Goal: Task Accomplishment & Management: Use online tool/utility

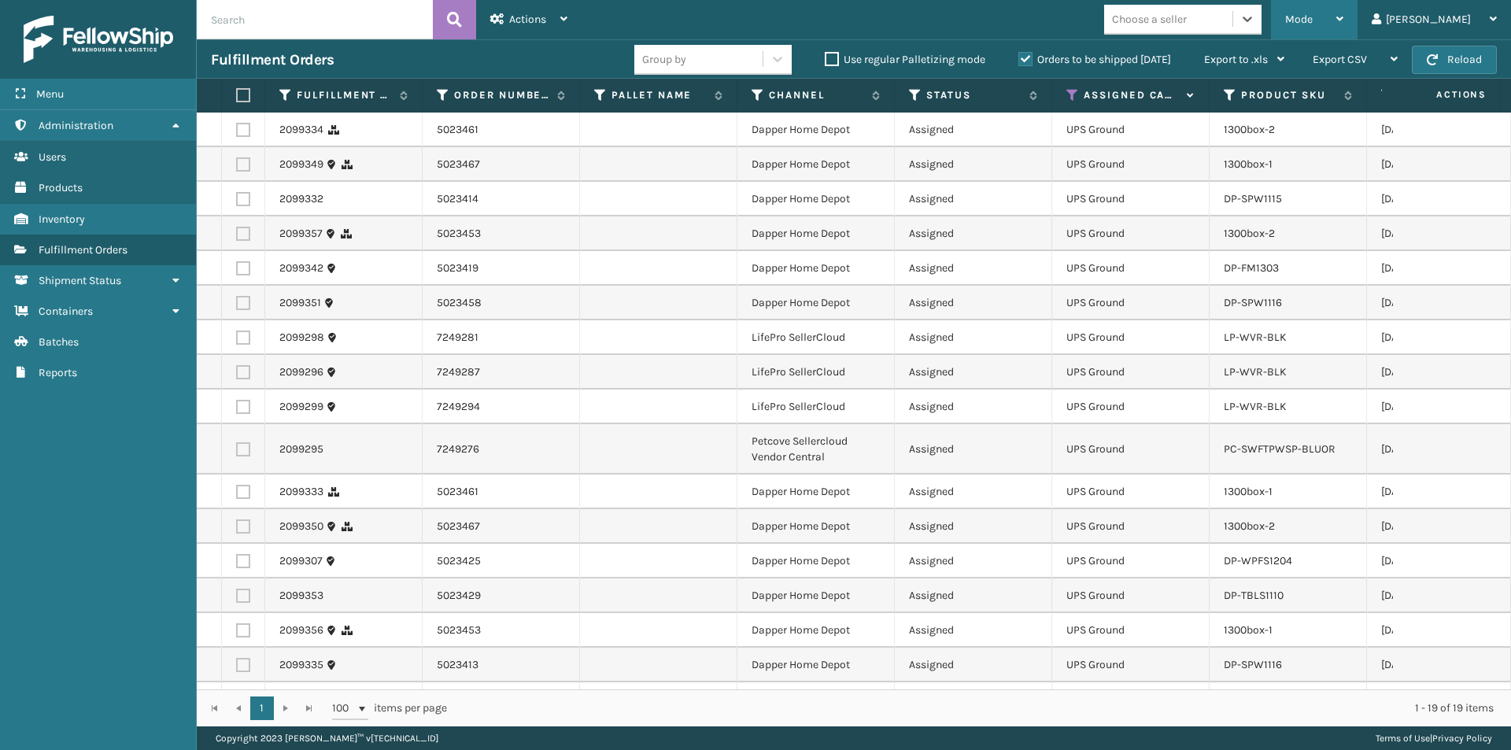
click at [1343, 20] on icon at bounding box center [1339, 18] width 7 height 11
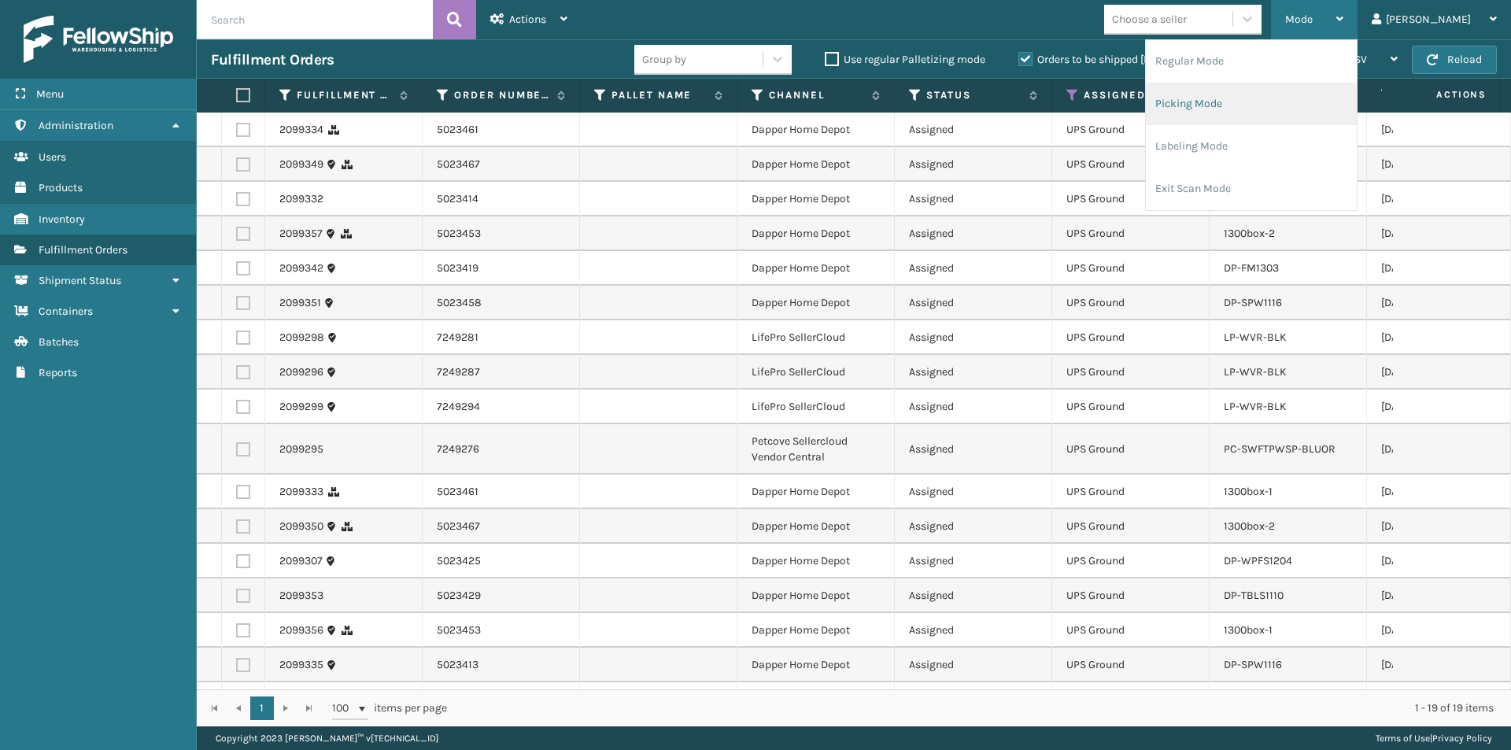
click at [1317, 110] on li "Picking Mode" at bounding box center [1251, 104] width 211 height 42
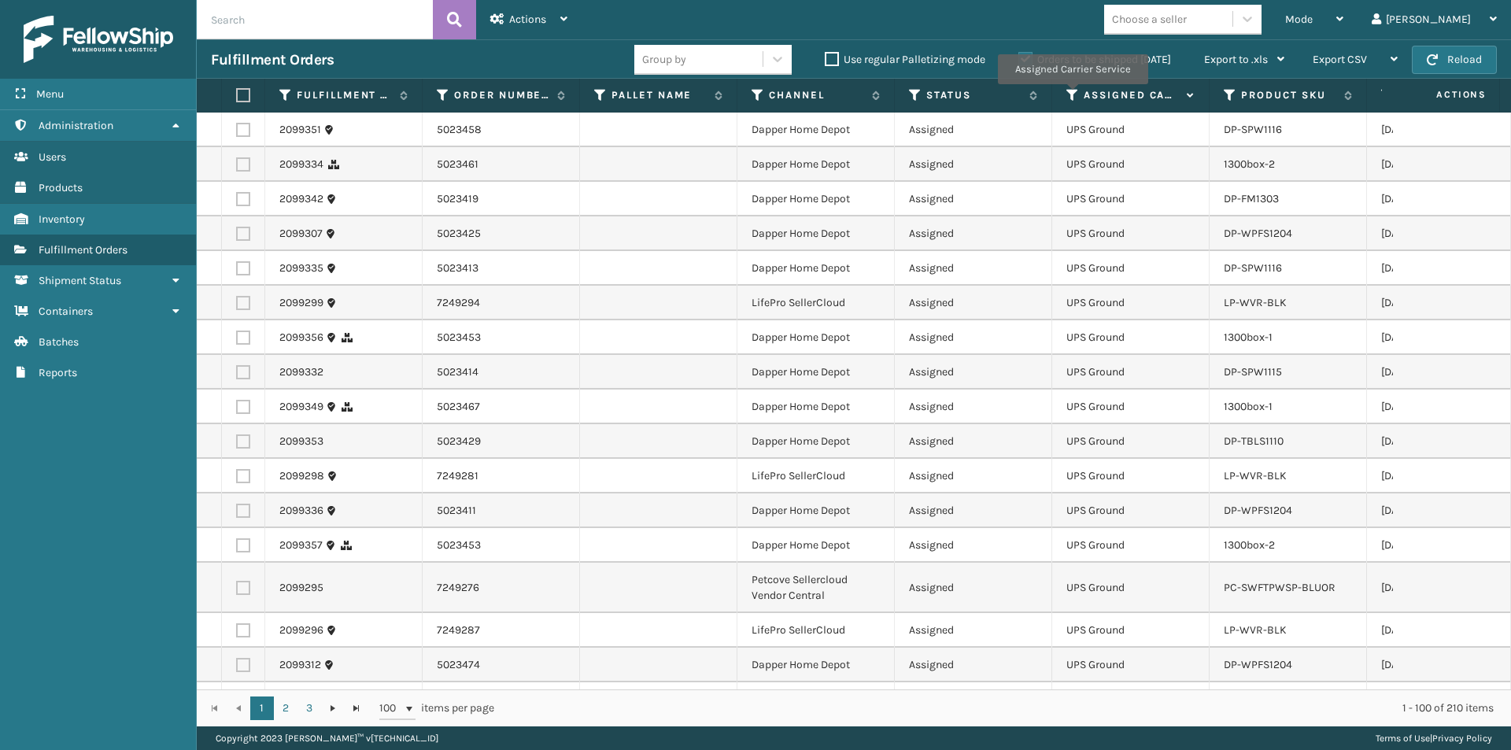
click at [1072, 95] on icon at bounding box center [1072, 95] width 13 height 14
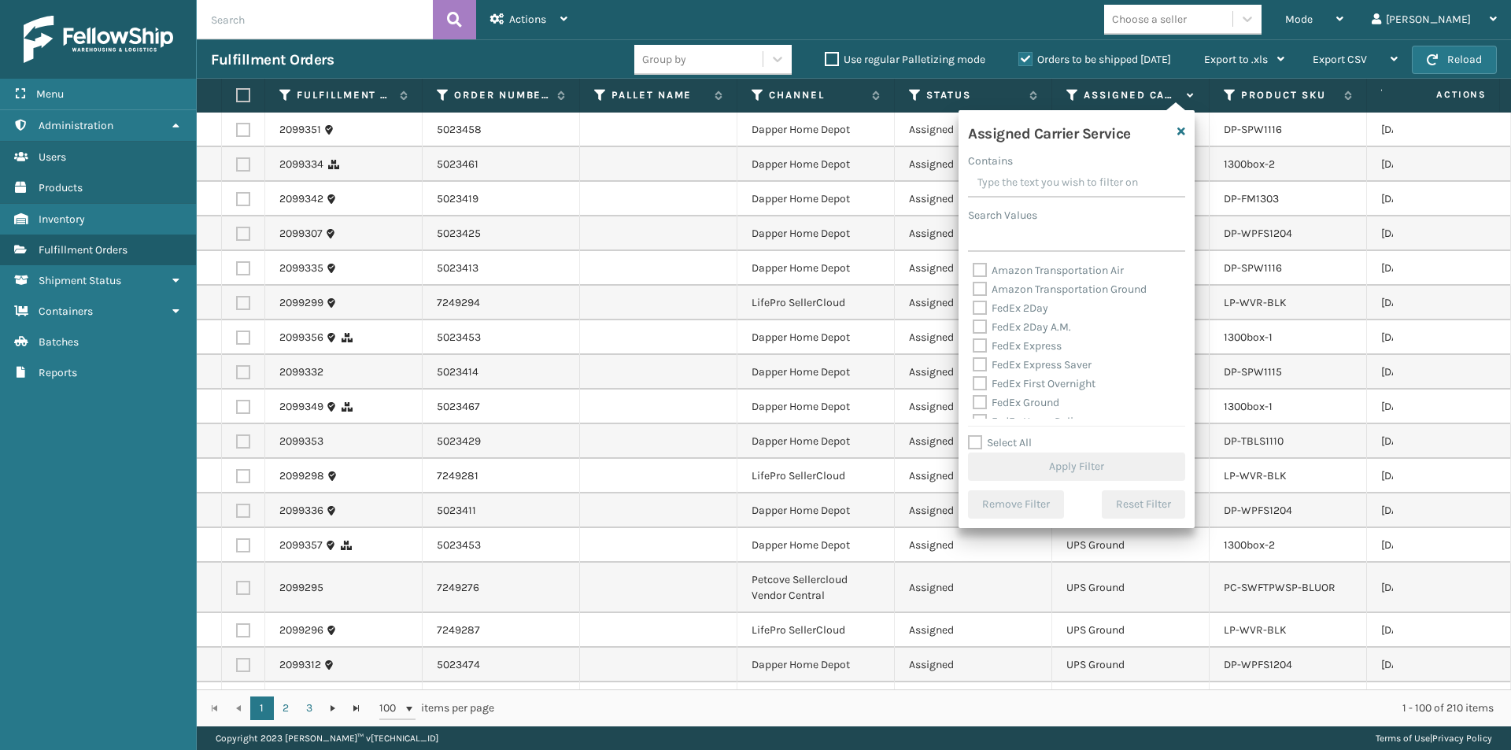
click at [976, 305] on label "FedEx 2Day" at bounding box center [1011, 307] width 76 height 13
click at [974, 305] on input "FedEx 2Day" at bounding box center [973, 304] width 1 height 10
checkbox input "true"
click at [977, 323] on label "FedEx 2Day A.M." at bounding box center [1022, 326] width 98 height 13
click at [974, 323] on input "FedEx 2Day A.M." at bounding box center [973, 323] width 1 height 10
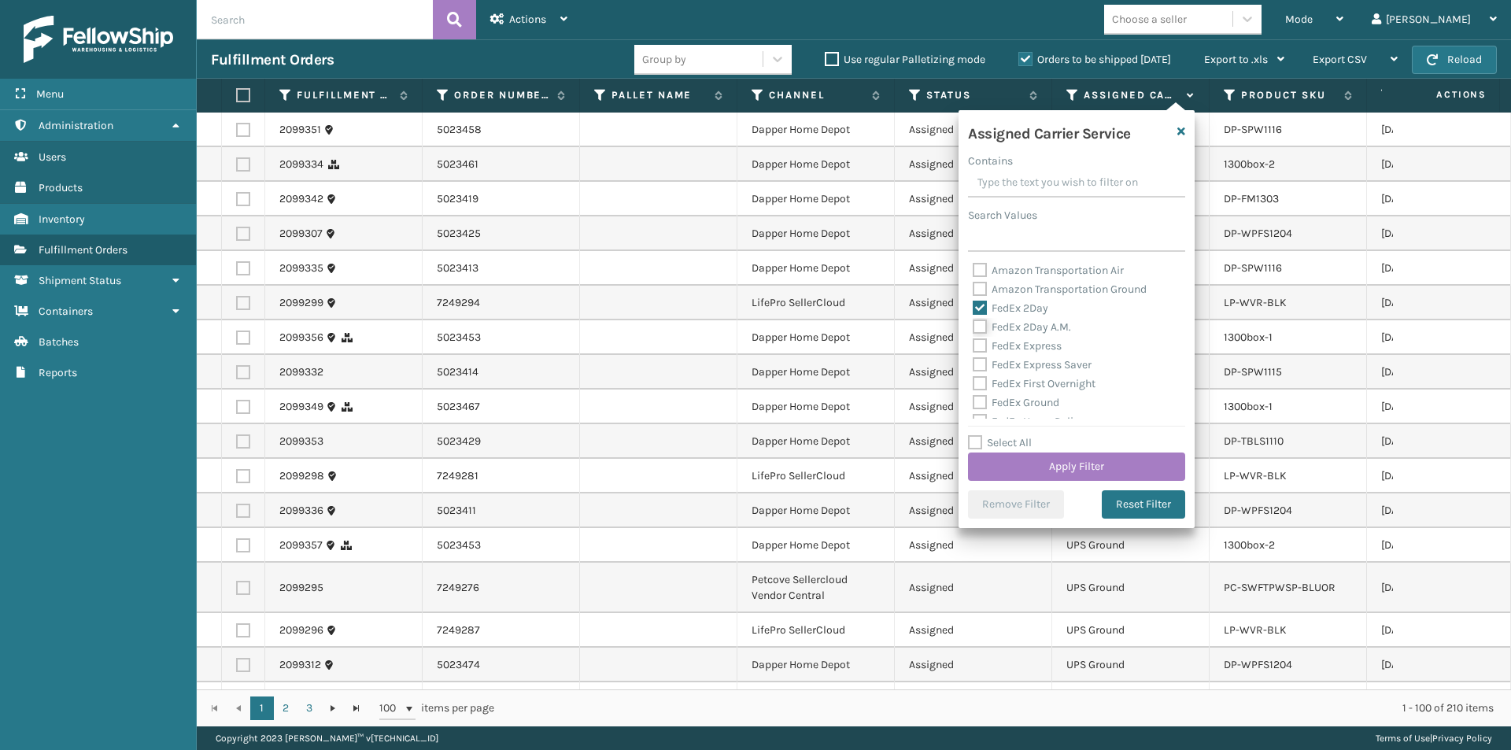
checkbox input "true"
click at [980, 343] on label "FedEx Express" at bounding box center [1017, 345] width 89 height 13
click at [974, 343] on input "FedEx Express" at bounding box center [973, 342] width 1 height 10
checkbox input "true"
click at [1047, 459] on button "Apply Filter" at bounding box center [1076, 467] width 217 height 28
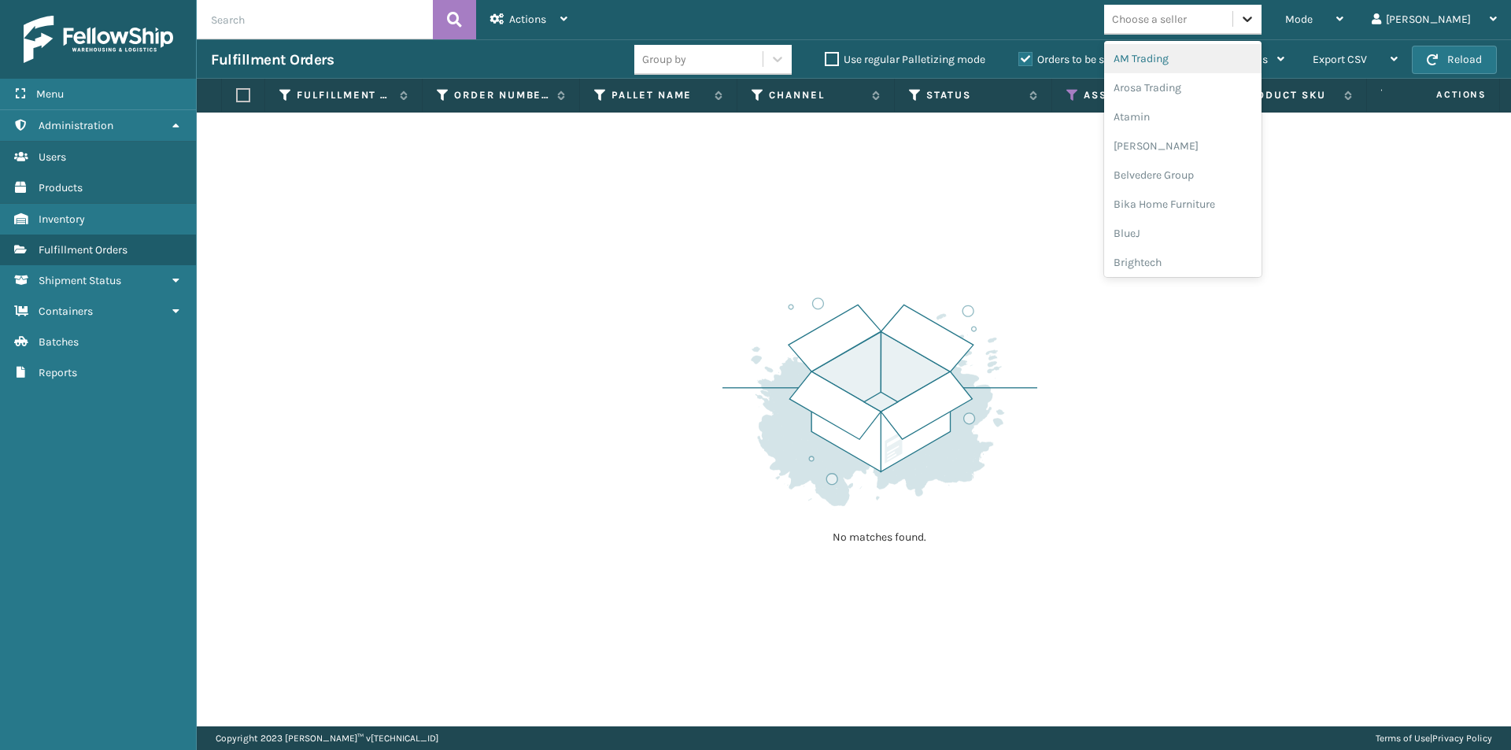
click at [1255, 17] on icon at bounding box center [1248, 19] width 16 height 16
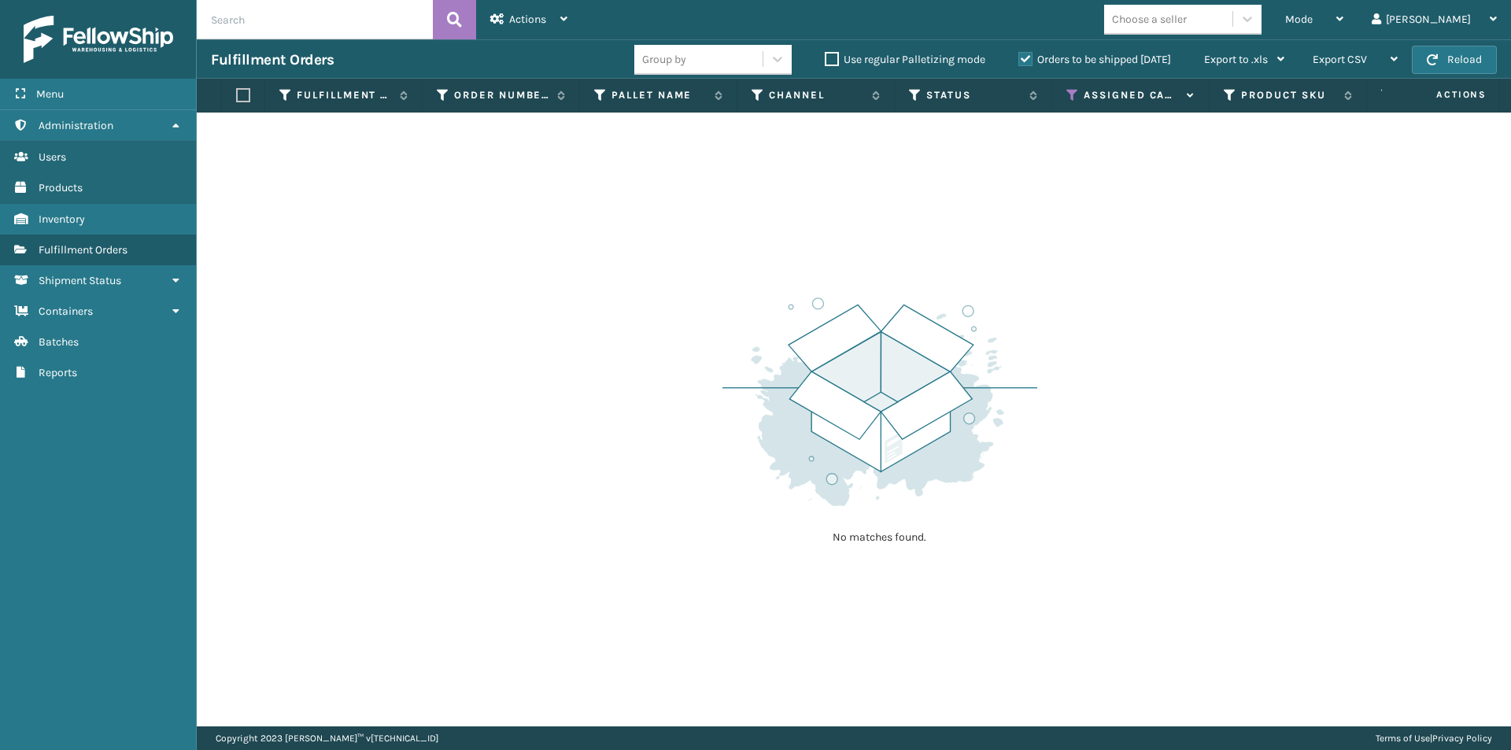
drag, startPoint x: 1258, startPoint y: 419, endPoint x: 1151, endPoint y: 304, distance: 157.0
click at [1258, 419] on div "No matches found." at bounding box center [854, 420] width 1314 height 614
click at [1073, 98] on icon at bounding box center [1072, 95] width 13 height 14
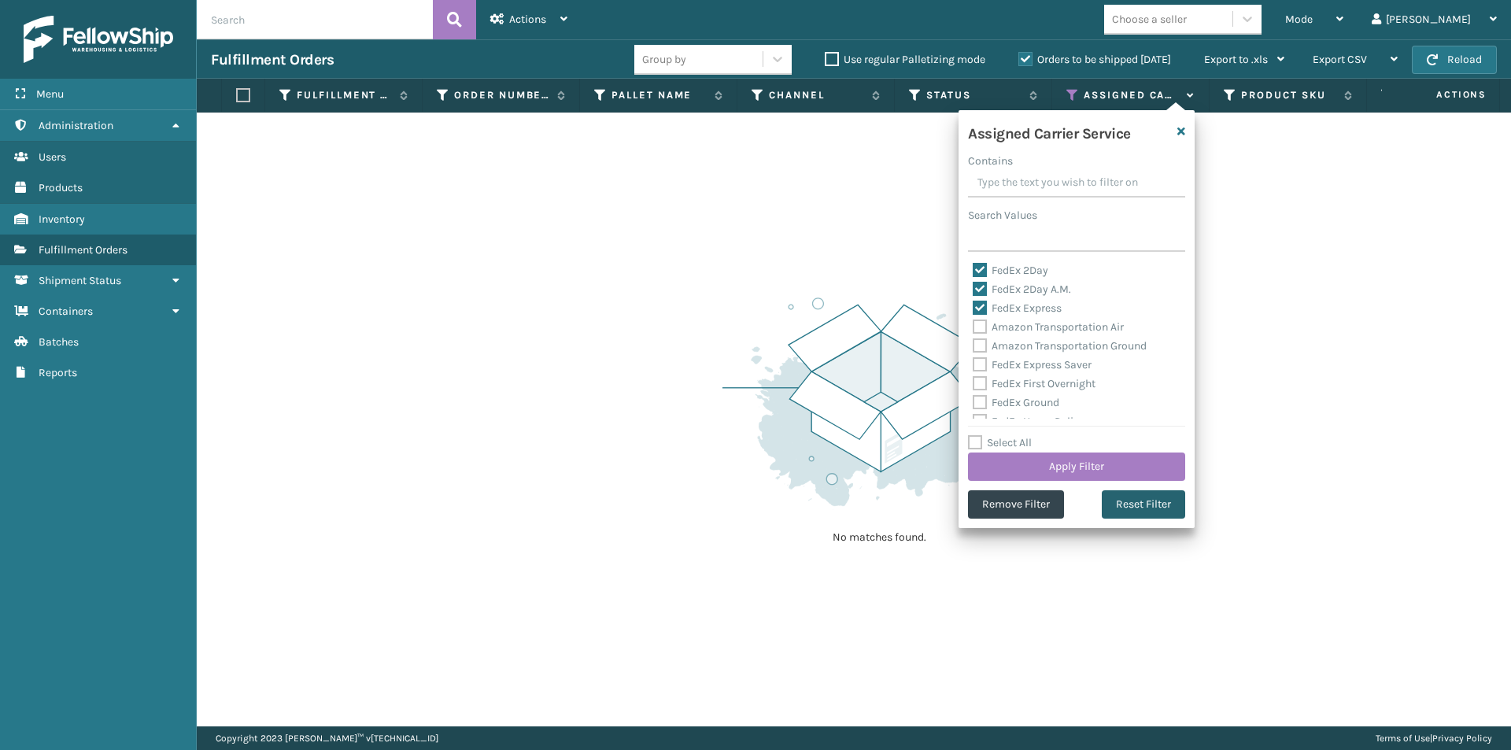
click at [1135, 502] on button "Reset Filter" at bounding box center [1143, 504] width 83 height 28
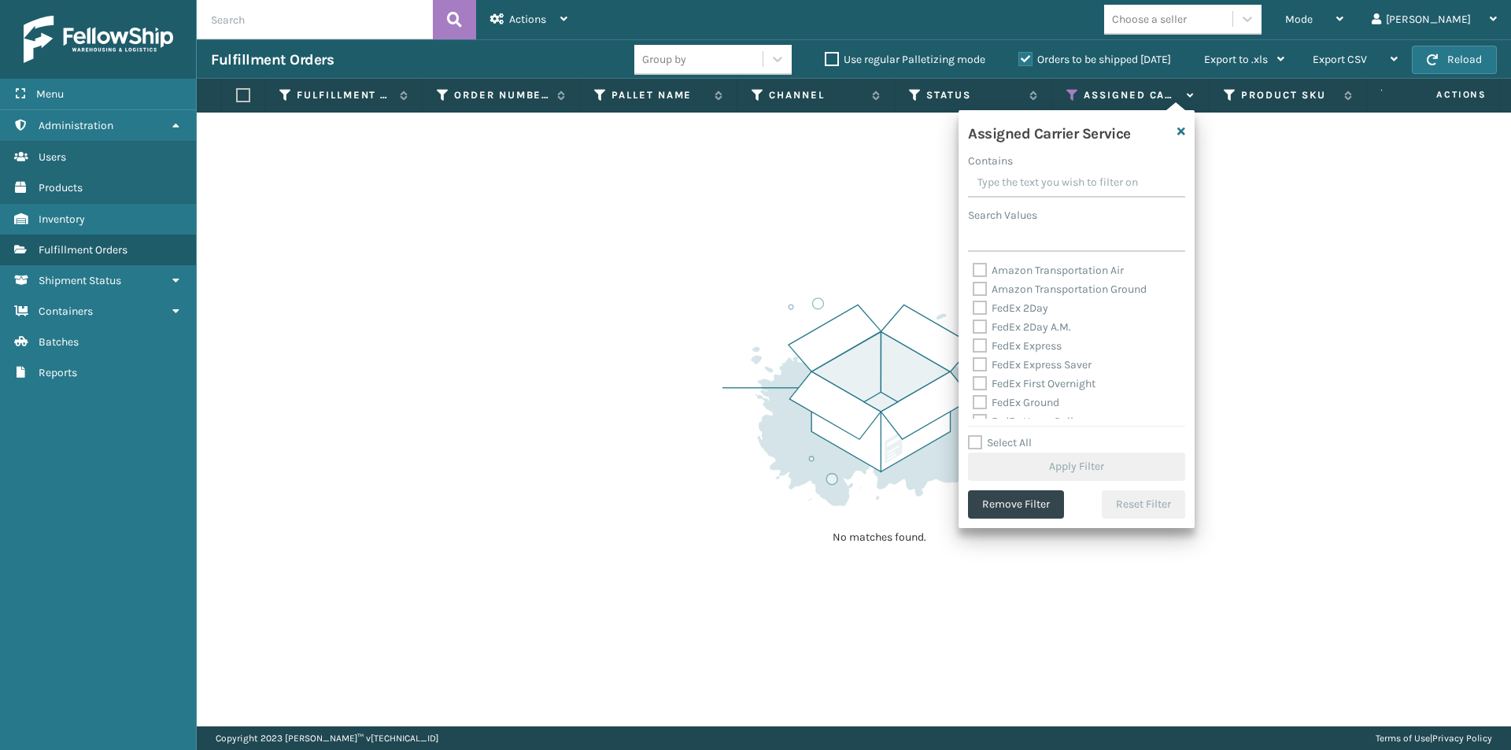
click at [983, 309] on label "FedEx 2Day" at bounding box center [1011, 307] width 76 height 13
click at [974, 309] on input "FedEx 2Day" at bounding box center [973, 304] width 1 height 10
checkbox input "true"
click at [981, 328] on label "FedEx 2Day A.M." at bounding box center [1022, 326] width 98 height 13
click at [974, 328] on input "FedEx 2Day A.M." at bounding box center [973, 323] width 1 height 10
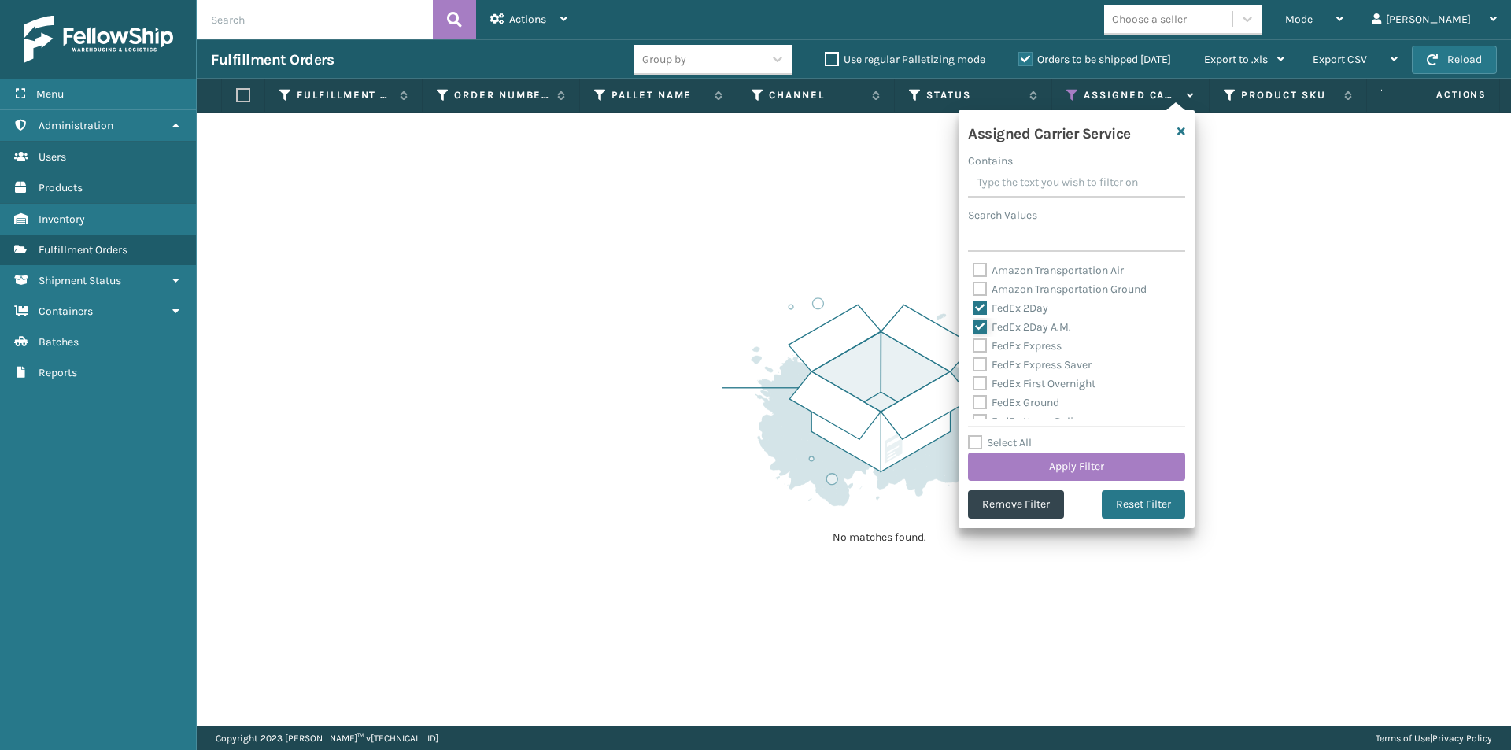
checkbox input "true"
click at [984, 345] on label "FedEx Express" at bounding box center [1017, 345] width 89 height 13
click at [974, 345] on input "FedEx Express" at bounding box center [973, 342] width 1 height 10
checkbox input "true"
click at [974, 368] on label "FedEx Express Saver" at bounding box center [1032, 364] width 119 height 13
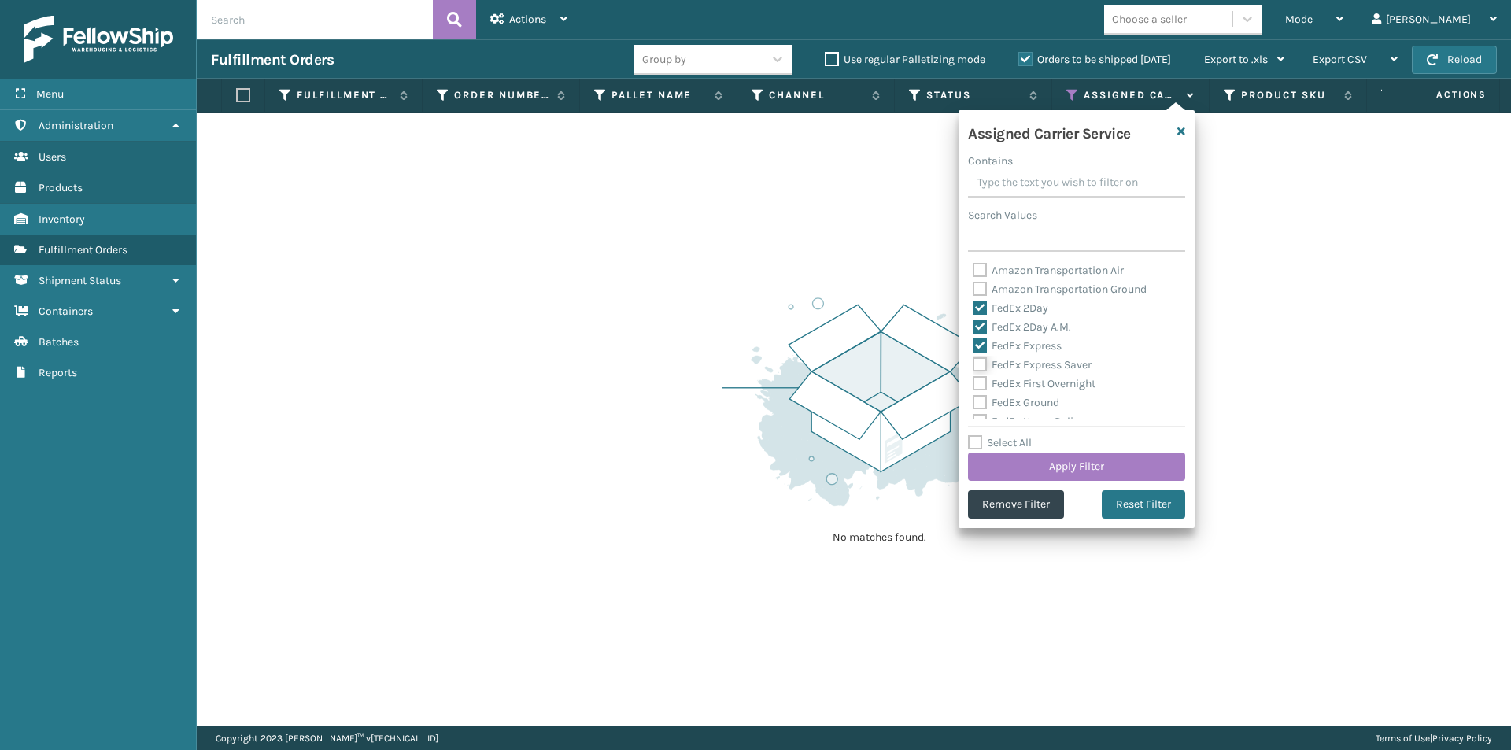
click at [974, 366] on input "FedEx Express Saver" at bounding box center [973, 361] width 1 height 10
checkbox input "true"
click at [978, 386] on label "FedEx First Overnight" at bounding box center [1034, 383] width 123 height 13
click at [974, 385] on input "FedEx First Overnight" at bounding box center [973, 380] width 1 height 10
checkbox input "true"
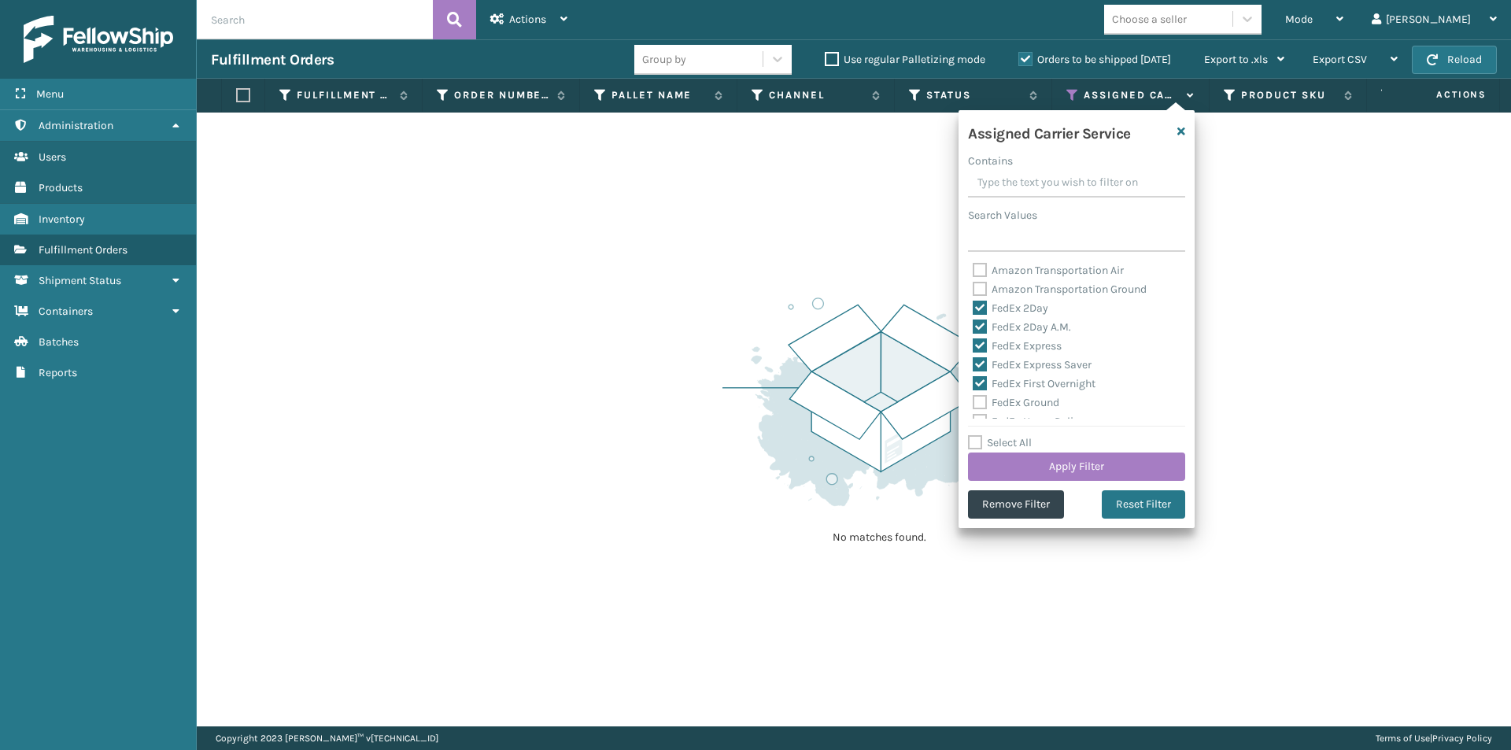
click at [981, 396] on label "FedEx Ground" at bounding box center [1016, 402] width 87 height 13
click at [974, 396] on input "FedEx Ground" at bounding box center [973, 398] width 1 height 10
checkbox input "true"
click at [980, 346] on label "FedEx Home Delivery" at bounding box center [1033, 342] width 121 height 13
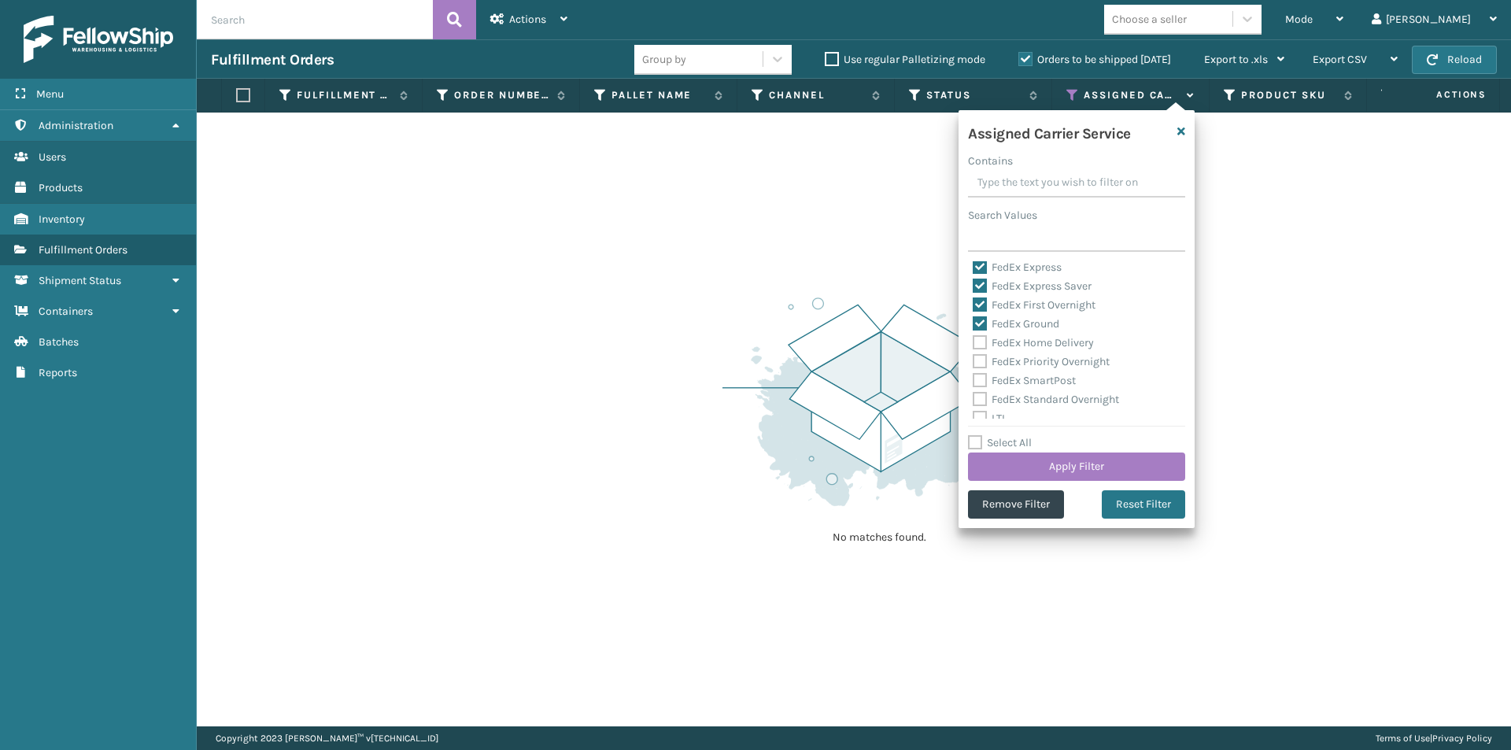
click at [974, 344] on input "FedEx Home Delivery" at bounding box center [973, 339] width 1 height 10
checkbox input "true"
click at [980, 360] on label "FedEx Priority Overnight" at bounding box center [1041, 361] width 137 height 13
click at [974, 360] on input "FedEx Priority Overnight" at bounding box center [973, 358] width 1 height 10
checkbox input "true"
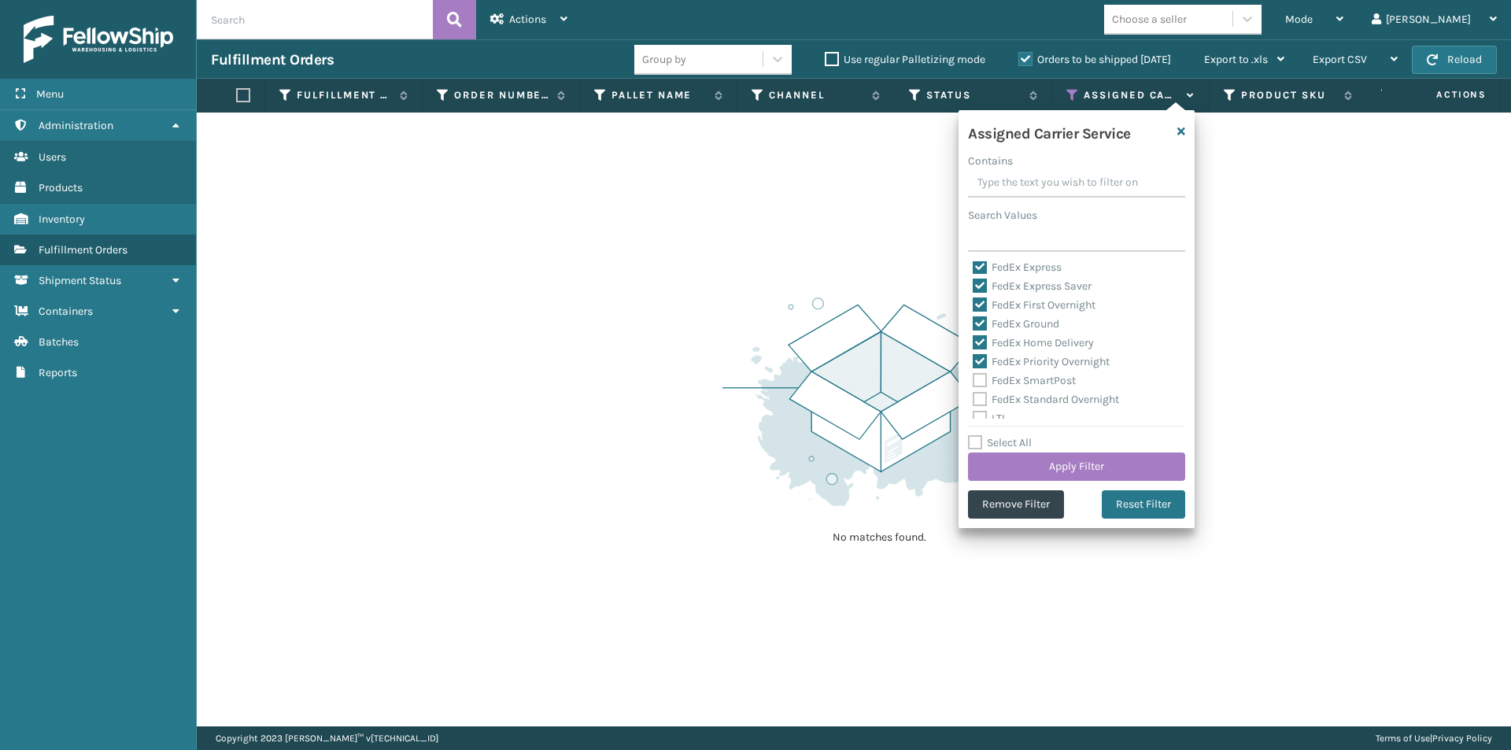
click at [981, 375] on label "FedEx SmartPost" at bounding box center [1024, 380] width 103 height 13
click at [974, 375] on input "FedEx SmartPost" at bounding box center [973, 376] width 1 height 10
checkbox input "true"
click at [978, 396] on label "FedEx Standard Overnight" at bounding box center [1046, 399] width 146 height 13
click at [974, 396] on input "FedEx Standard Overnight" at bounding box center [973, 395] width 1 height 10
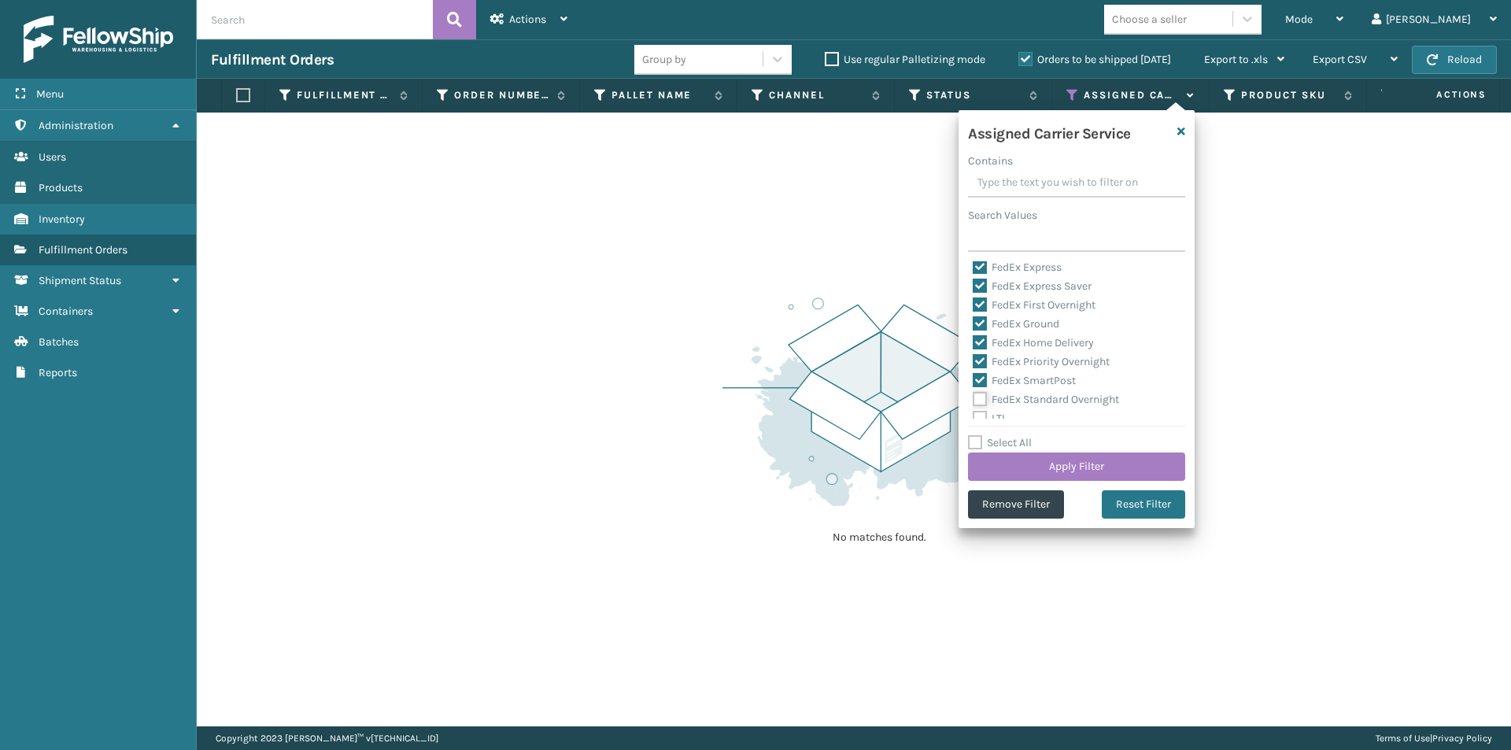
checkbox input "true"
click at [1064, 460] on button "Apply Filter" at bounding box center [1076, 467] width 217 height 28
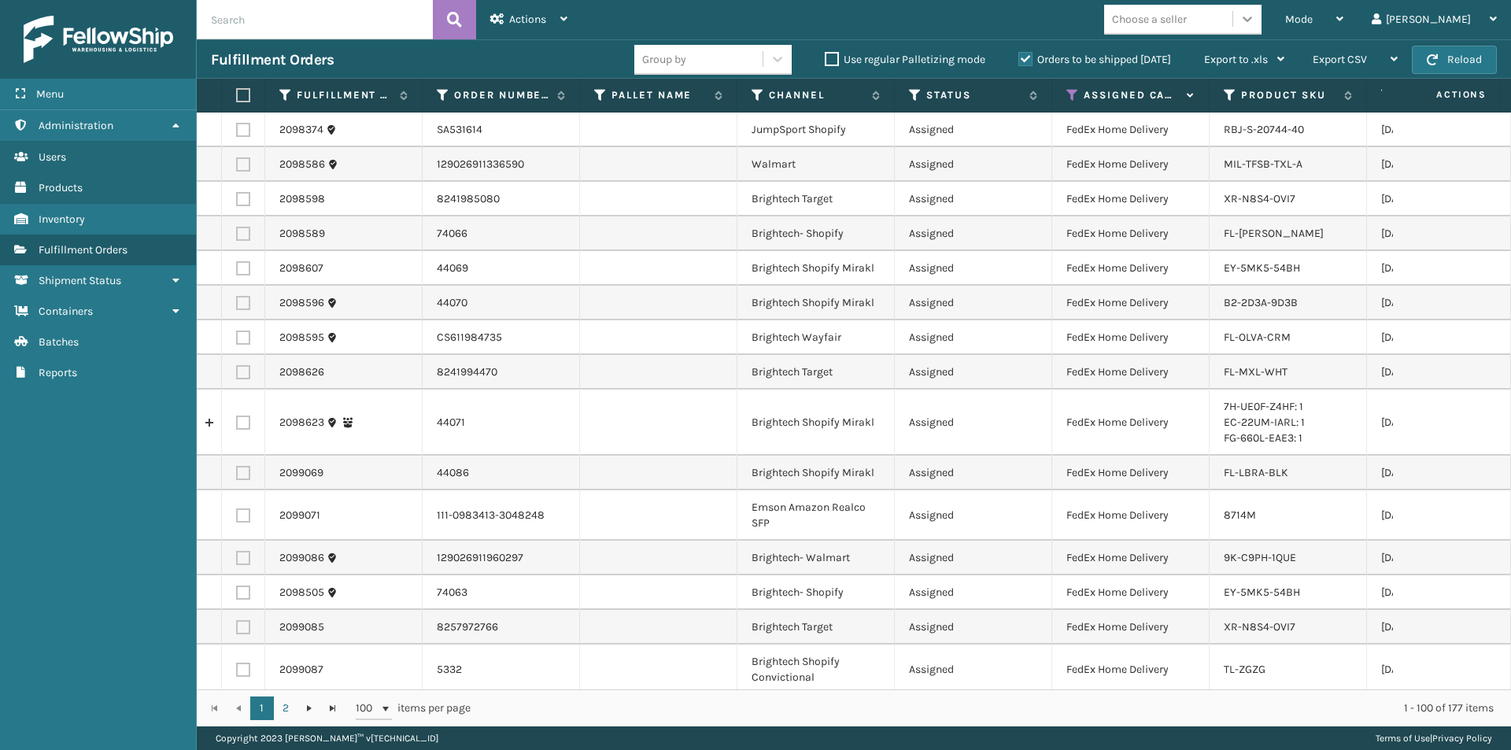
click at [1255, 13] on icon at bounding box center [1248, 19] width 16 height 16
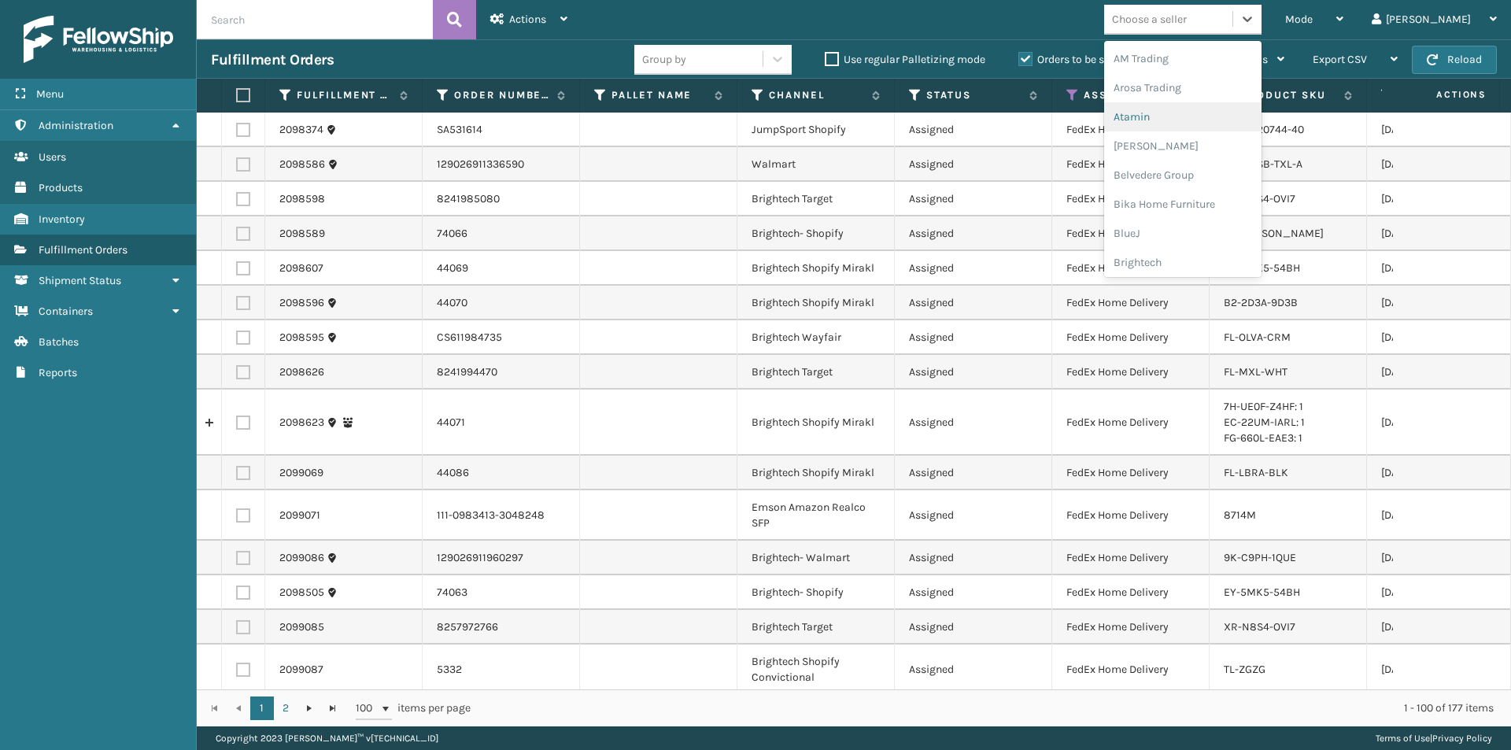
click at [1209, 113] on div "Atamin" at bounding box center [1182, 116] width 157 height 29
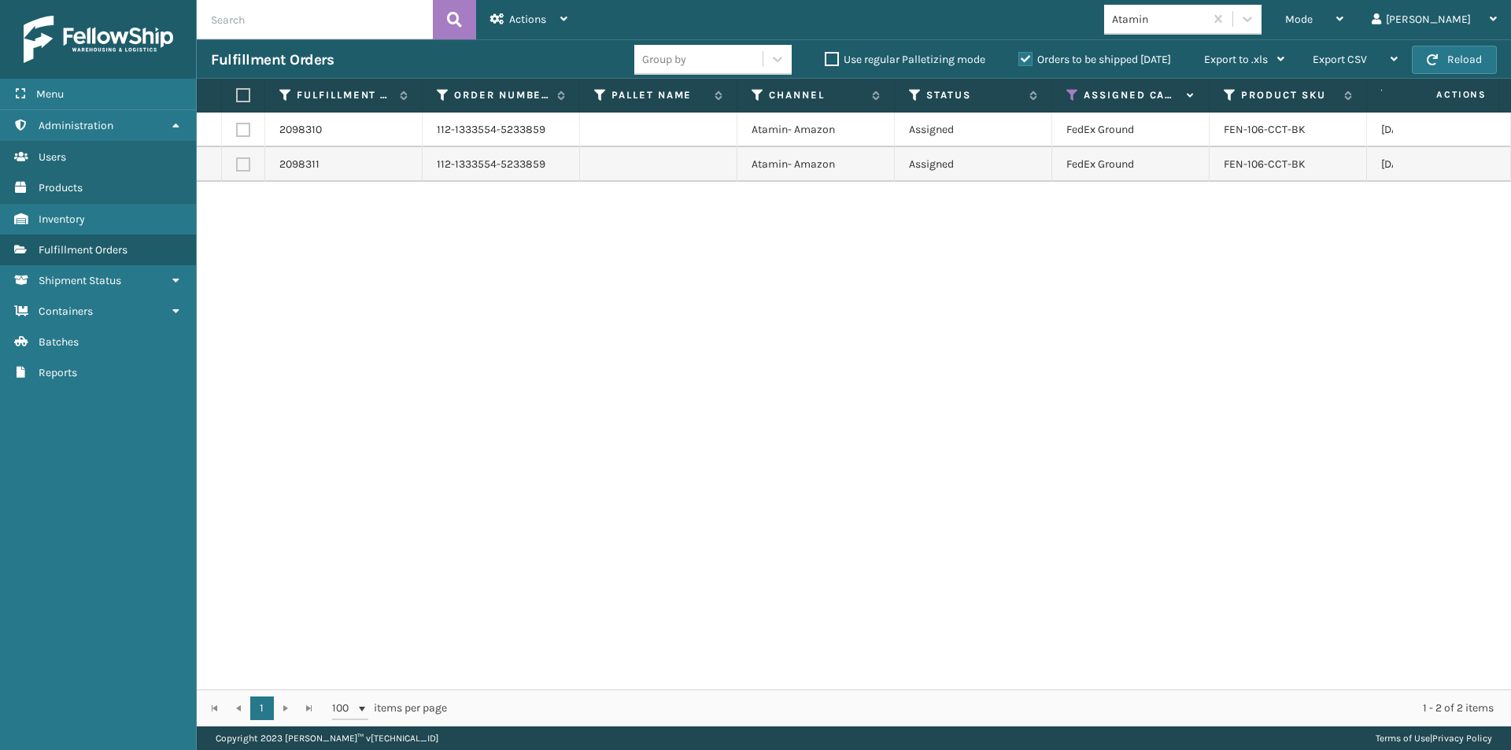
click at [246, 93] on label at bounding box center [240, 95] width 9 height 14
click at [237, 93] on input "checkbox" at bounding box center [236, 96] width 1 height 10
checkbox input "true"
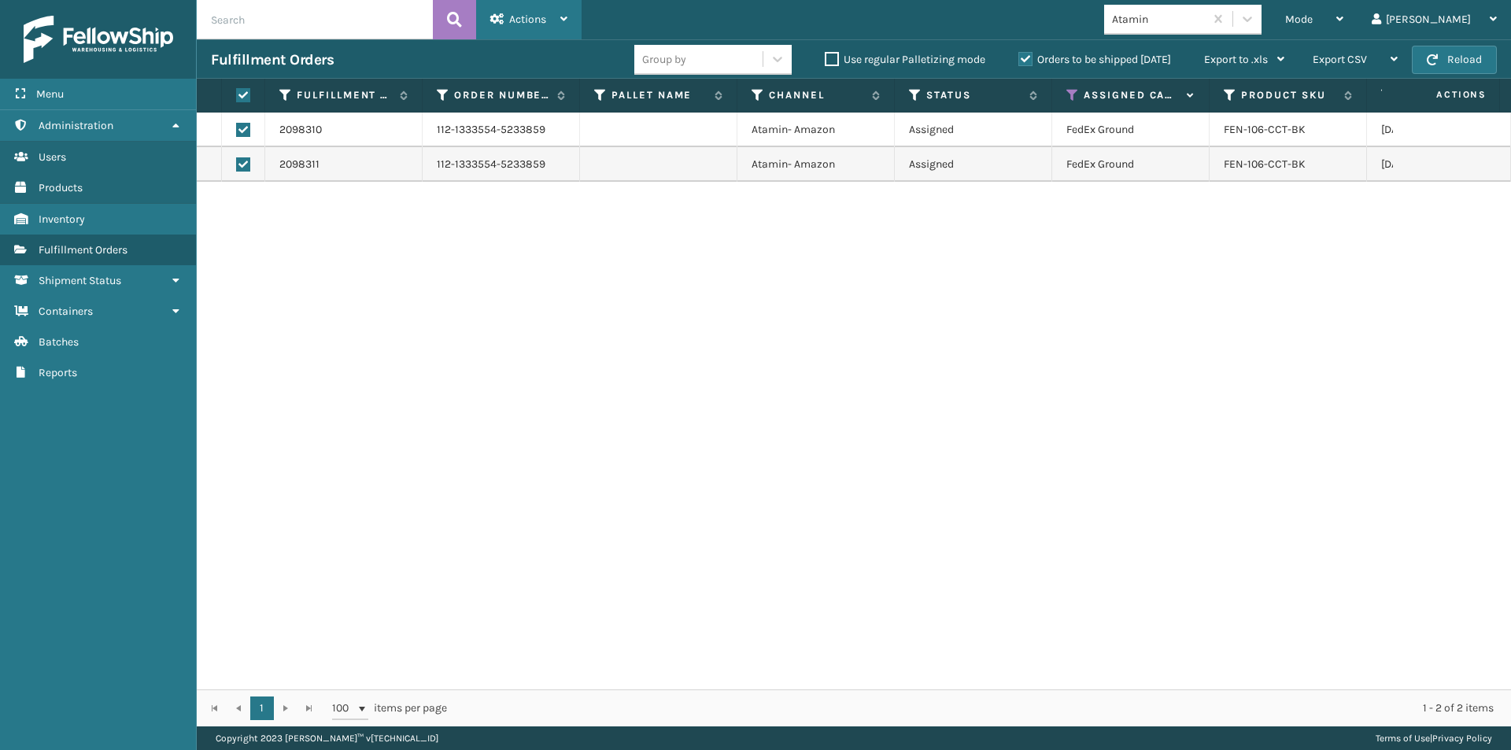
click at [522, 31] on div "Actions" at bounding box center [528, 19] width 77 height 39
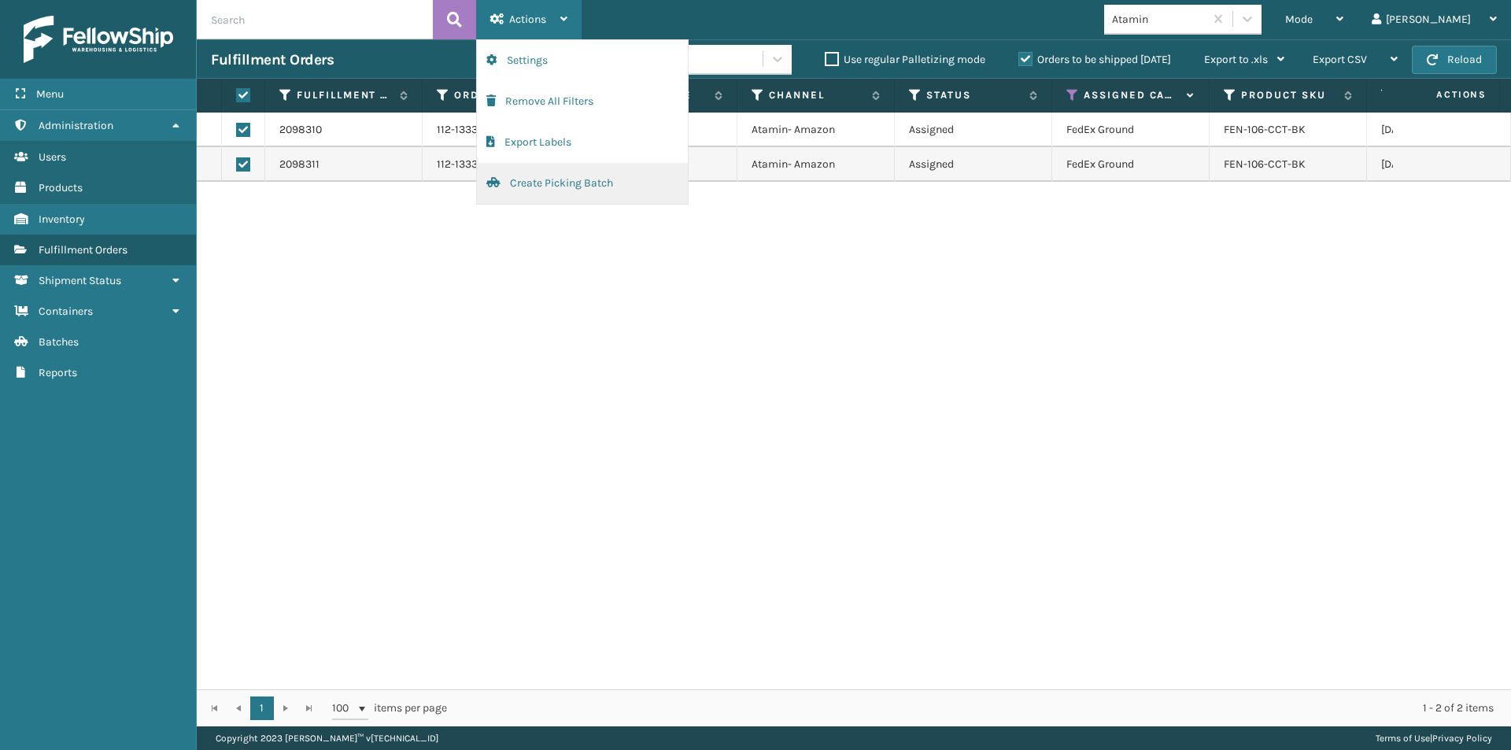
click at [534, 190] on button "Create Picking Batch" at bounding box center [582, 183] width 211 height 41
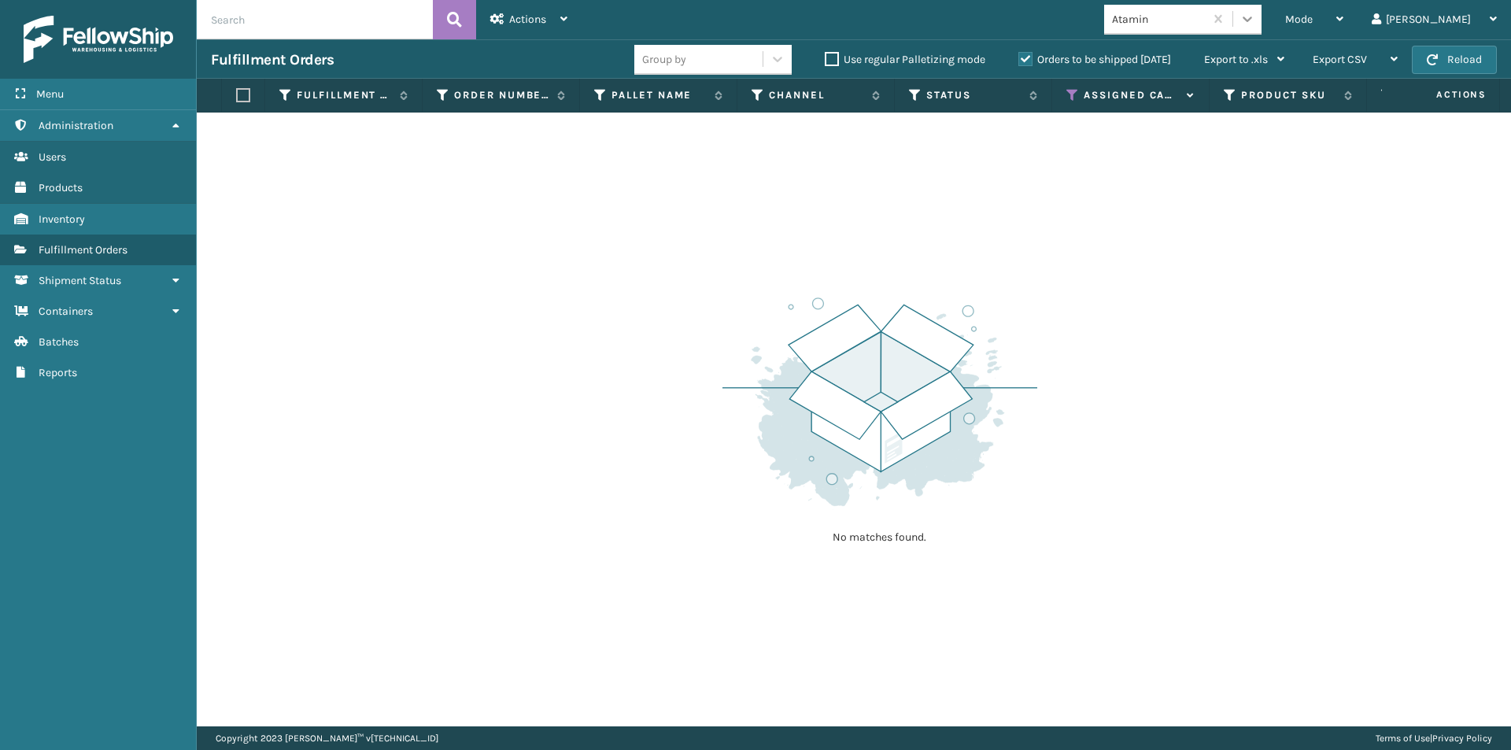
click at [1255, 26] on icon at bounding box center [1248, 19] width 16 height 16
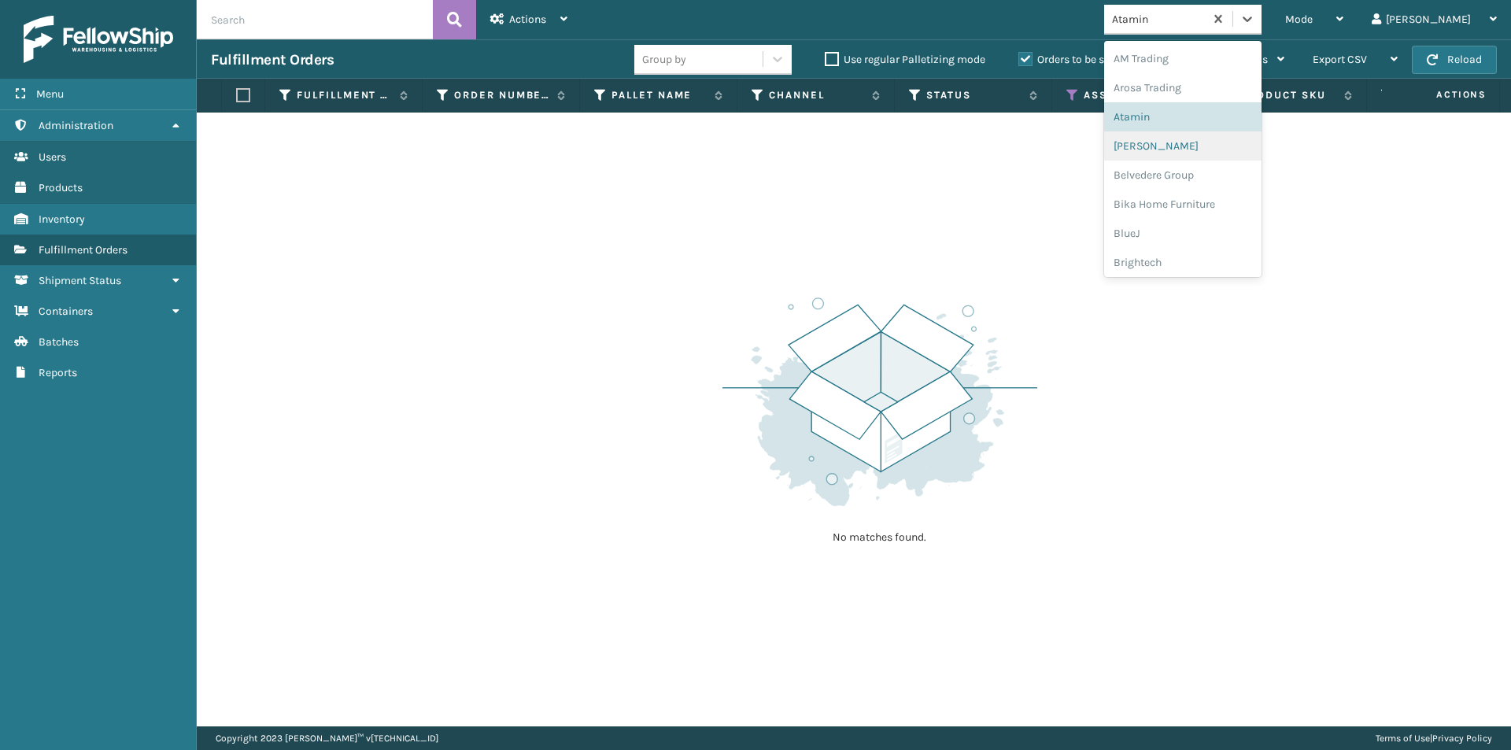
click at [1217, 144] on div "[PERSON_NAME]" at bounding box center [1182, 145] width 157 height 29
click at [1255, 18] on icon at bounding box center [1248, 19] width 16 height 16
click at [1207, 180] on div "Belvedere Group" at bounding box center [1182, 175] width 157 height 29
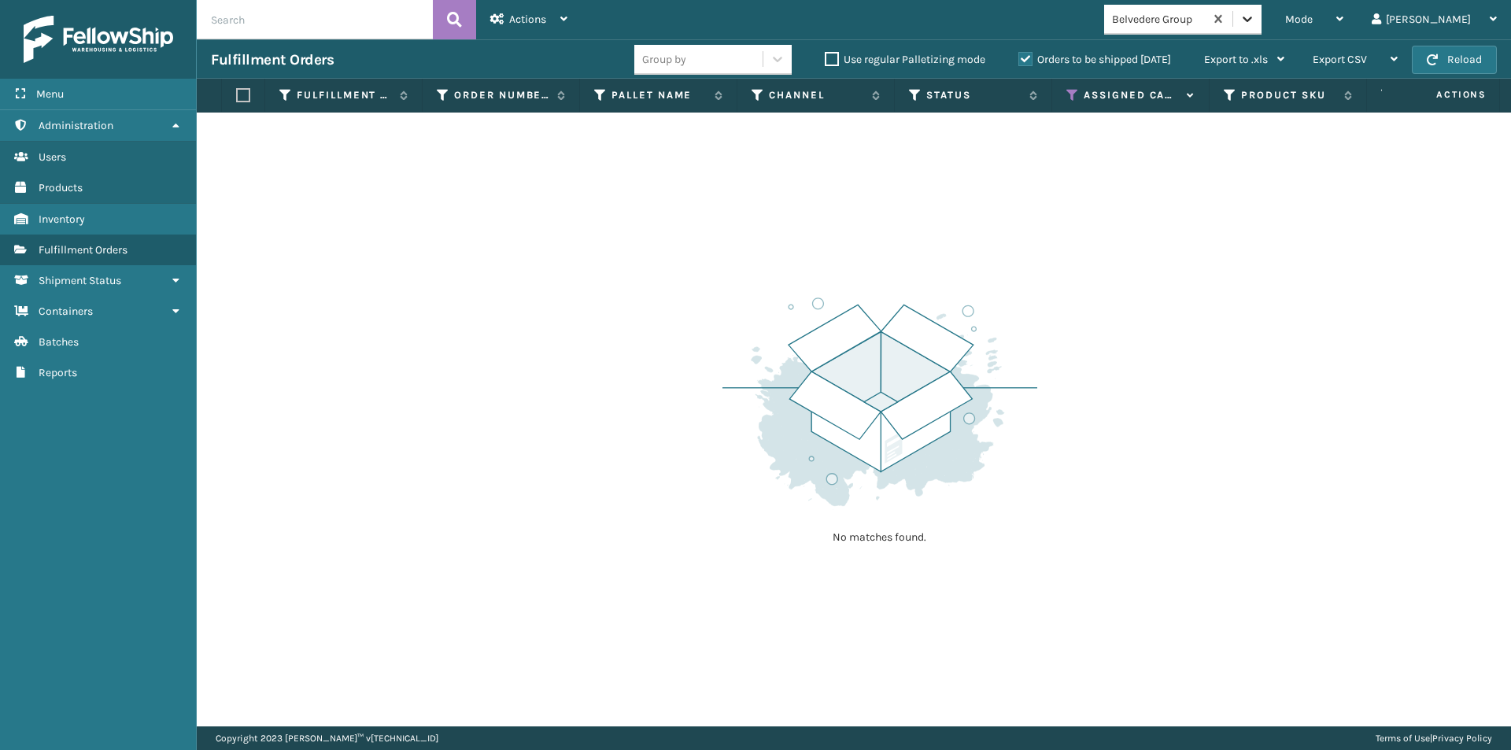
click at [1255, 21] on icon at bounding box center [1248, 19] width 16 height 16
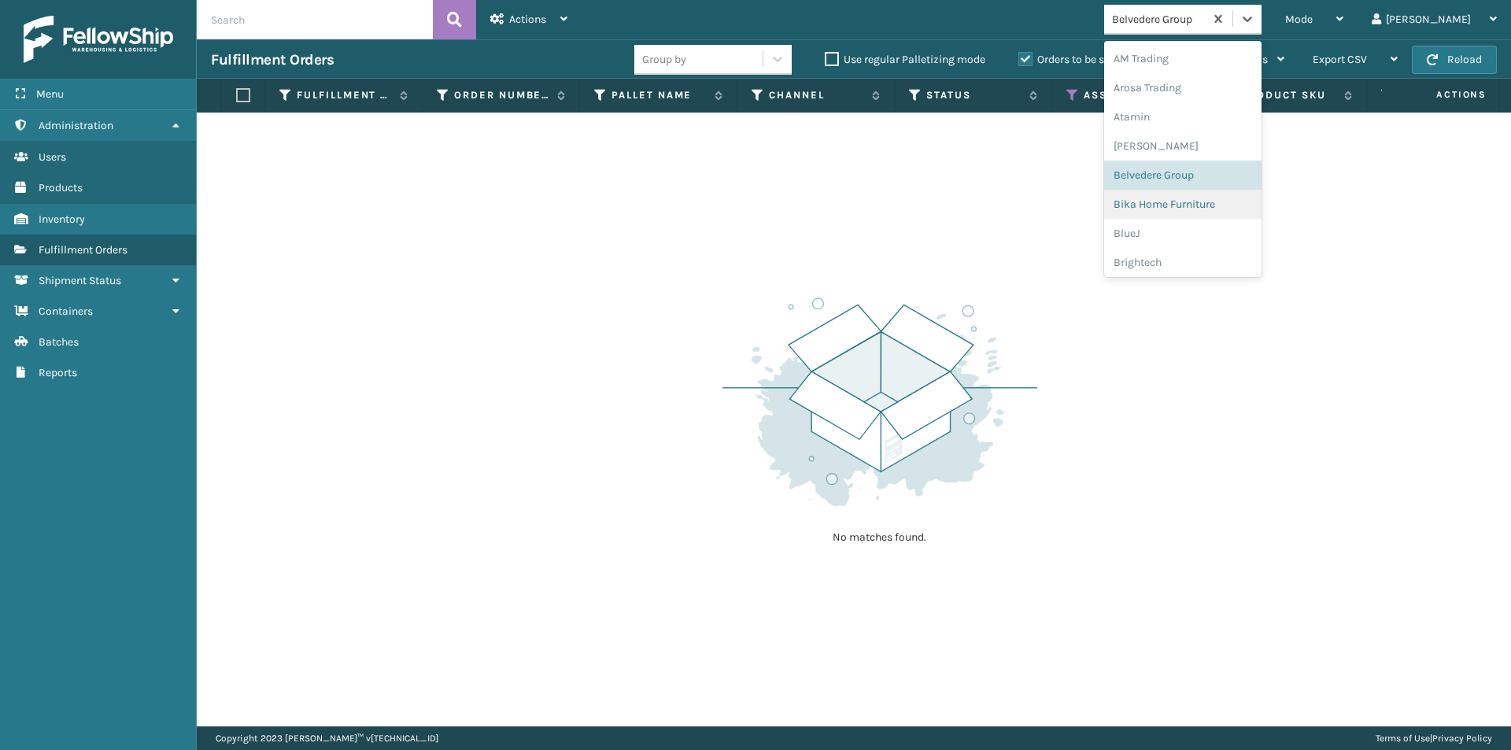
click at [1227, 211] on div "Bika Home Furniture" at bounding box center [1182, 204] width 157 height 29
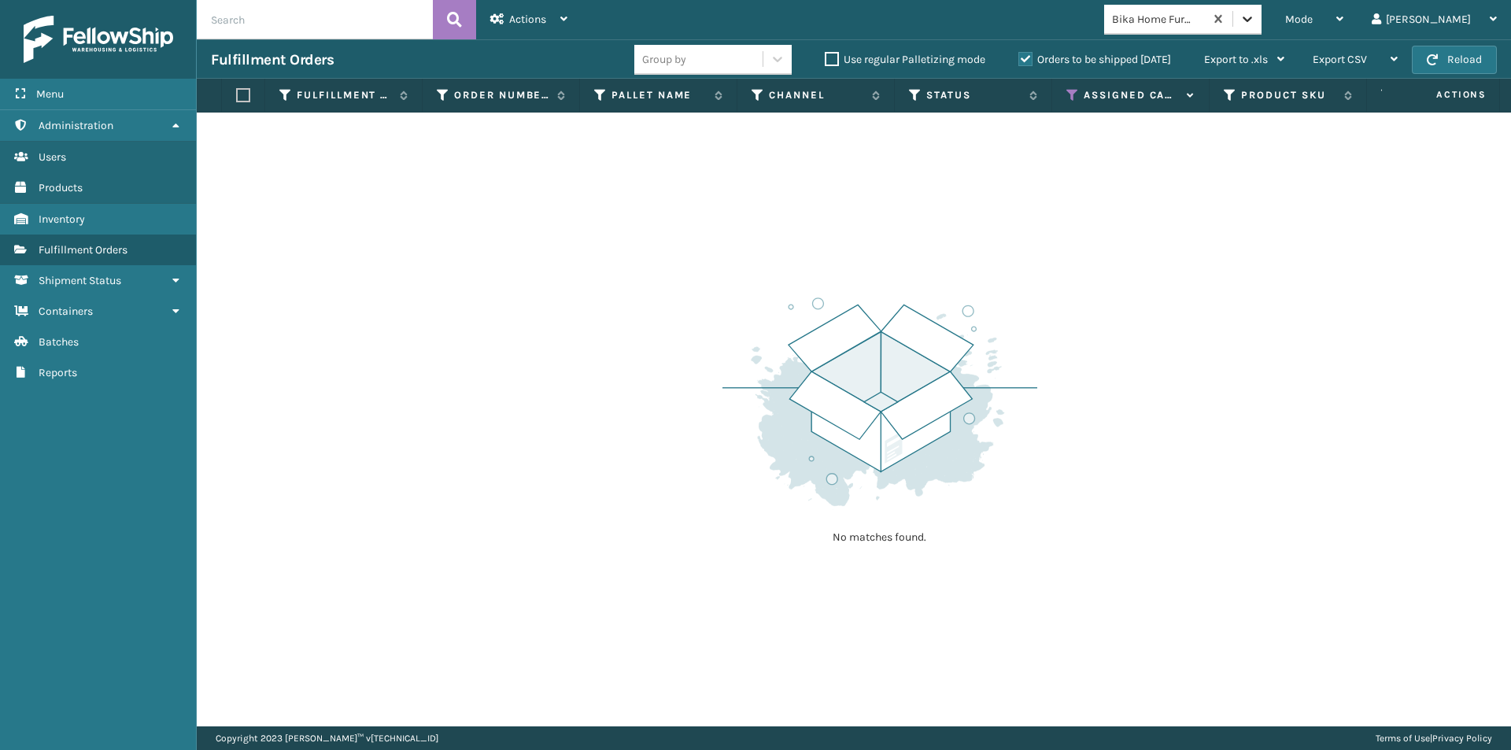
click at [1255, 15] on icon at bounding box center [1248, 19] width 16 height 16
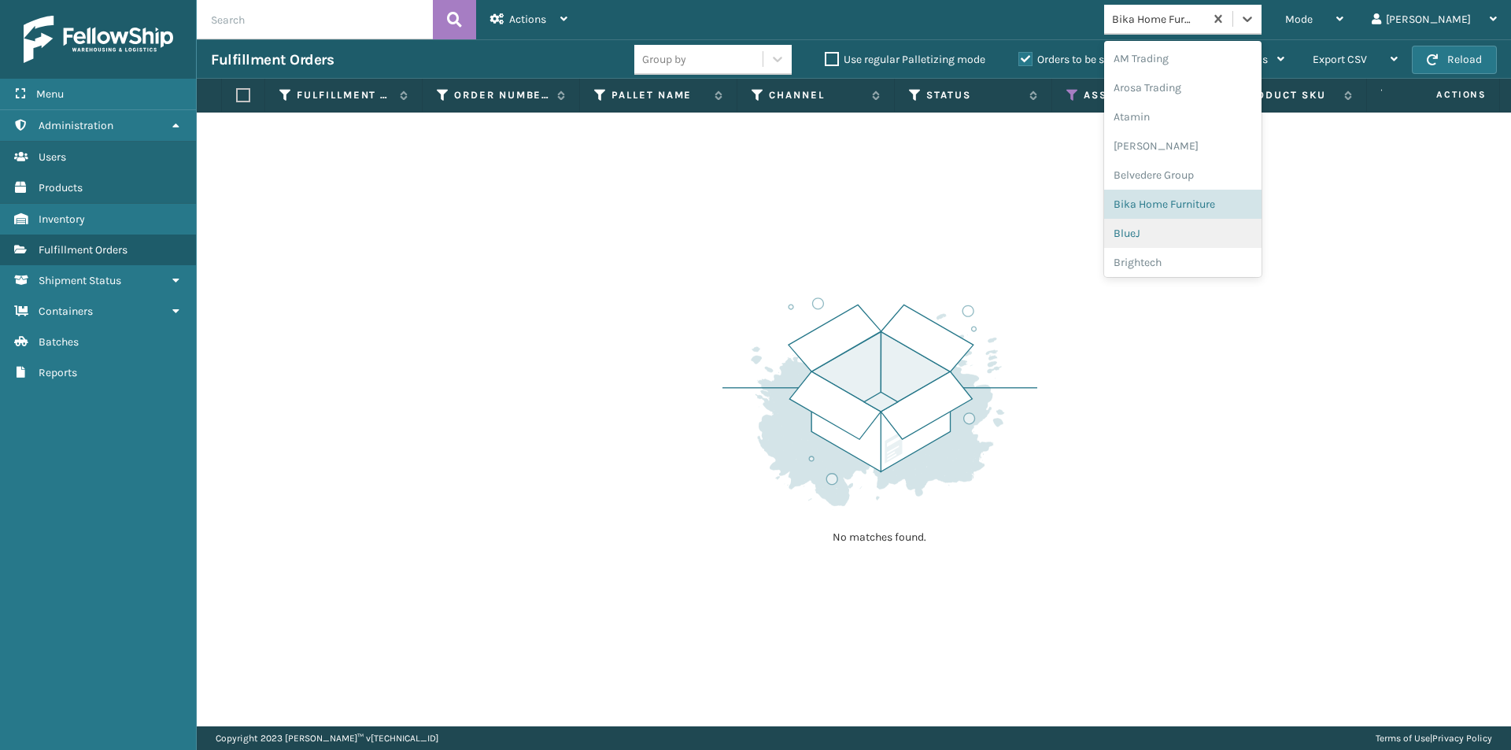
click at [1195, 228] on div "BlueJ" at bounding box center [1182, 233] width 157 height 29
click at [1255, 18] on icon at bounding box center [1248, 19] width 16 height 16
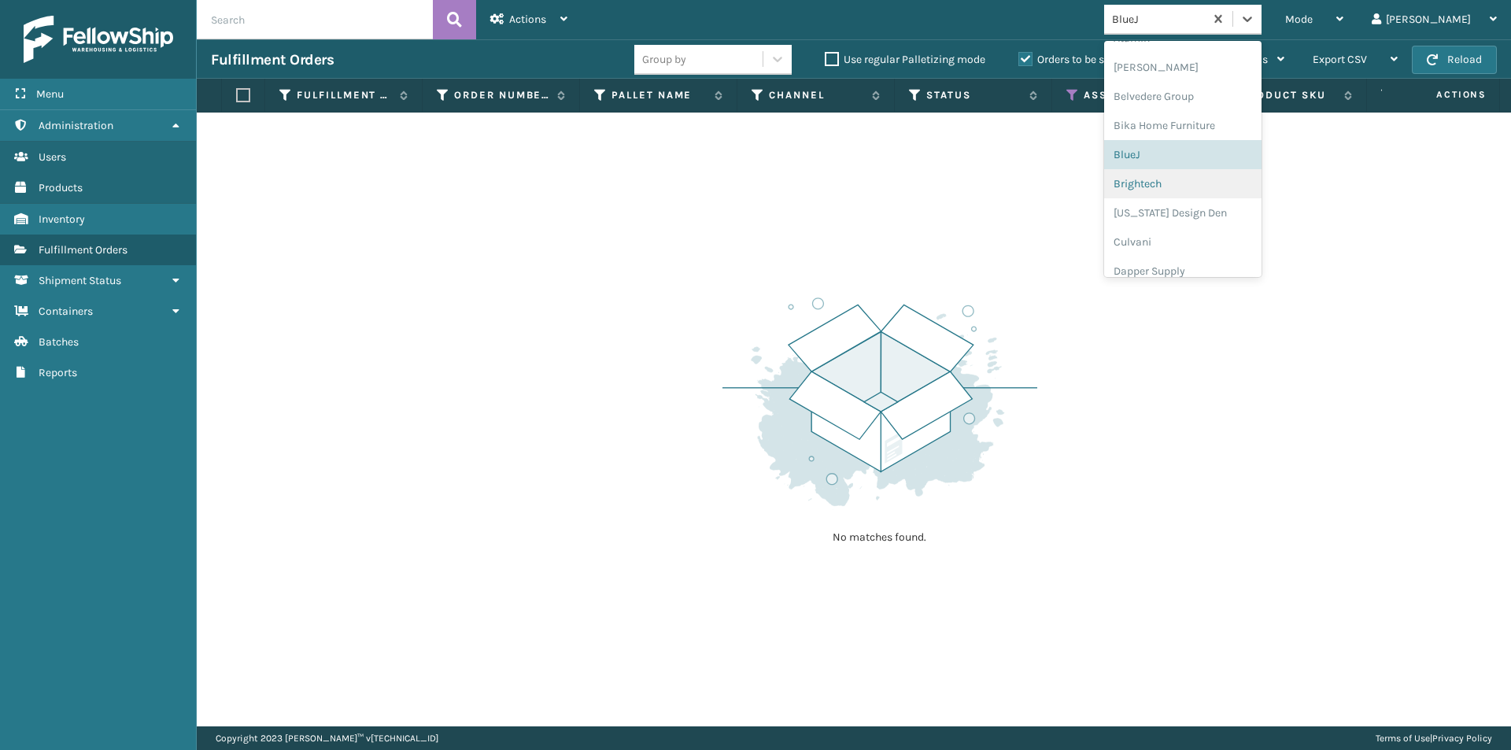
click at [1209, 180] on div "Brightech" at bounding box center [1182, 183] width 157 height 29
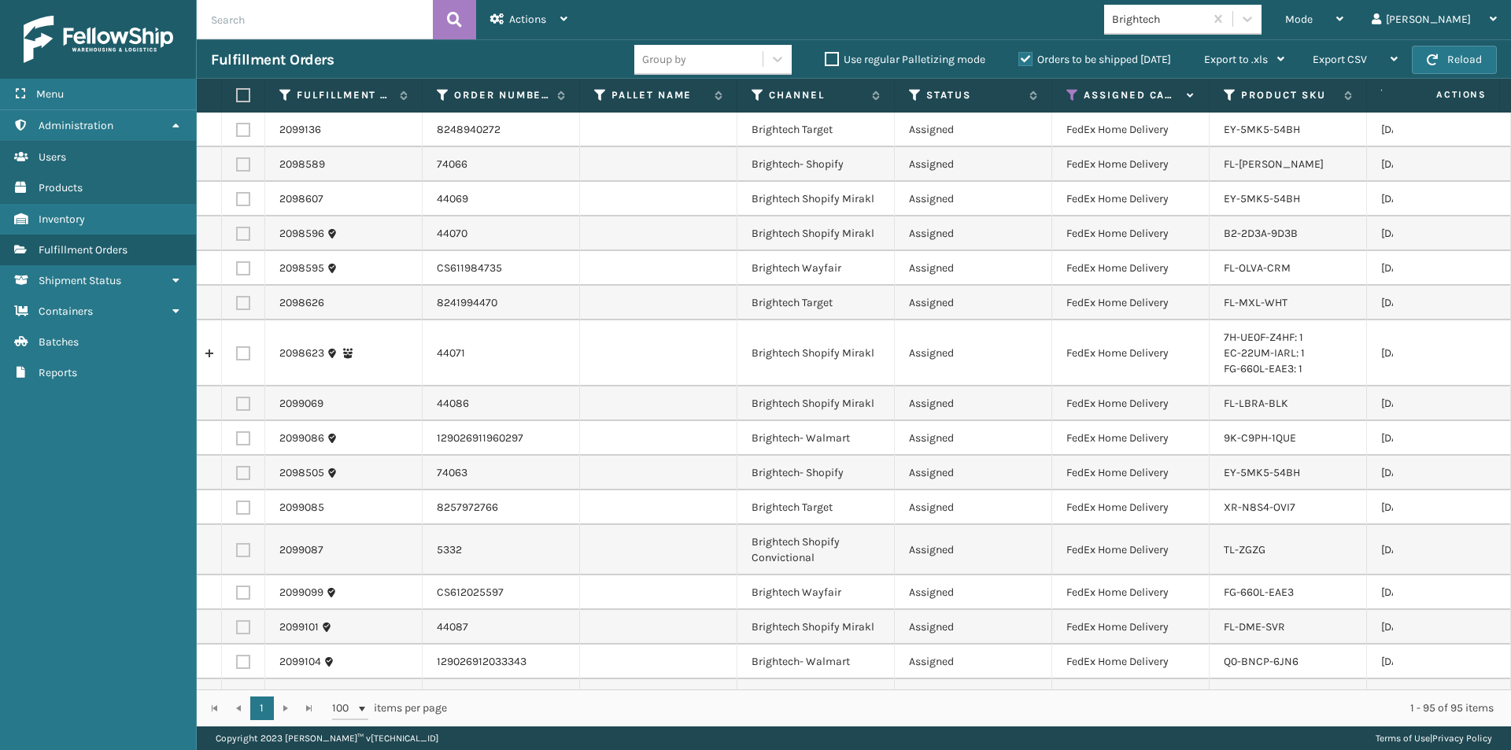
click at [242, 94] on label at bounding box center [240, 95] width 9 height 14
click at [237, 94] on input "checkbox" at bounding box center [236, 96] width 1 height 10
checkbox input "true"
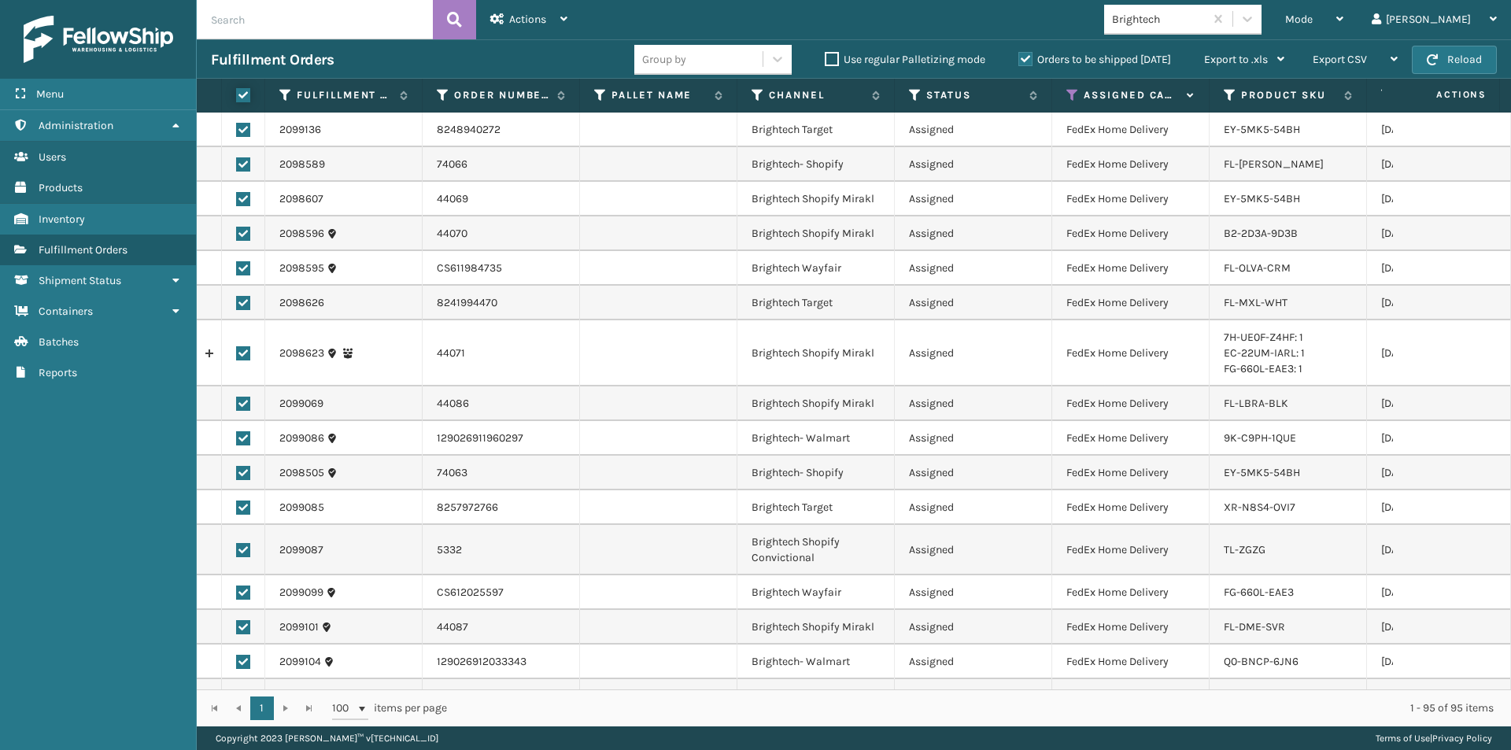
checkbox input "true"
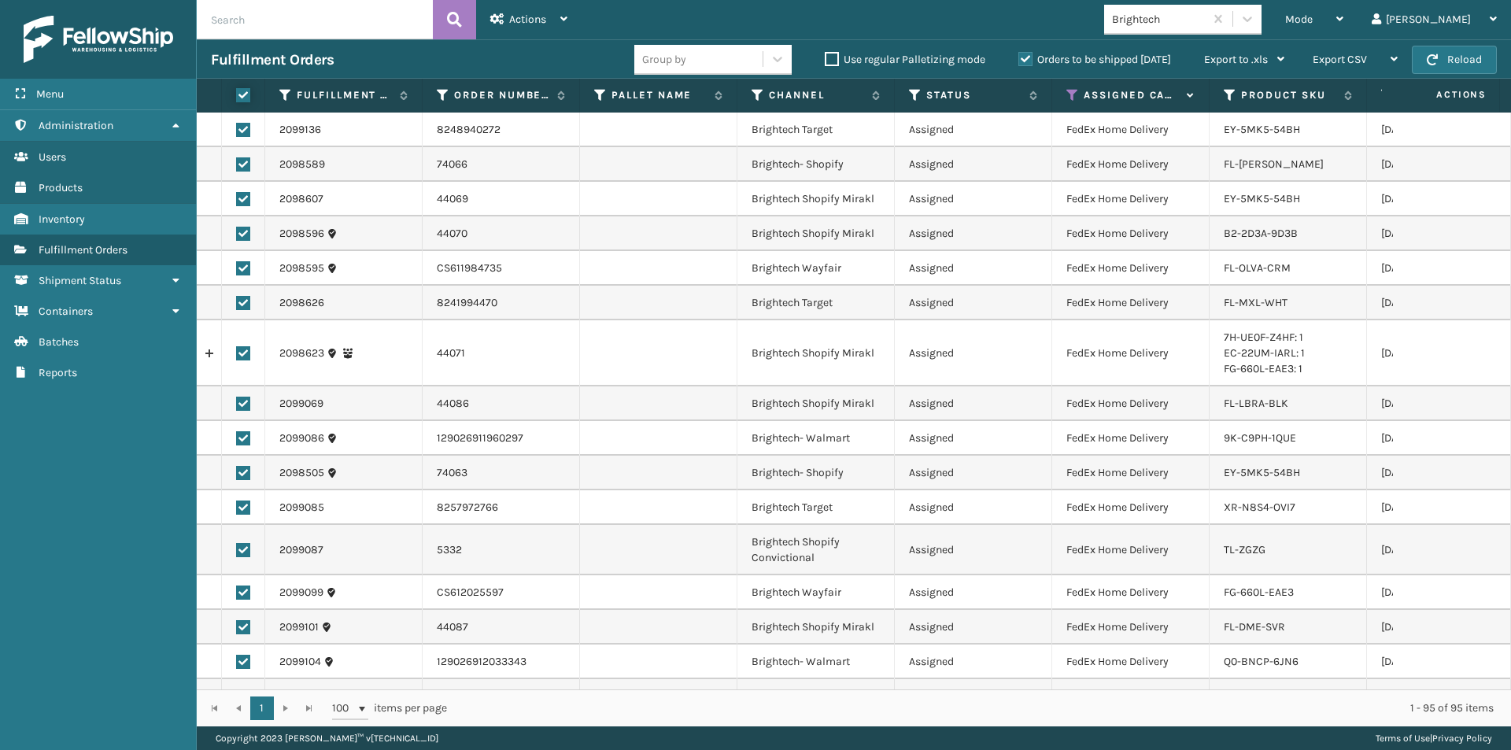
checkbox input "true"
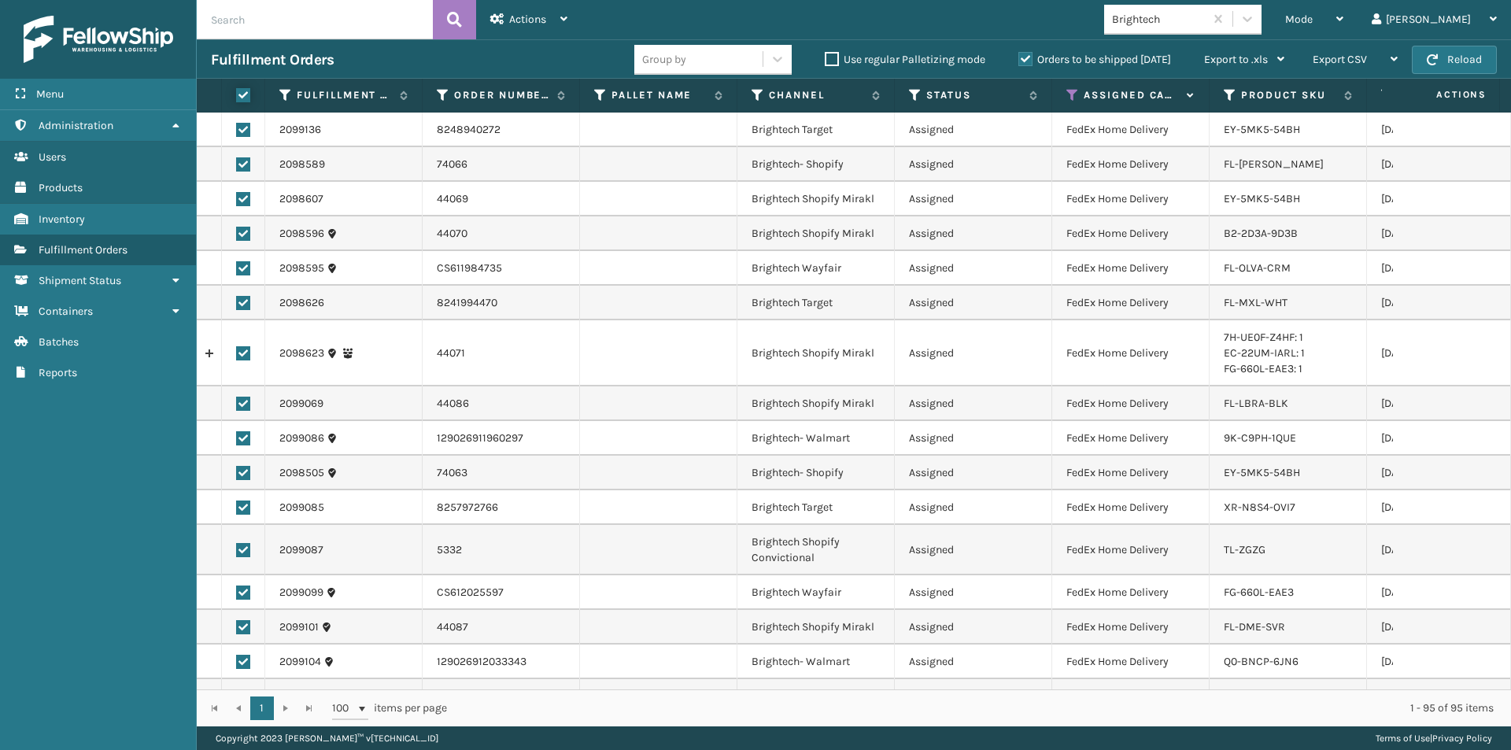
checkbox input "true"
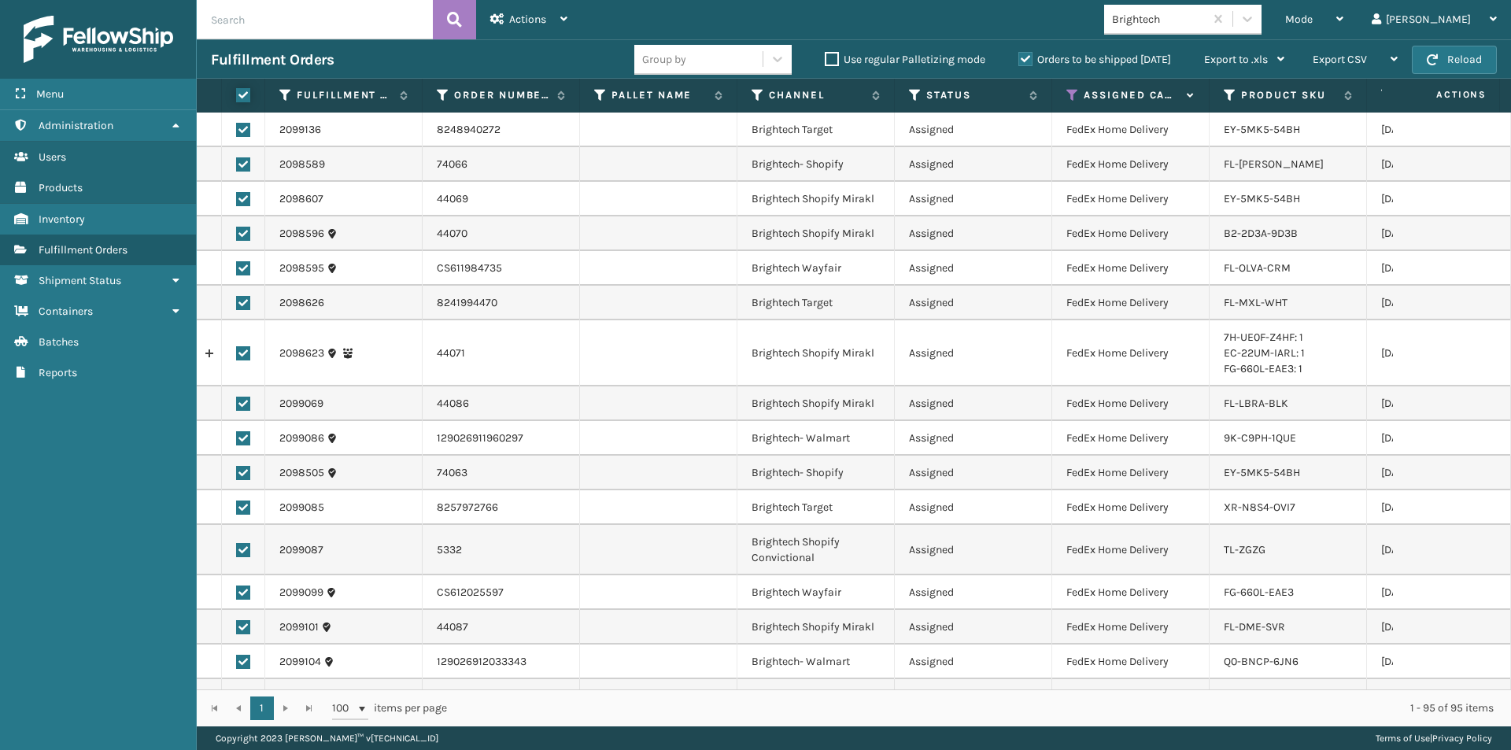
checkbox input "true"
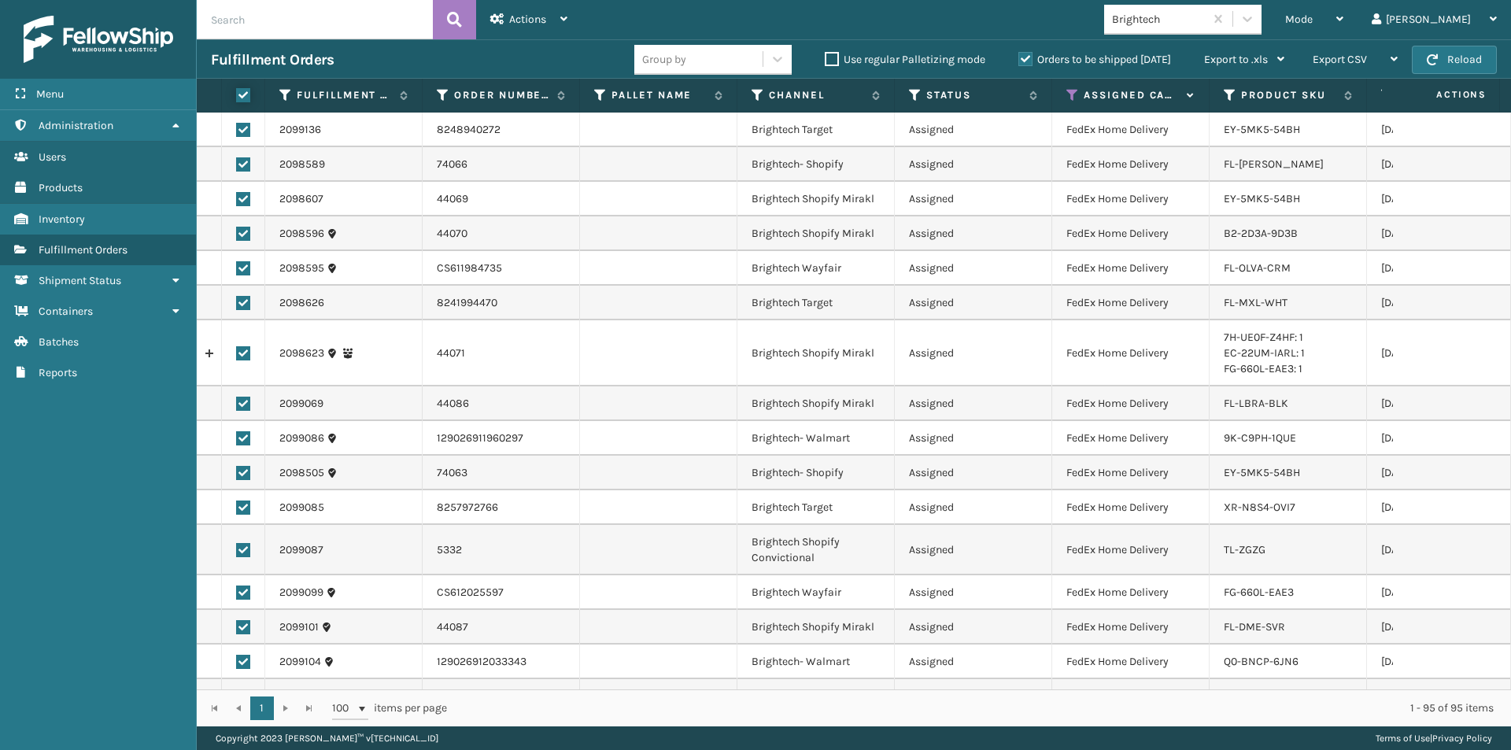
checkbox input "true"
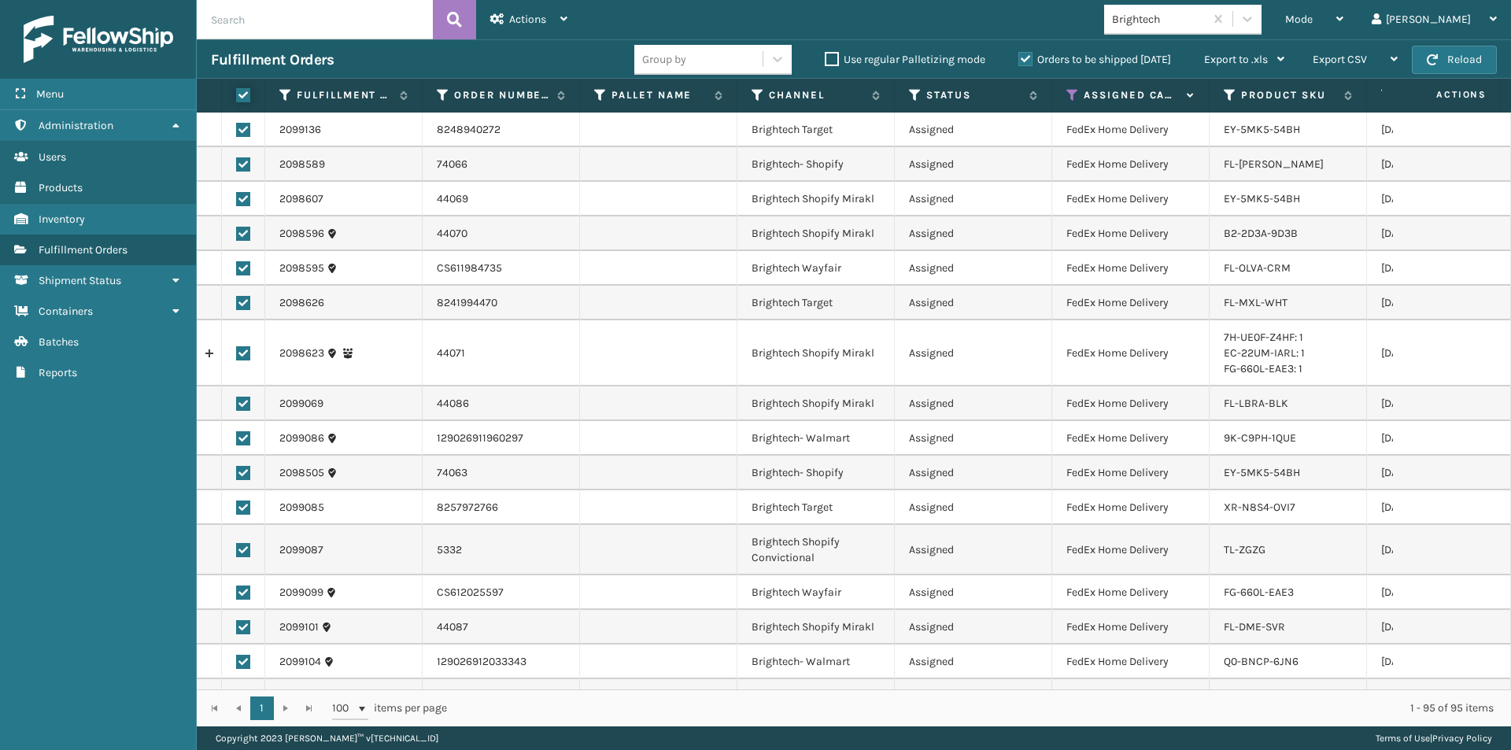
checkbox input "true"
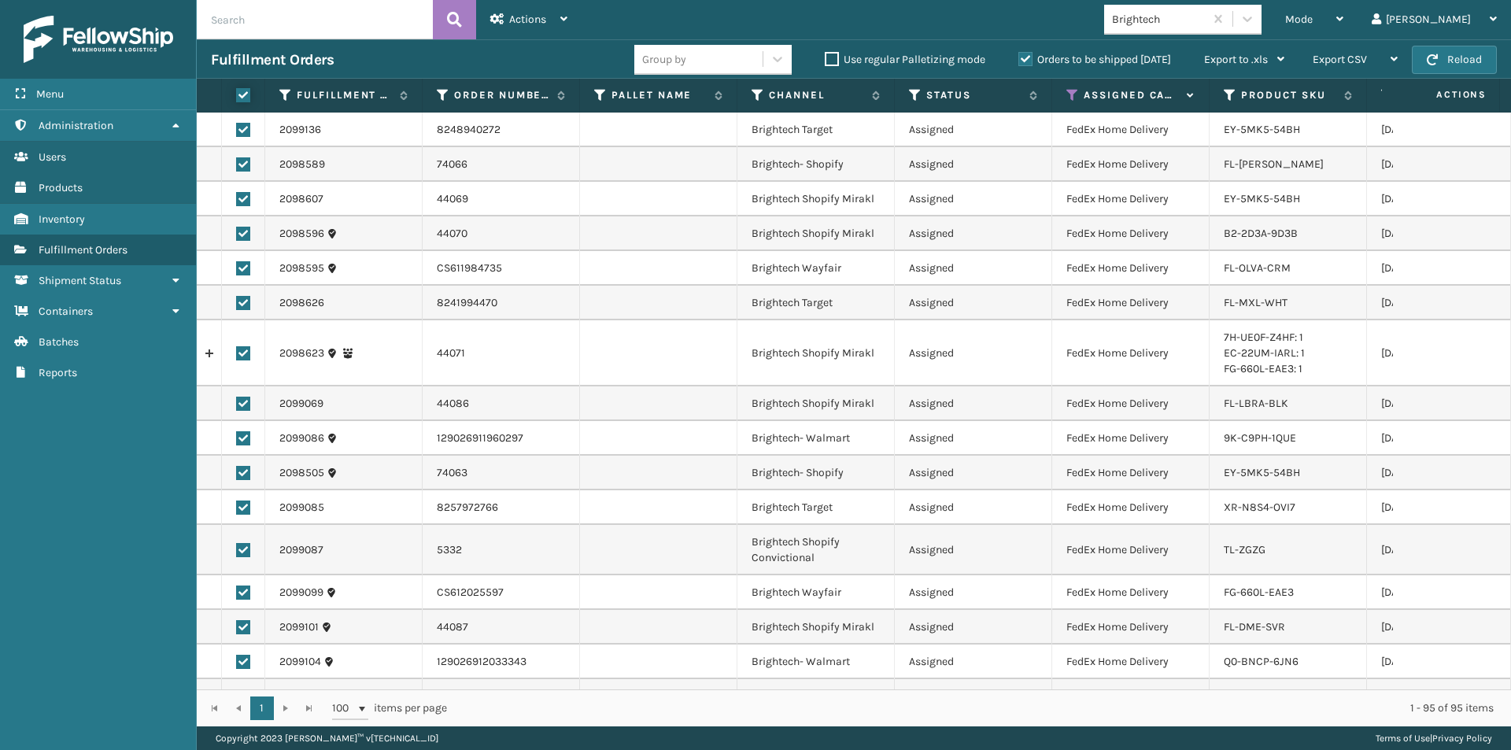
checkbox input "true"
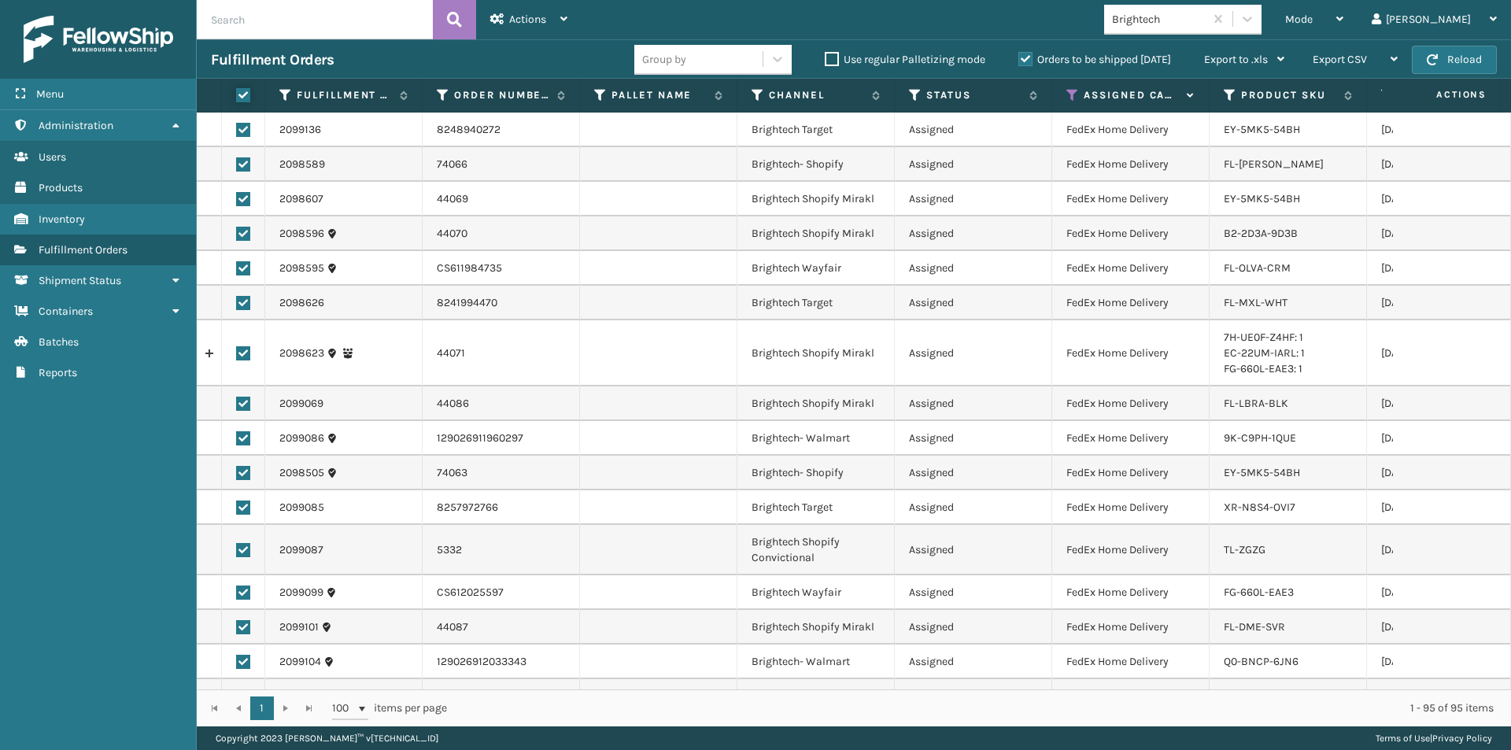
checkbox input "true"
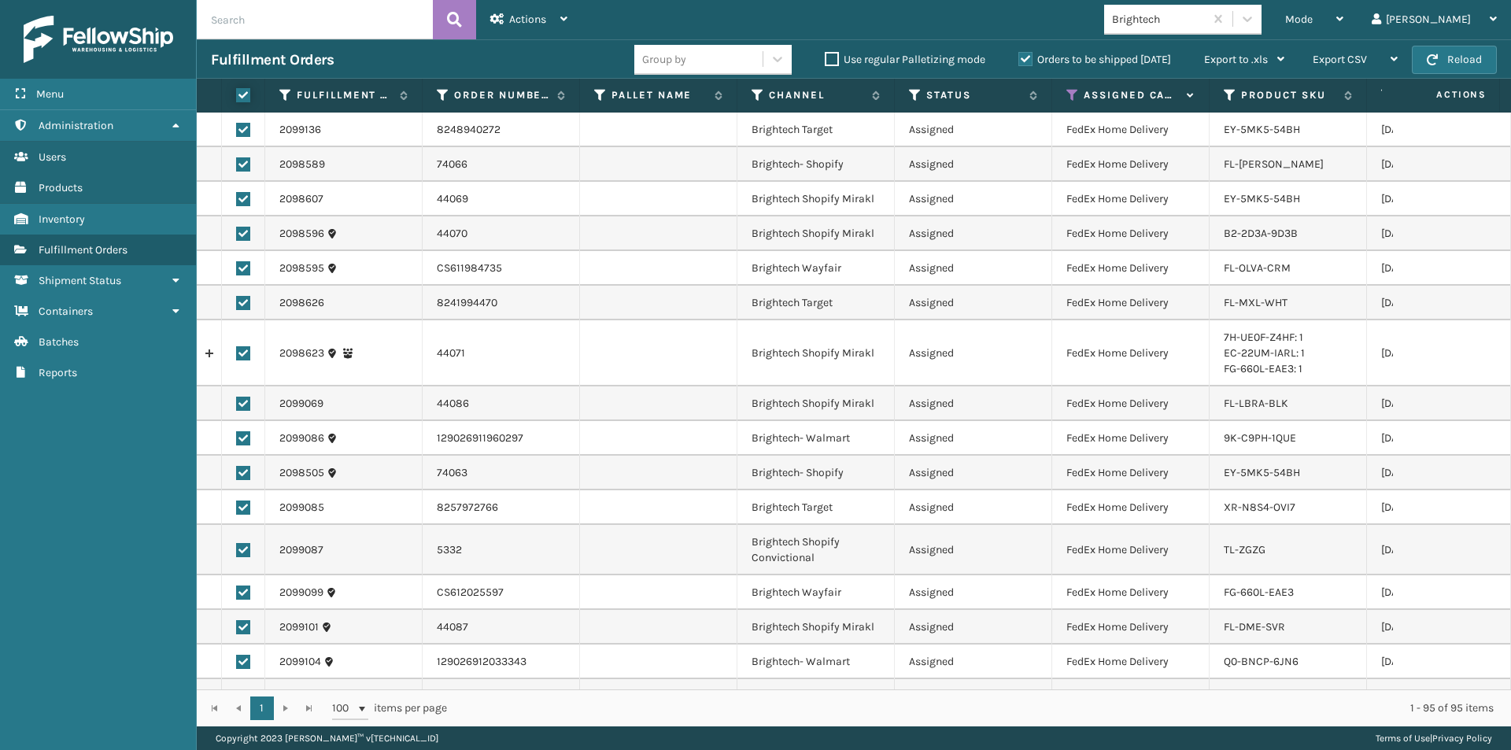
checkbox input "true"
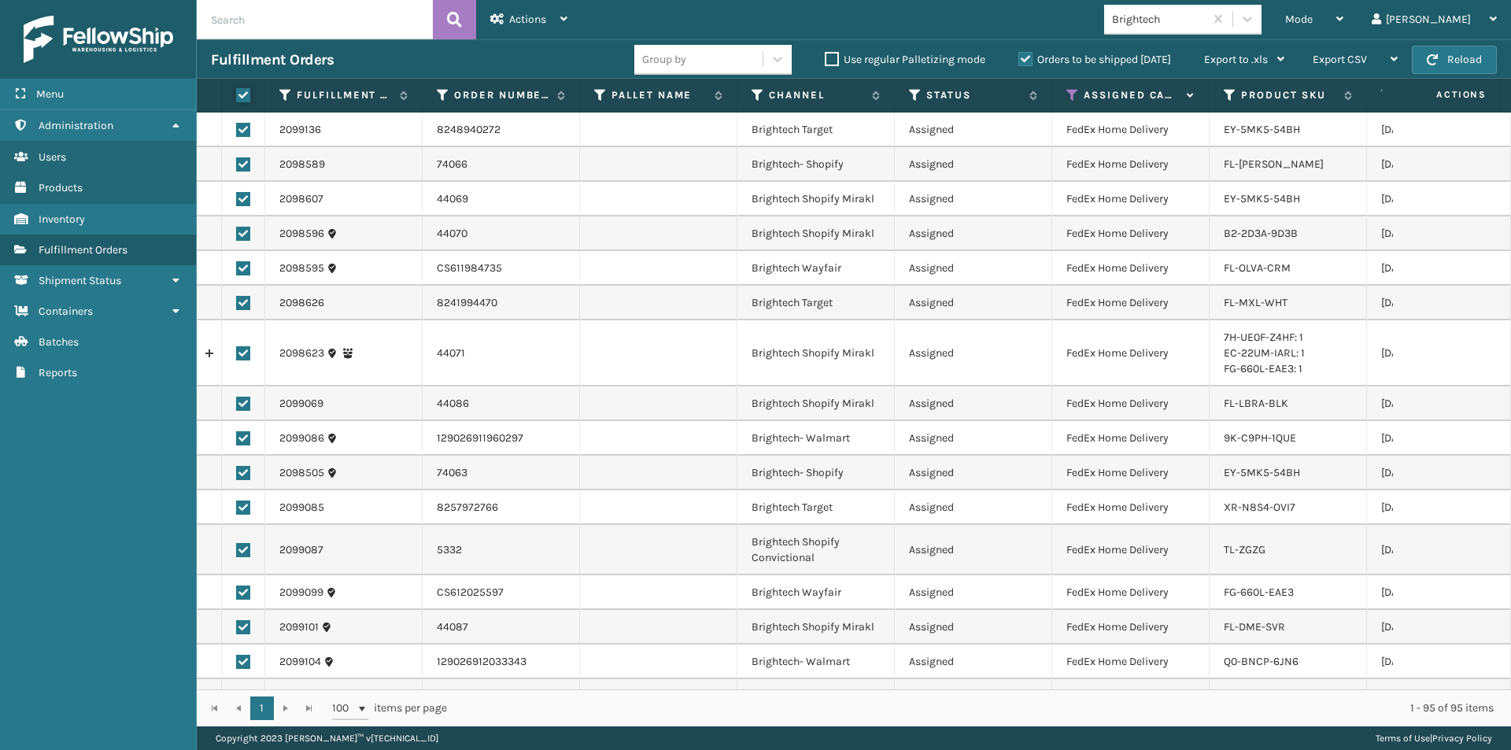
checkbox input "true"
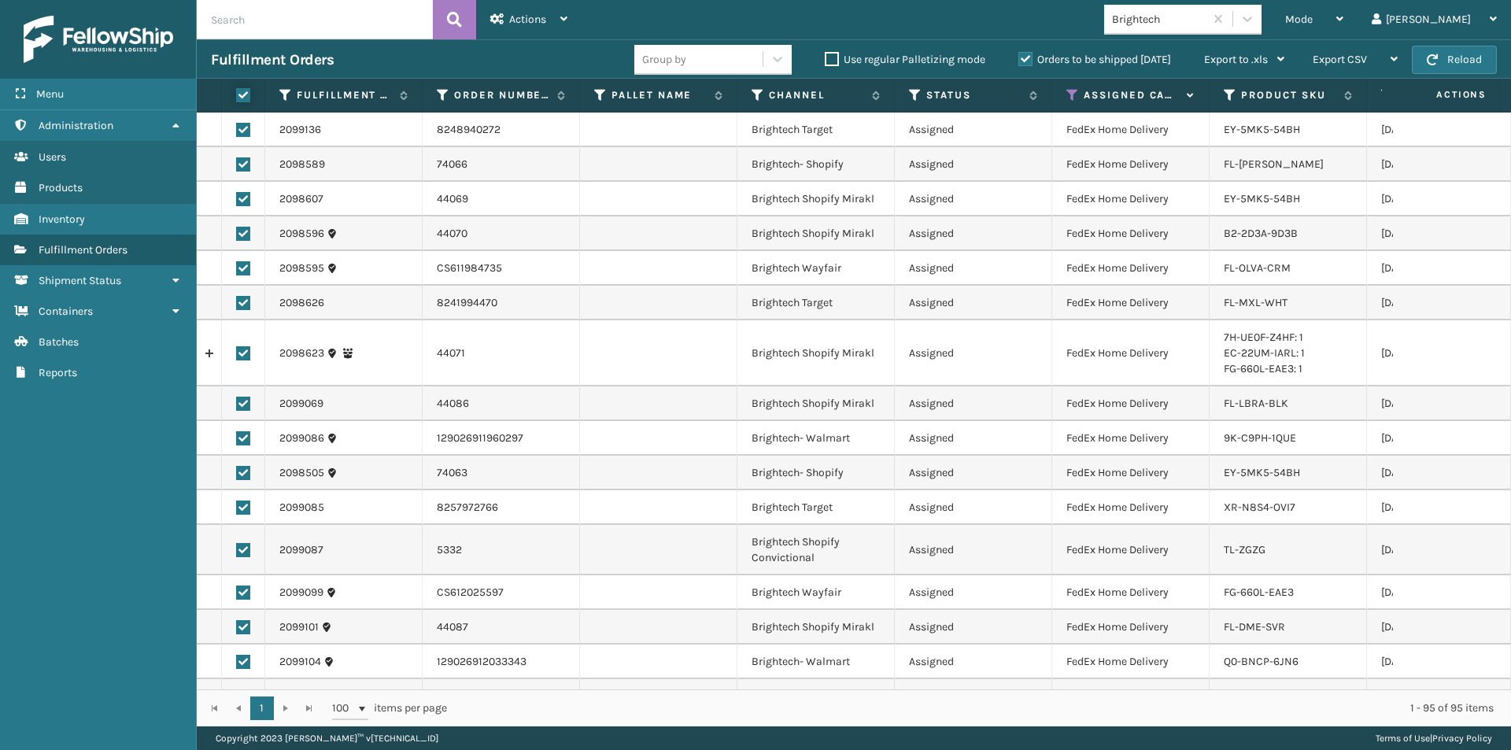
checkbox input "true"
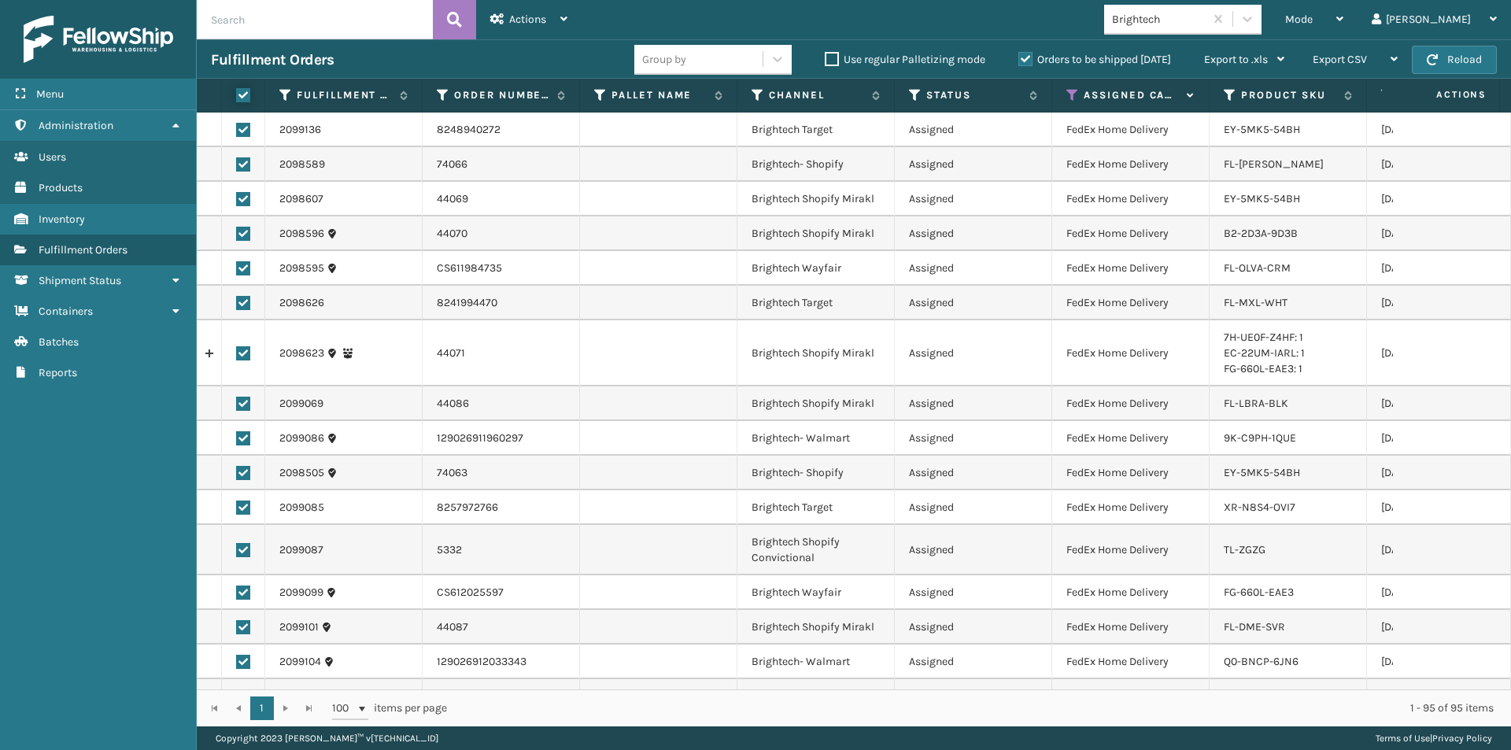
checkbox input "true"
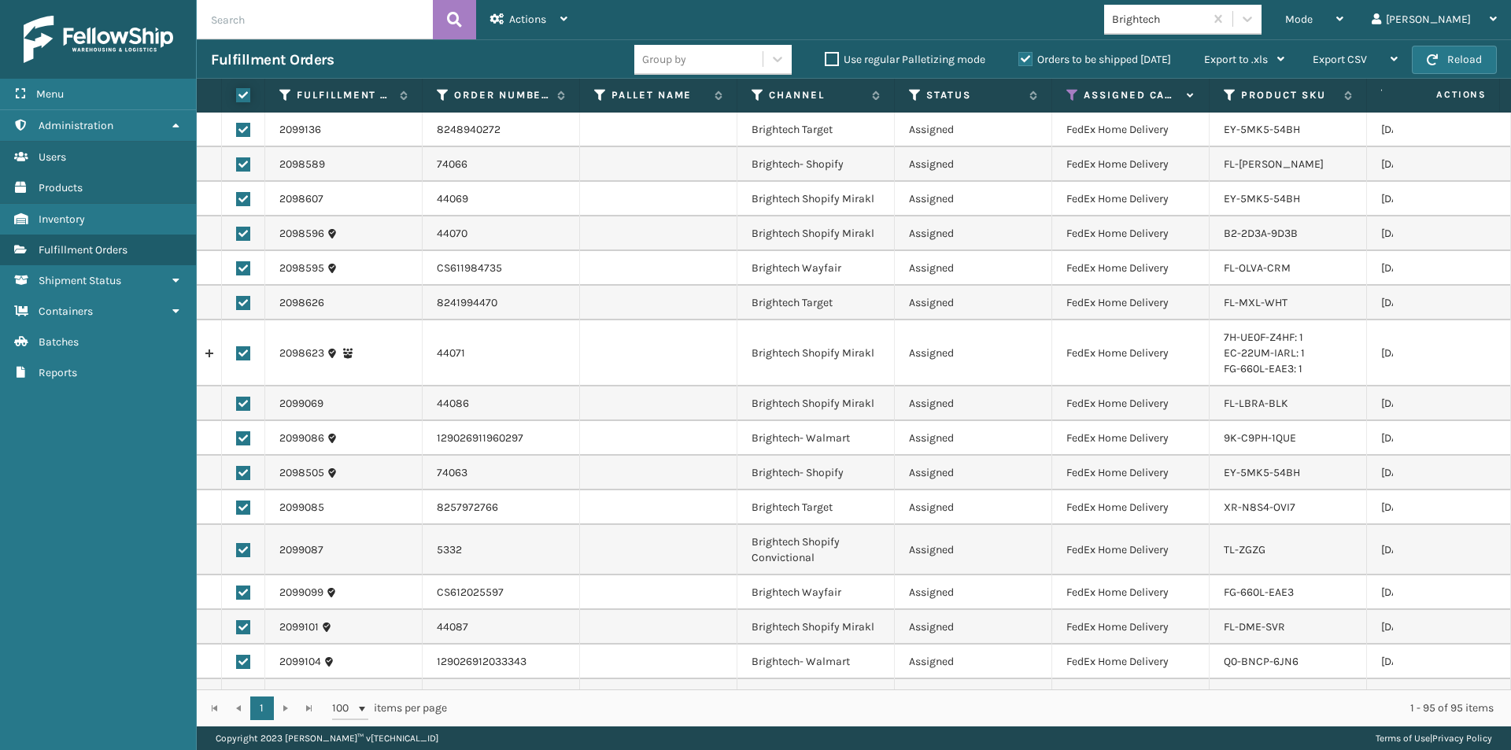
checkbox input "true"
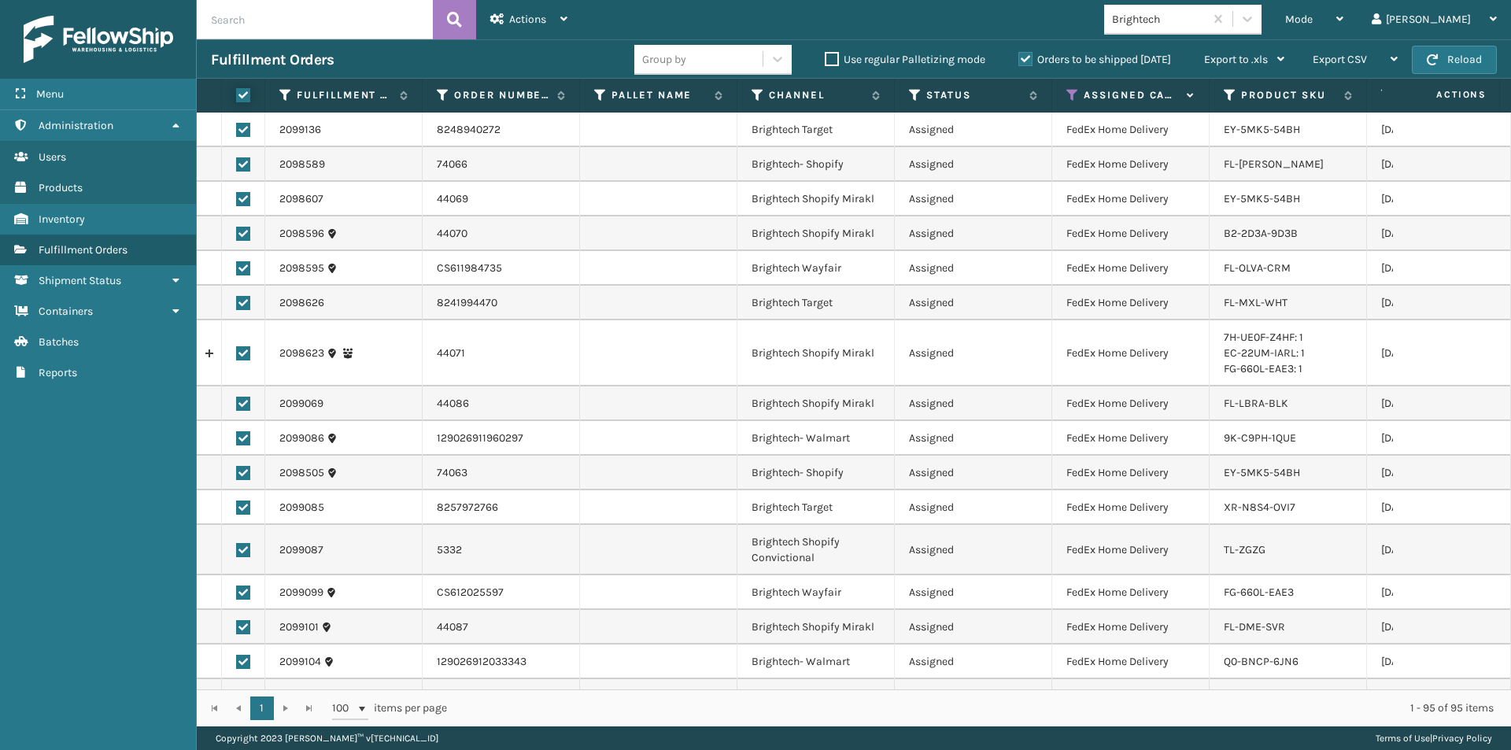
checkbox input "true"
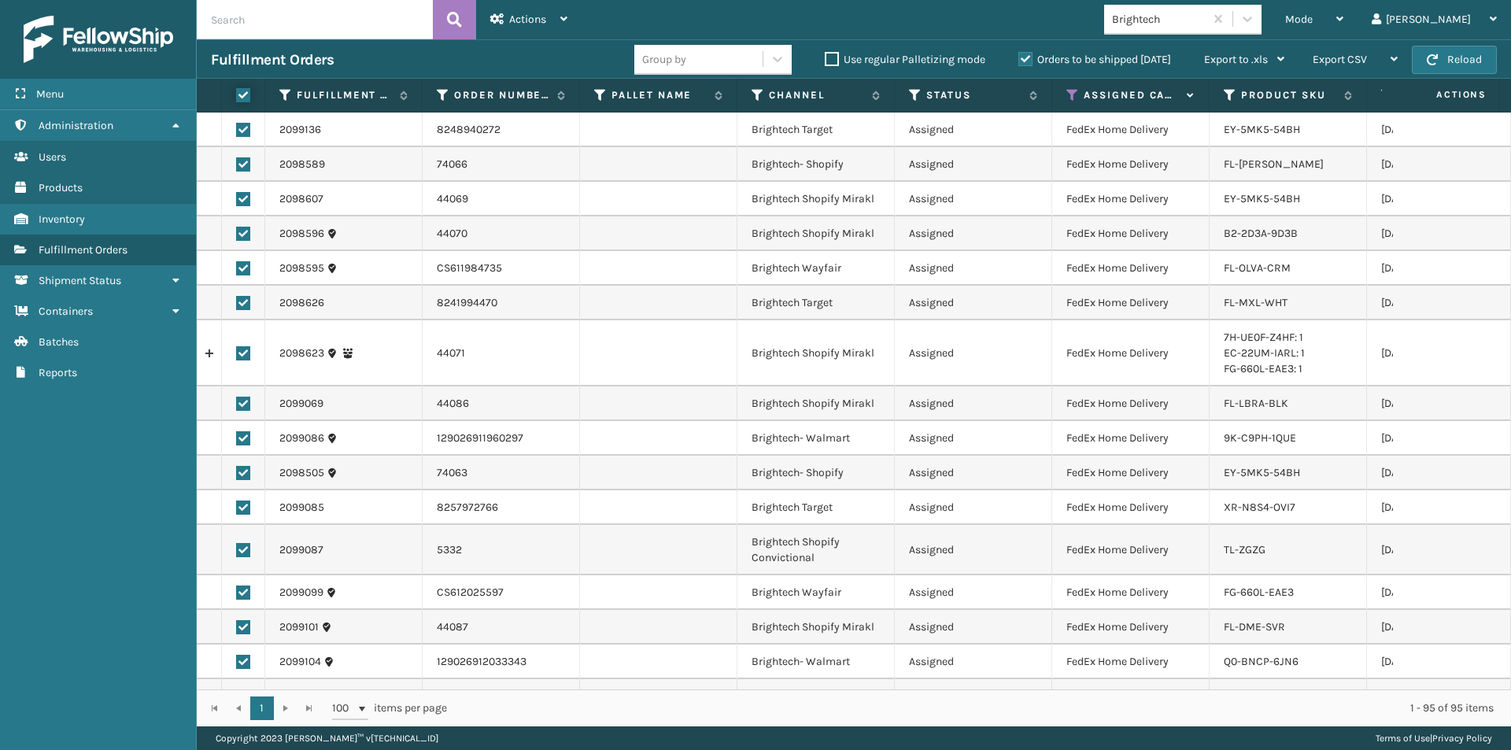
checkbox input "true"
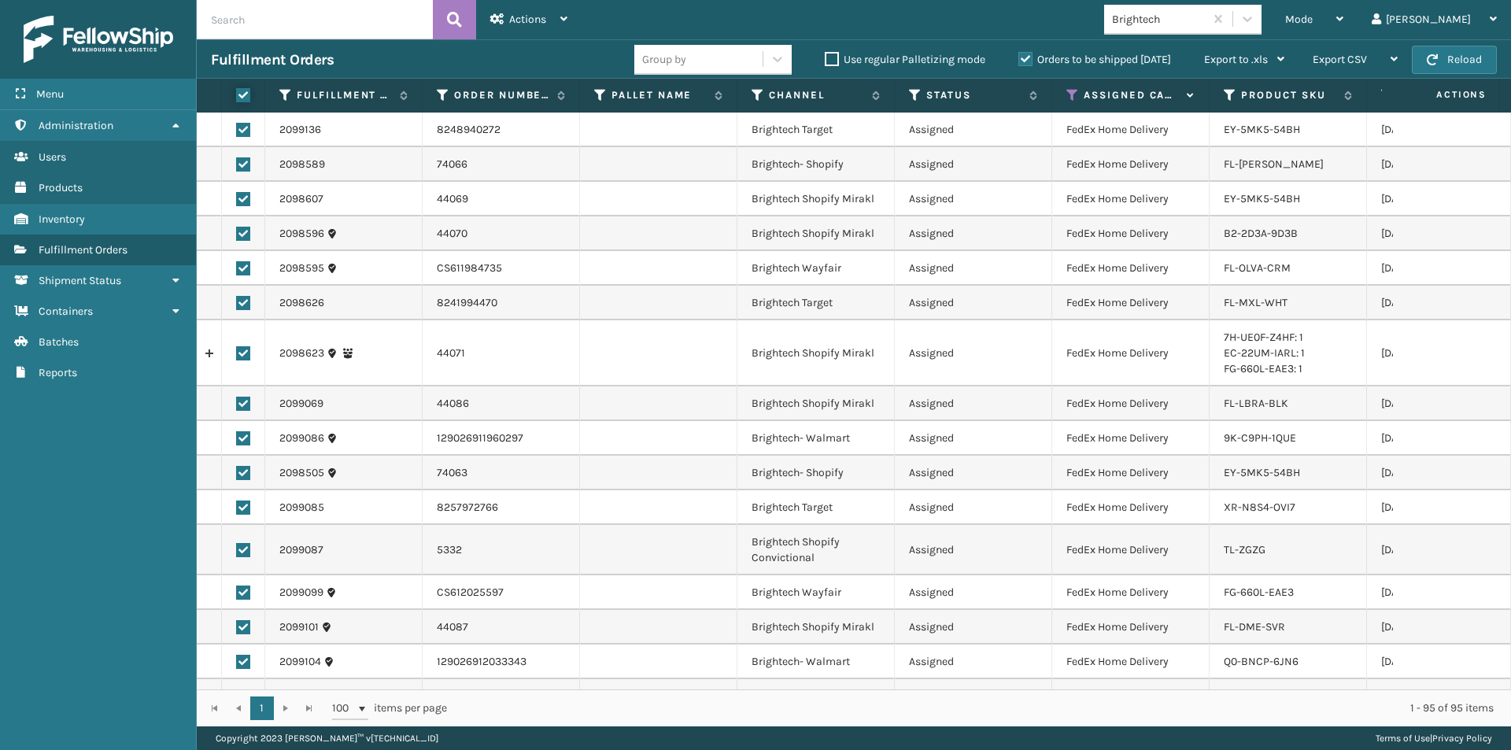
checkbox input "true"
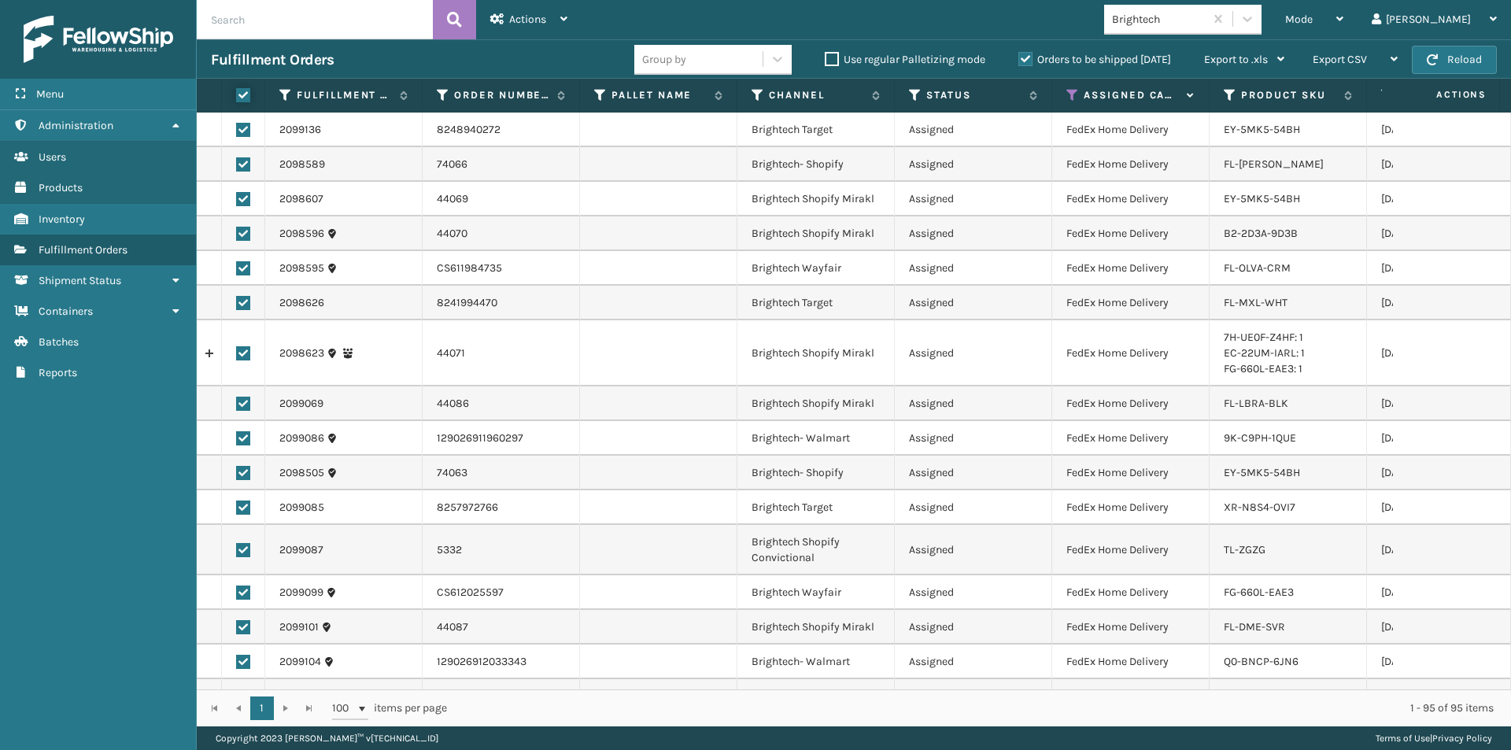
checkbox input "true"
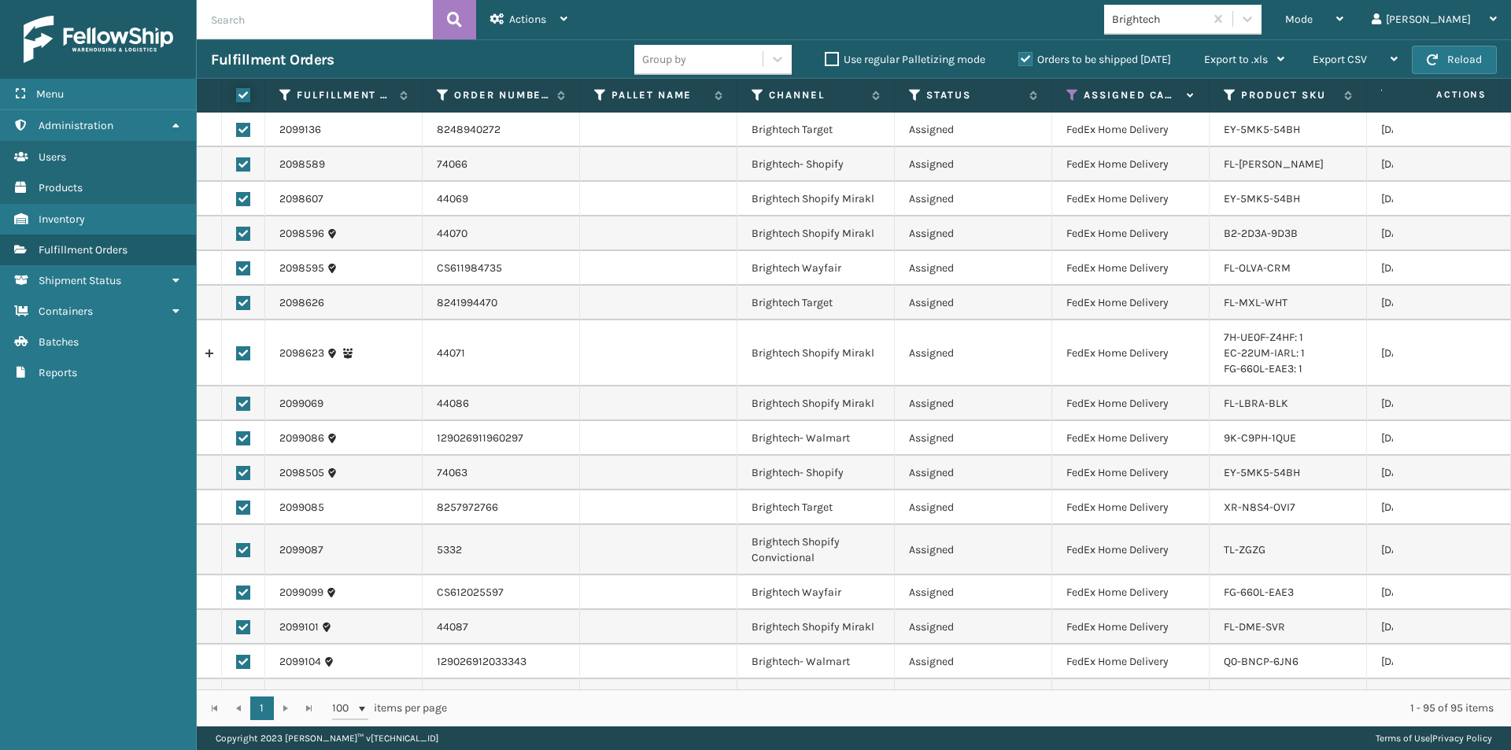
checkbox input "true"
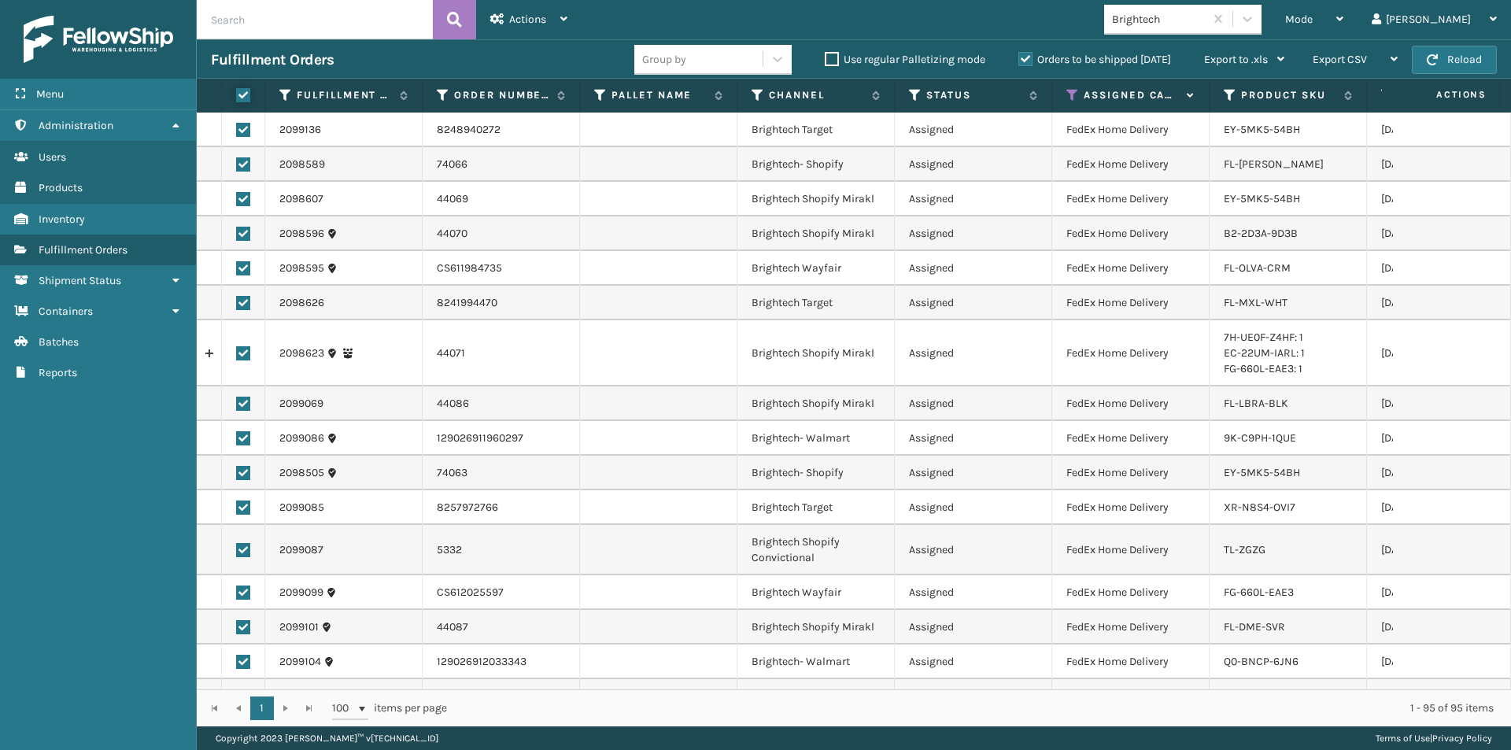
checkbox input "true"
click at [519, 21] on span "Actions" at bounding box center [527, 19] width 37 height 13
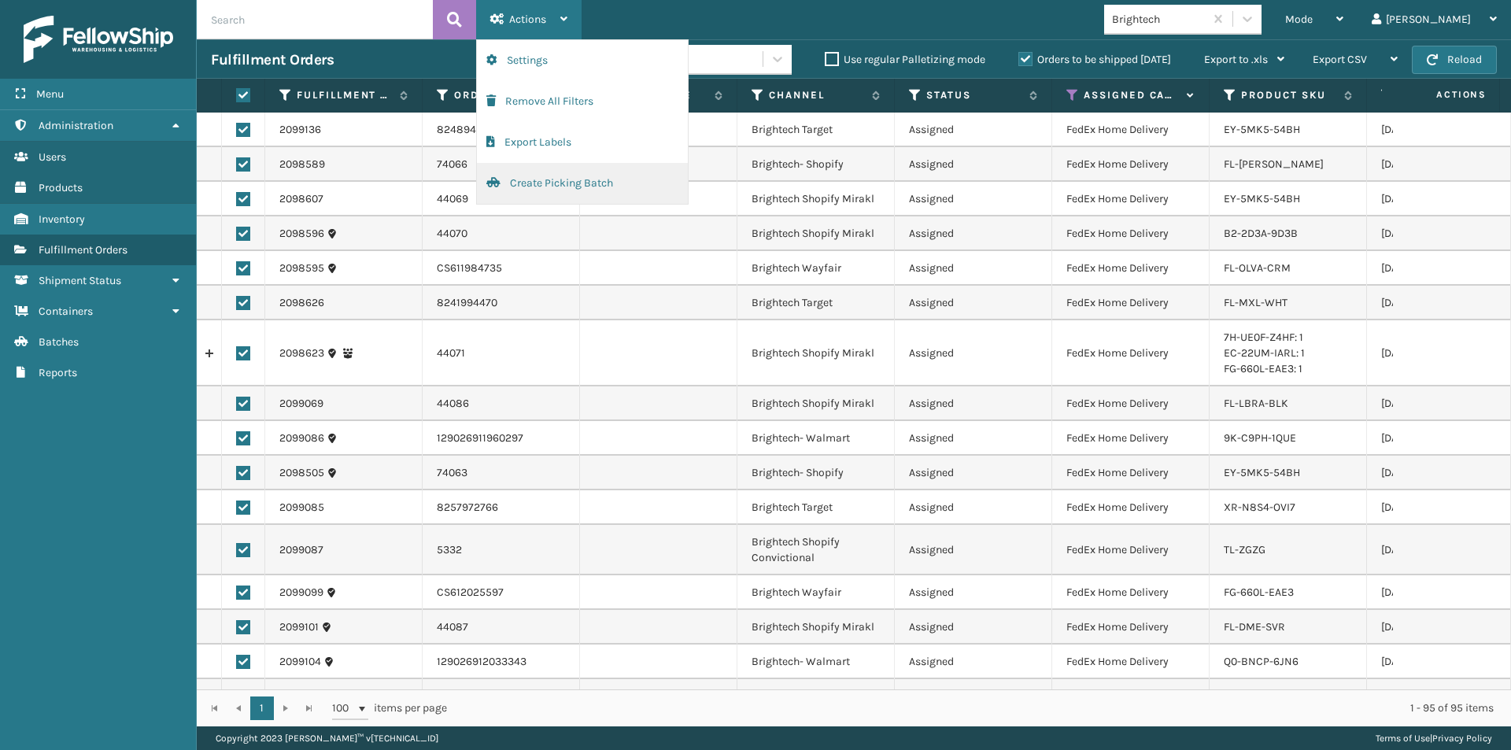
click at [522, 183] on button "Create Picking Batch" at bounding box center [582, 183] width 211 height 41
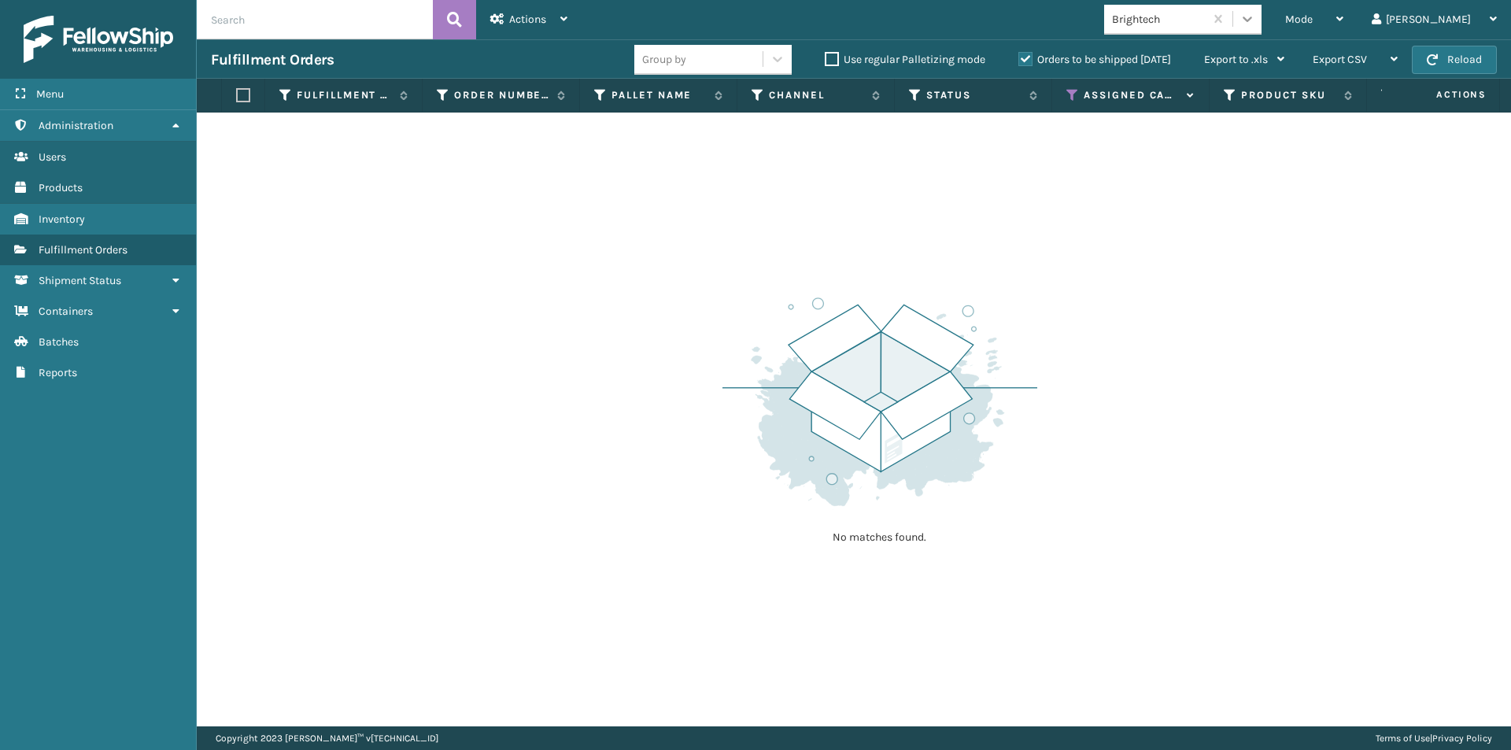
click at [1255, 20] on icon at bounding box center [1248, 19] width 16 height 16
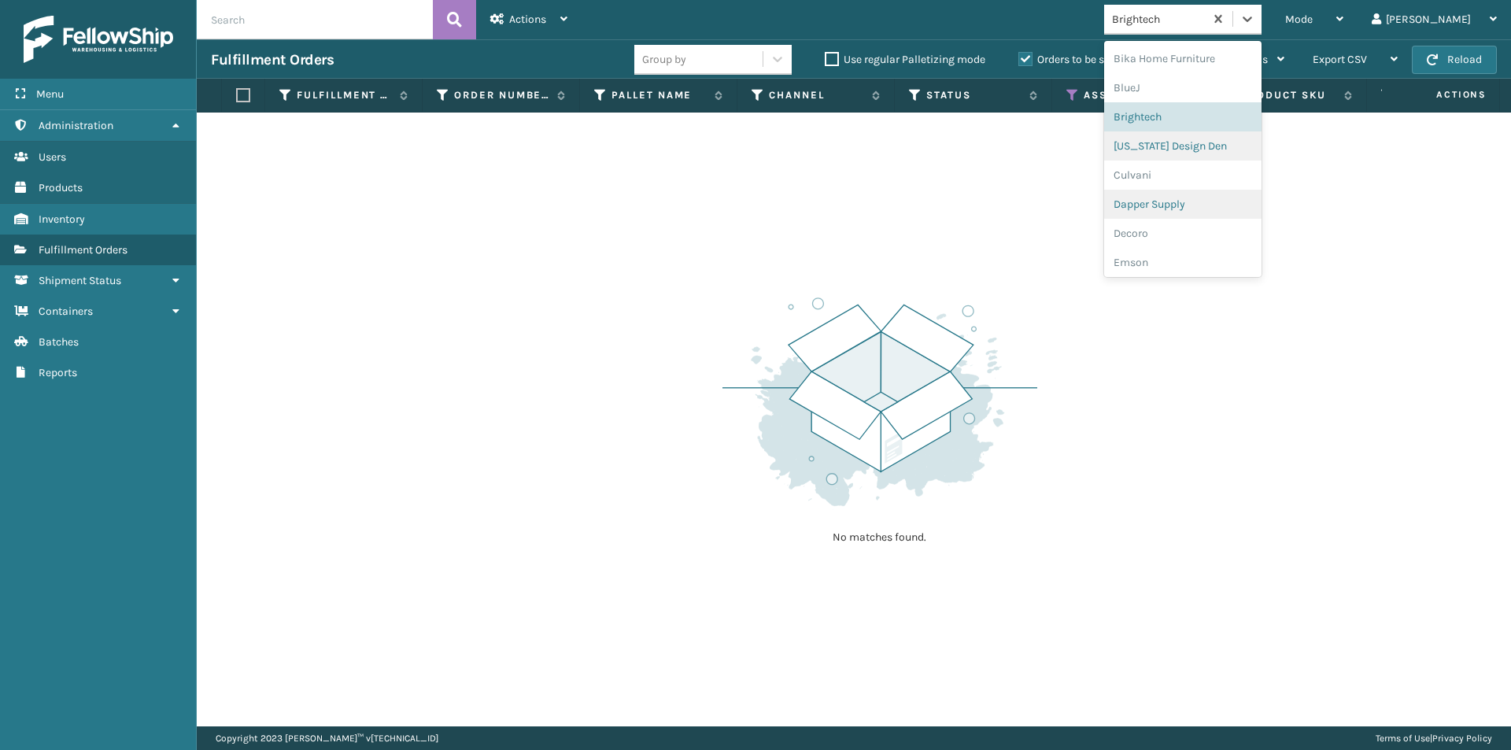
scroll to position [167, 0]
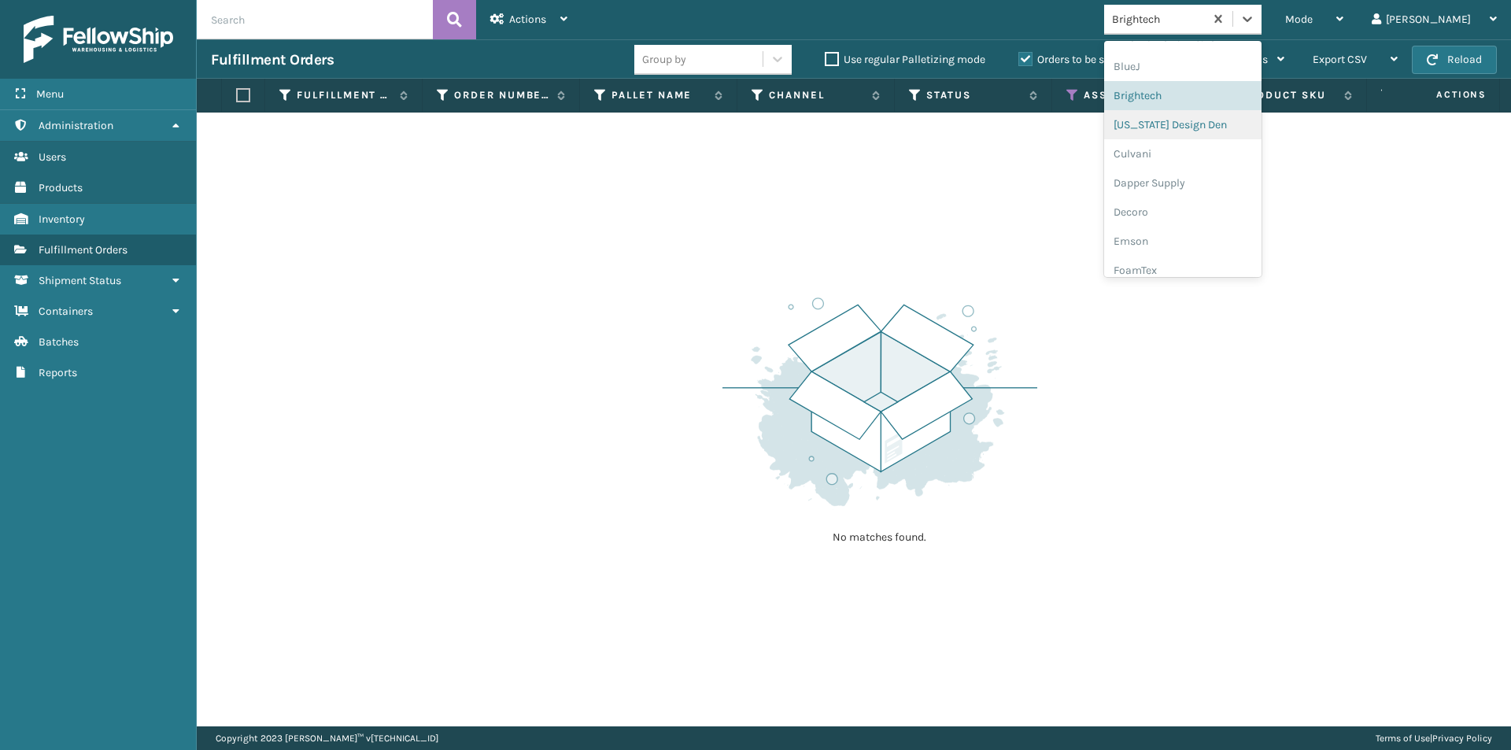
click at [1237, 131] on div "[US_STATE] Design Den" at bounding box center [1182, 124] width 157 height 29
click at [1255, 24] on icon at bounding box center [1248, 19] width 16 height 16
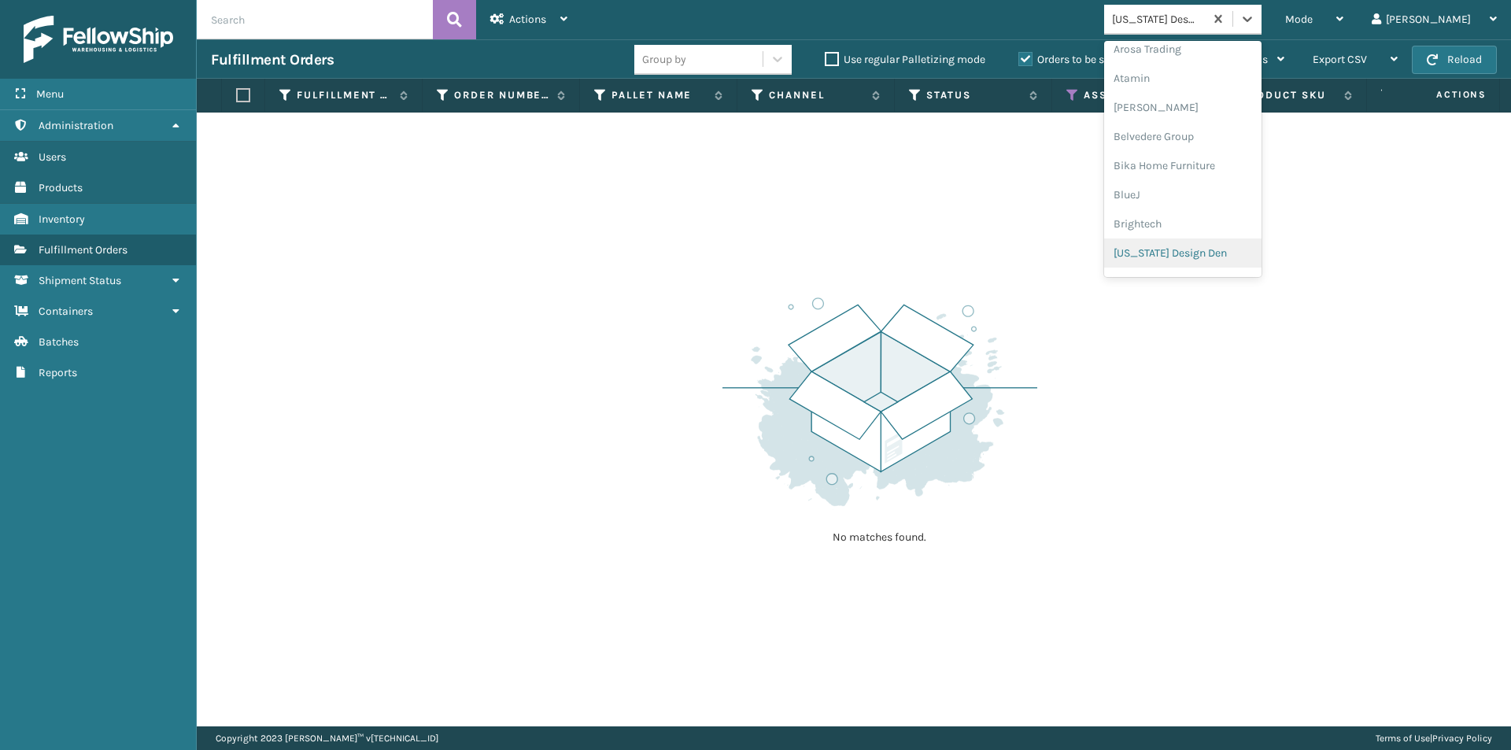
scroll to position [117, 0]
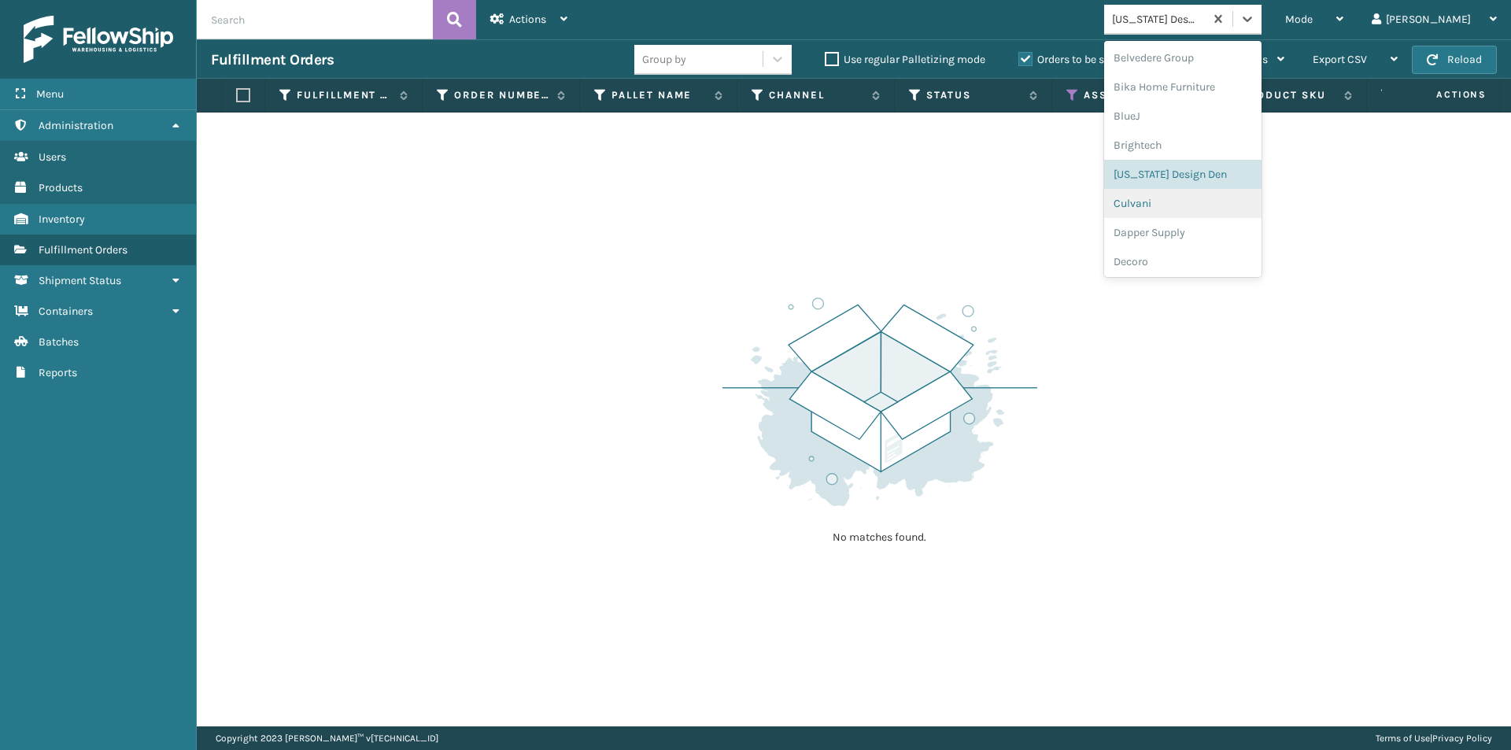
click at [1203, 201] on div "Culvani" at bounding box center [1182, 203] width 157 height 29
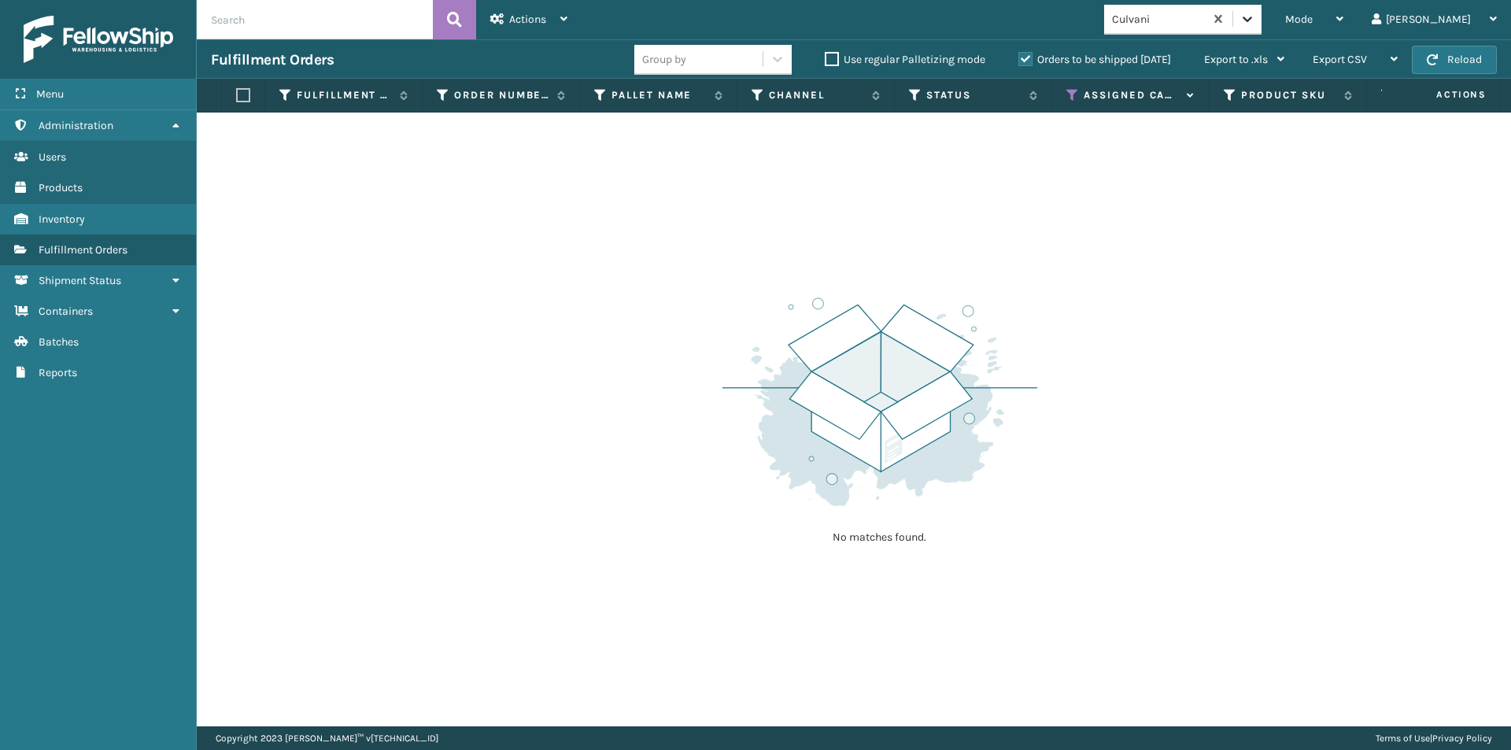
click at [1255, 22] on icon at bounding box center [1248, 19] width 16 height 16
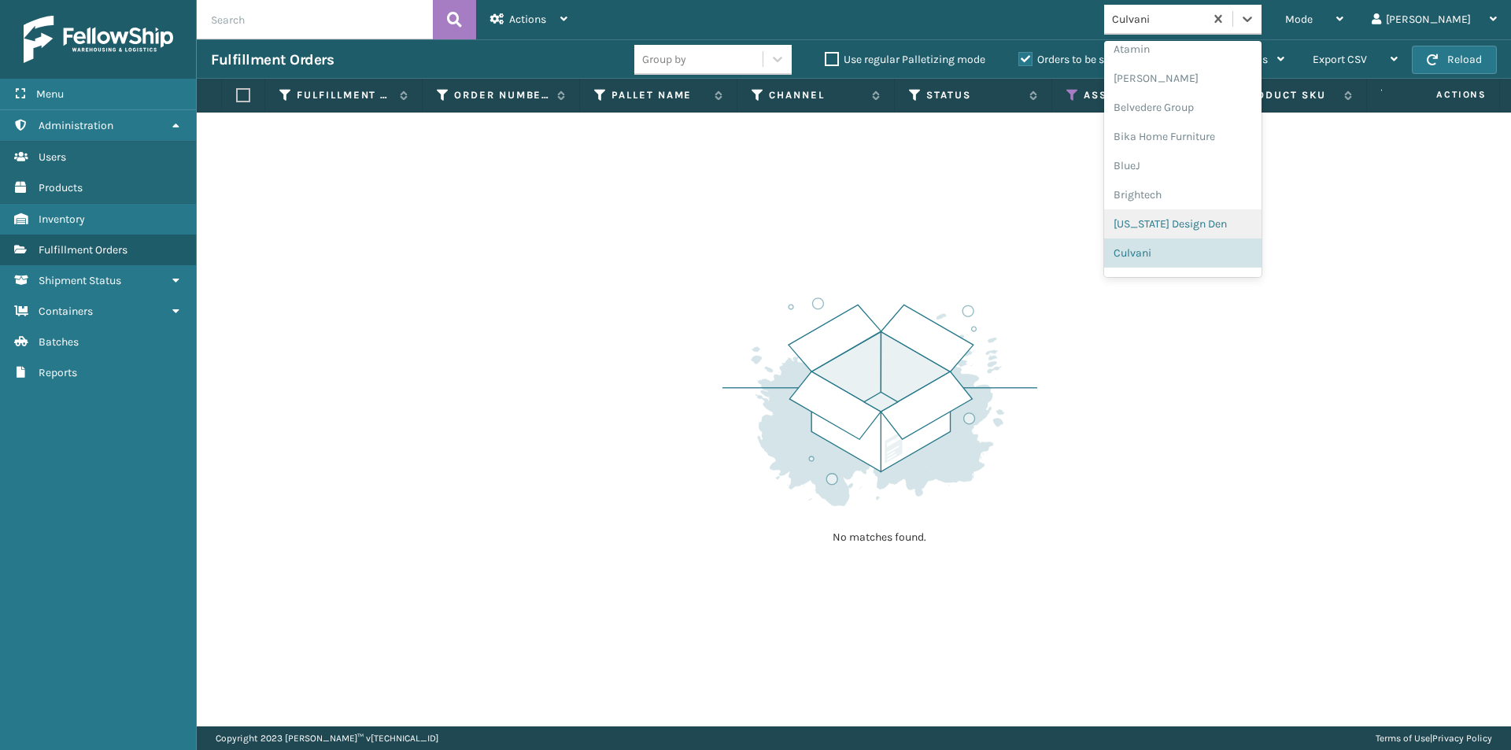
scroll to position [146, 0]
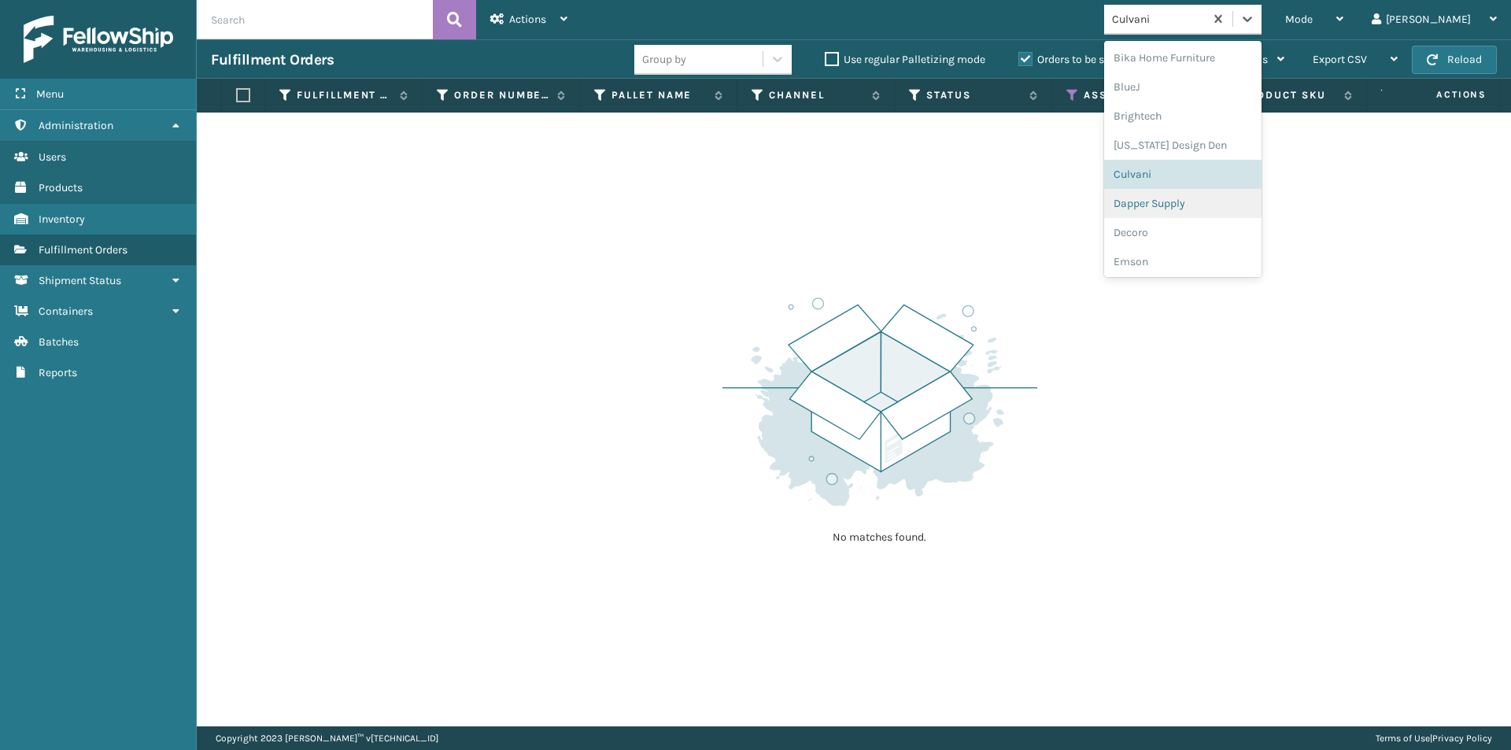
click at [1228, 209] on div "Dapper Supply" at bounding box center [1182, 203] width 157 height 29
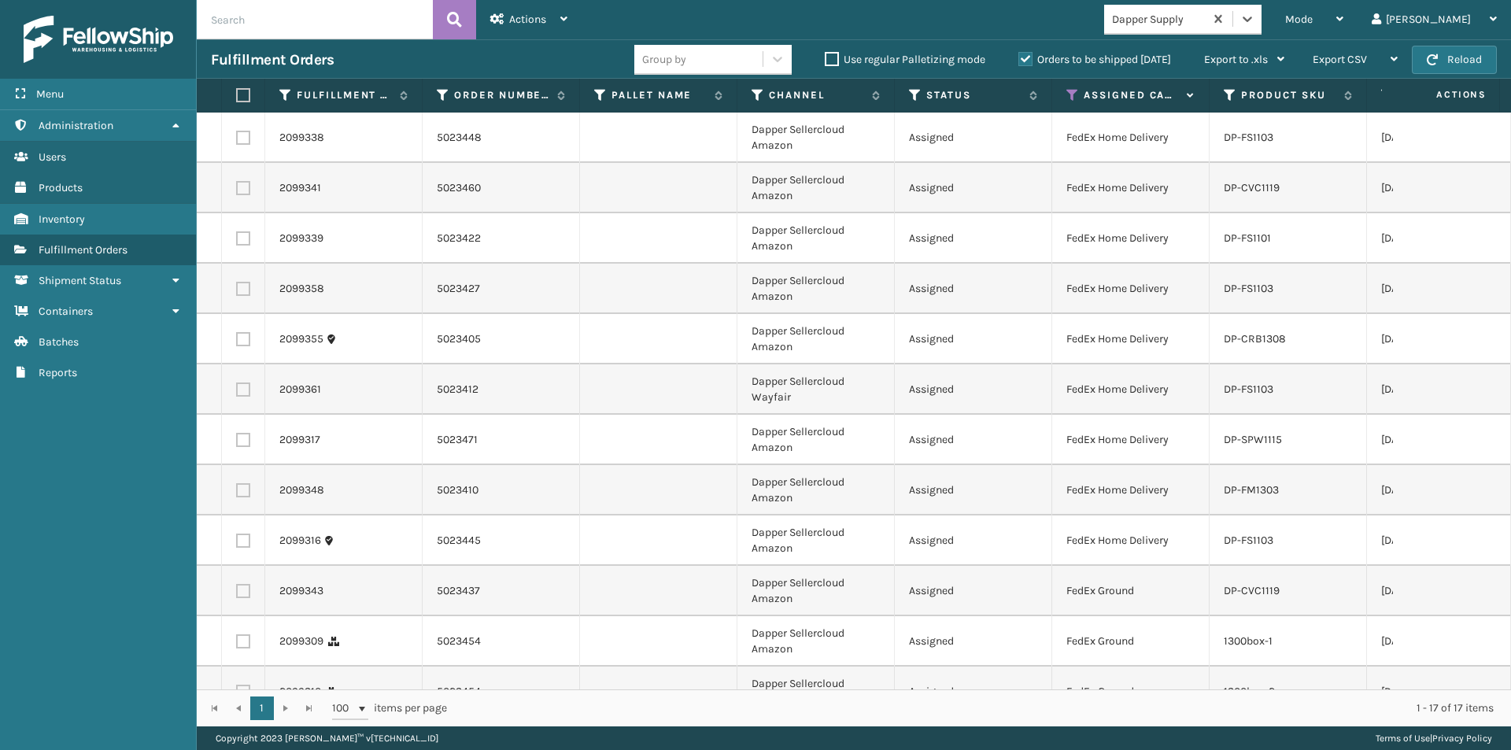
click at [246, 94] on label at bounding box center [240, 95] width 9 height 14
click at [237, 94] on input "checkbox" at bounding box center [236, 96] width 1 height 10
checkbox input "true"
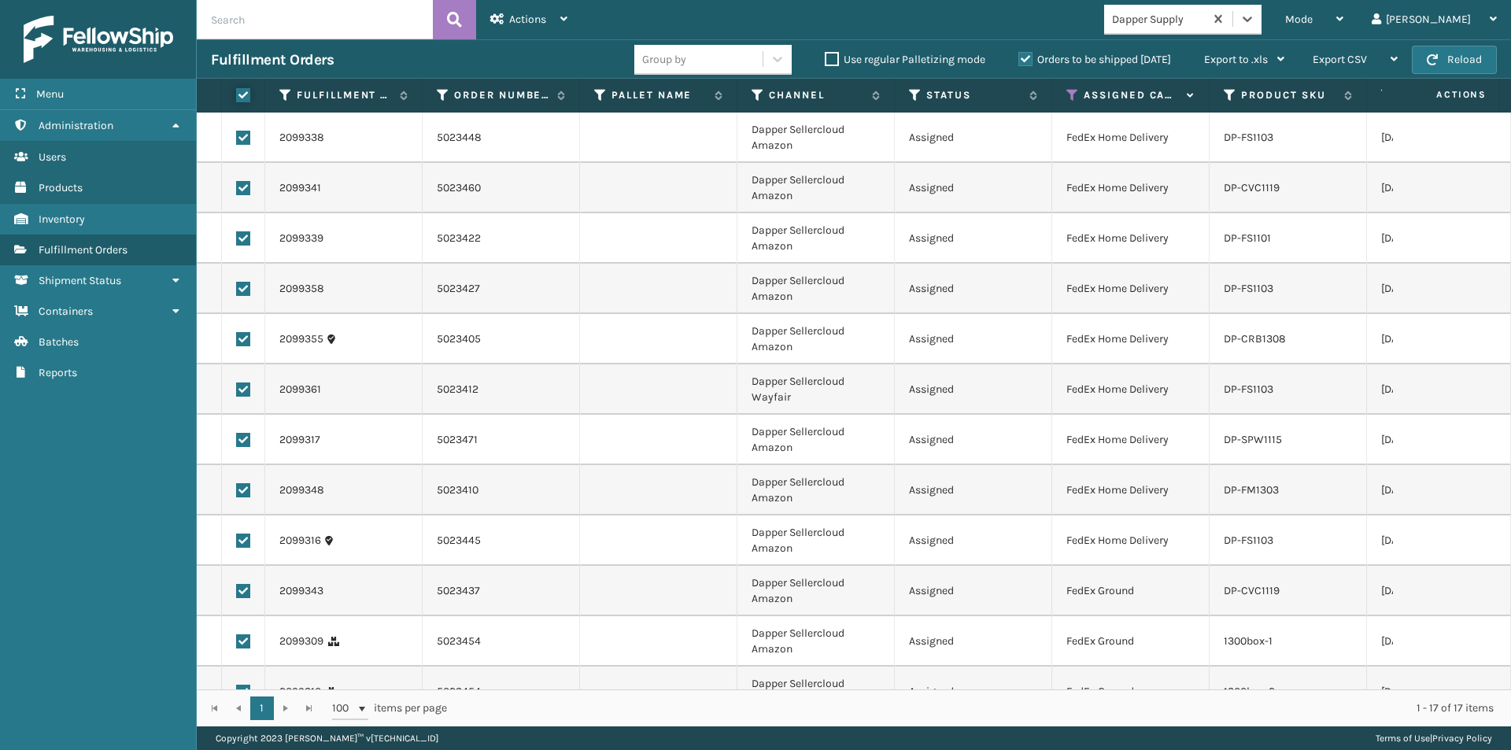
checkbox input "true"
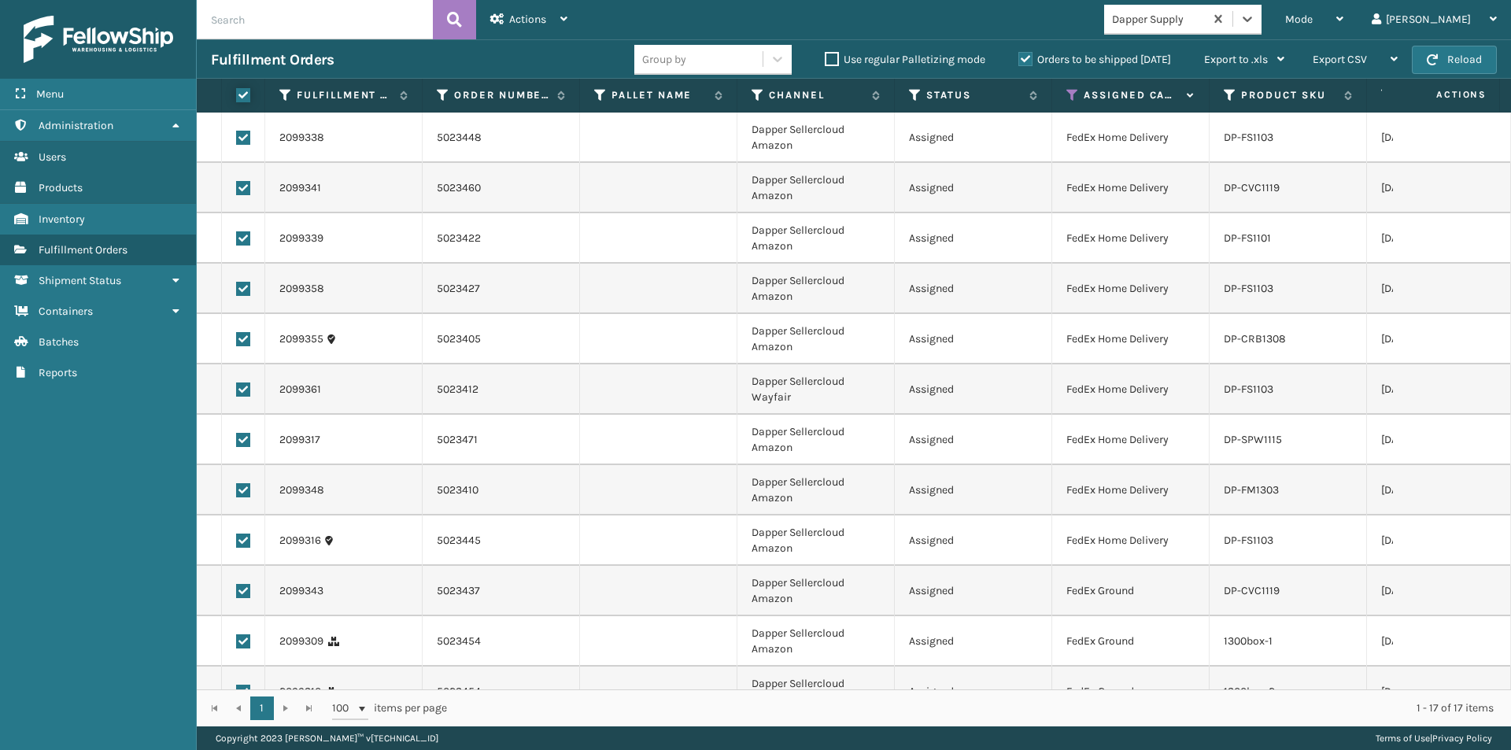
checkbox input "true"
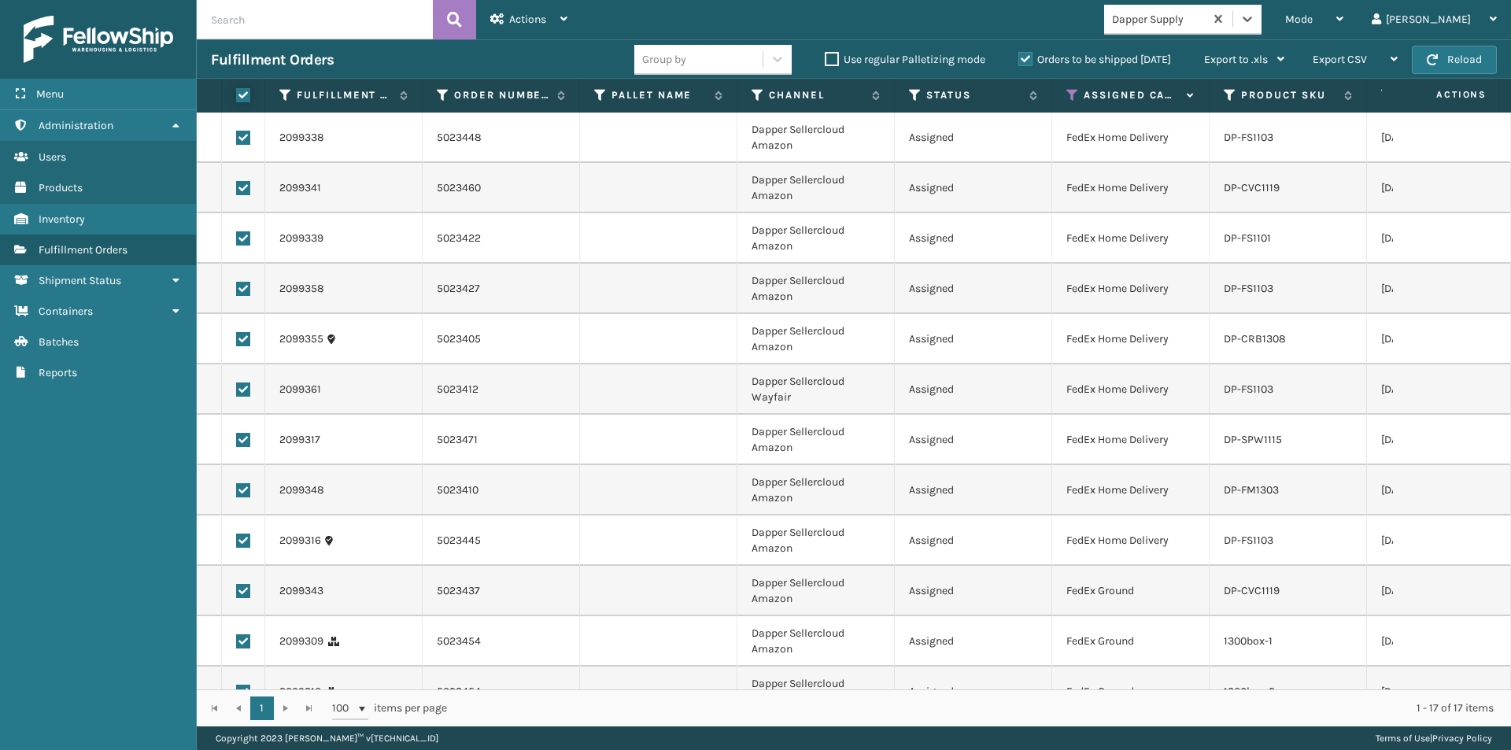
checkbox input "true"
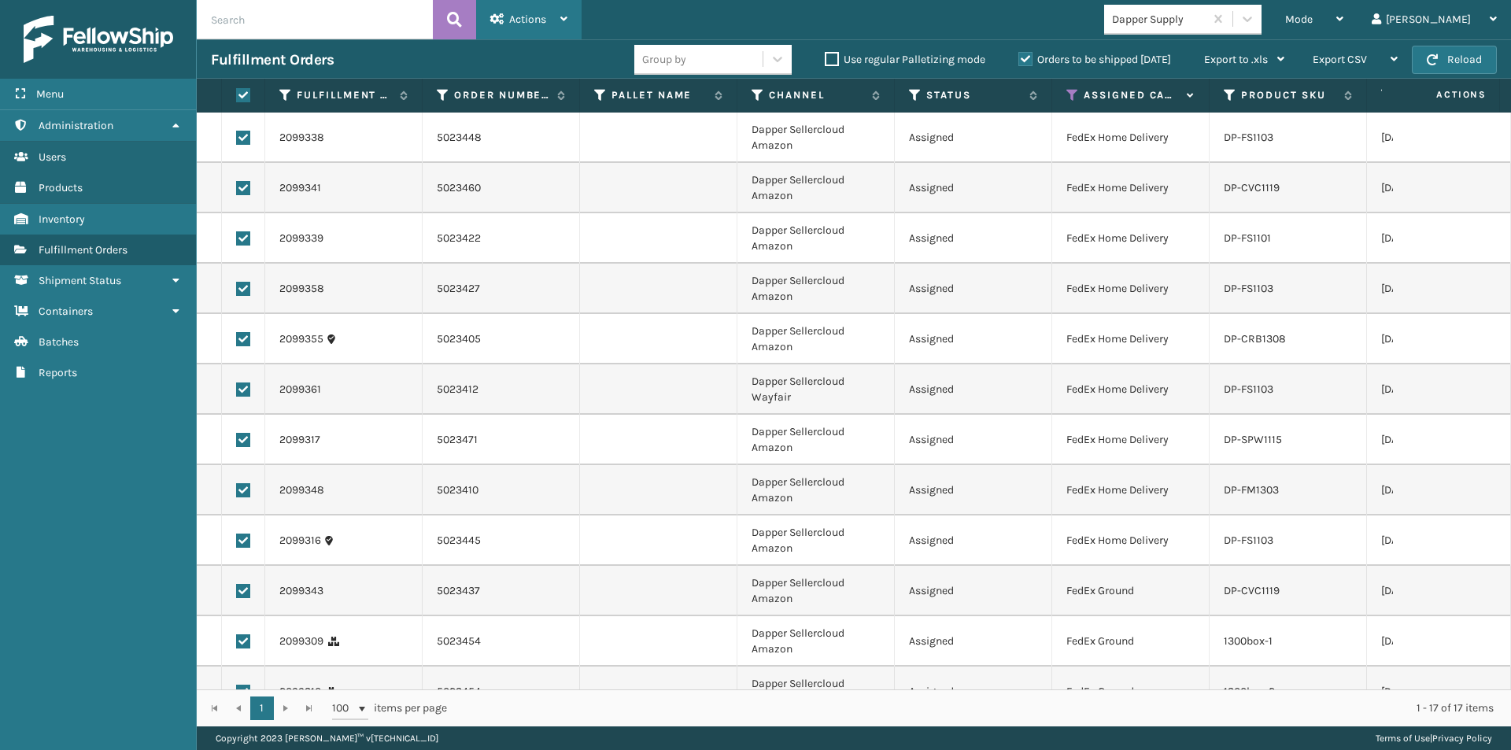
click at [541, 28] on div "Actions" at bounding box center [528, 19] width 77 height 39
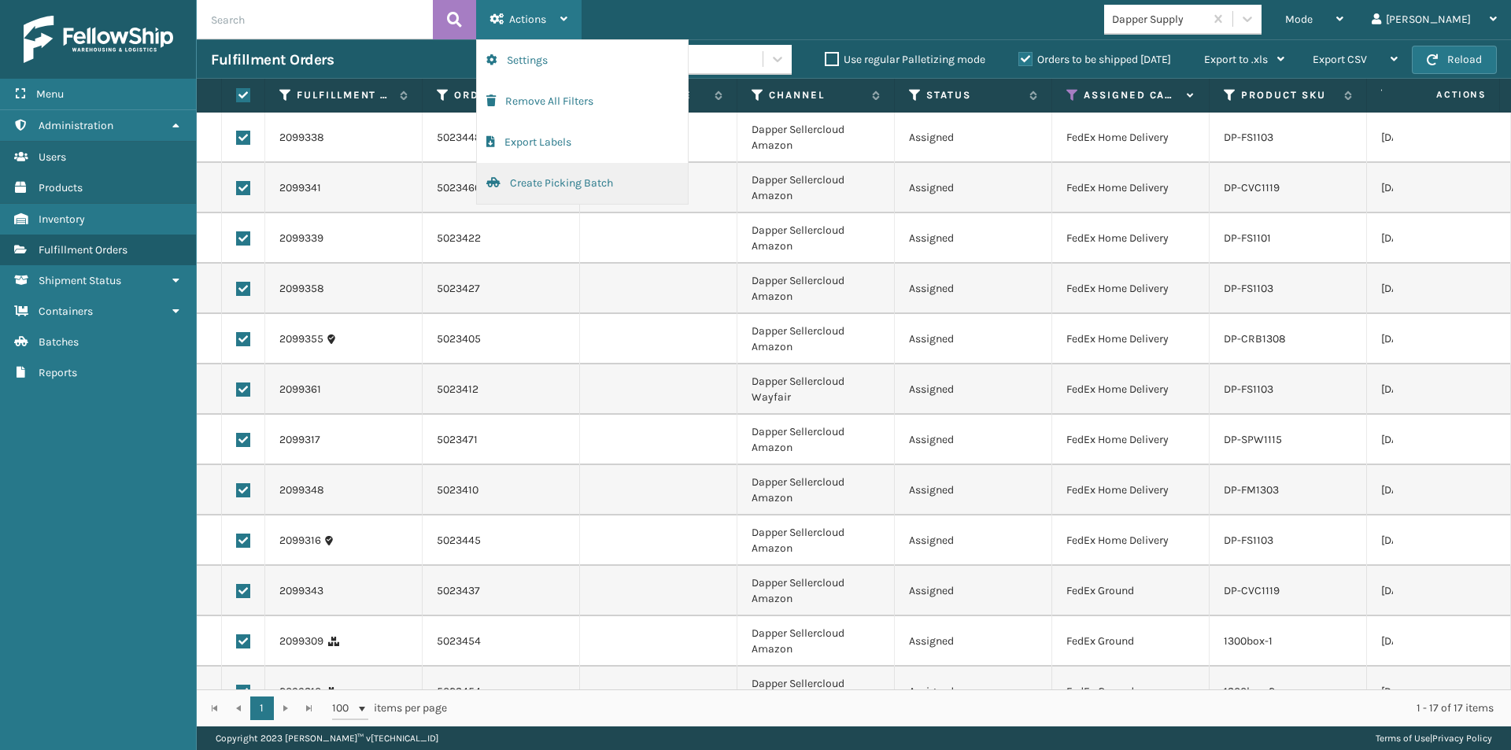
click at [551, 187] on button "Create Picking Batch" at bounding box center [582, 183] width 211 height 41
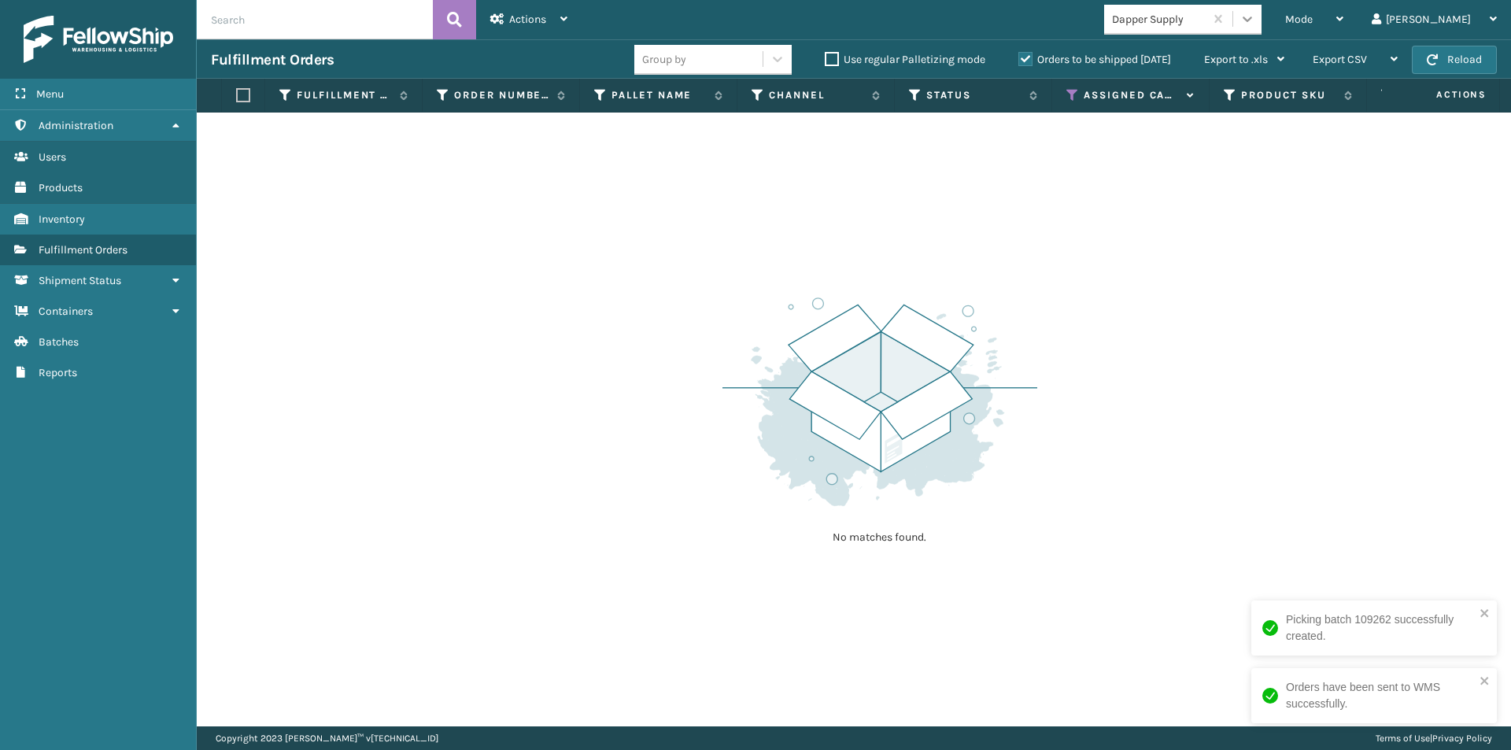
click at [1262, 28] on div at bounding box center [1247, 19] width 28 height 28
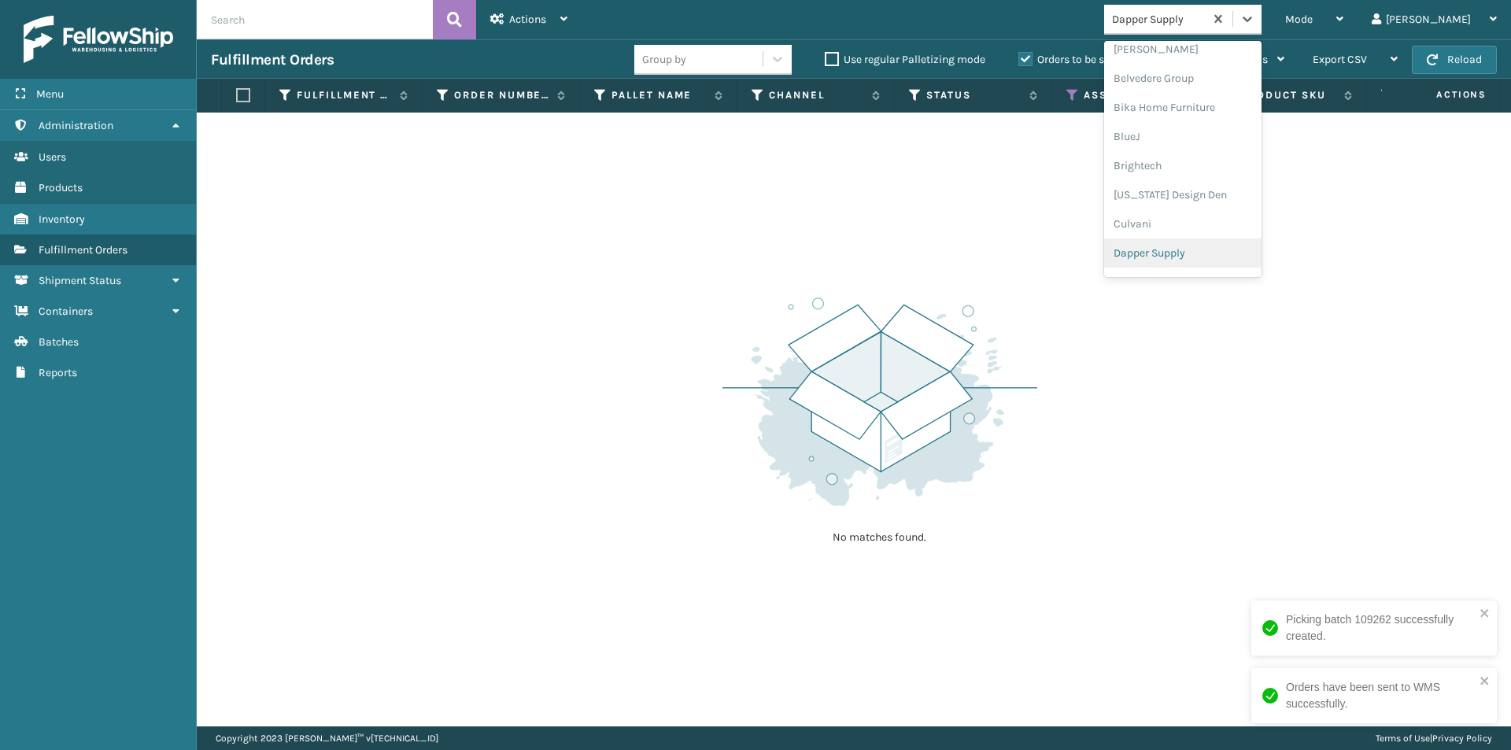
scroll to position [175, 0]
click at [1217, 208] on div "Decoro" at bounding box center [1182, 203] width 157 height 29
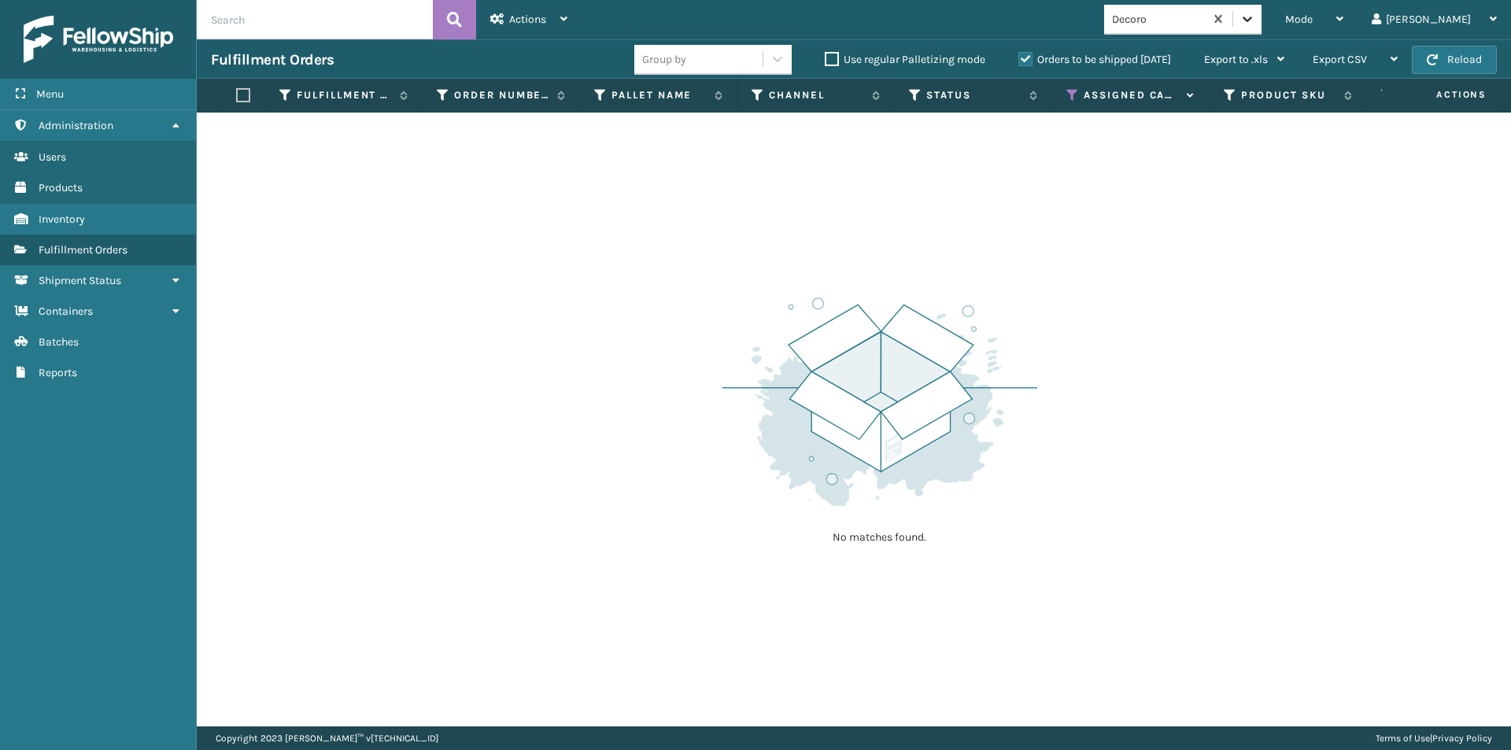
click at [1255, 21] on icon at bounding box center [1248, 19] width 16 height 16
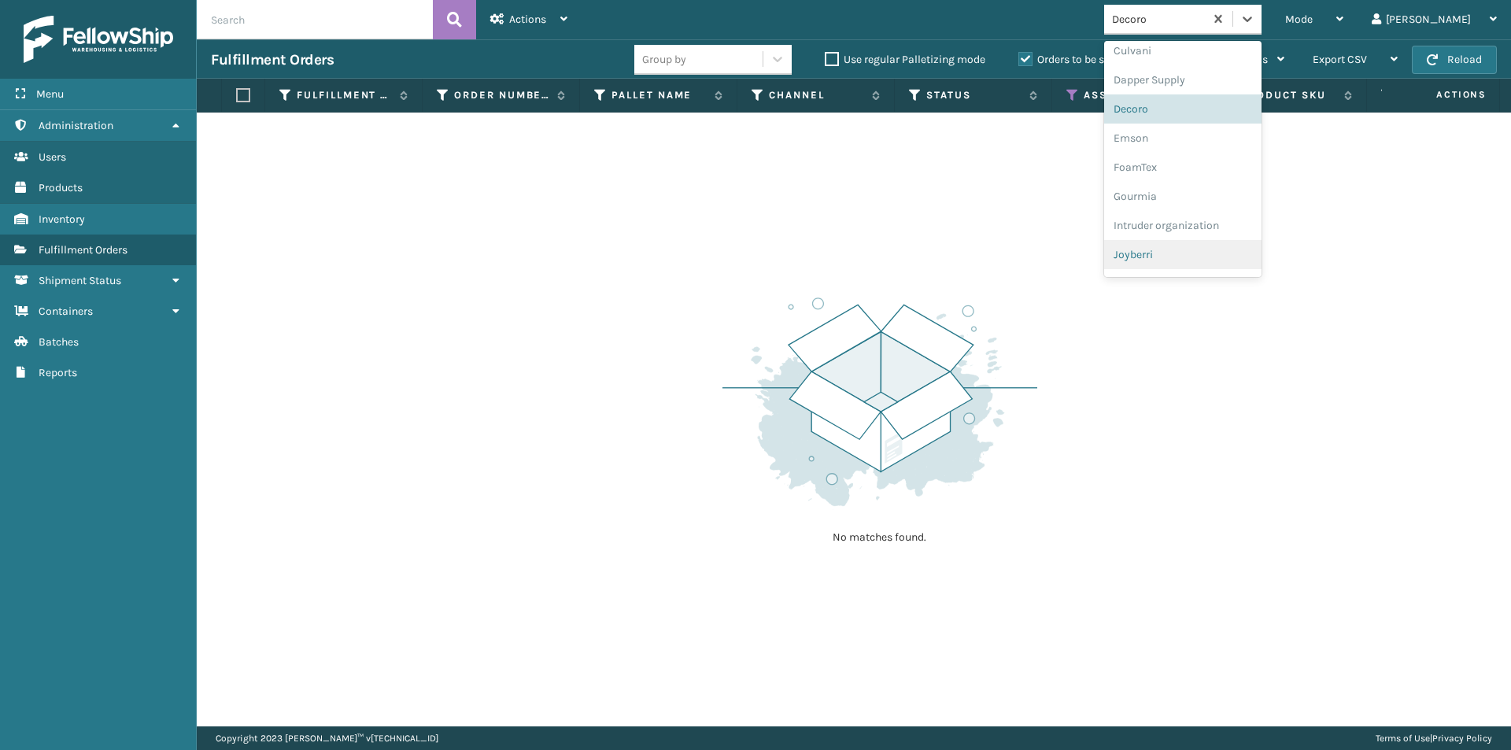
scroll to position [283, 0]
click at [1202, 134] on div "Emson" at bounding box center [1182, 124] width 157 height 29
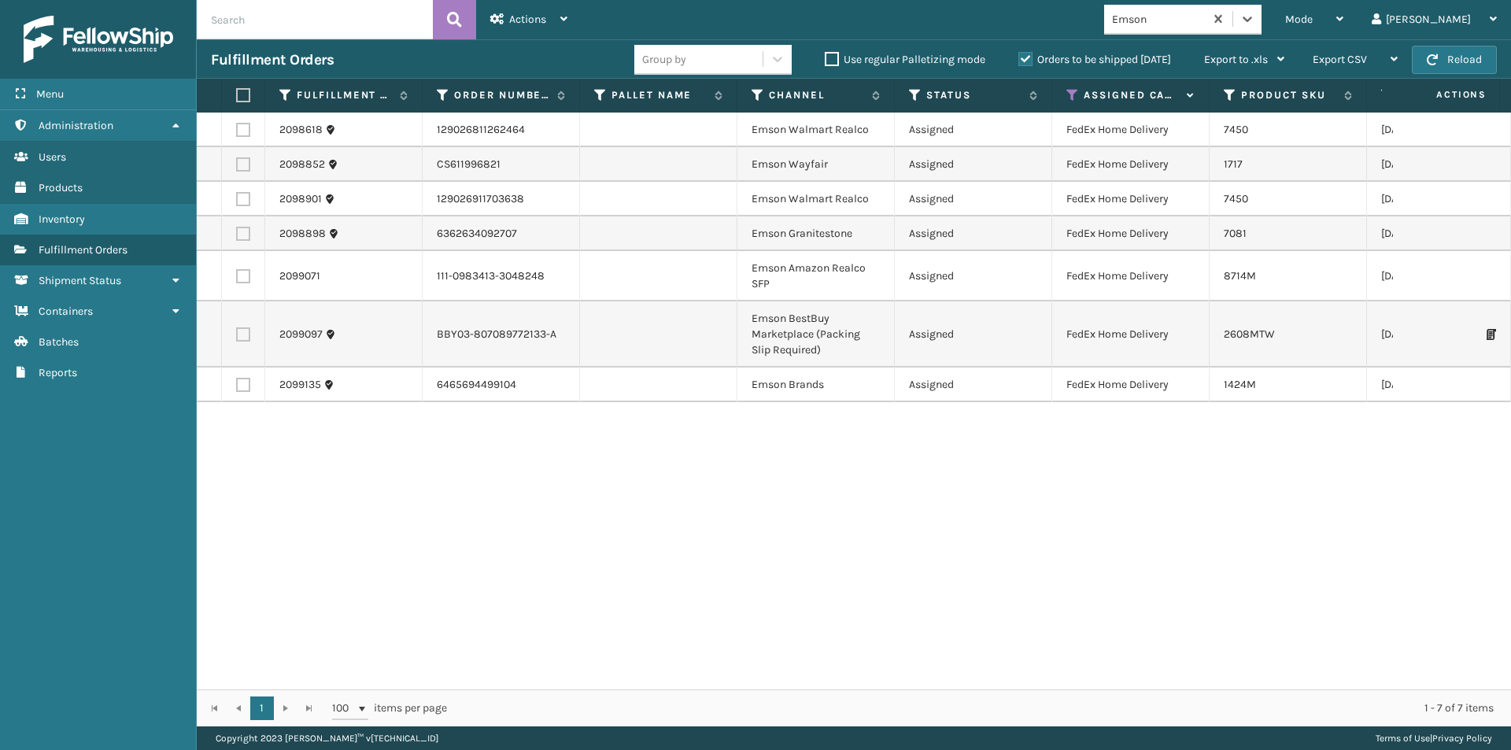
click at [242, 94] on label at bounding box center [240, 95] width 9 height 14
click at [237, 94] on input "checkbox" at bounding box center [236, 96] width 1 height 10
checkbox input "true"
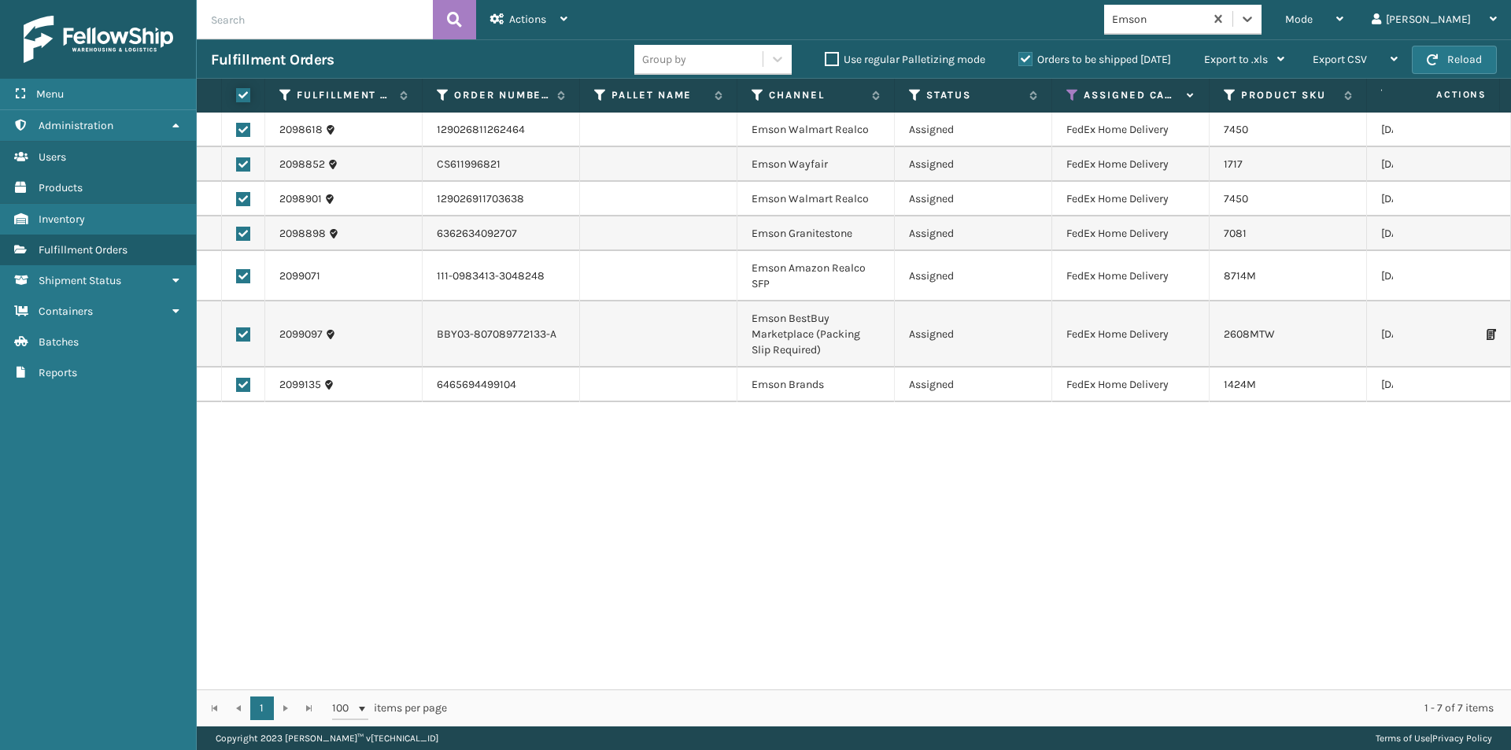
checkbox input "true"
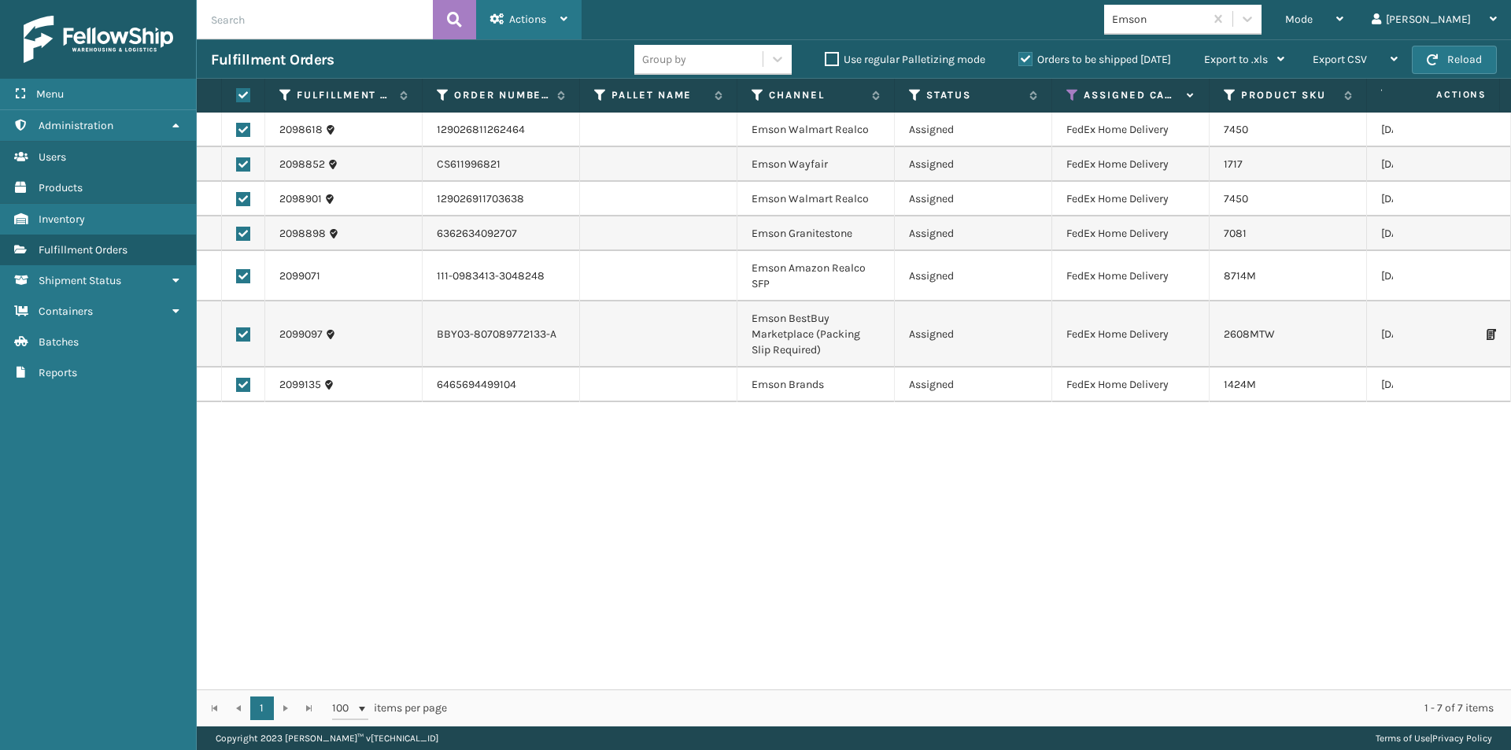
click at [554, 22] on div "Actions" at bounding box center [528, 19] width 77 height 39
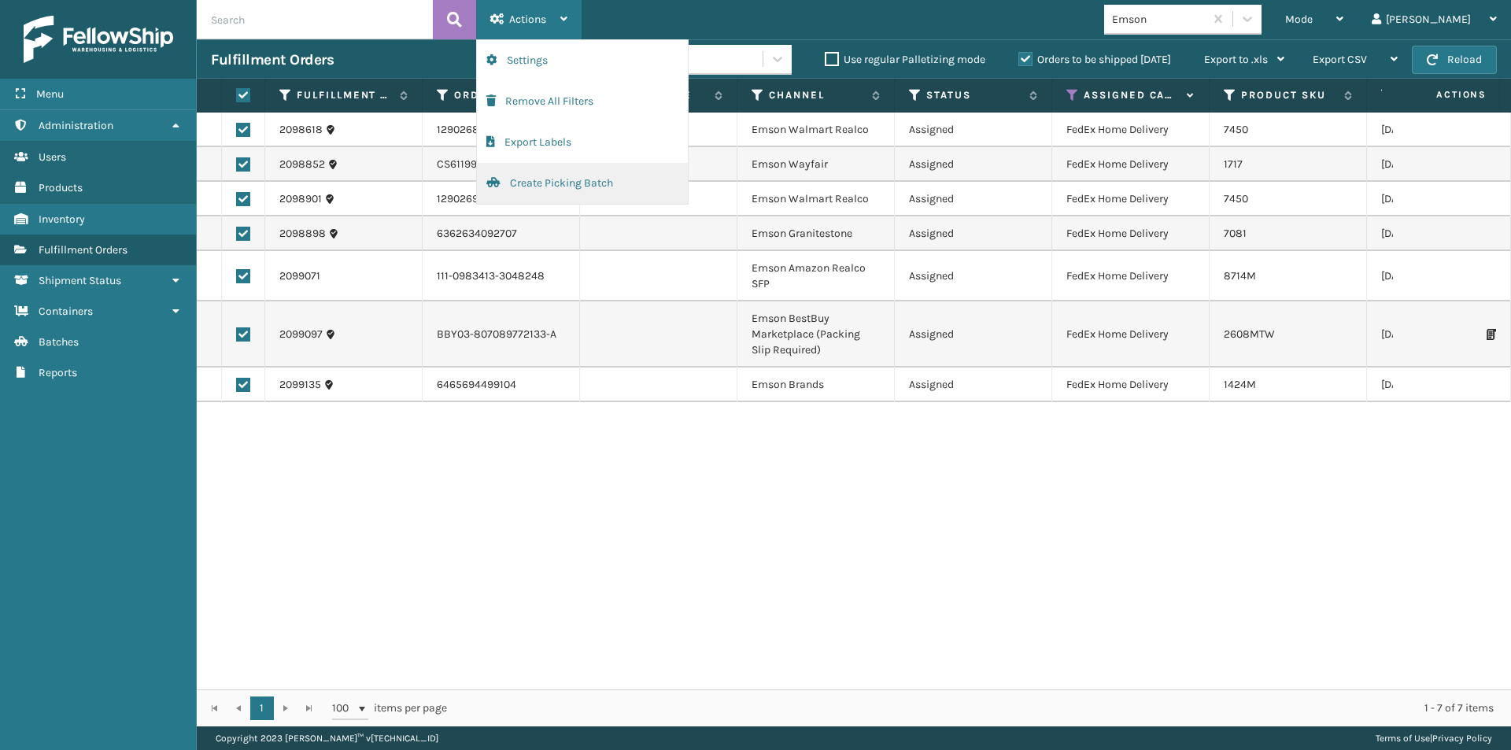
click at [532, 179] on button "Create Picking Batch" at bounding box center [582, 183] width 211 height 41
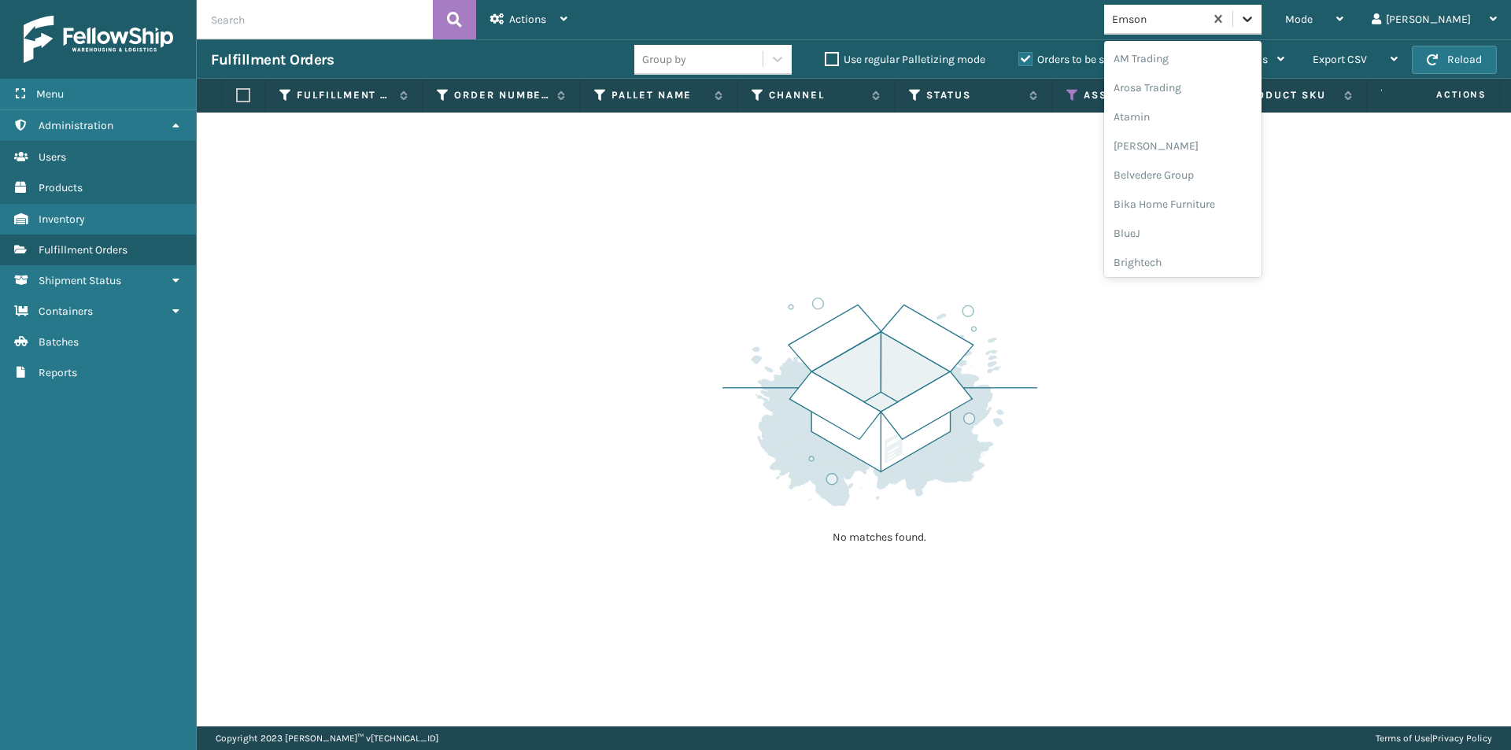
click at [1255, 19] on icon at bounding box center [1248, 19] width 16 height 16
click at [1223, 198] on div "FoamTex" at bounding box center [1182, 203] width 157 height 29
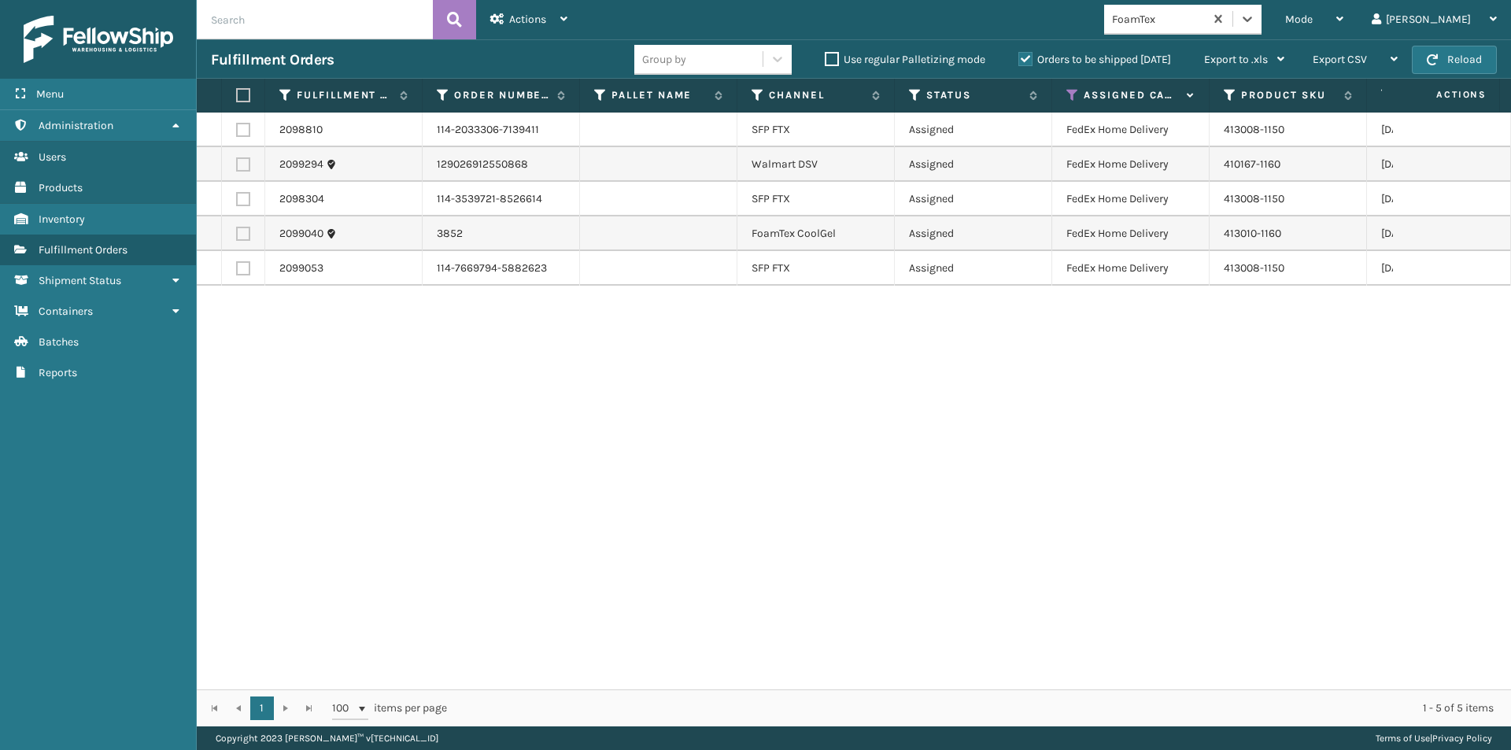
click at [233, 95] on th at bounding box center [243, 96] width 43 height 34
click at [239, 90] on label at bounding box center [240, 95] width 9 height 14
click at [237, 91] on input "checkbox" at bounding box center [236, 96] width 1 height 10
checkbox input "true"
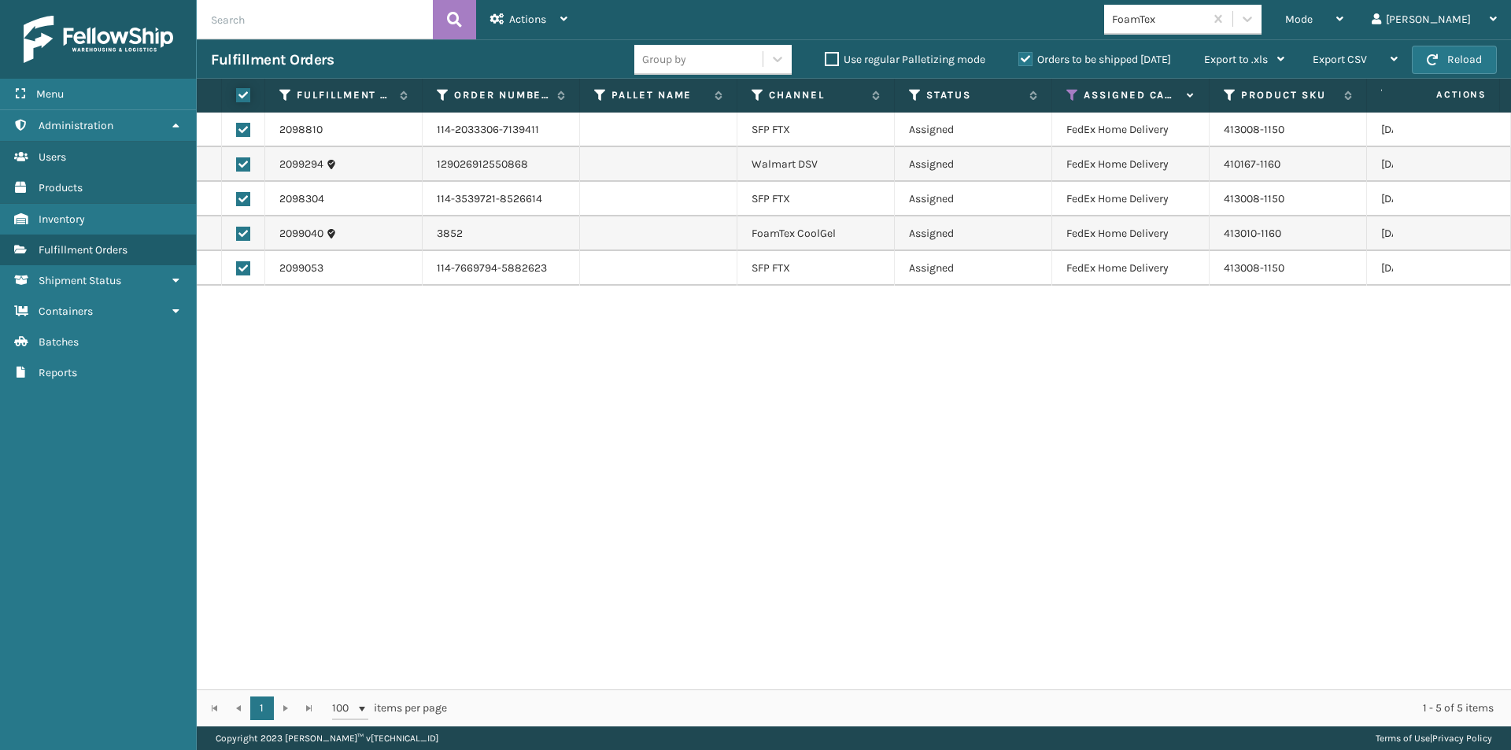
checkbox input "true"
click at [543, 15] on span "Actions" at bounding box center [527, 19] width 37 height 13
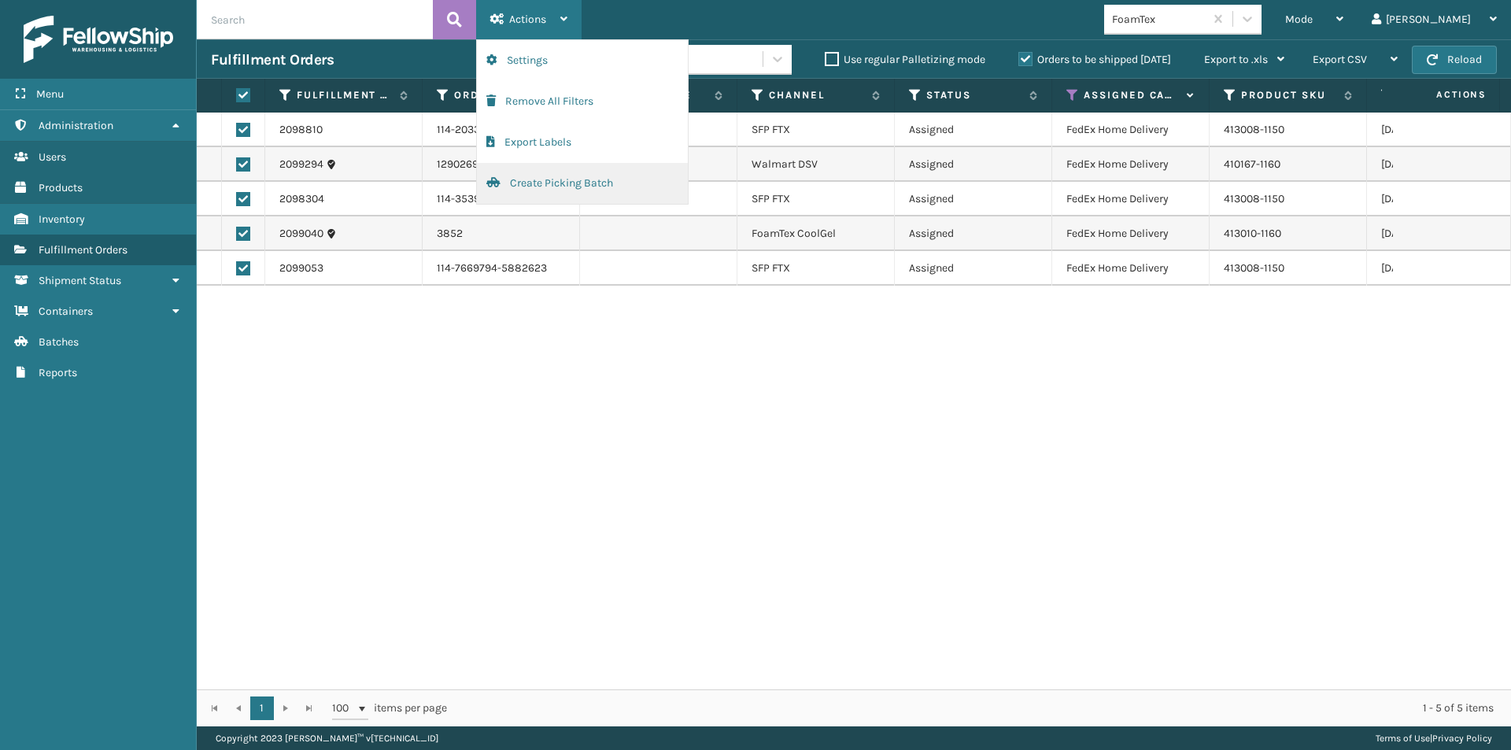
click at [553, 175] on button "Create Picking Batch" at bounding box center [582, 183] width 211 height 41
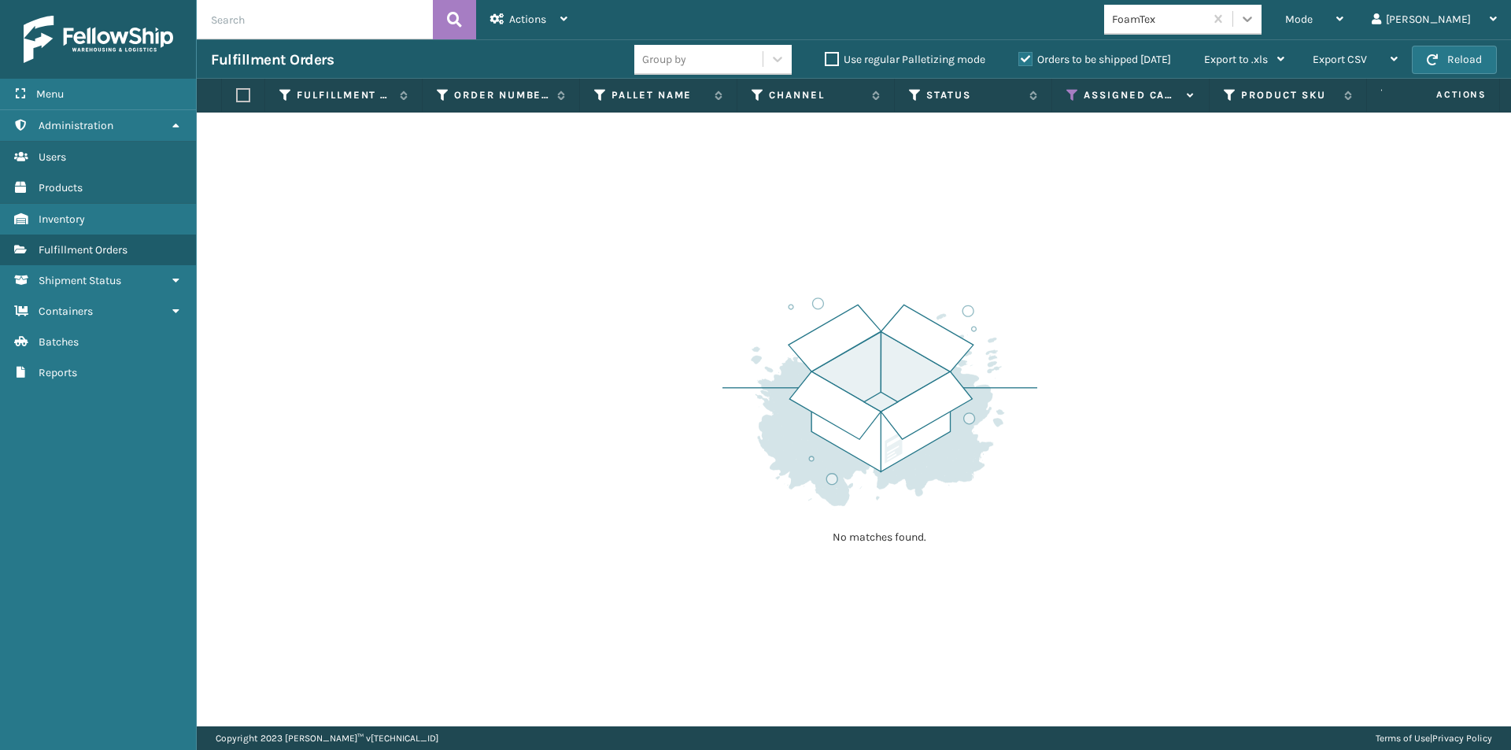
click at [1255, 11] on icon at bounding box center [1248, 19] width 16 height 16
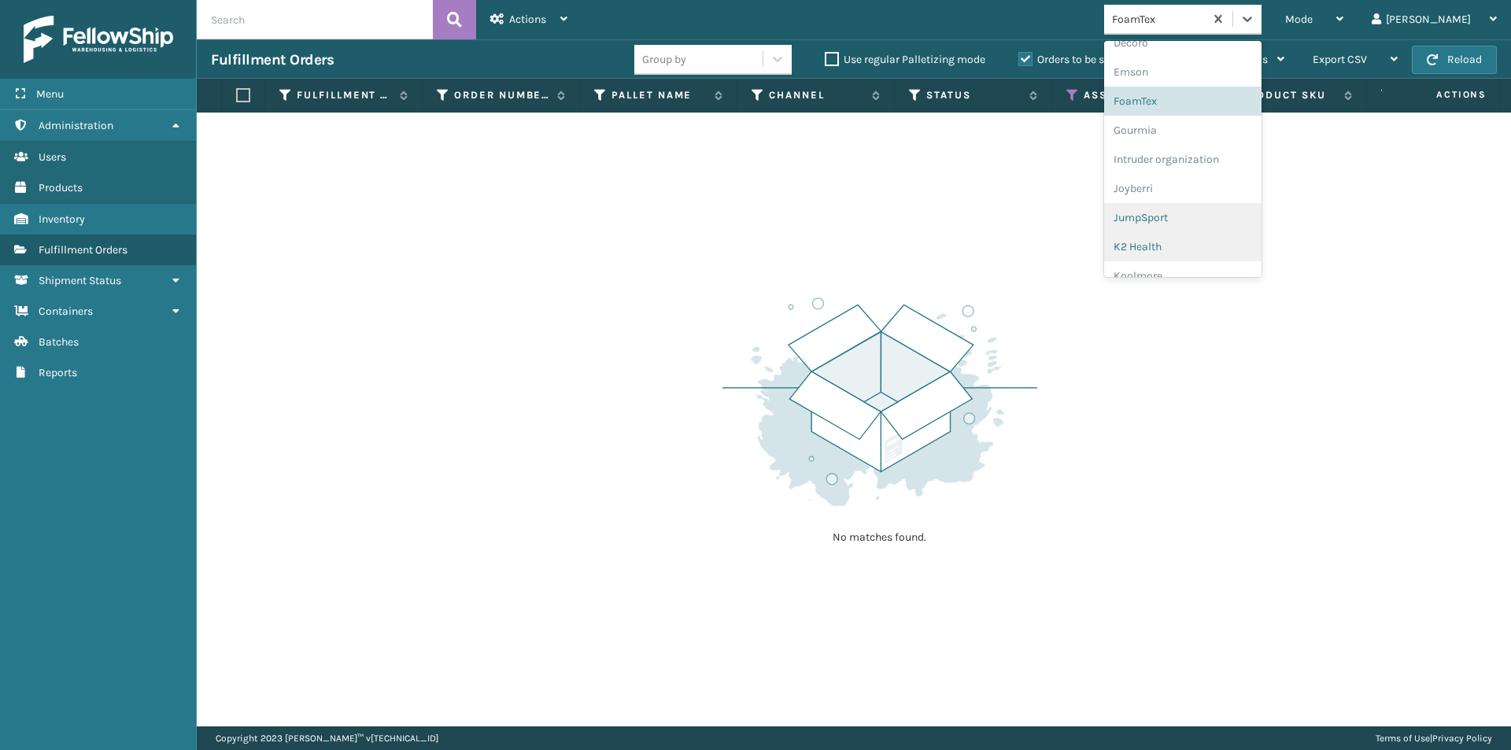
scroll to position [342, 0]
click at [1188, 127] on div "Gourmia" at bounding box center [1182, 124] width 157 height 29
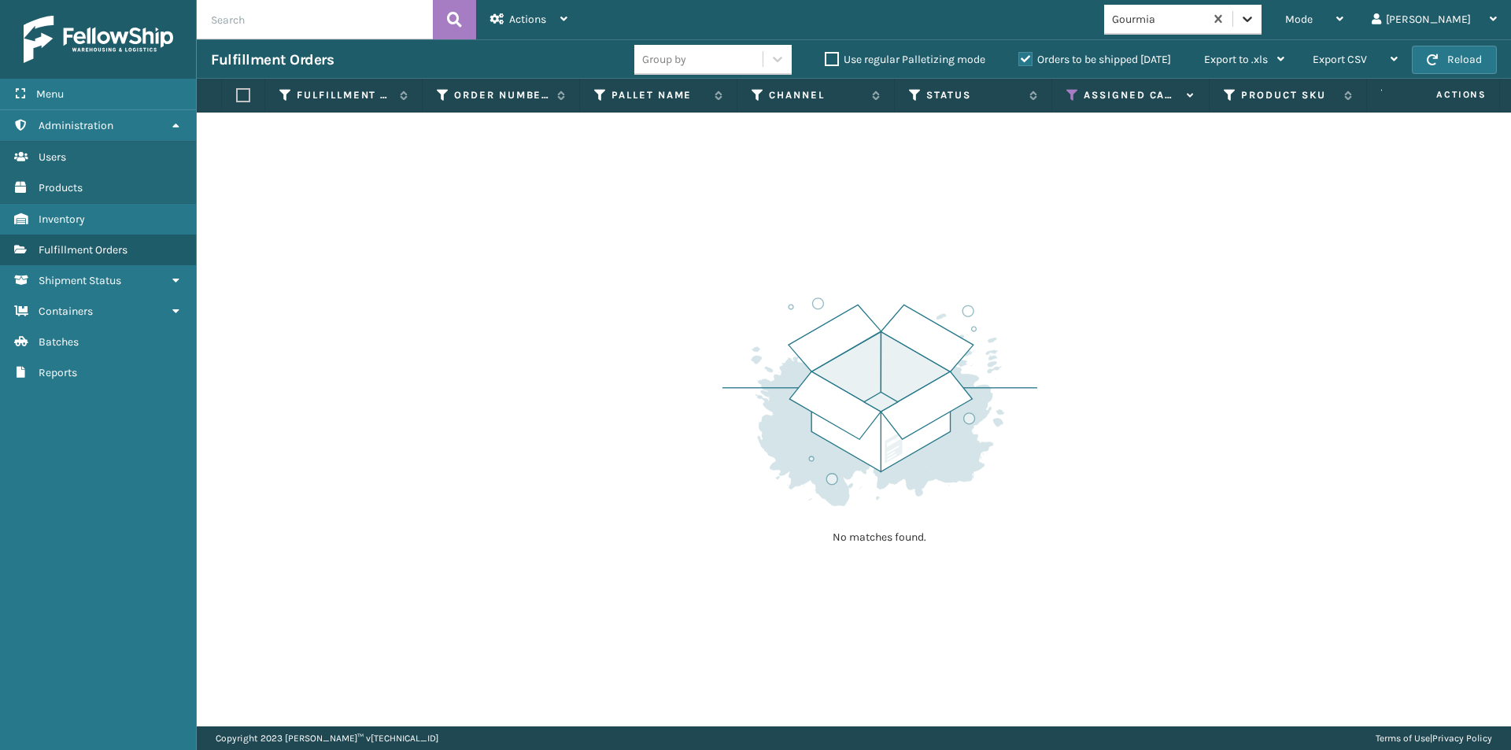
click at [1255, 16] on icon at bounding box center [1248, 19] width 16 height 16
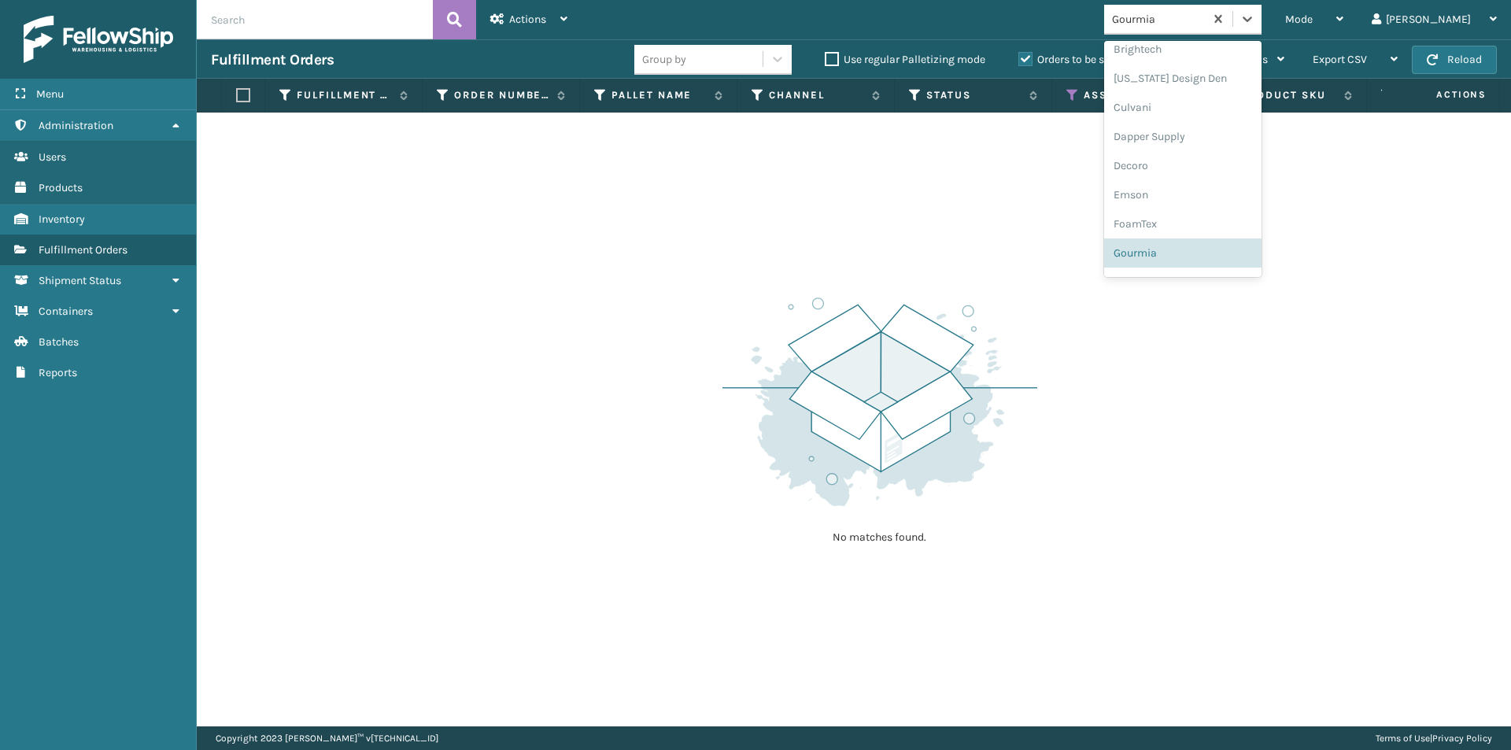
scroll to position [292, 0]
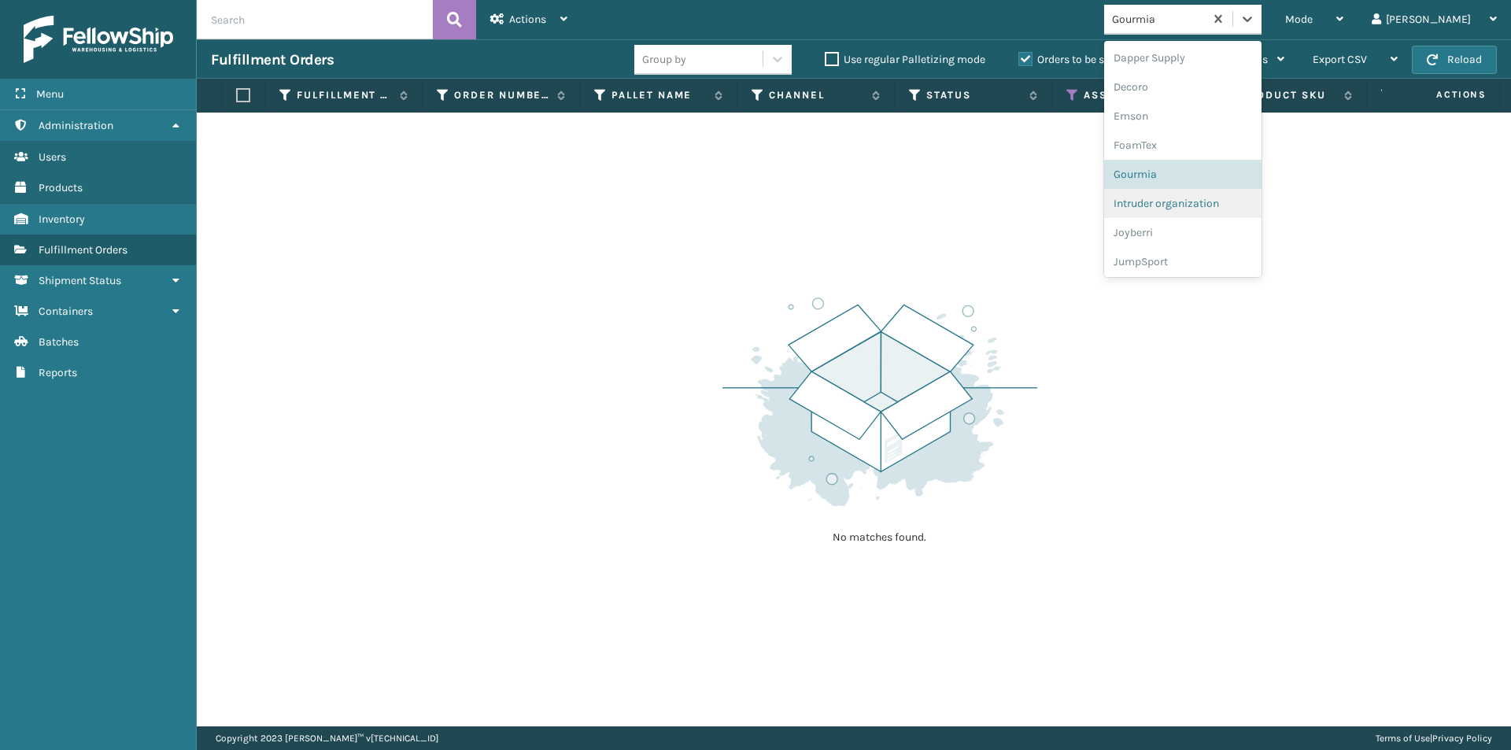
click at [1209, 204] on div "Intruder organization" at bounding box center [1182, 203] width 157 height 29
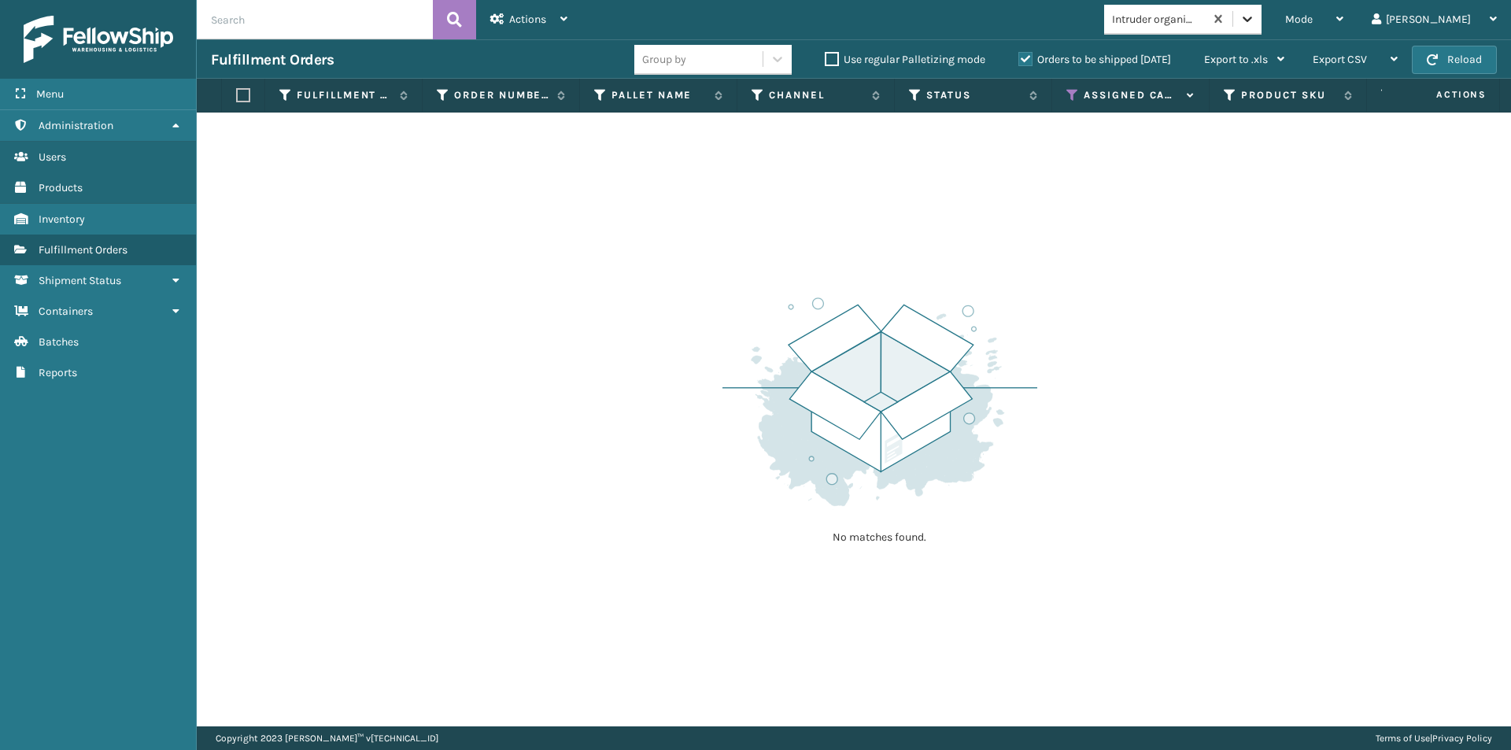
click at [1262, 11] on div at bounding box center [1247, 19] width 28 height 28
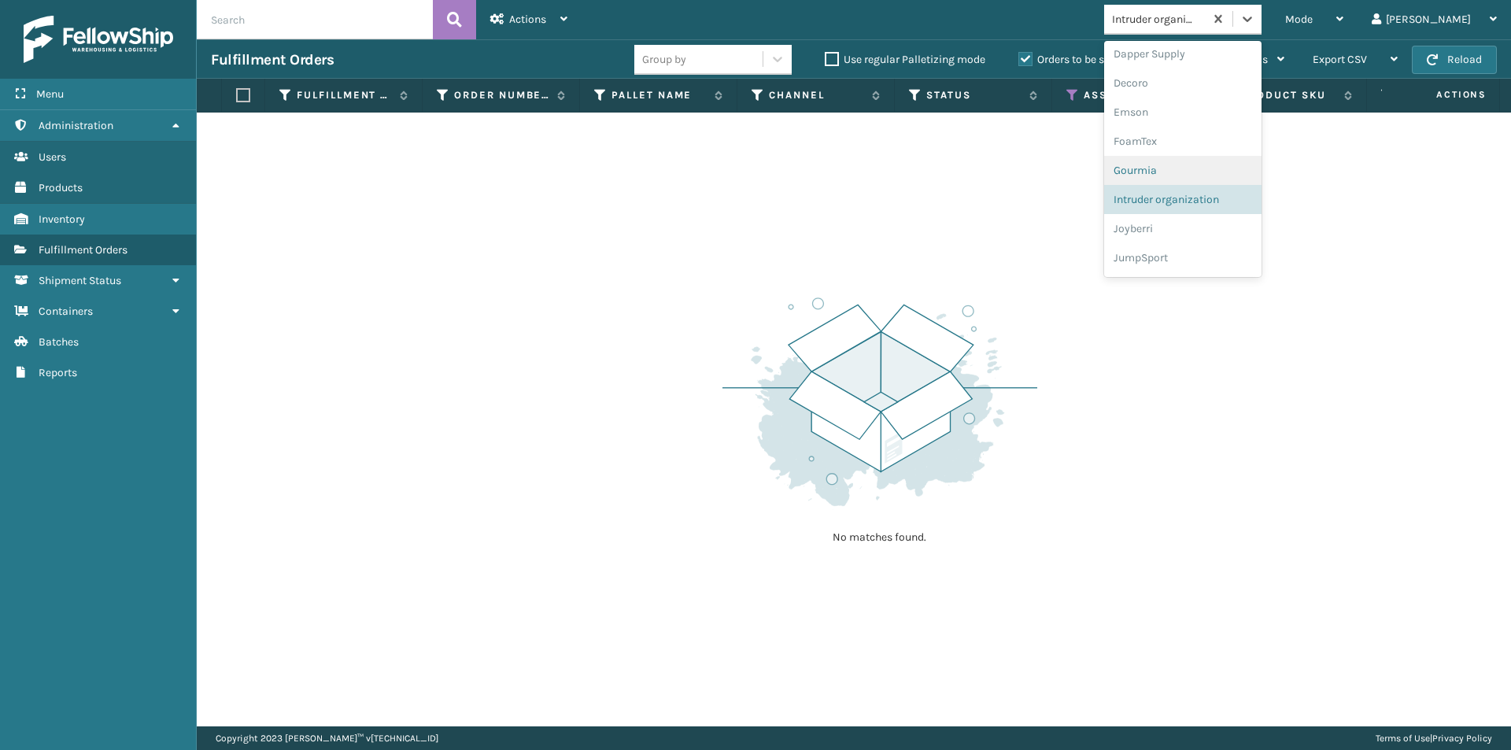
scroll to position [321, 0]
click at [1202, 216] on div "Joyberri" at bounding box center [1182, 203] width 157 height 29
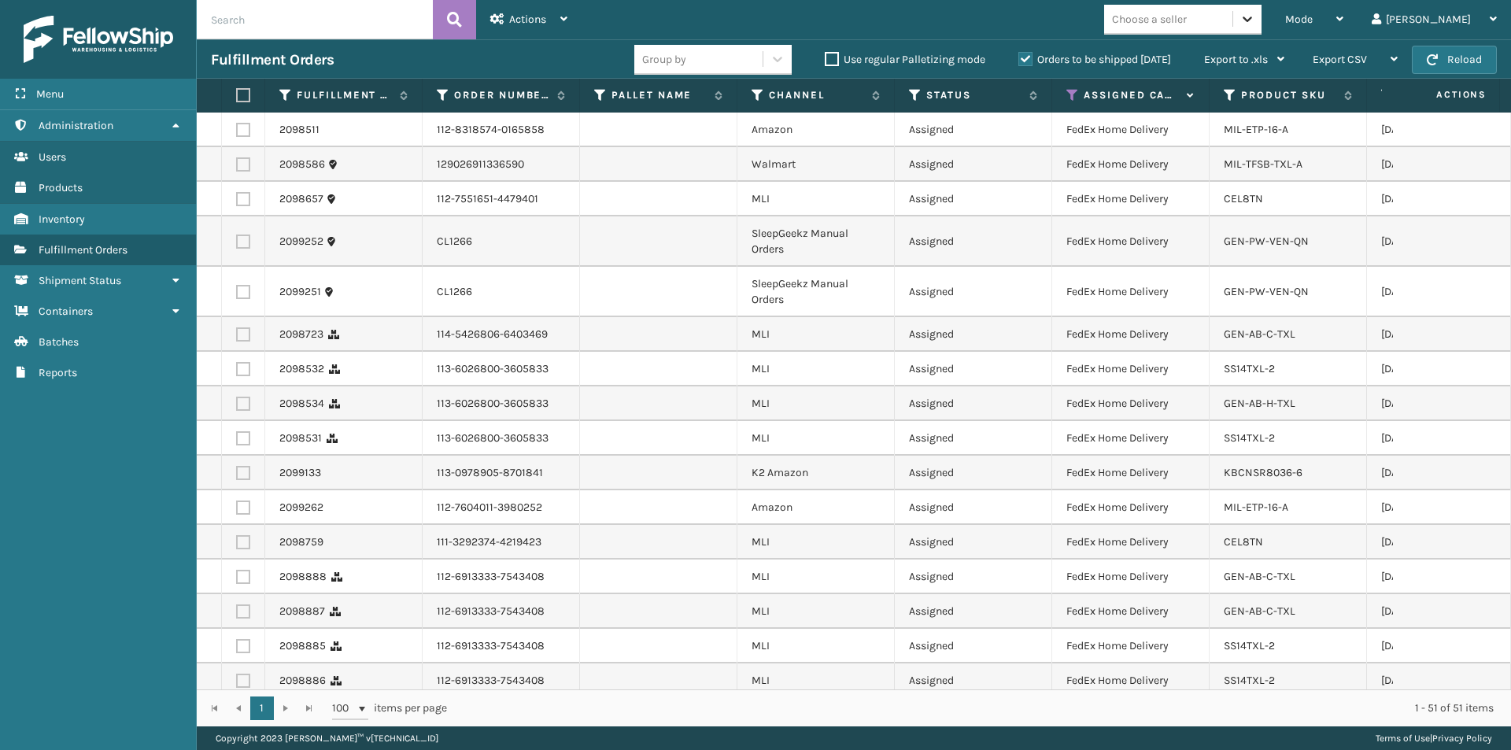
click at [1262, 6] on div "Choose a seller" at bounding box center [1182, 20] width 157 height 30
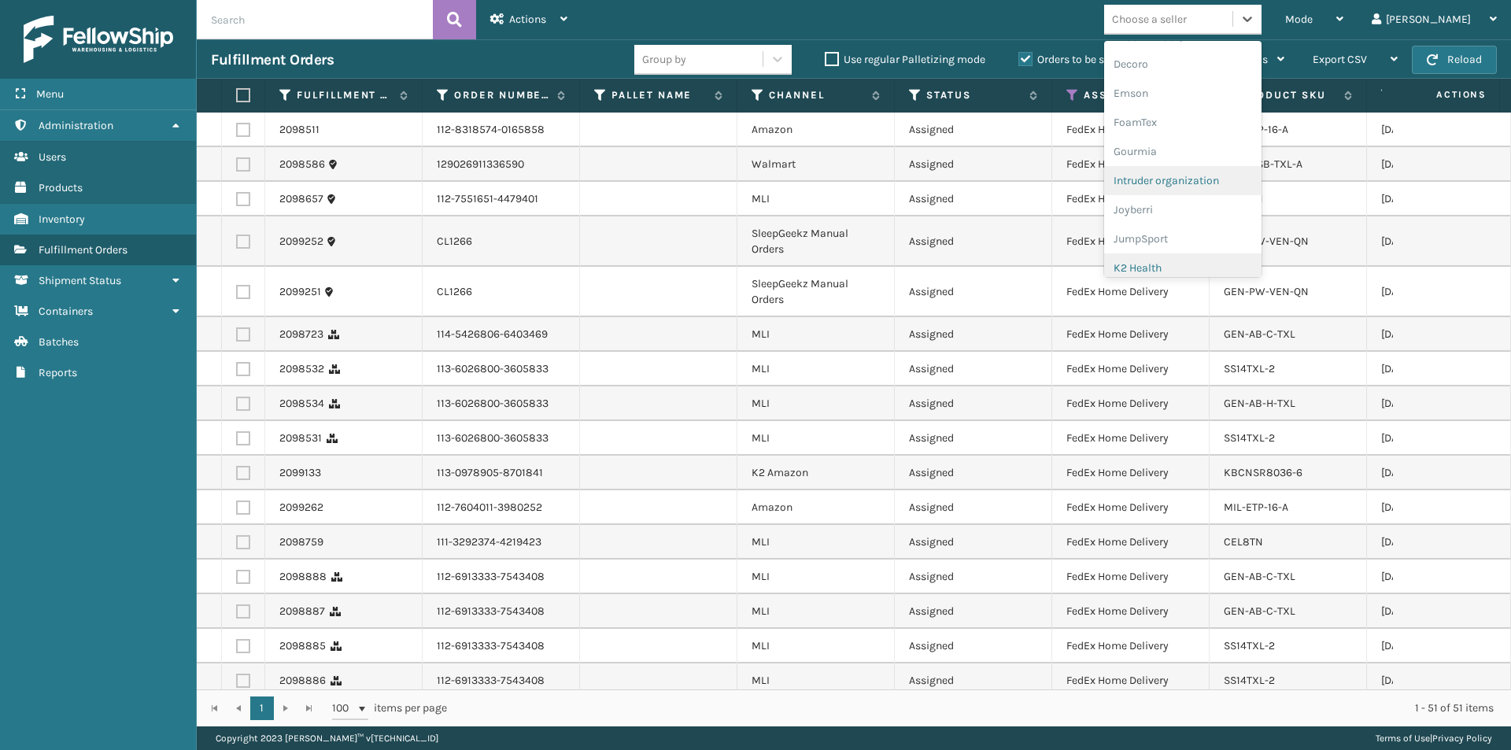
scroll to position [393, 0]
click at [1210, 153] on div "JumpSport" at bounding box center [1182, 160] width 157 height 29
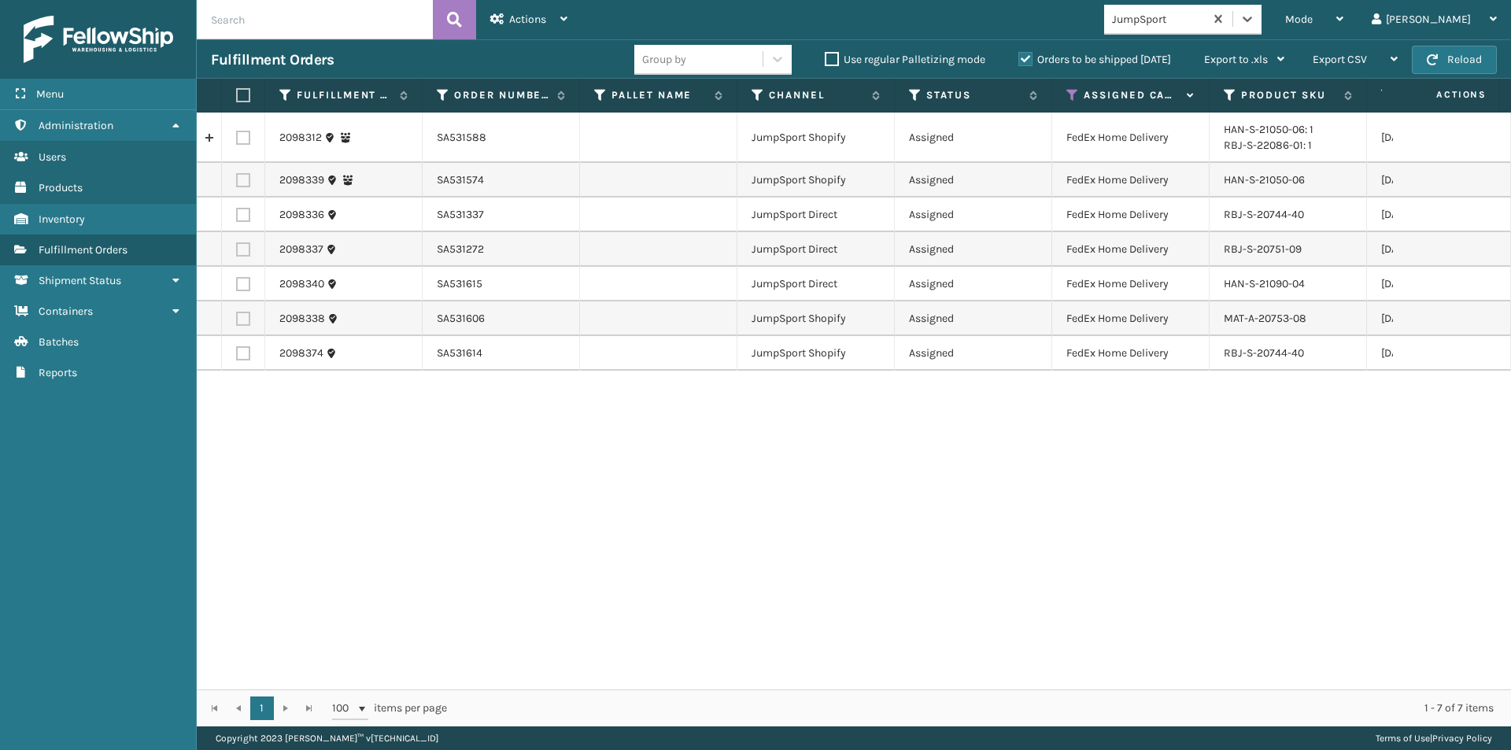
click at [240, 91] on label at bounding box center [240, 95] width 9 height 14
click at [237, 91] on input "checkbox" at bounding box center [236, 96] width 1 height 10
checkbox input "true"
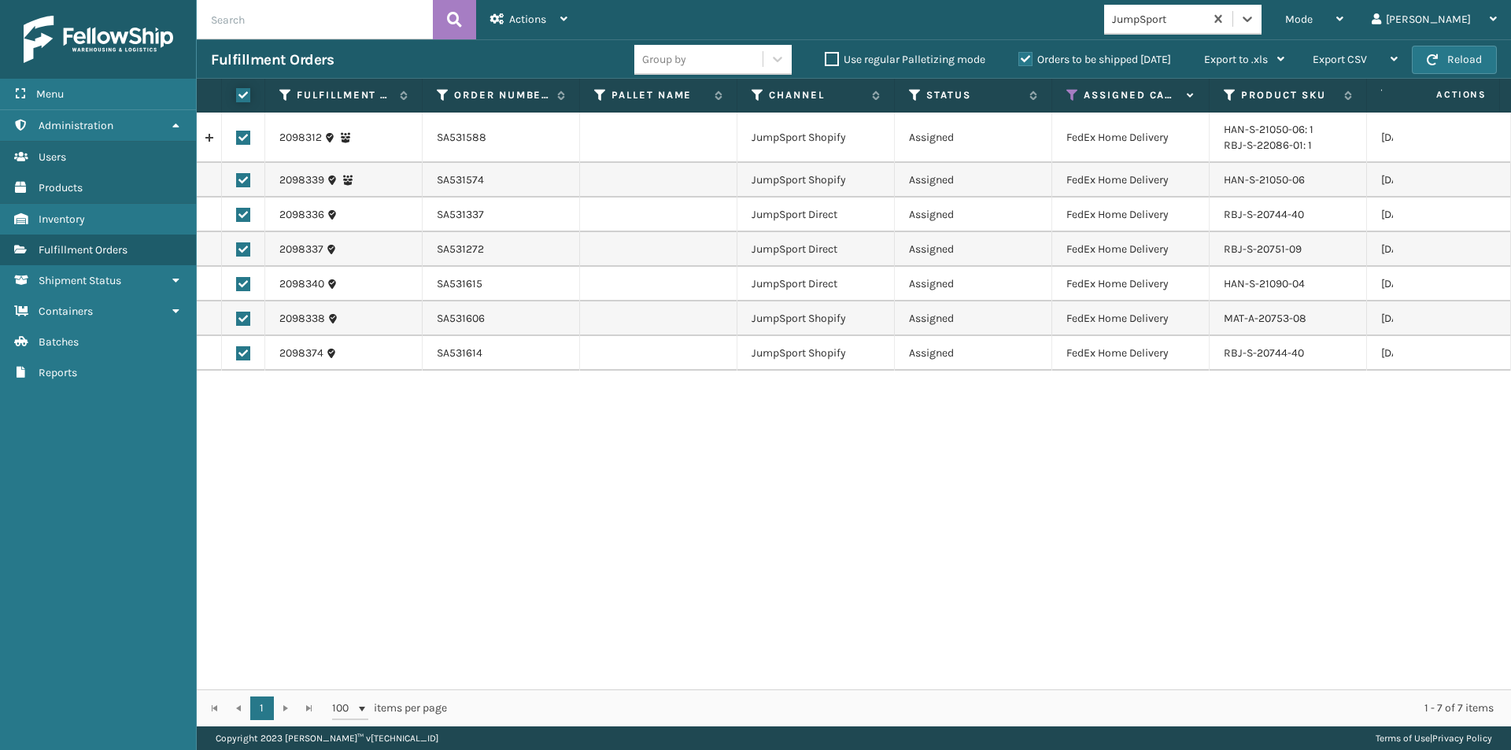
checkbox input "true"
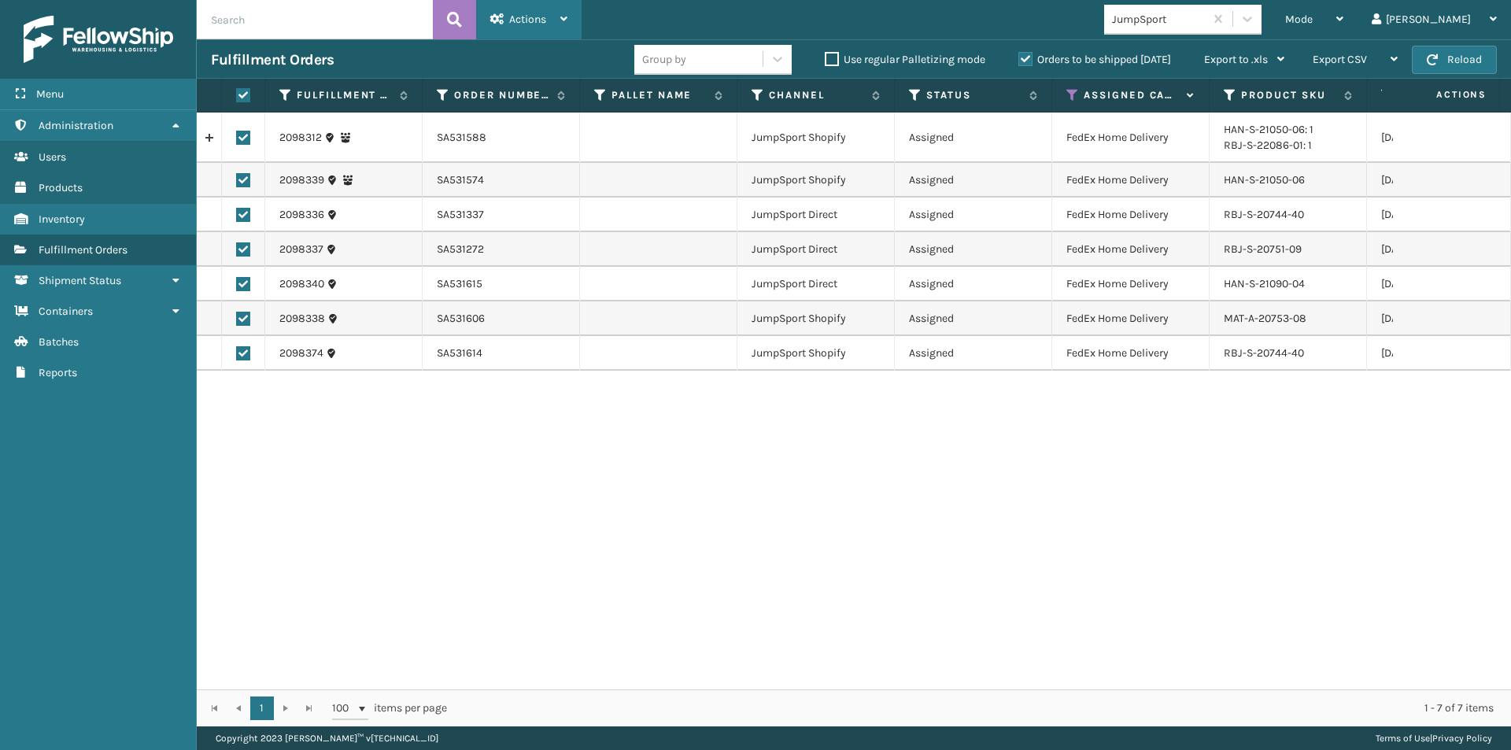
click at [520, 3] on div "Actions" at bounding box center [528, 19] width 77 height 39
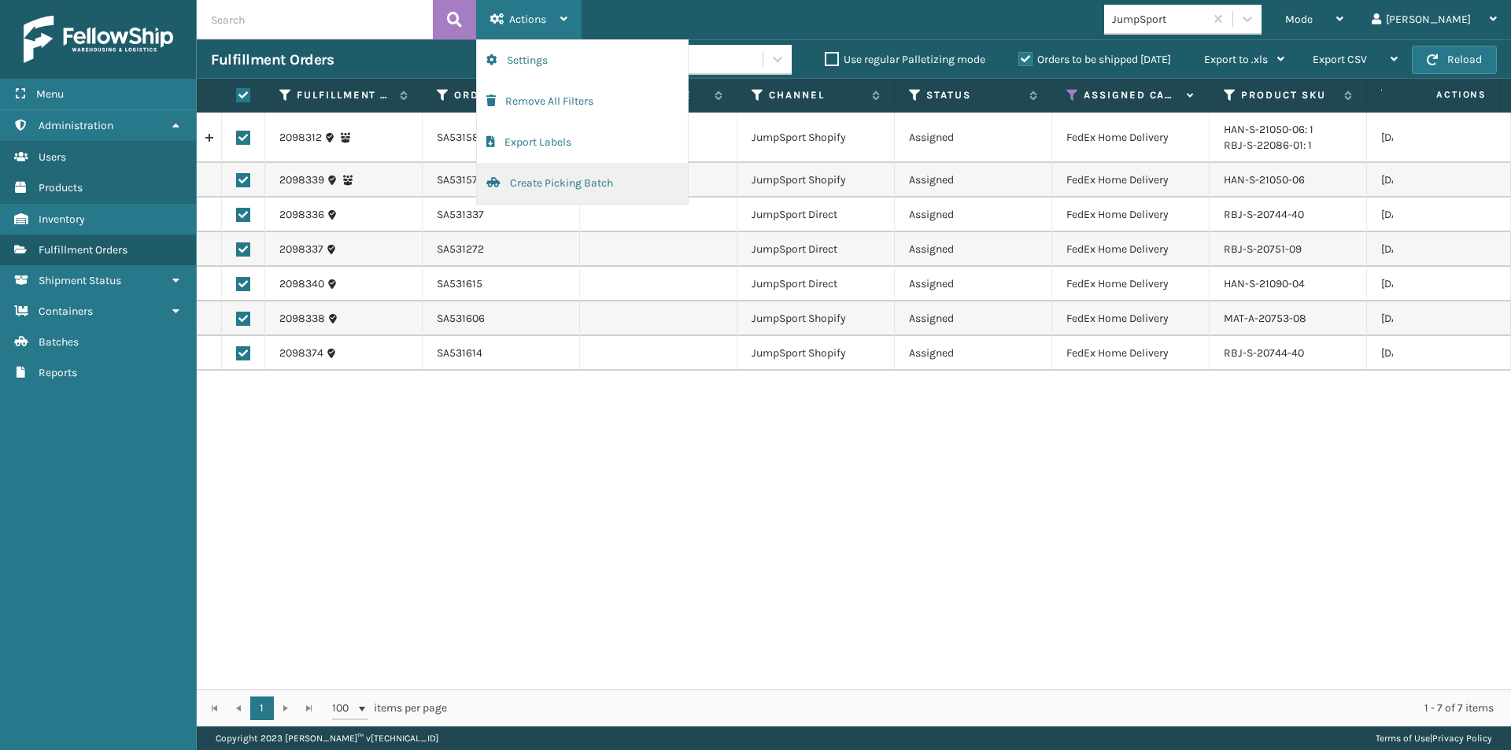
click at [534, 181] on button "Create Picking Batch" at bounding box center [582, 183] width 211 height 41
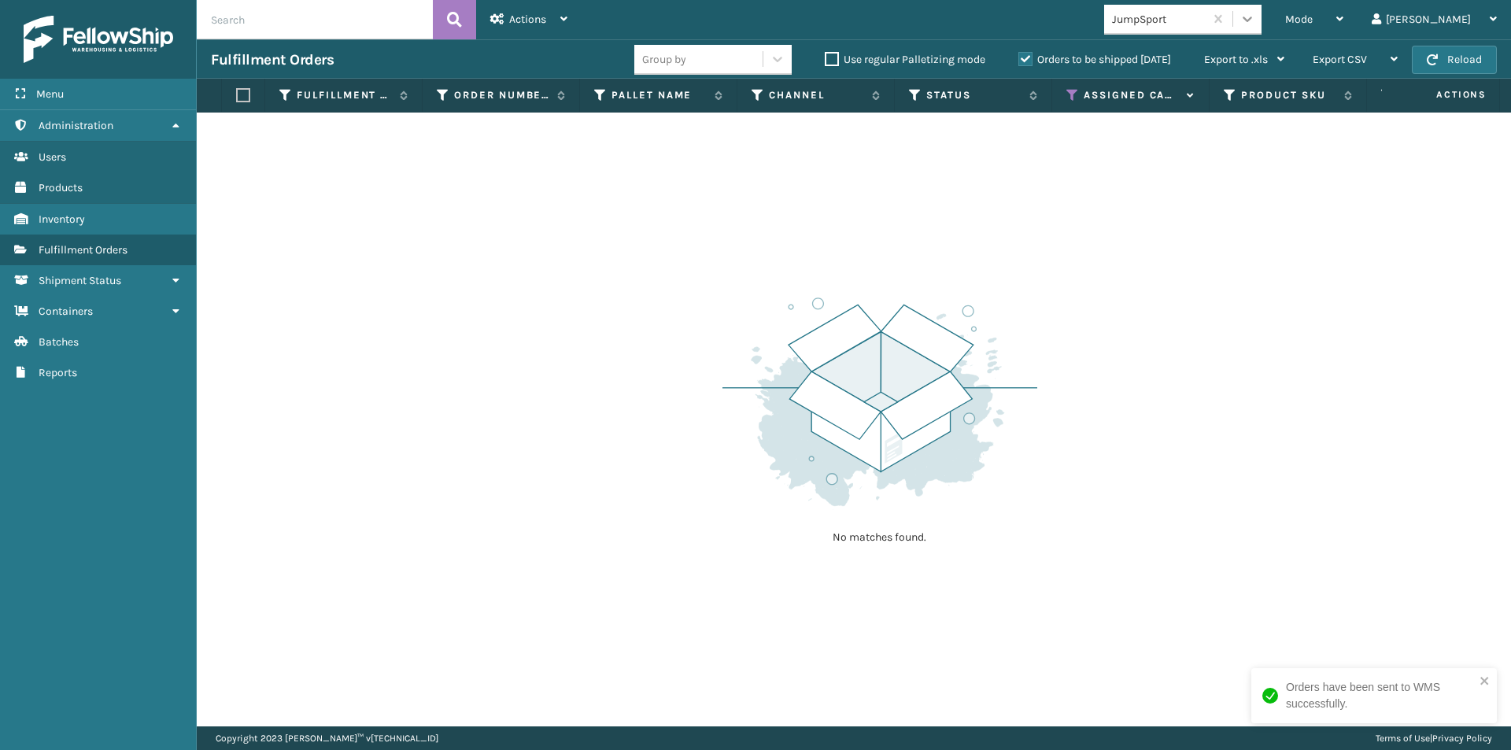
click at [1255, 14] on icon at bounding box center [1248, 19] width 16 height 16
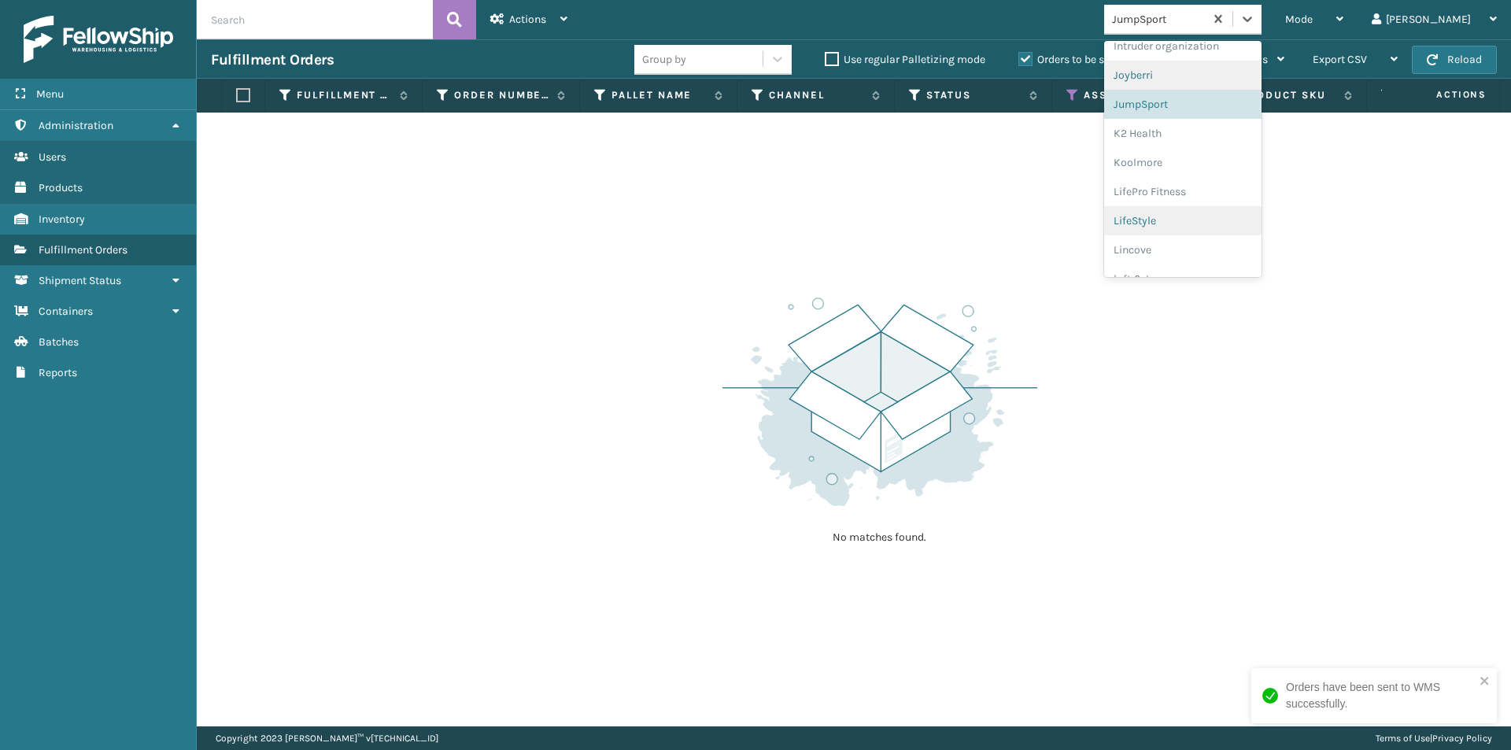
scroll to position [458, 0]
click at [1214, 124] on div "K2 Health" at bounding box center [1182, 124] width 157 height 29
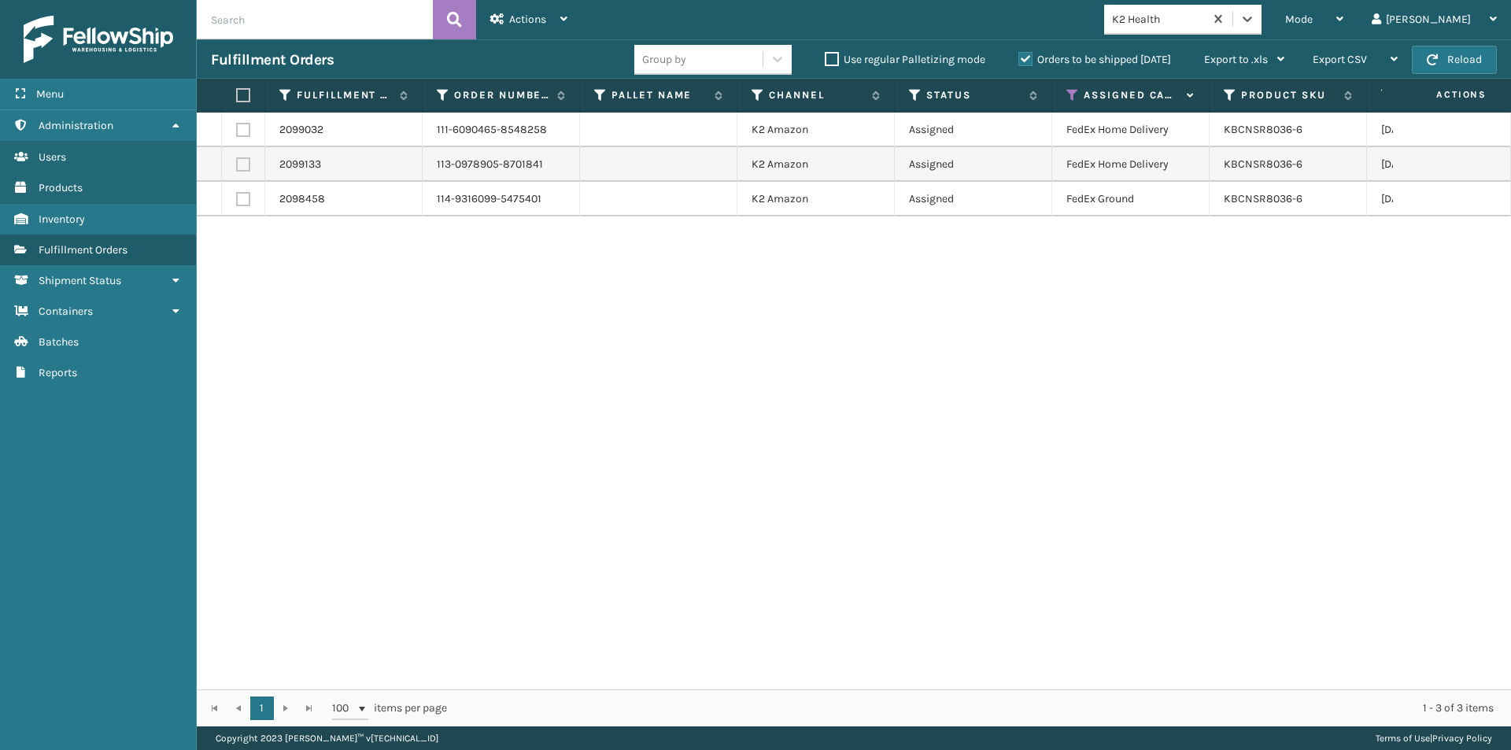
click at [241, 91] on label at bounding box center [240, 95] width 9 height 14
click at [237, 91] on input "checkbox" at bounding box center [236, 96] width 1 height 10
checkbox input "true"
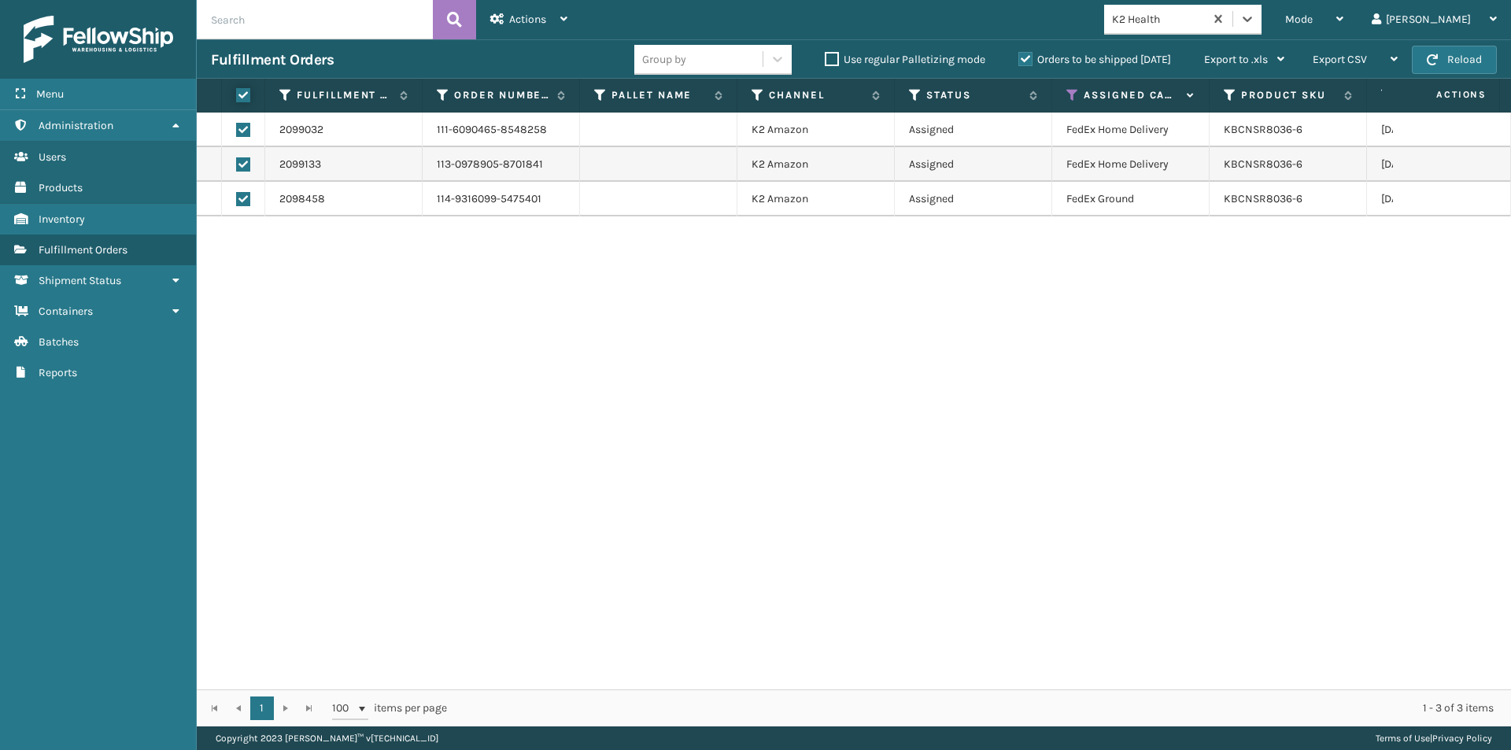
checkbox input "true"
click at [555, 12] on div "Actions" at bounding box center [528, 19] width 77 height 39
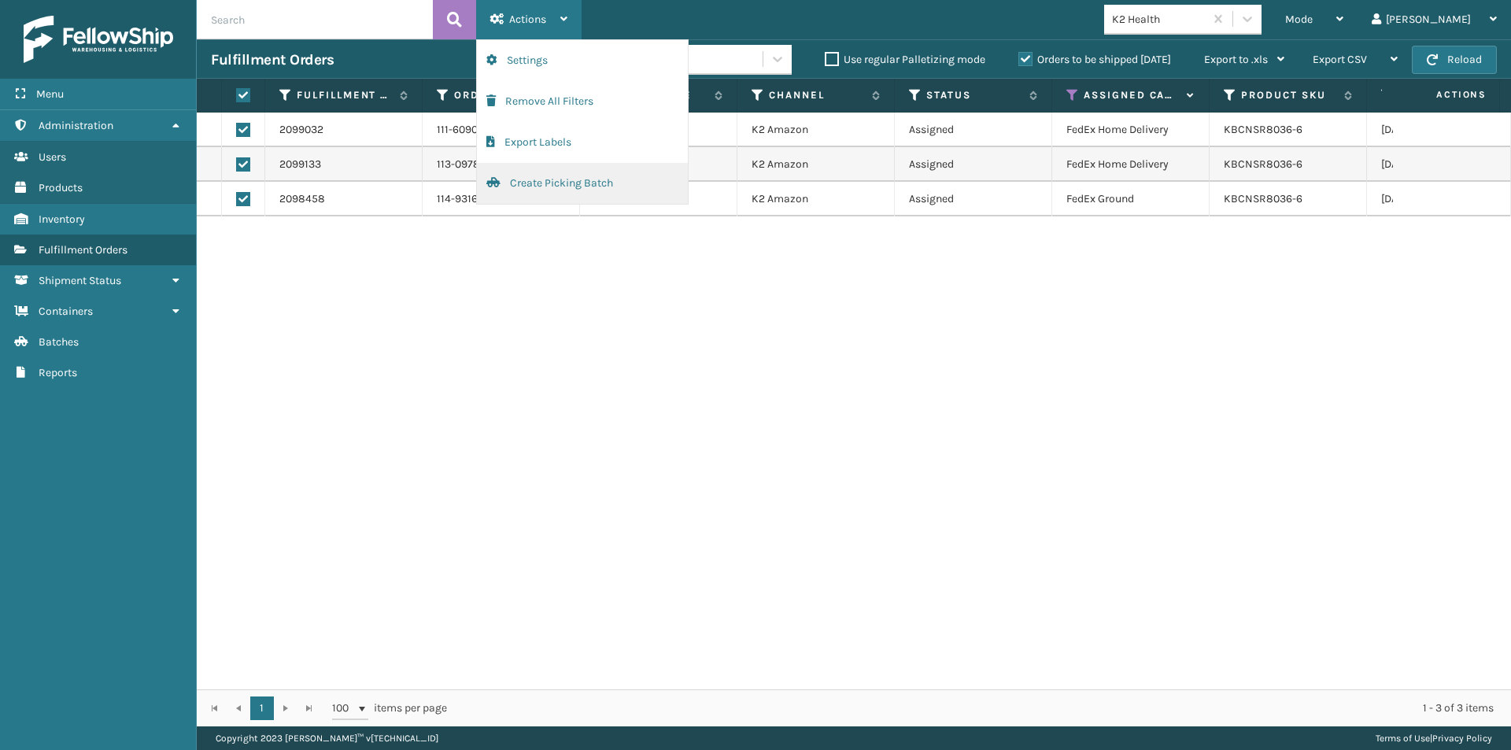
click at [538, 182] on button "Create Picking Batch" at bounding box center [582, 183] width 211 height 41
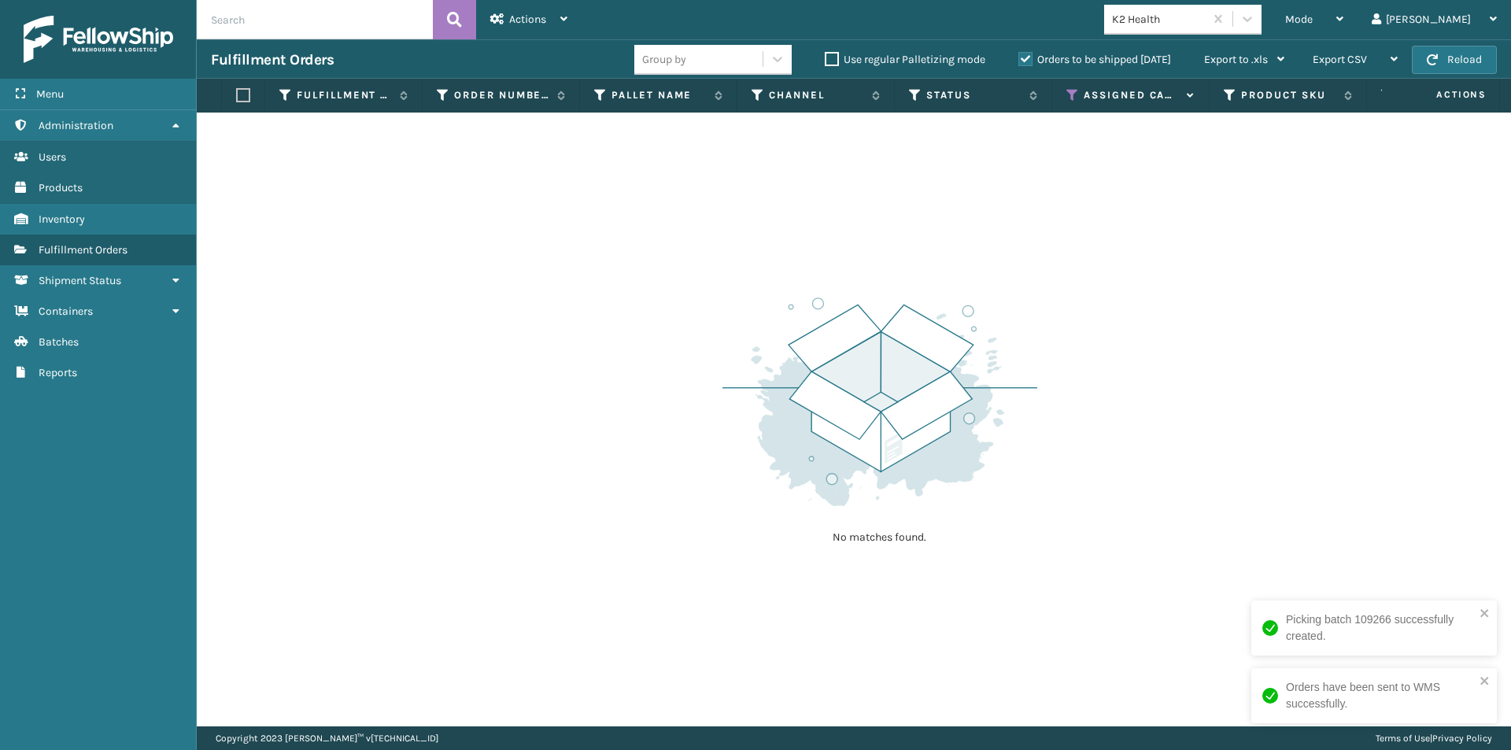
drag, startPoint x: 1310, startPoint y: 27, endPoint x: 1313, endPoint y: 34, distance: 8.1
click at [1262, 27] on div at bounding box center [1247, 19] width 28 height 28
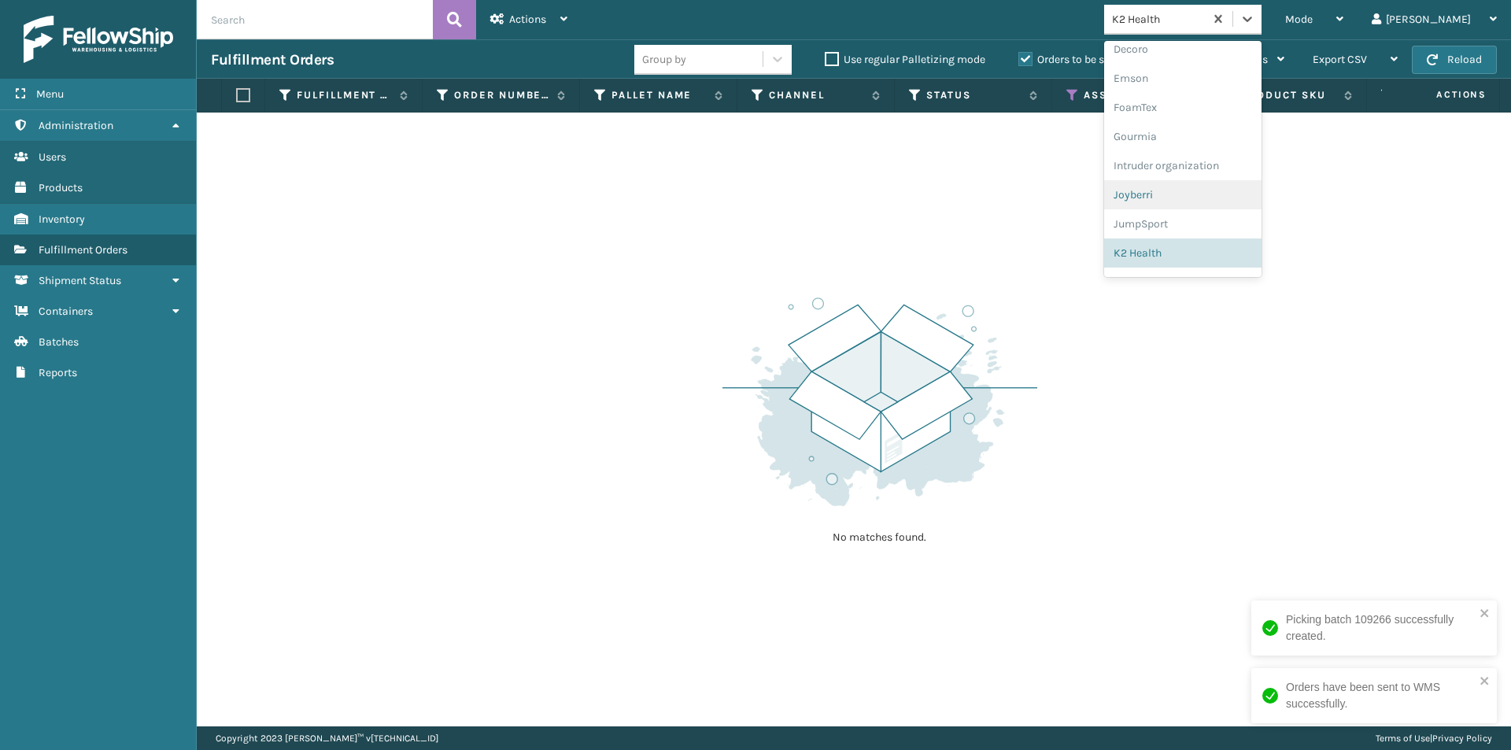
scroll to position [408, 0]
click at [1229, 205] on div "Koolmore" at bounding box center [1182, 203] width 157 height 29
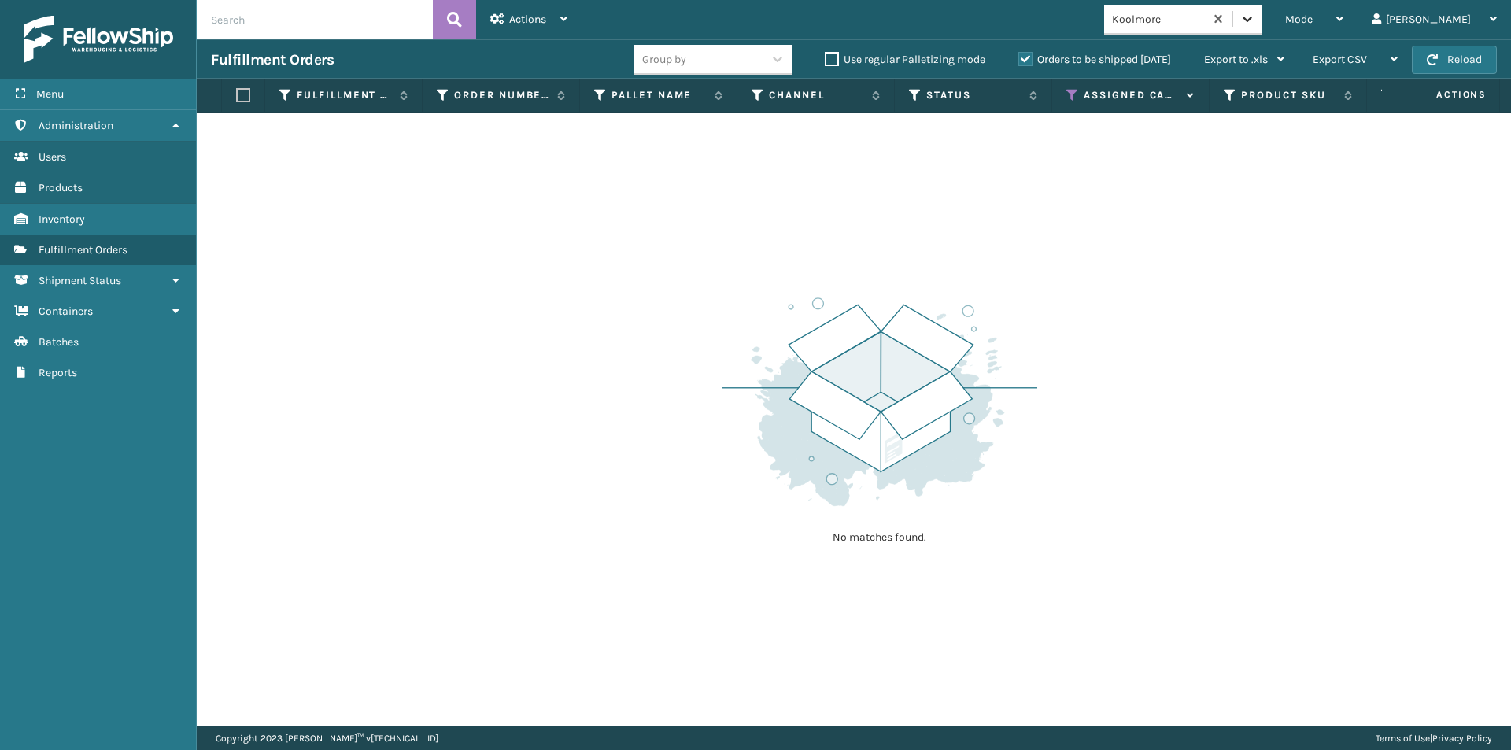
click at [1255, 13] on icon at bounding box center [1248, 19] width 16 height 16
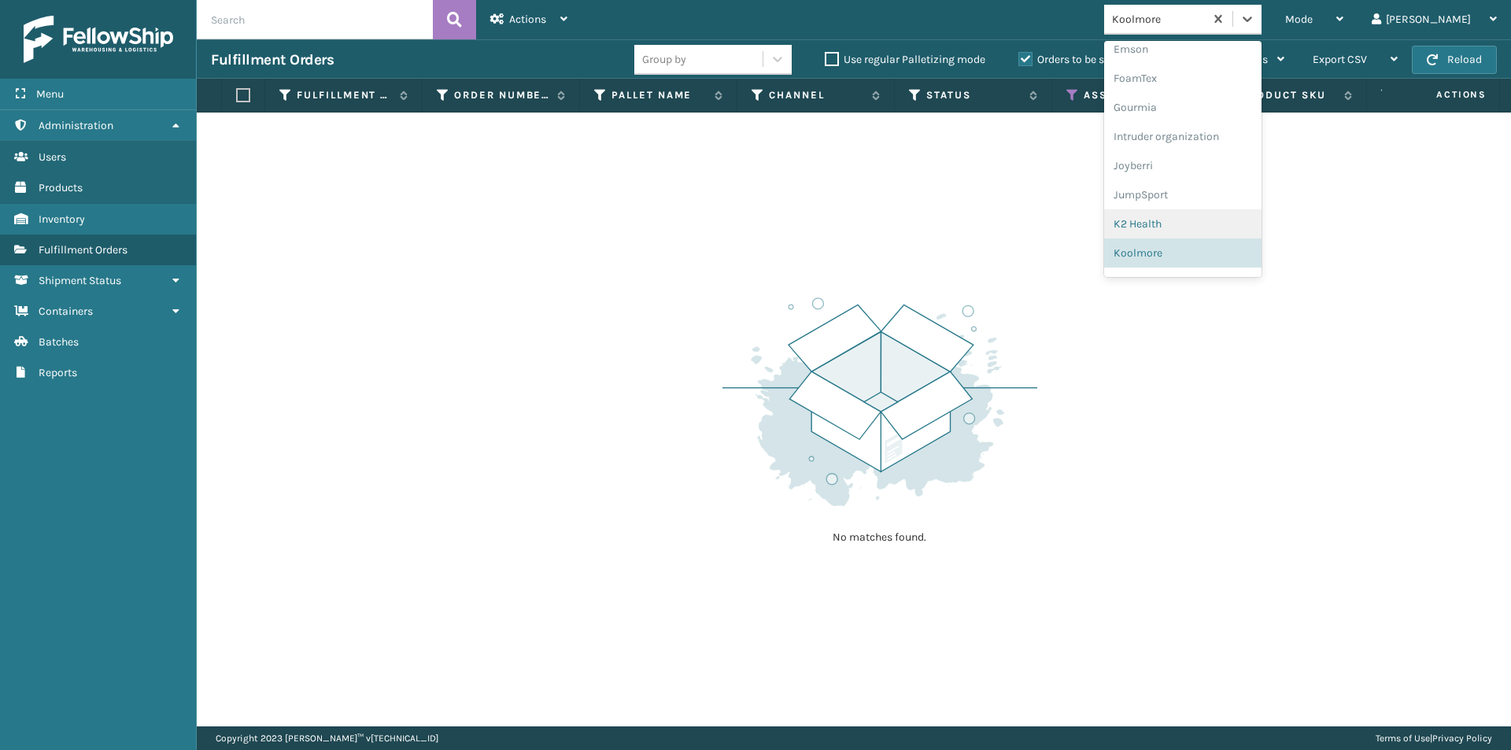
scroll to position [438, 0]
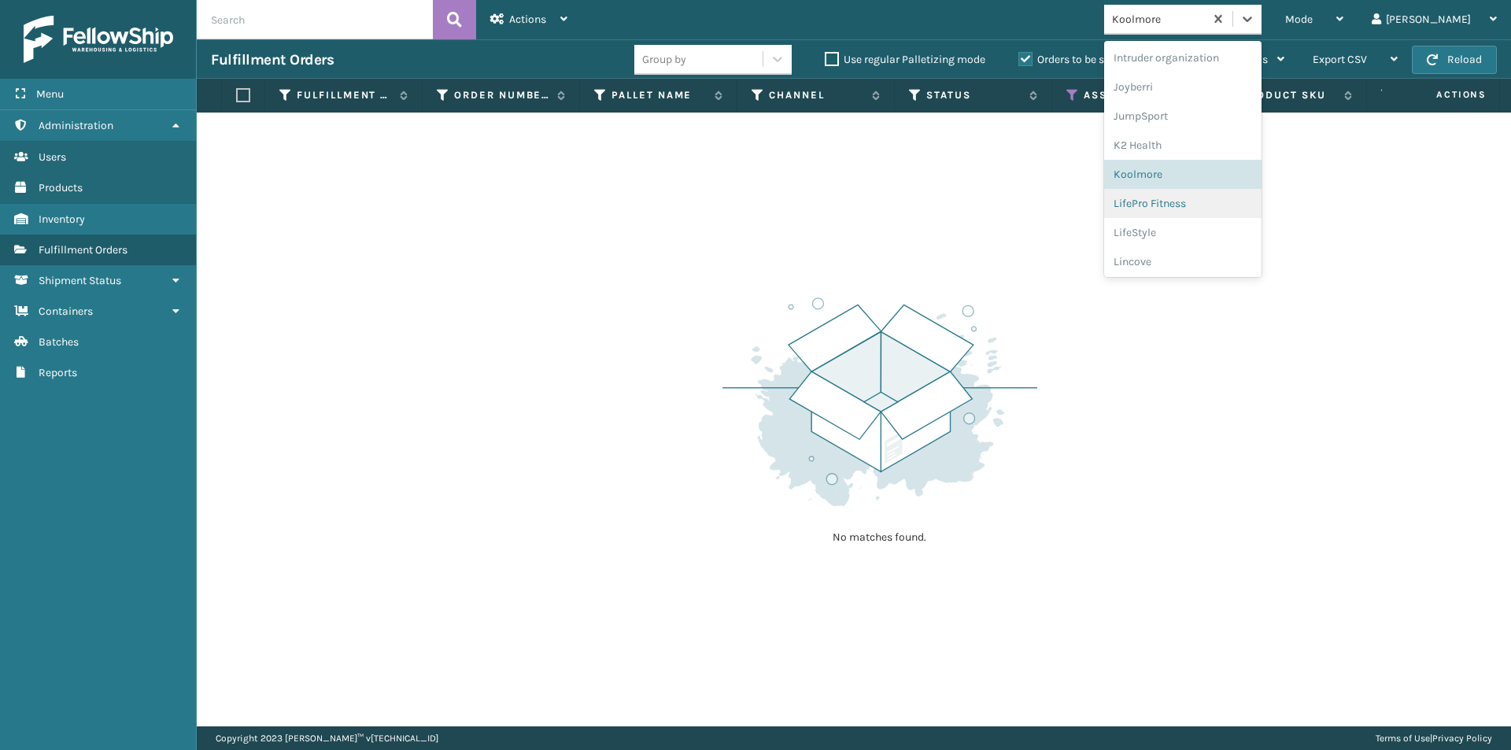
click at [1201, 202] on div "LifePro Fitness" at bounding box center [1182, 203] width 157 height 29
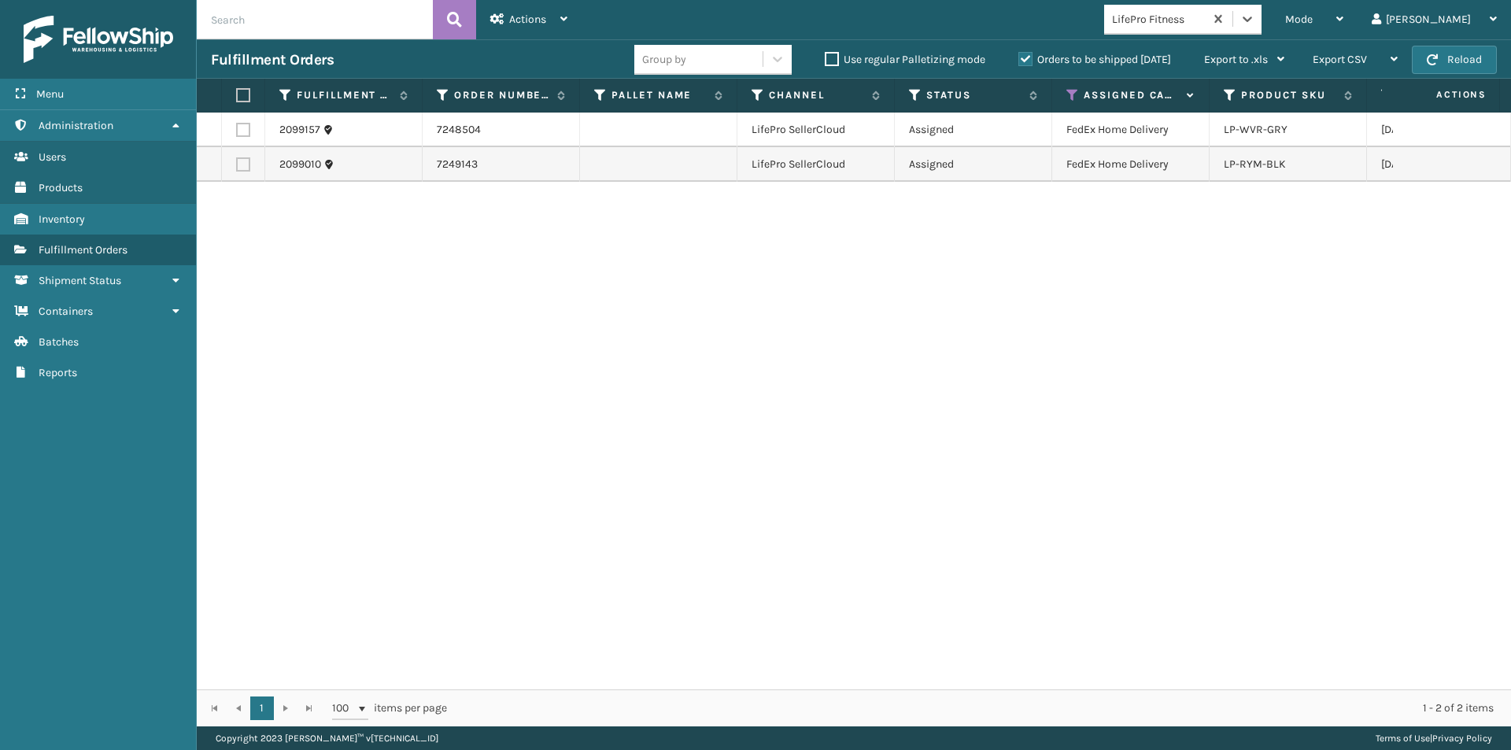
click at [238, 93] on label at bounding box center [240, 95] width 9 height 14
click at [237, 93] on input "checkbox" at bounding box center [236, 96] width 1 height 10
checkbox input "true"
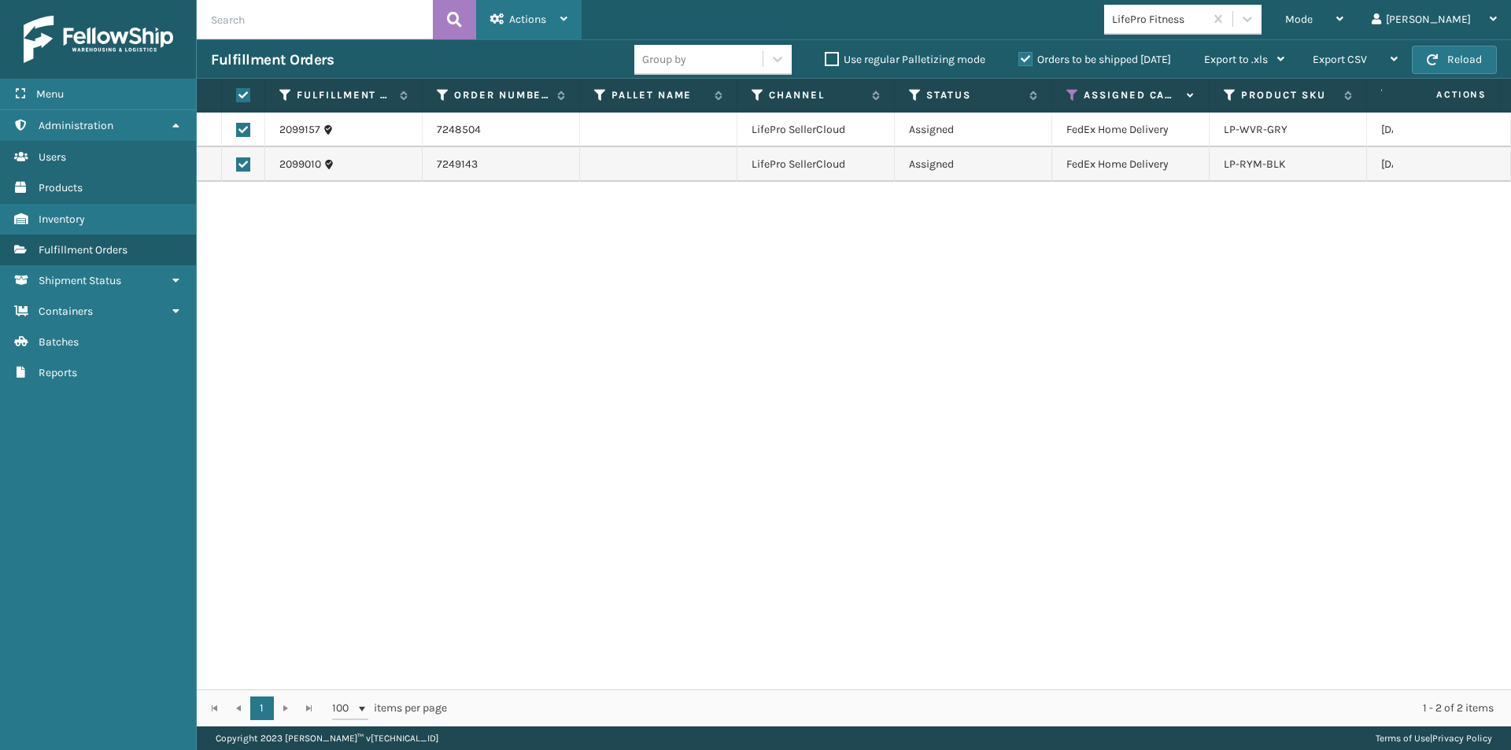
click at [552, 24] on div "Actions" at bounding box center [528, 19] width 77 height 39
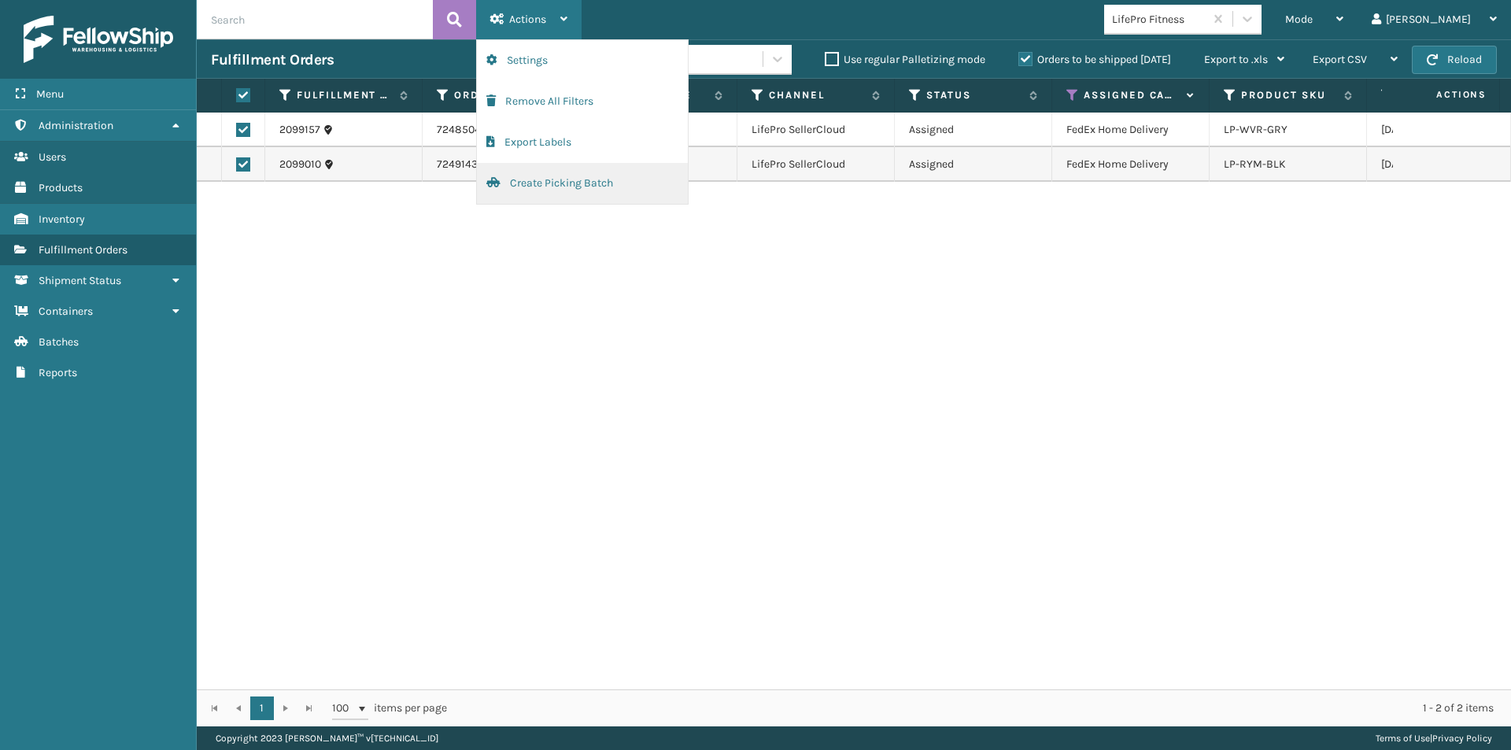
click at [578, 187] on button "Create Picking Batch" at bounding box center [582, 183] width 211 height 41
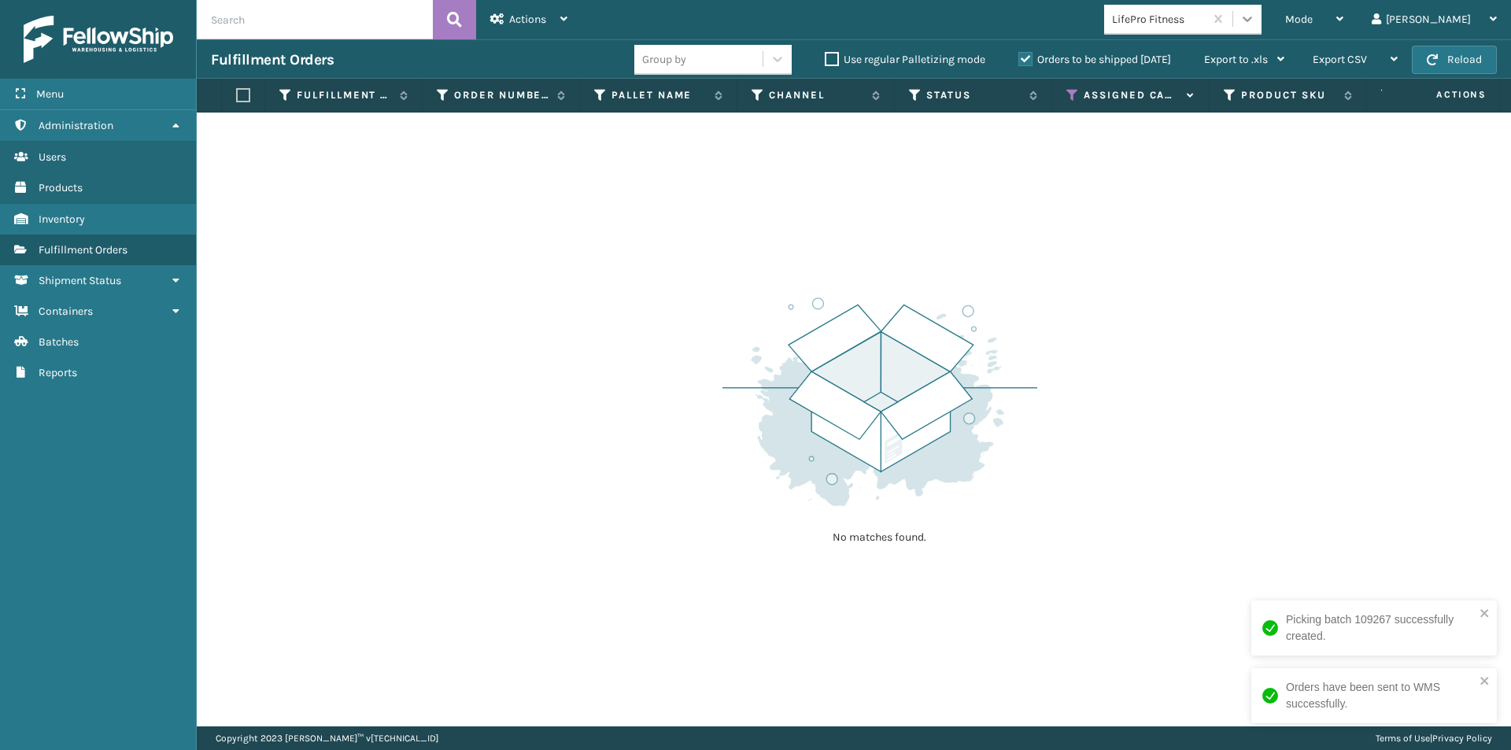
click at [1255, 17] on icon at bounding box center [1248, 19] width 16 height 16
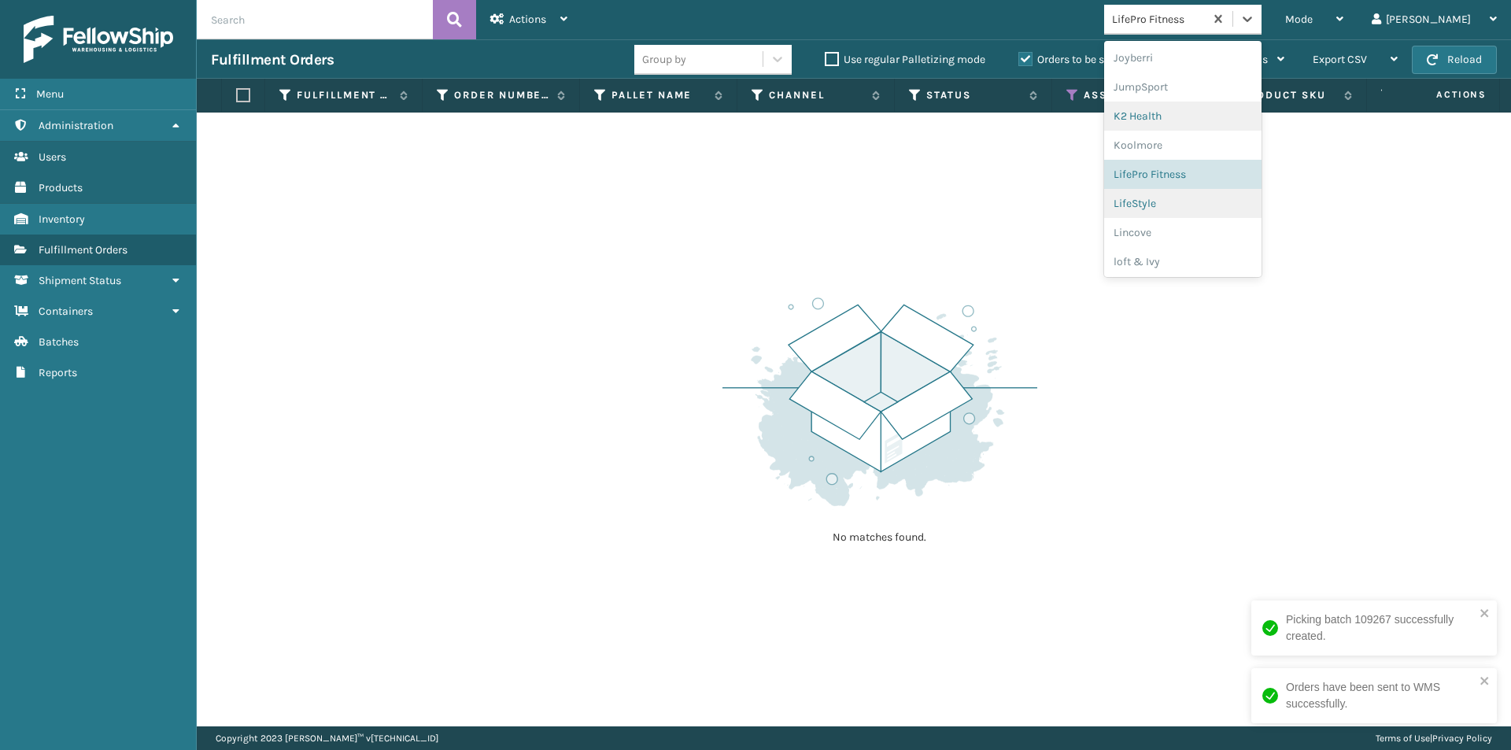
scroll to position [498, 0]
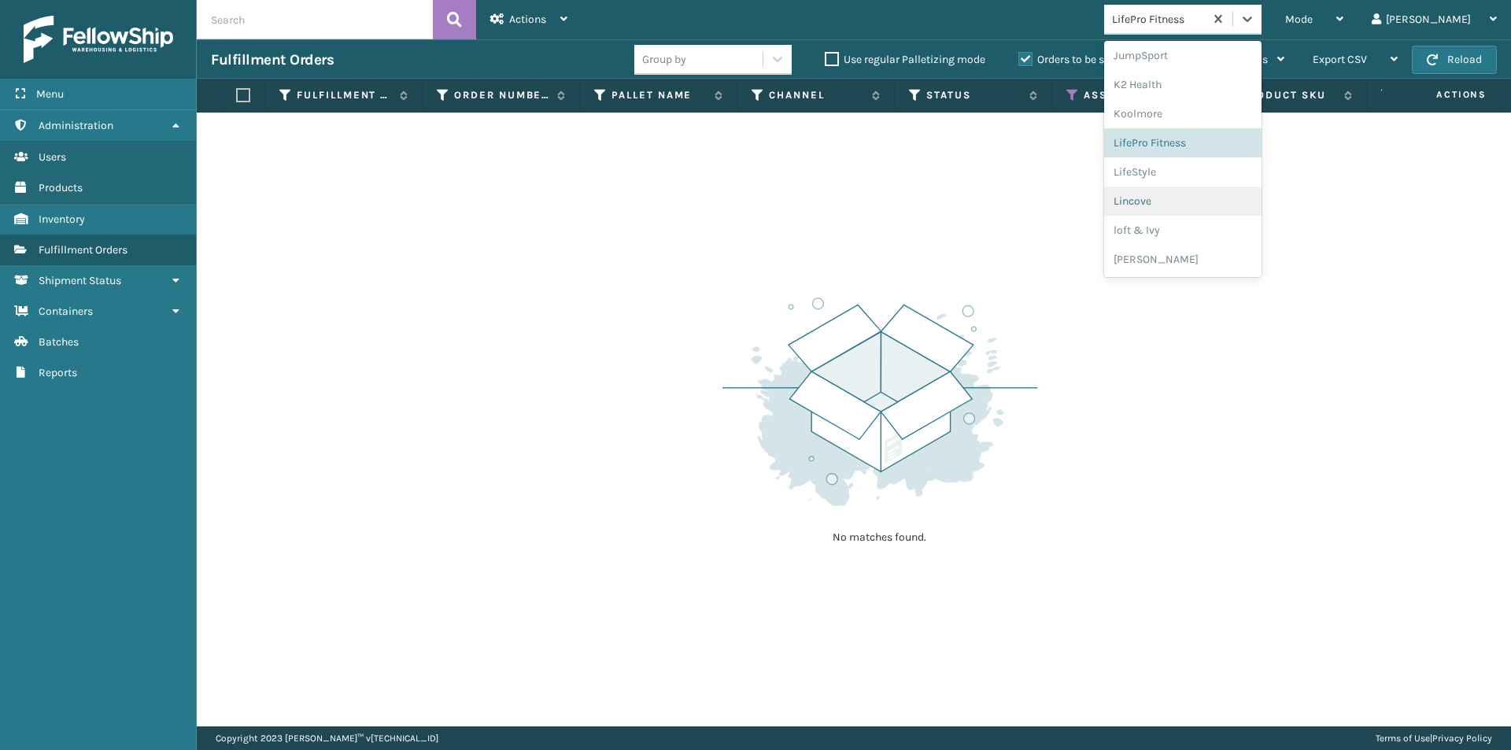
click at [1220, 206] on div "Lincove" at bounding box center [1182, 201] width 157 height 29
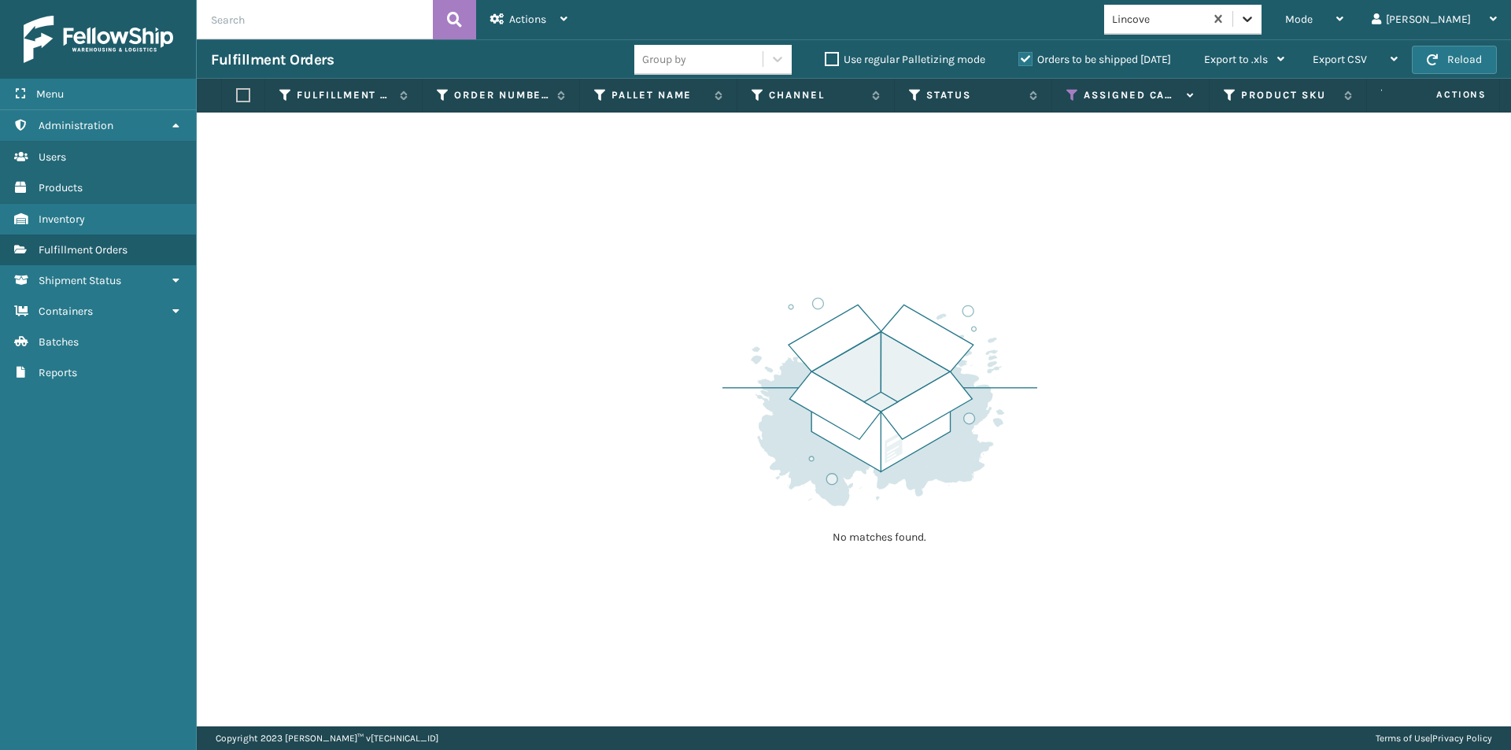
click at [1255, 13] on icon at bounding box center [1248, 19] width 16 height 16
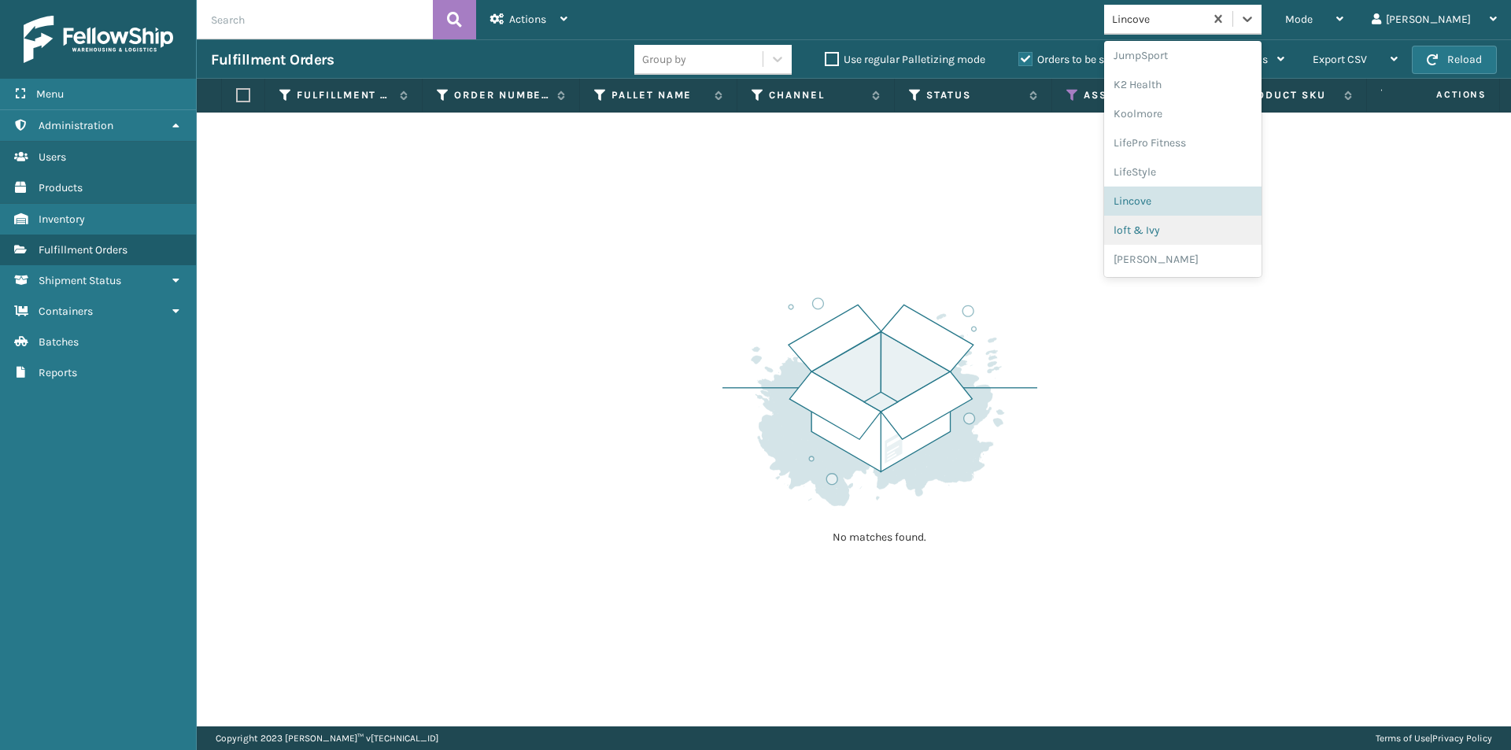
click at [1217, 231] on div "loft & Ivy" at bounding box center [1182, 230] width 157 height 29
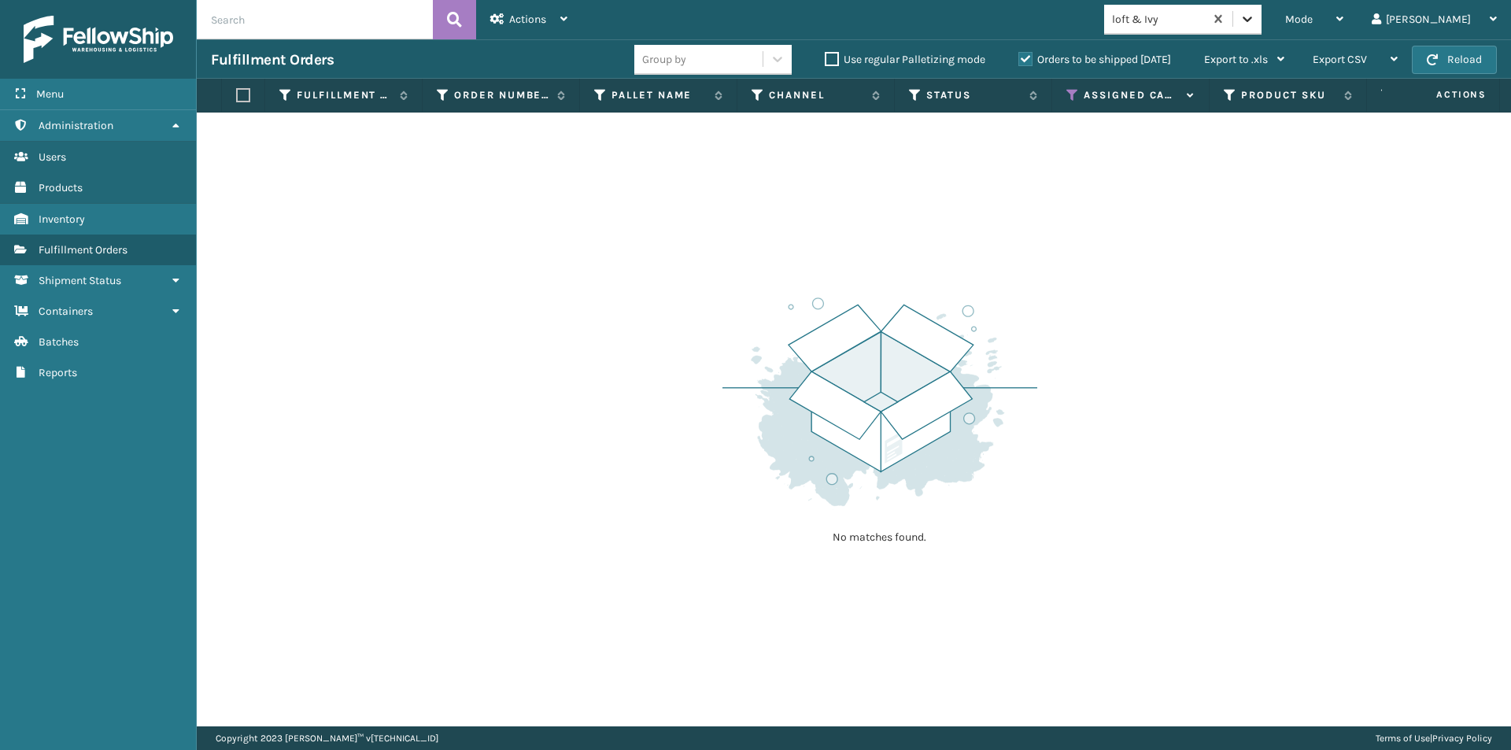
click at [1255, 18] on icon at bounding box center [1248, 19] width 16 height 16
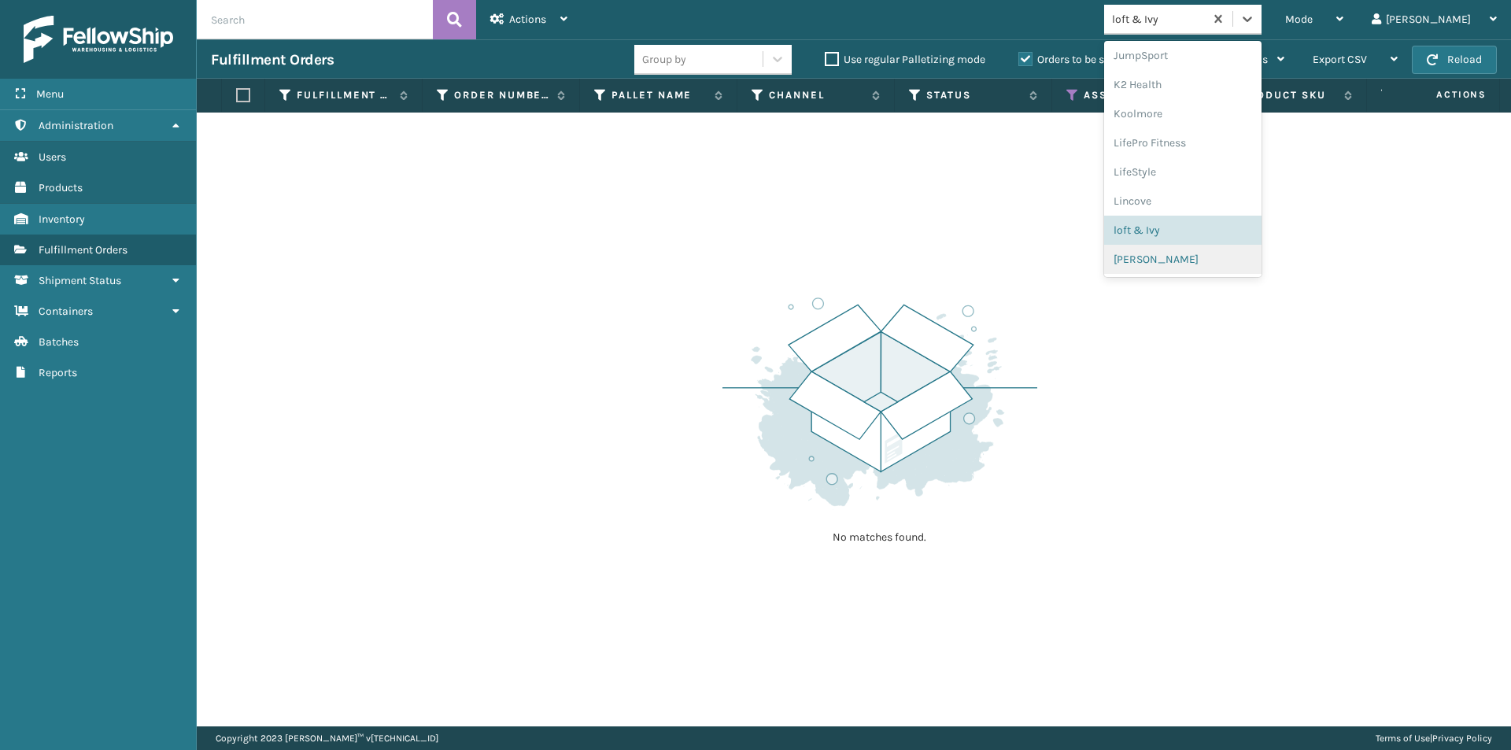
click at [1201, 260] on div "[PERSON_NAME]" at bounding box center [1182, 259] width 157 height 29
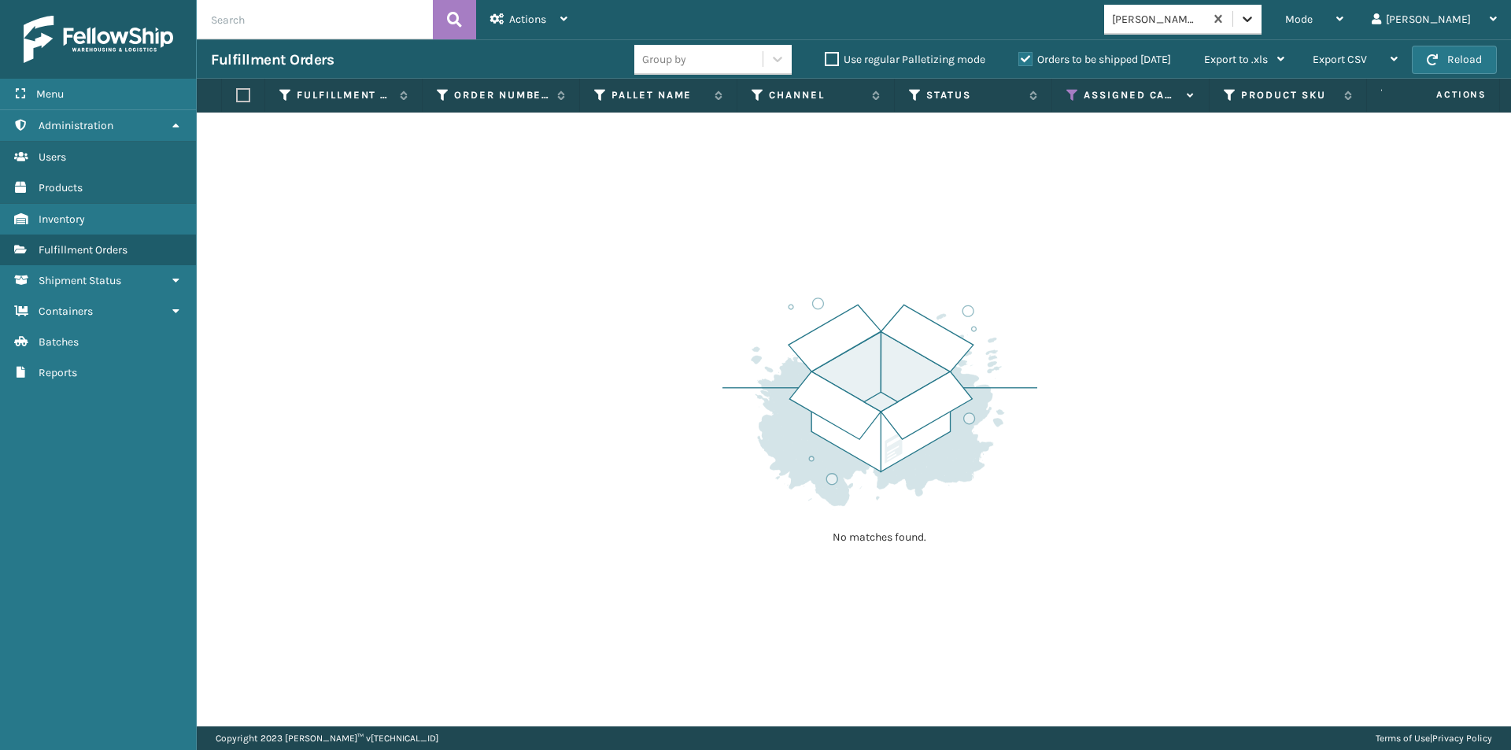
click at [1255, 17] on icon at bounding box center [1248, 19] width 16 height 16
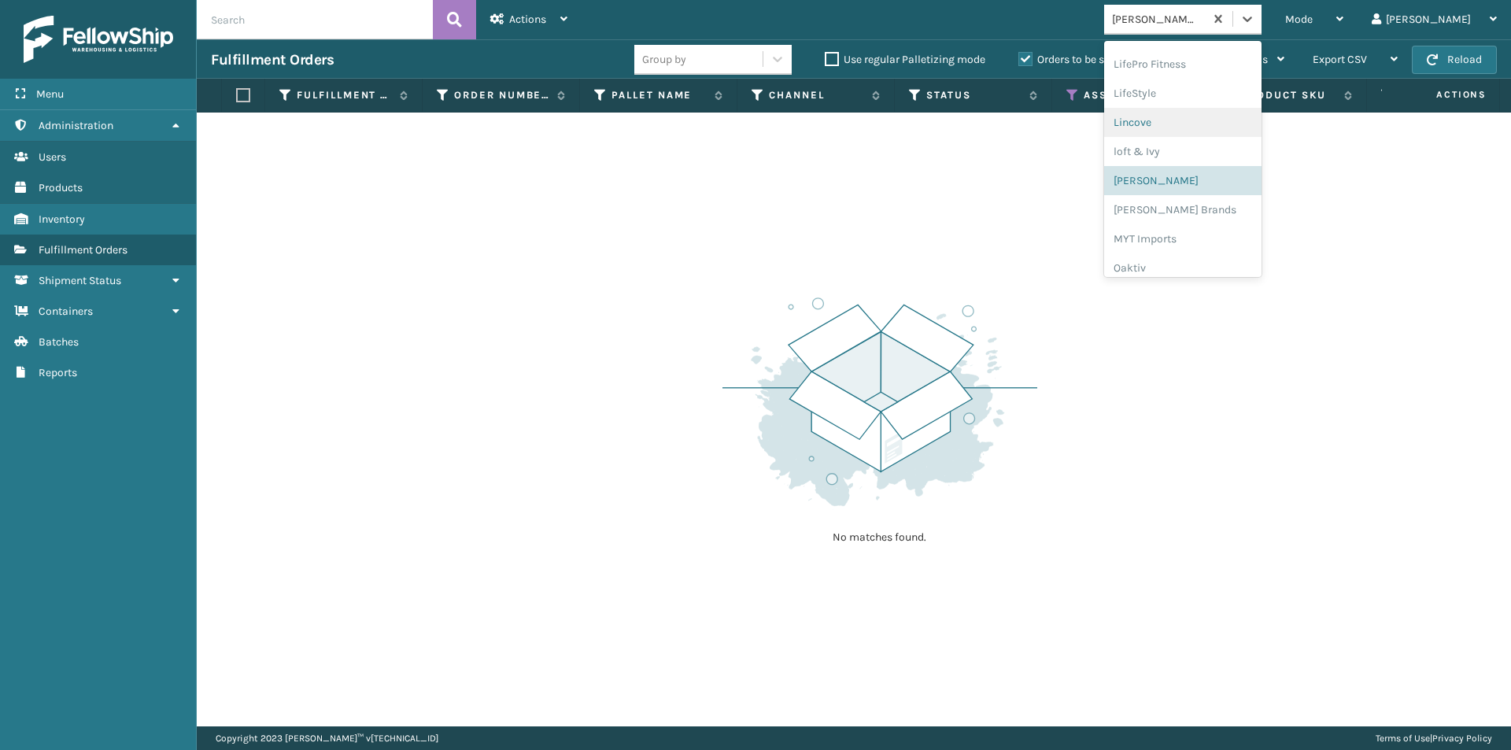
scroll to position [656, 0]
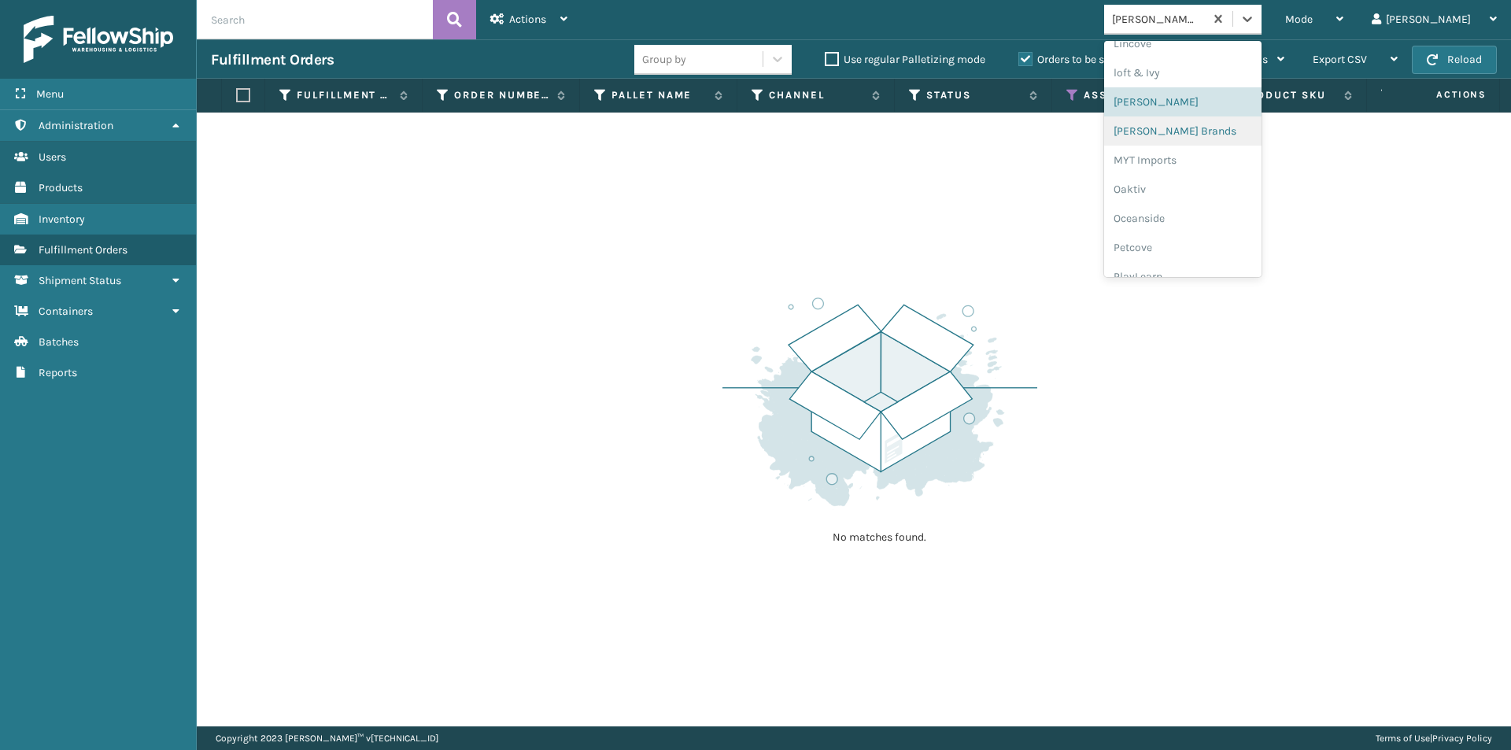
click at [1218, 135] on div "[PERSON_NAME] Brands" at bounding box center [1182, 130] width 157 height 29
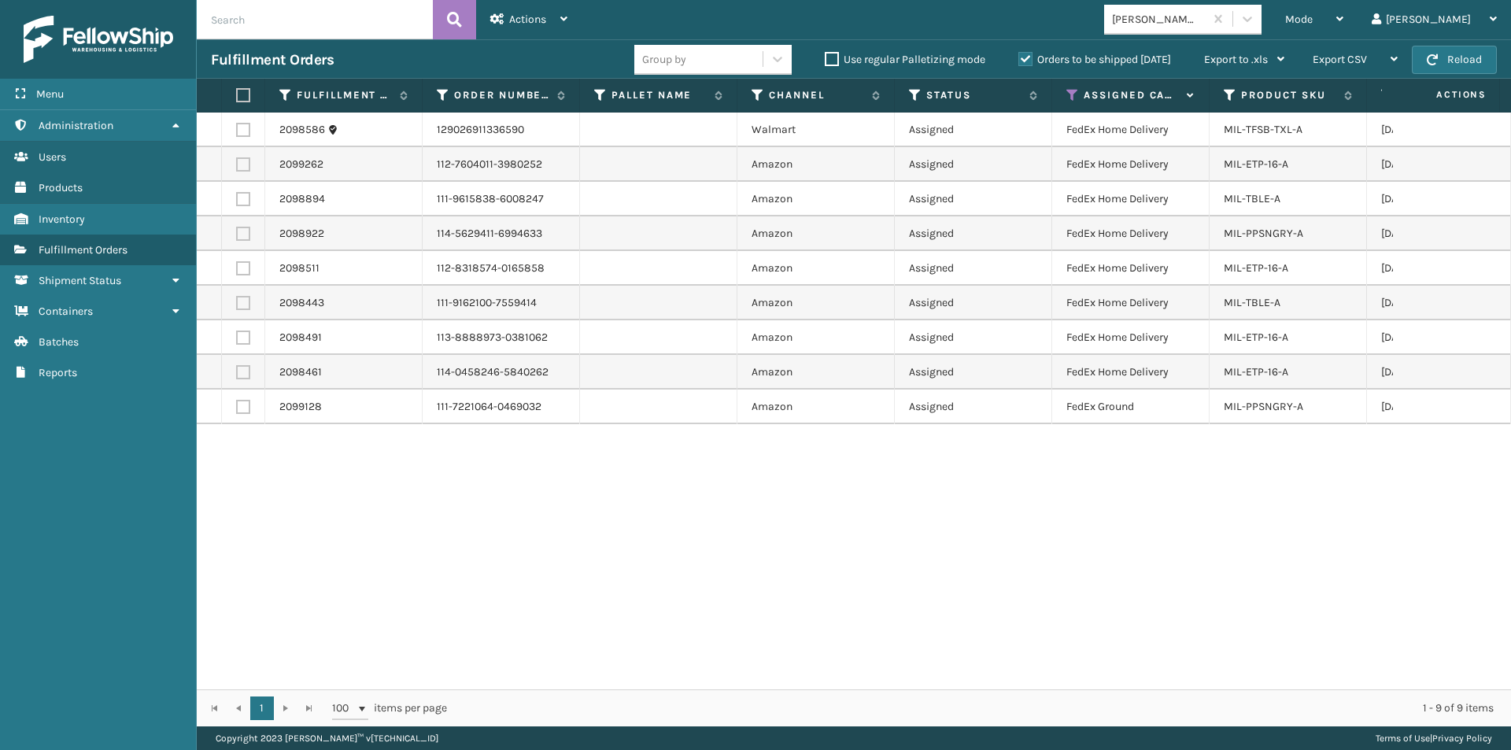
click at [245, 104] on th at bounding box center [243, 96] width 43 height 34
click at [239, 98] on label at bounding box center [240, 95] width 9 height 14
click at [237, 98] on input "checkbox" at bounding box center [236, 96] width 1 height 10
checkbox input "true"
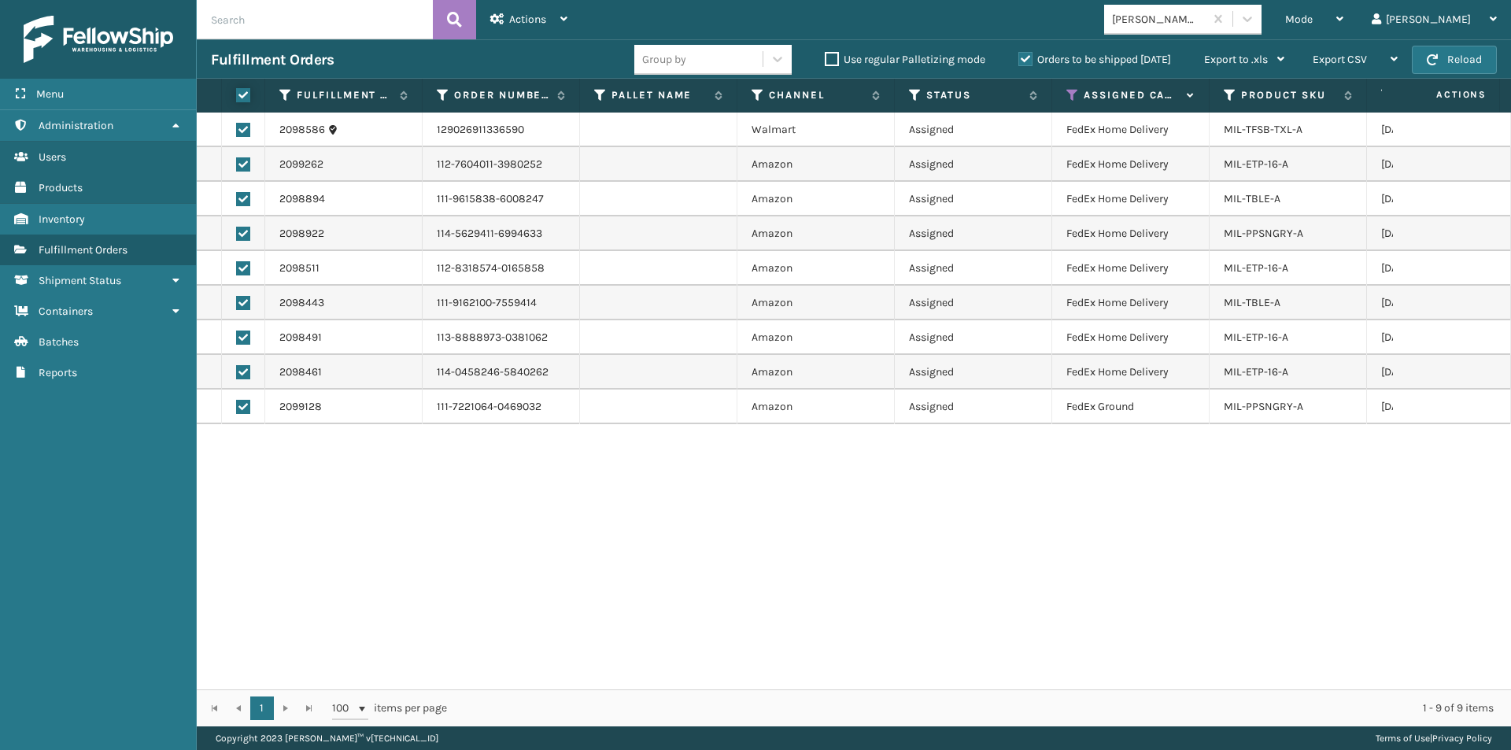
checkbox input "true"
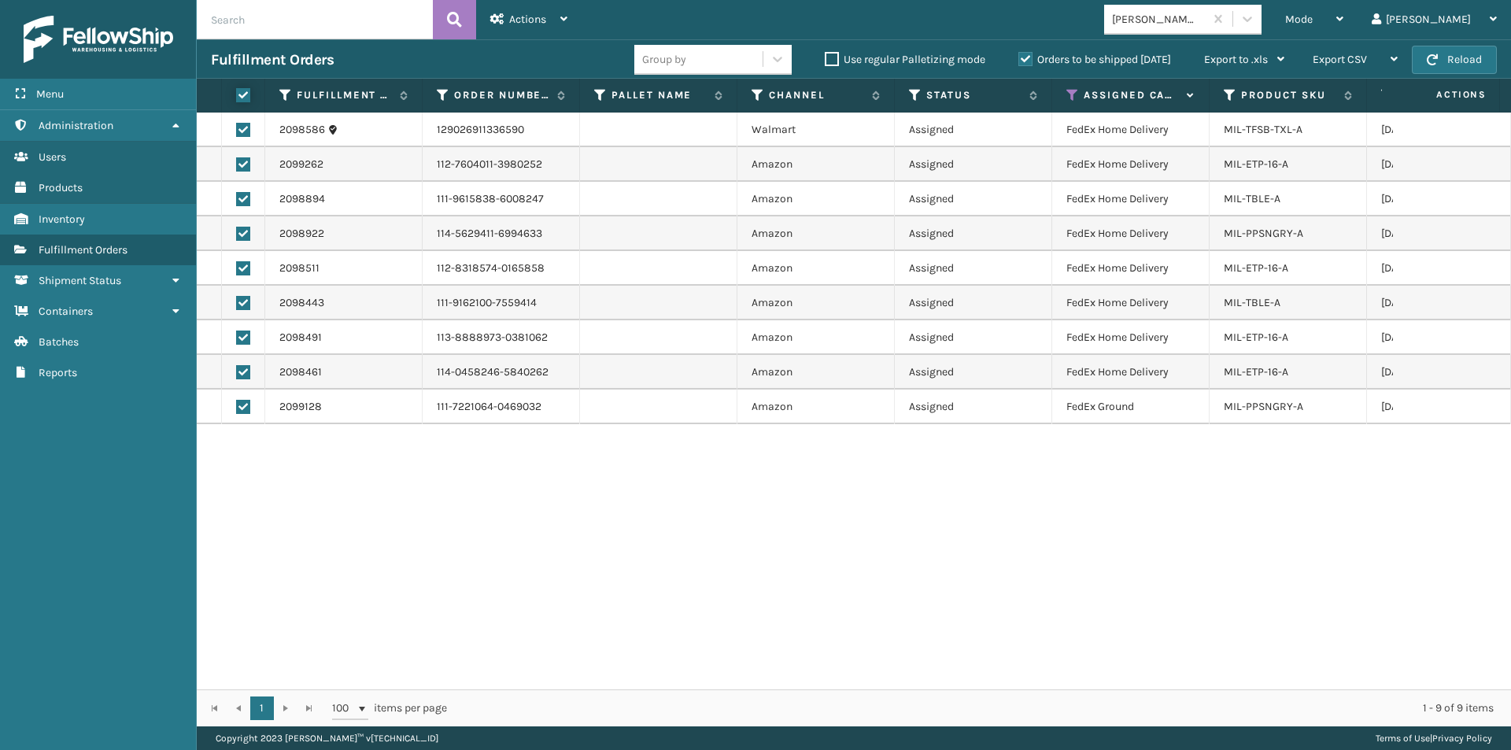
checkbox input "true"
click at [527, 27] on div "Actions" at bounding box center [528, 19] width 77 height 39
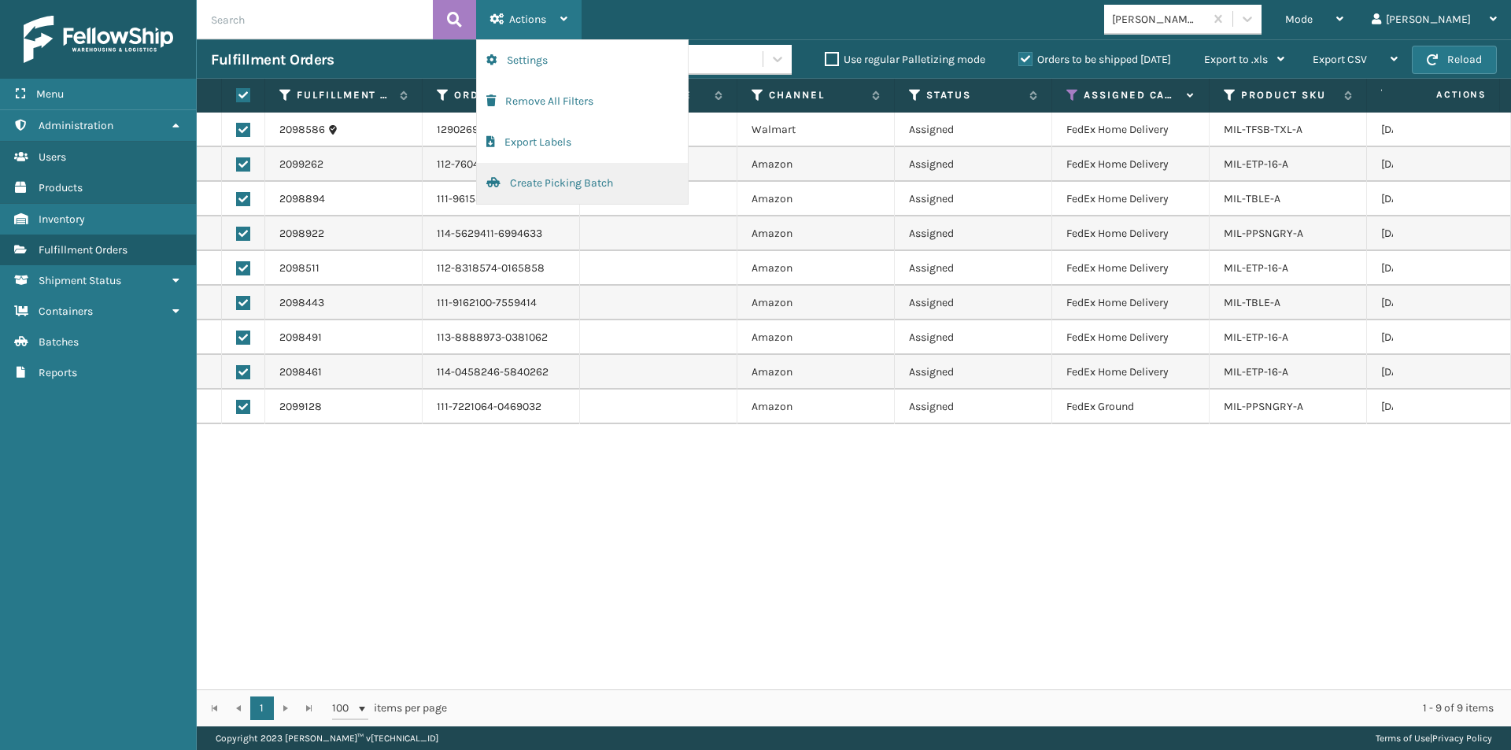
click at [521, 179] on button "Create Picking Batch" at bounding box center [582, 183] width 211 height 41
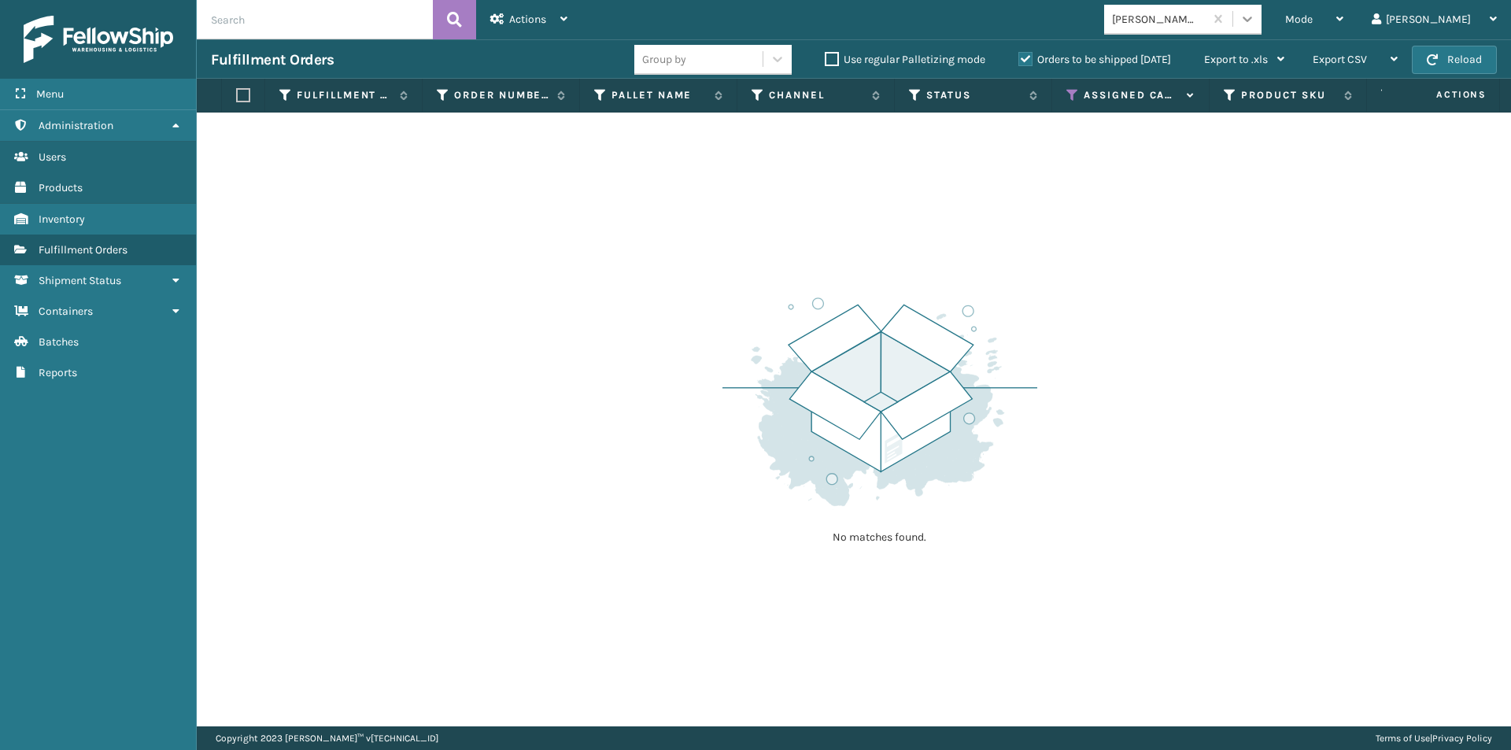
click at [1255, 14] on icon at bounding box center [1248, 19] width 16 height 16
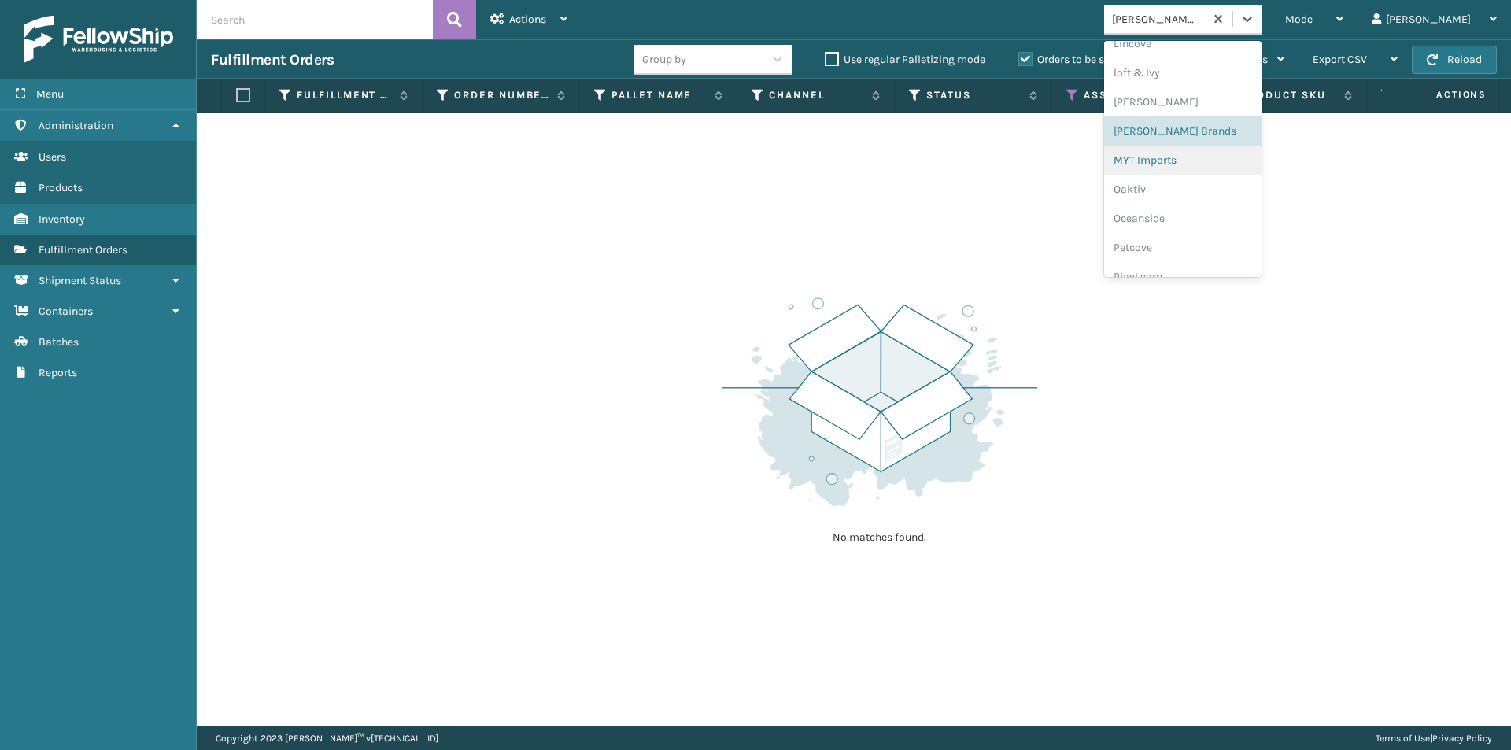
click at [1226, 161] on div "MYT Imports" at bounding box center [1182, 160] width 157 height 29
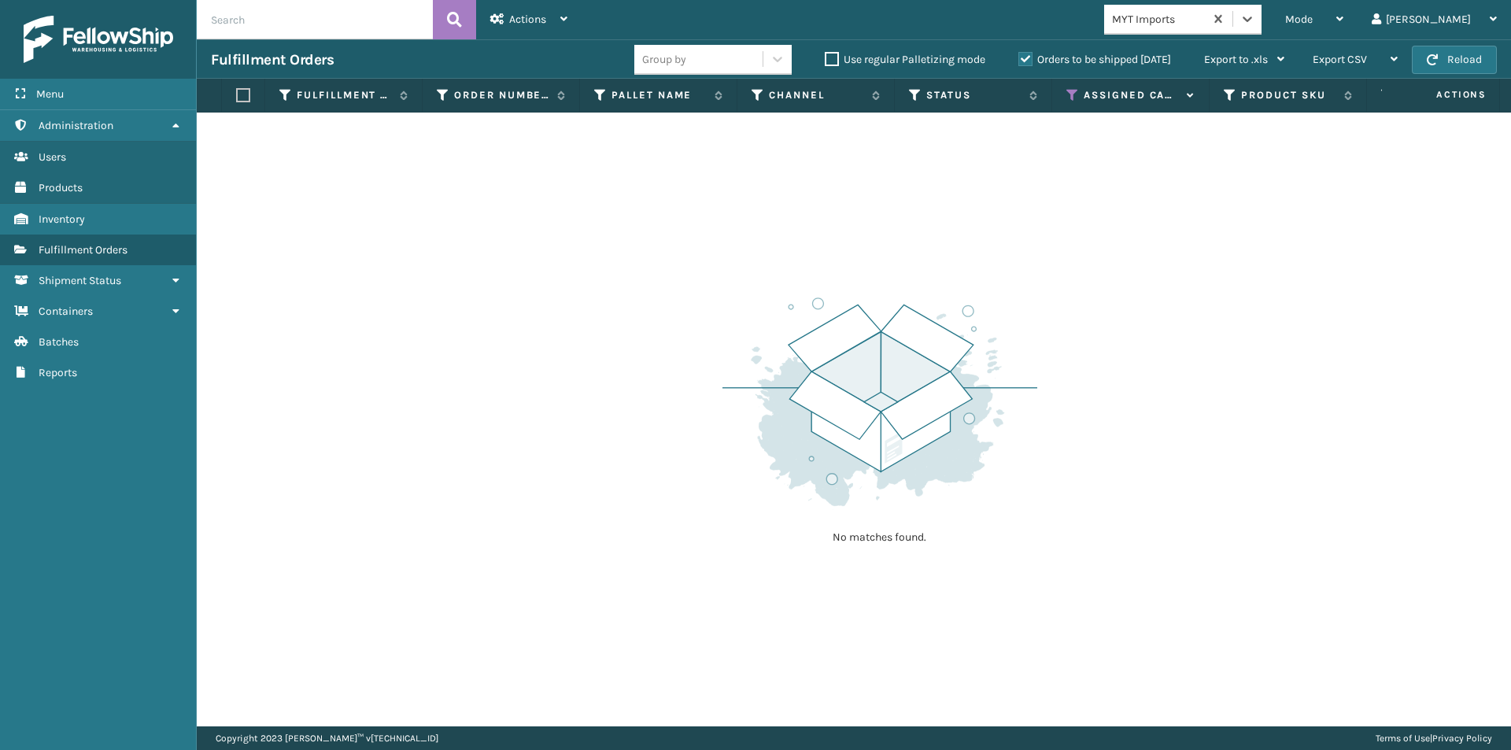
drag, startPoint x: 1299, startPoint y: 21, endPoint x: 1310, endPoint y: 39, distance: 20.8
click at [1255, 22] on icon at bounding box center [1248, 19] width 16 height 16
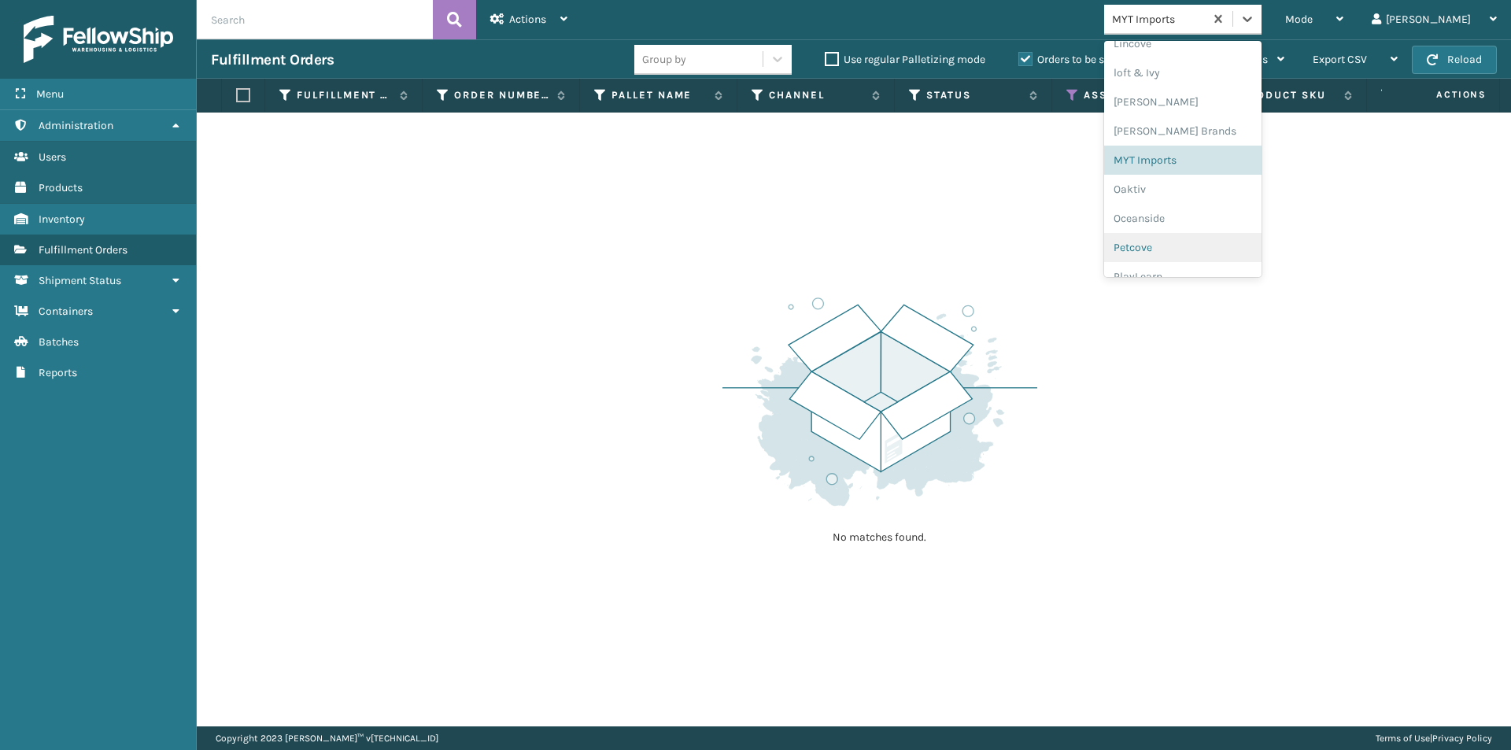
scroll to position [734, 0]
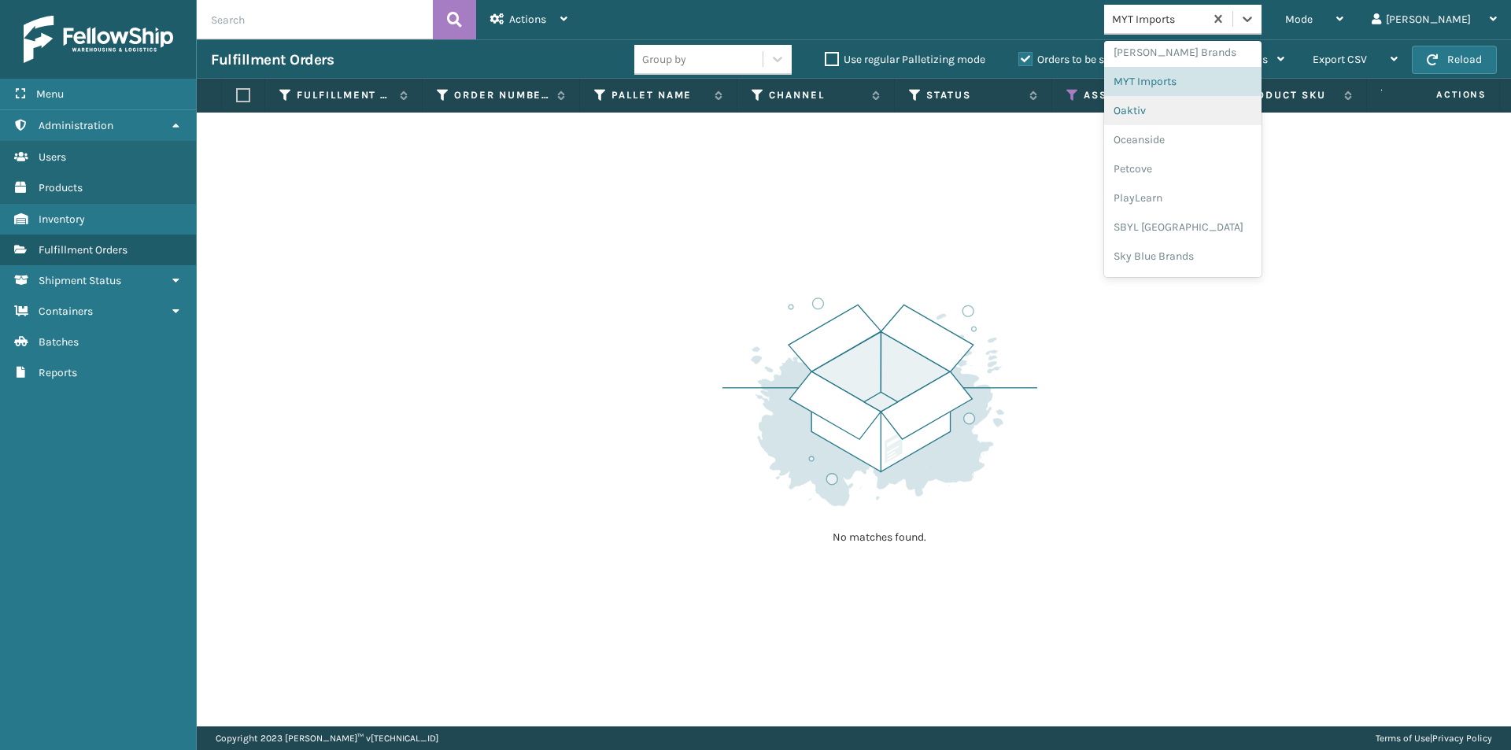
click at [1199, 116] on div "Oaktiv" at bounding box center [1182, 110] width 157 height 29
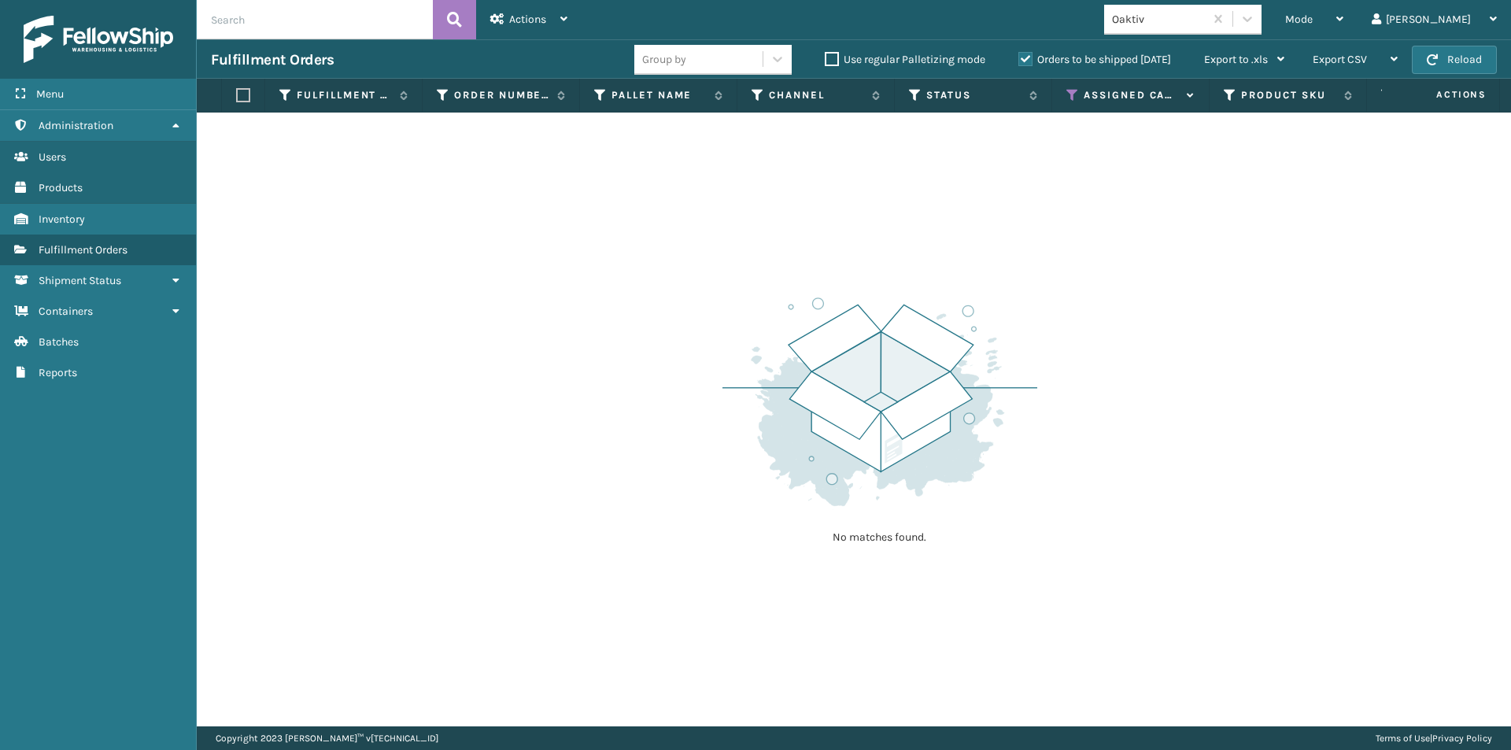
drag, startPoint x: 1305, startPoint y: 2, endPoint x: 1319, endPoint y: 23, distance: 24.9
click at [1306, 3] on div "Mode Regular Mode Picking Mode Labeling Mode Exit Scan Mode Oaktiv [PERSON_NAME…" at bounding box center [1046, 19] width 929 height 39
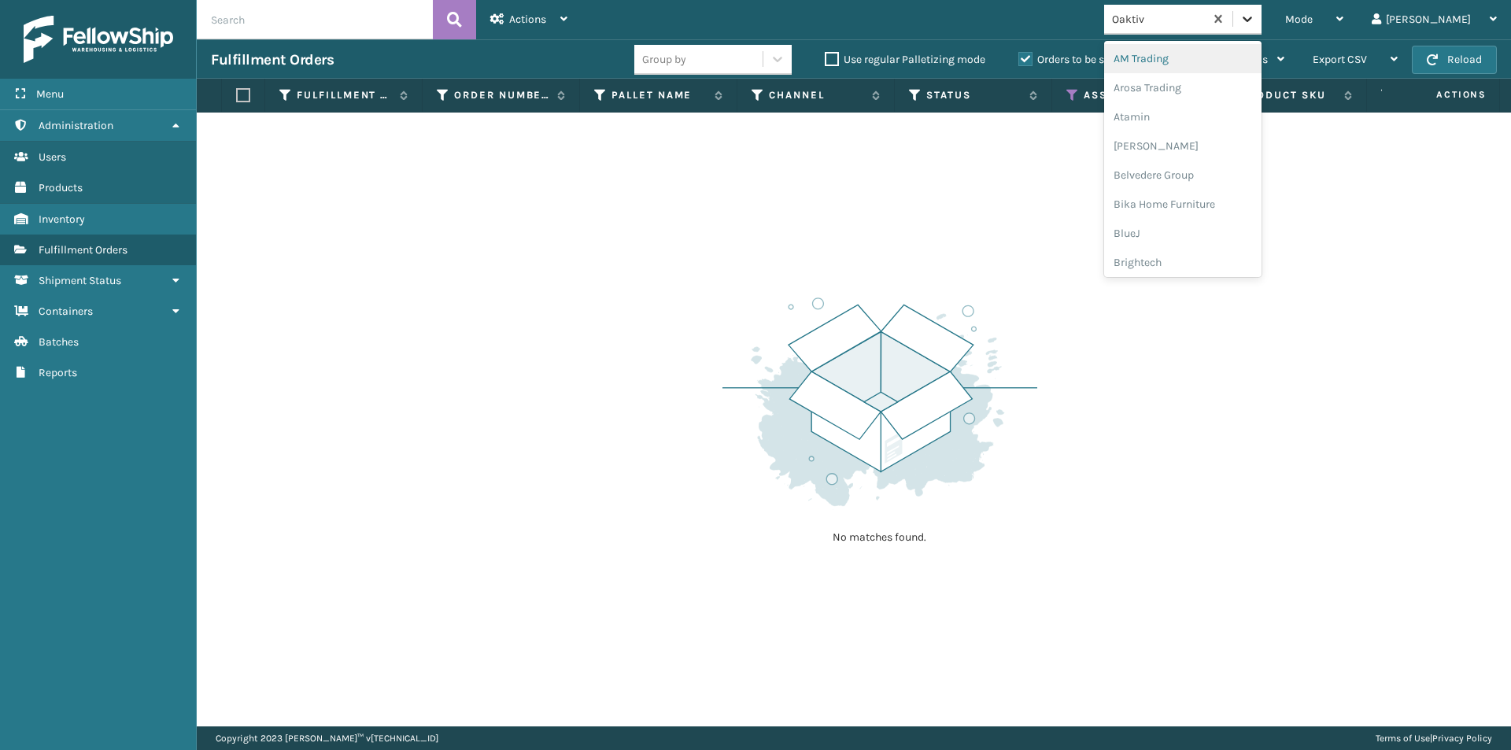
drag, startPoint x: 1305, startPoint y: 14, endPoint x: 1314, endPoint y: 27, distance: 15.7
click at [1255, 15] on icon at bounding box center [1248, 19] width 16 height 16
click at [1206, 87] on div "Oceanside" at bounding box center [1182, 84] width 157 height 29
drag, startPoint x: 1294, startPoint y: 10, endPoint x: 1307, endPoint y: 33, distance: 26.5
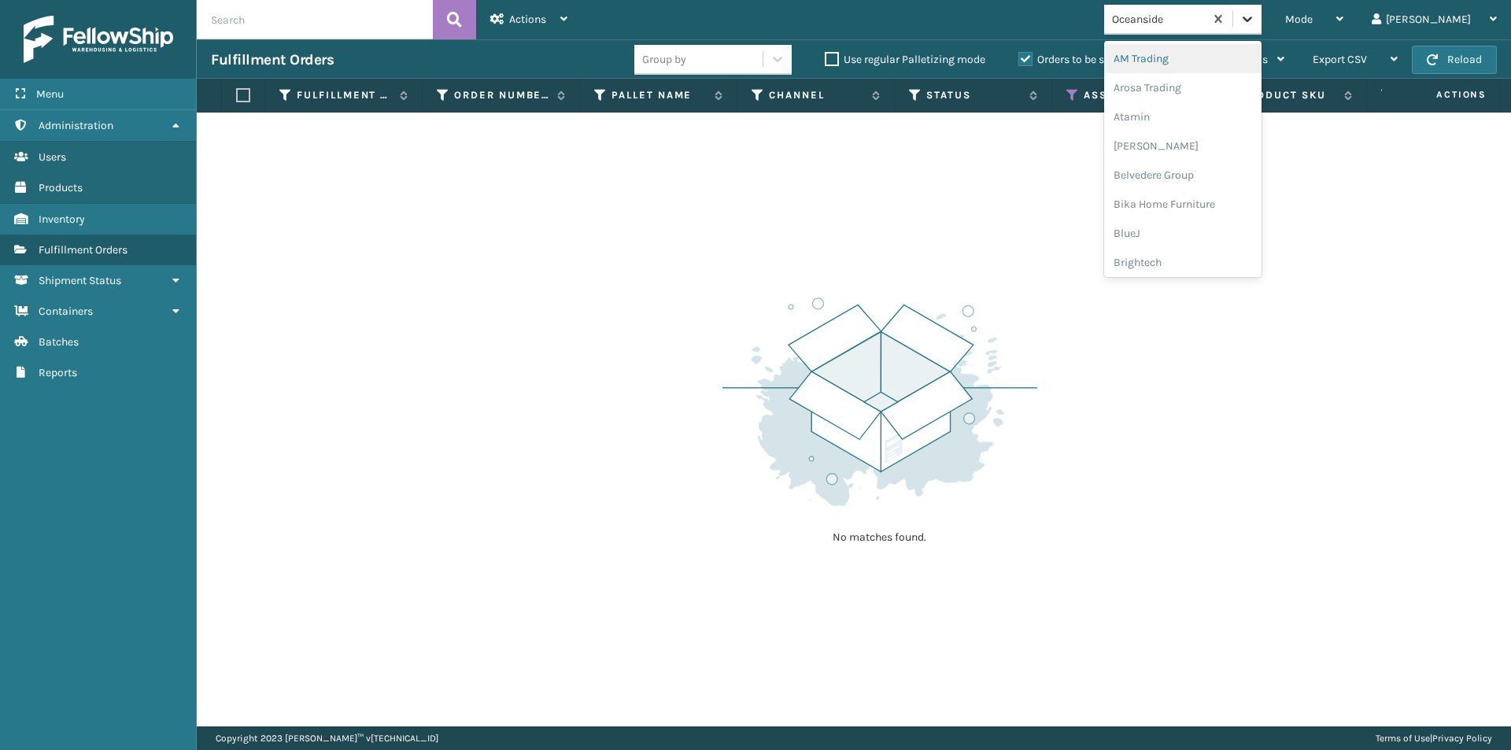
click at [1262, 16] on div at bounding box center [1247, 19] width 28 height 28
click at [1189, 112] on div "Petcove" at bounding box center [1182, 113] width 157 height 29
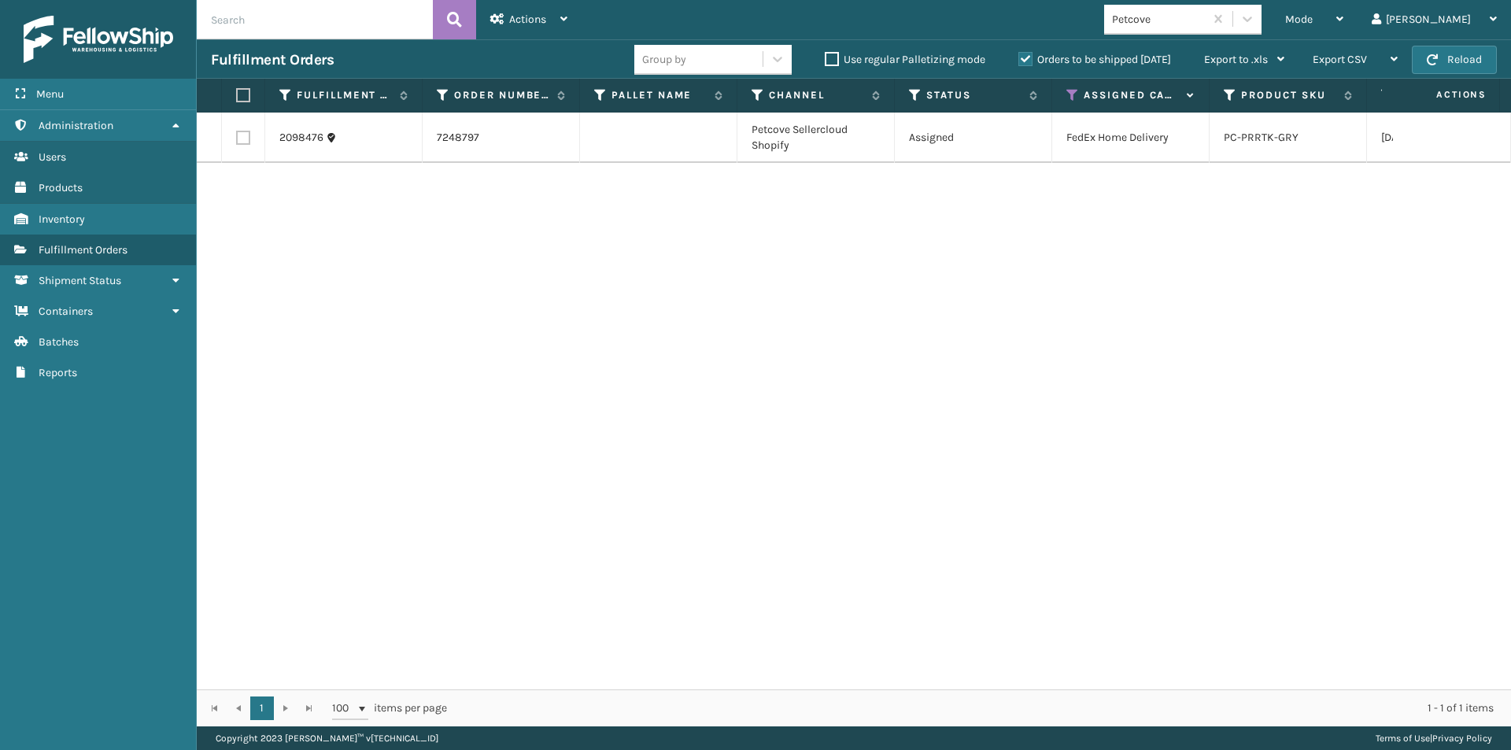
click at [241, 99] on label at bounding box center [240, 95] width 9 height 14
click at [237, 99] on input "checkbox" at bounding box center [236, 96] width 1 height 10
checkbox input "true"
click at [561, 20] on icon at bounding box center [563, 18] width 7 height 11
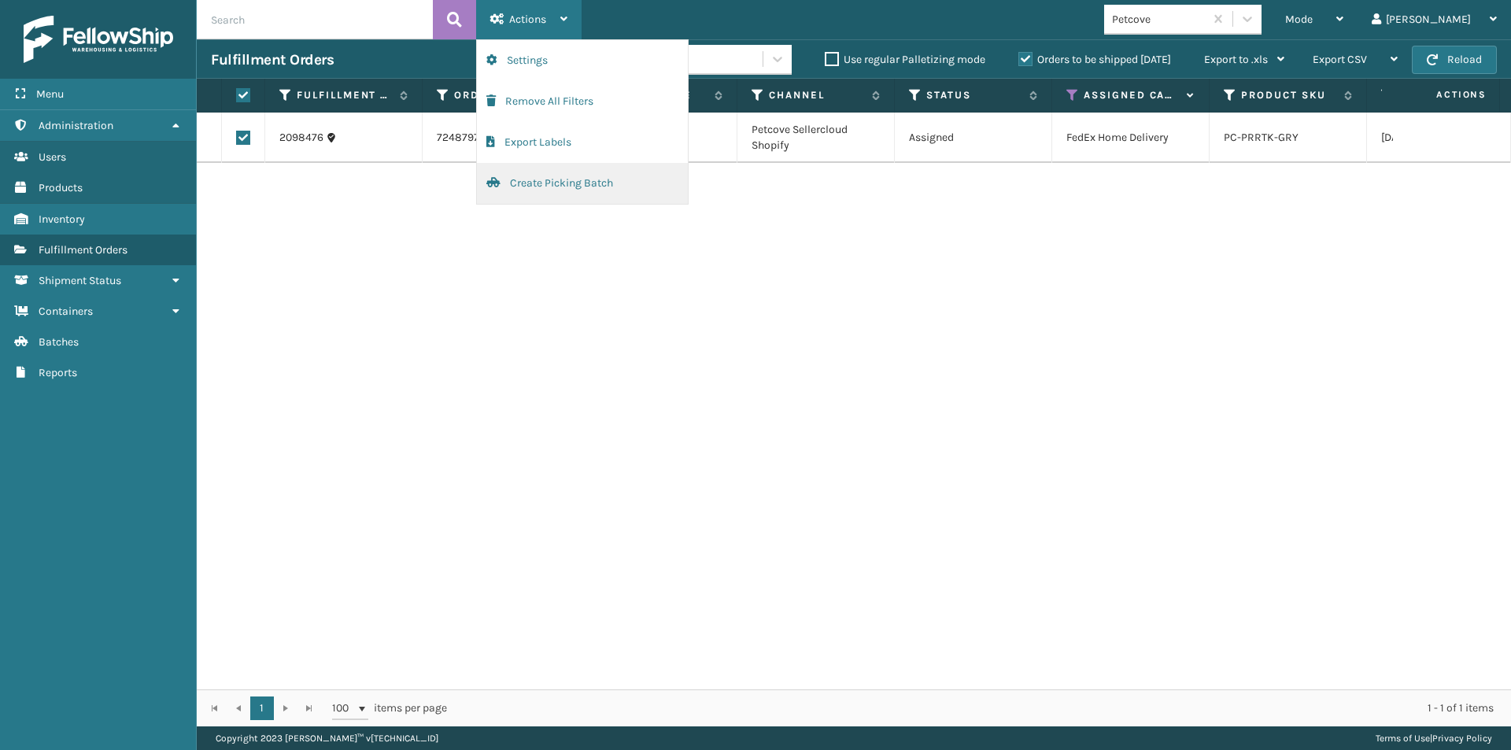
click at [538, 179] on button "Create Picking Batch" at bounding box center [582, 183] width 211 height 41
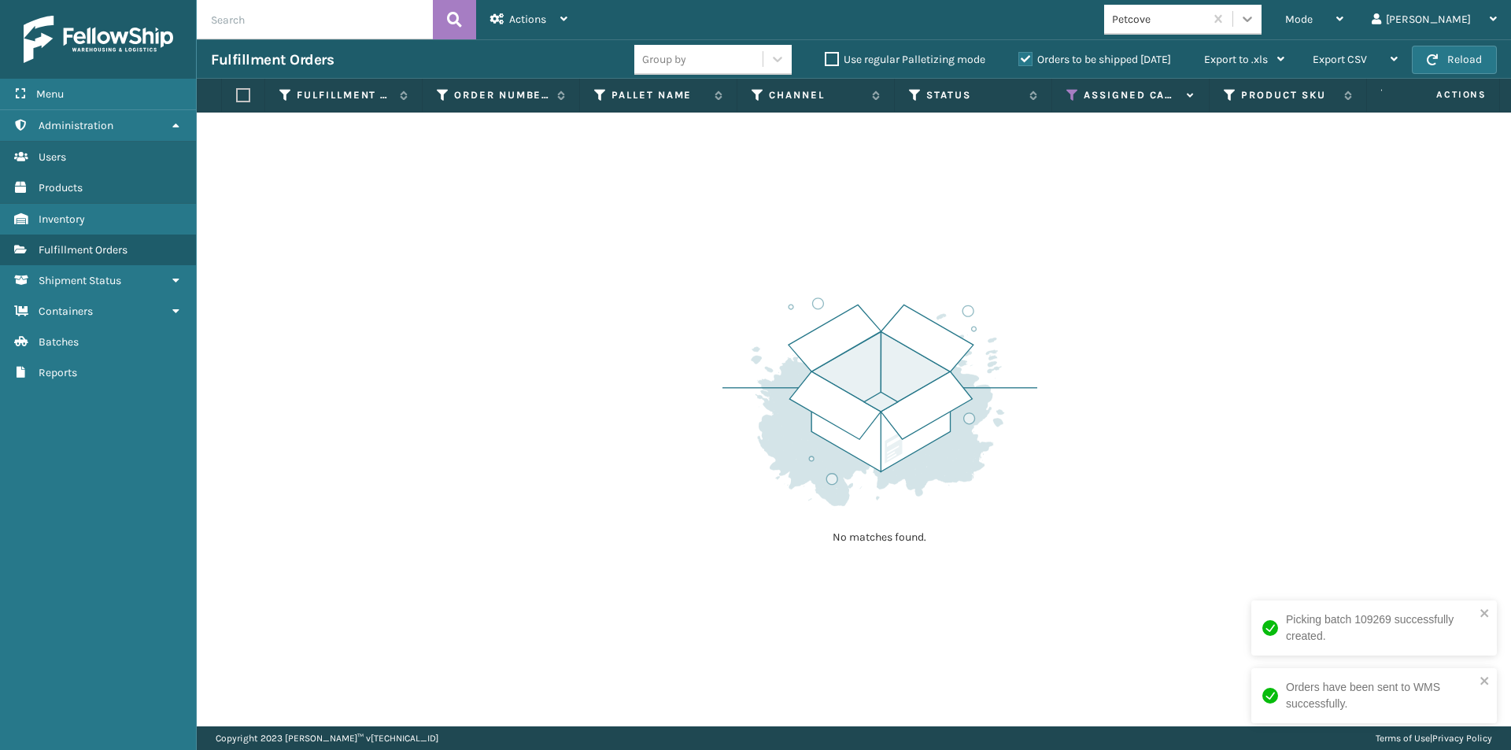
click at [1262, 8] on div at bounding box center [1247, 19] width 28 height 28
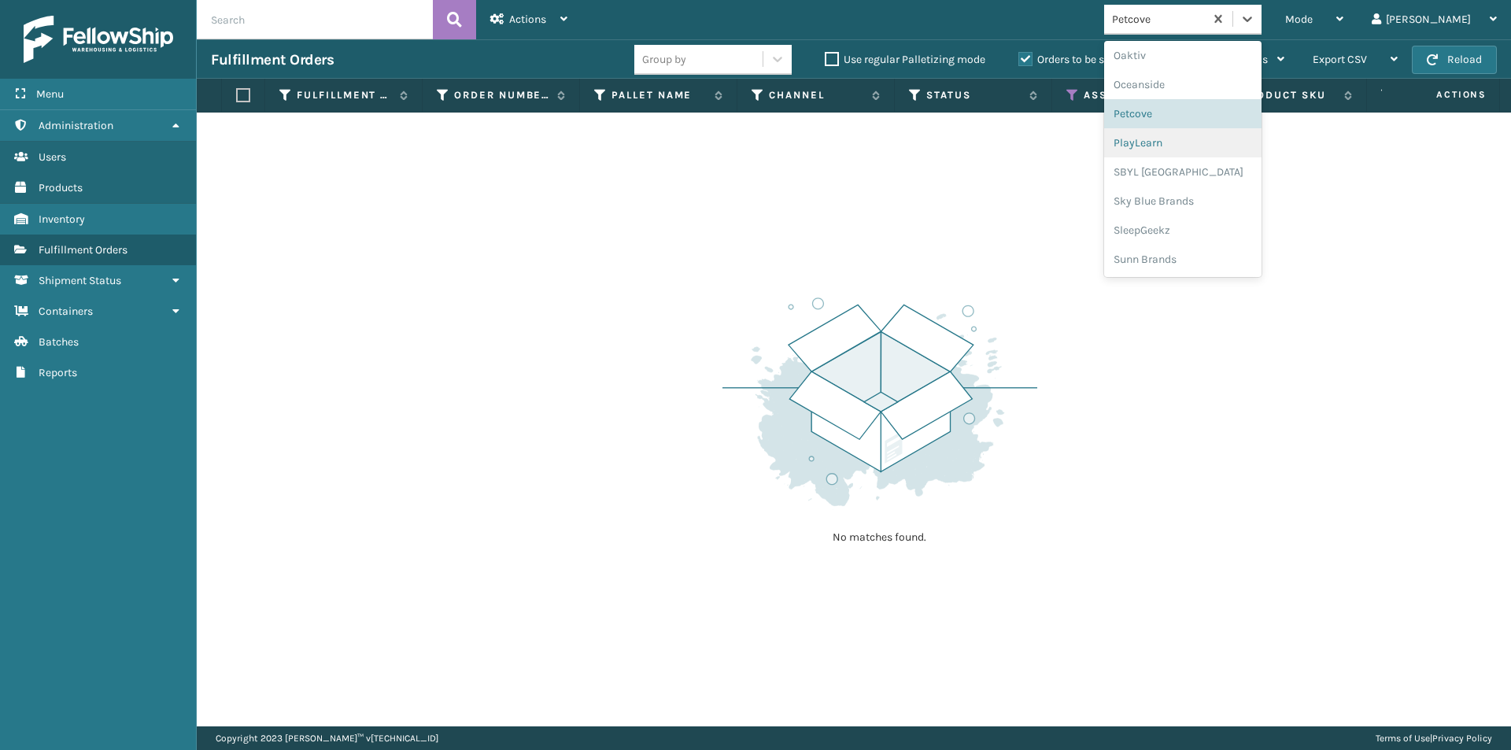
click at [1184, 142] on div "PlayLearn" at bounding box center [1182, 142] width 157 height 29
drag, startPoint x: 1292, startPoint y: 9, endPoint x: 1309, endPoint y: 32, distance: 28.8
click at [1262, 8] on div at bounding box center [1247, 19] width 28 height 28
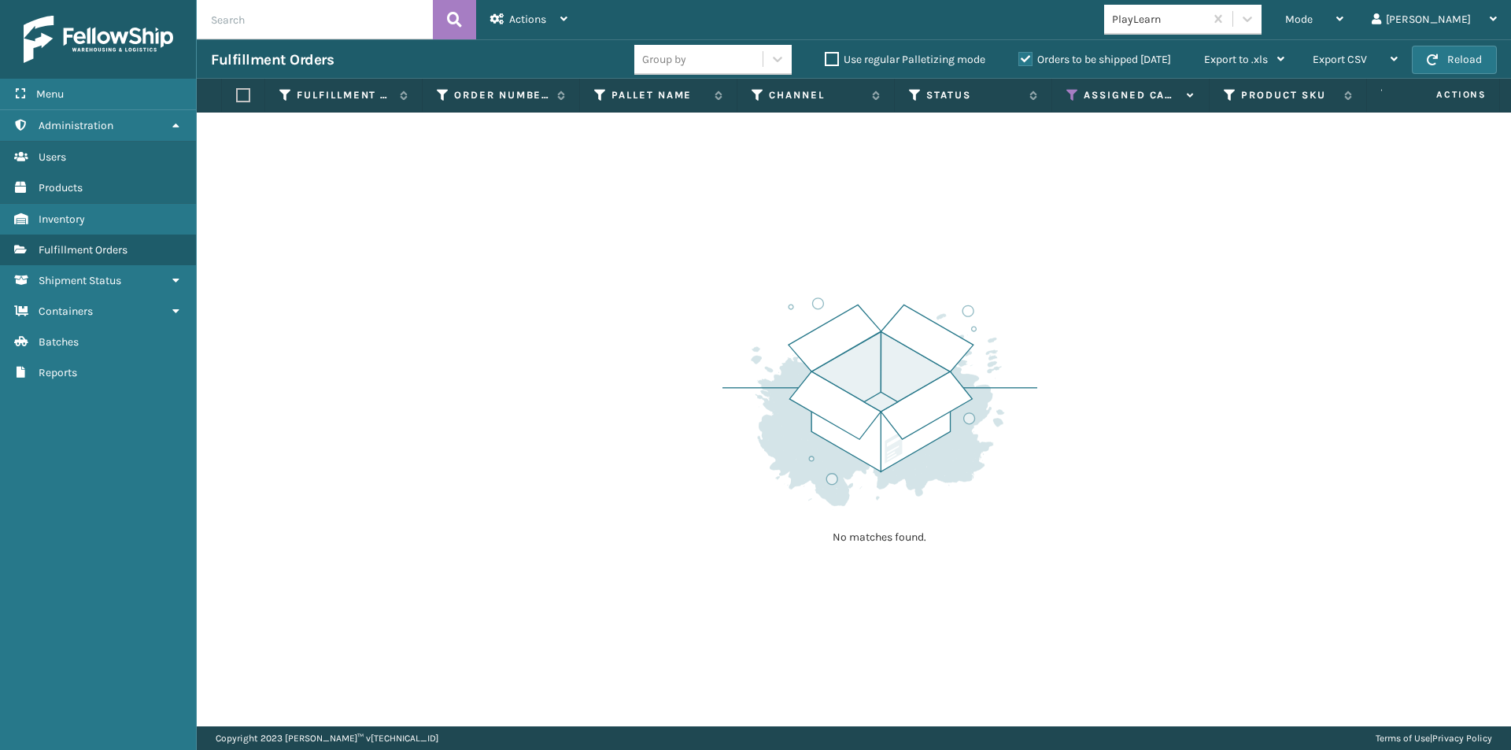
drag, startPoint x: 1226, startPoint y: 350, endPoint x: 1217, endPoint y: 286, distance: 64.4
click at [1226, 351] on div "No matches found." at bounding box center [854, 420] width 1314 height 614
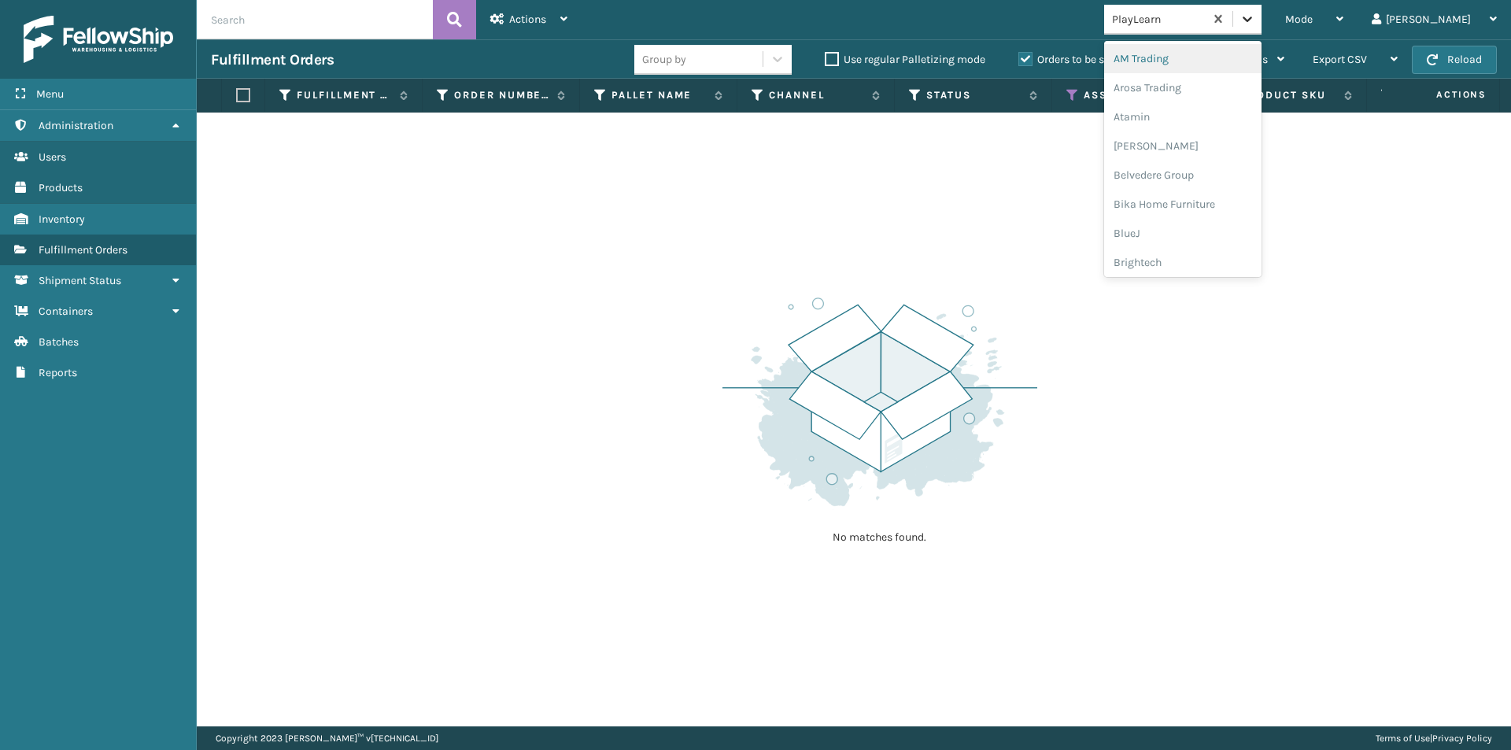
drag, startPoint x: 1306, startPoint y: 17, endPoint x: 1314, endPoint y: 27, distance: 12.8
click at [1255, 17] on icon at bounding box center [1248, 19] width 16 height 16
click at [1208, 179] on div "SBYL [GEOGRAPHIC_DATA]" at bounding box center [1182, 171] width 157 height 29
drag, startPoint x: 1310, startPoint y: 13, endPoint x: 1315, endPoint y: 34, distance: 21.2
click at [1255, 14] on icon at bounding box center [1248, 19] width 16 height 16
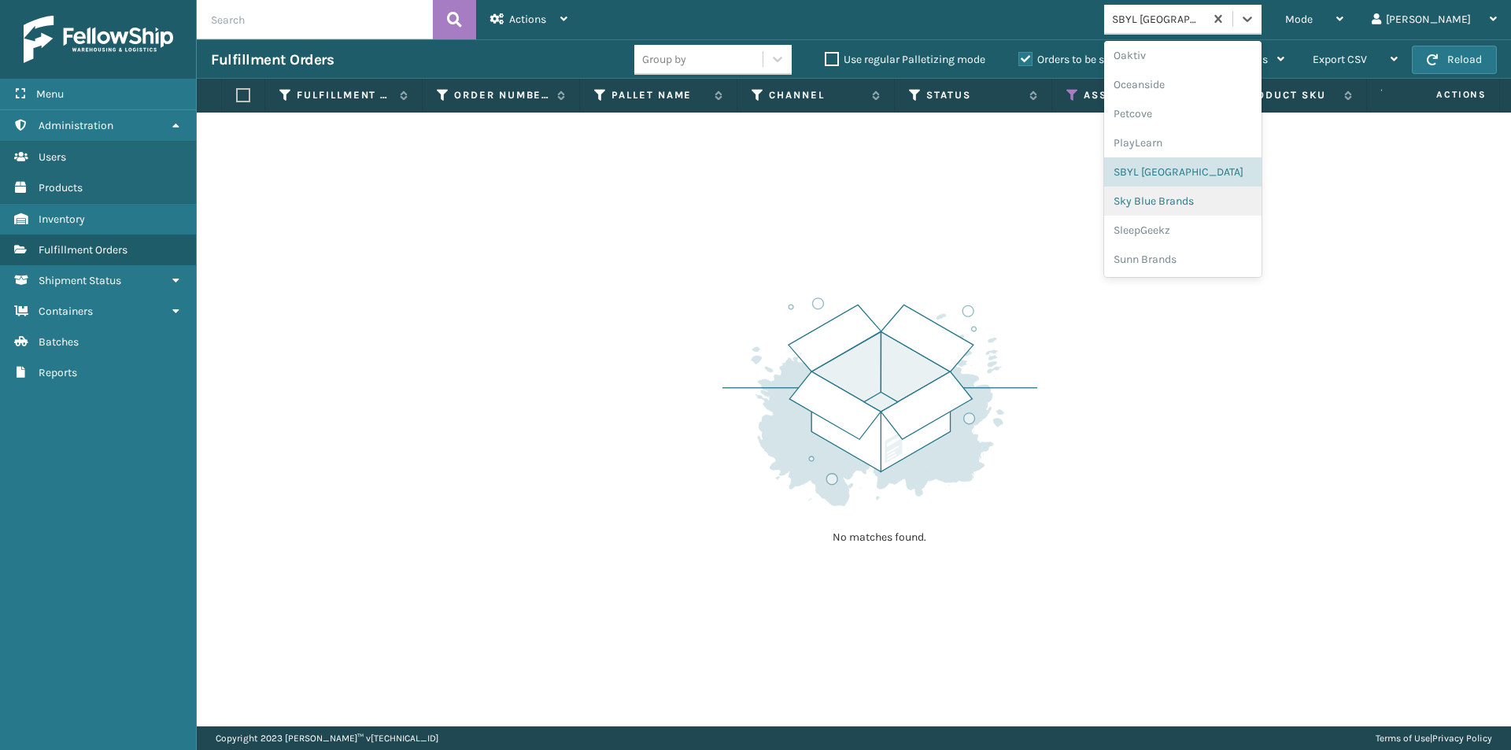
click at [1217, 203] on div "Sky Blue Brands" at bounding box center [1182, 201] width 157 height 29
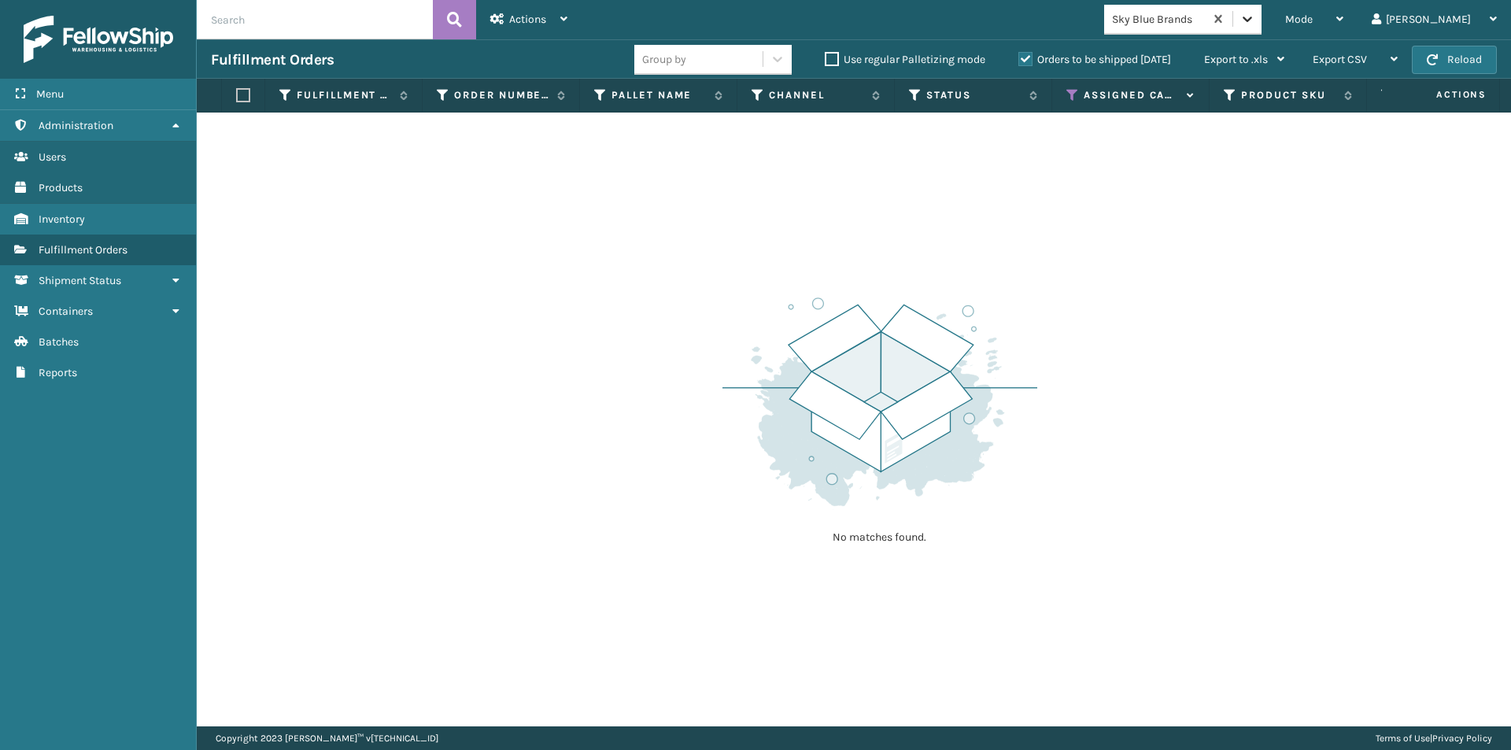
drag, startPoint x: 1315, startPoint y: 17, endPoint x: 1328, endPoint y: 38, distance: 24.0
click at [1262, 18] on div at bounding box center [1247, 19] width 28 height 28
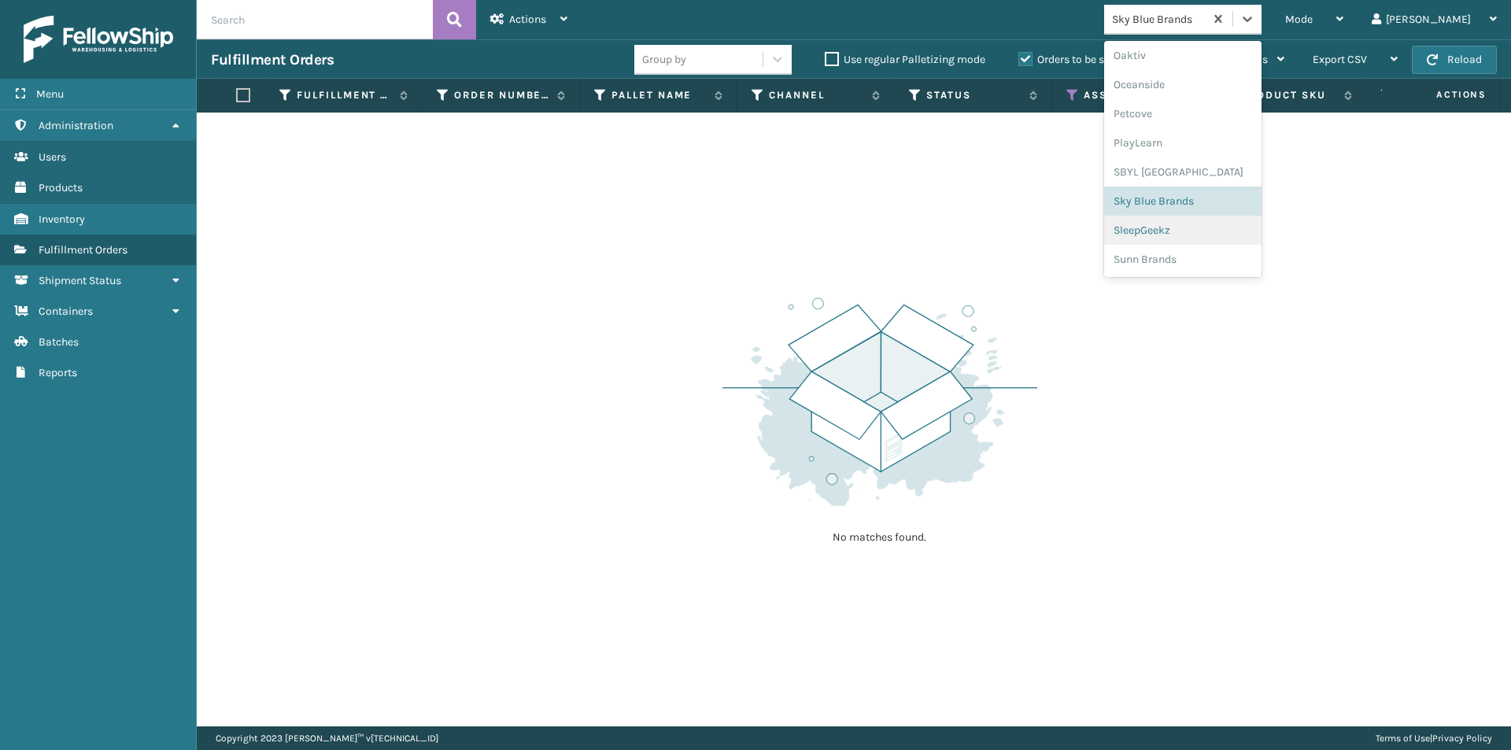
click at [1201, 233] on div "SleepGeekz" at bounding box center [1182, 230] width 157 height 29
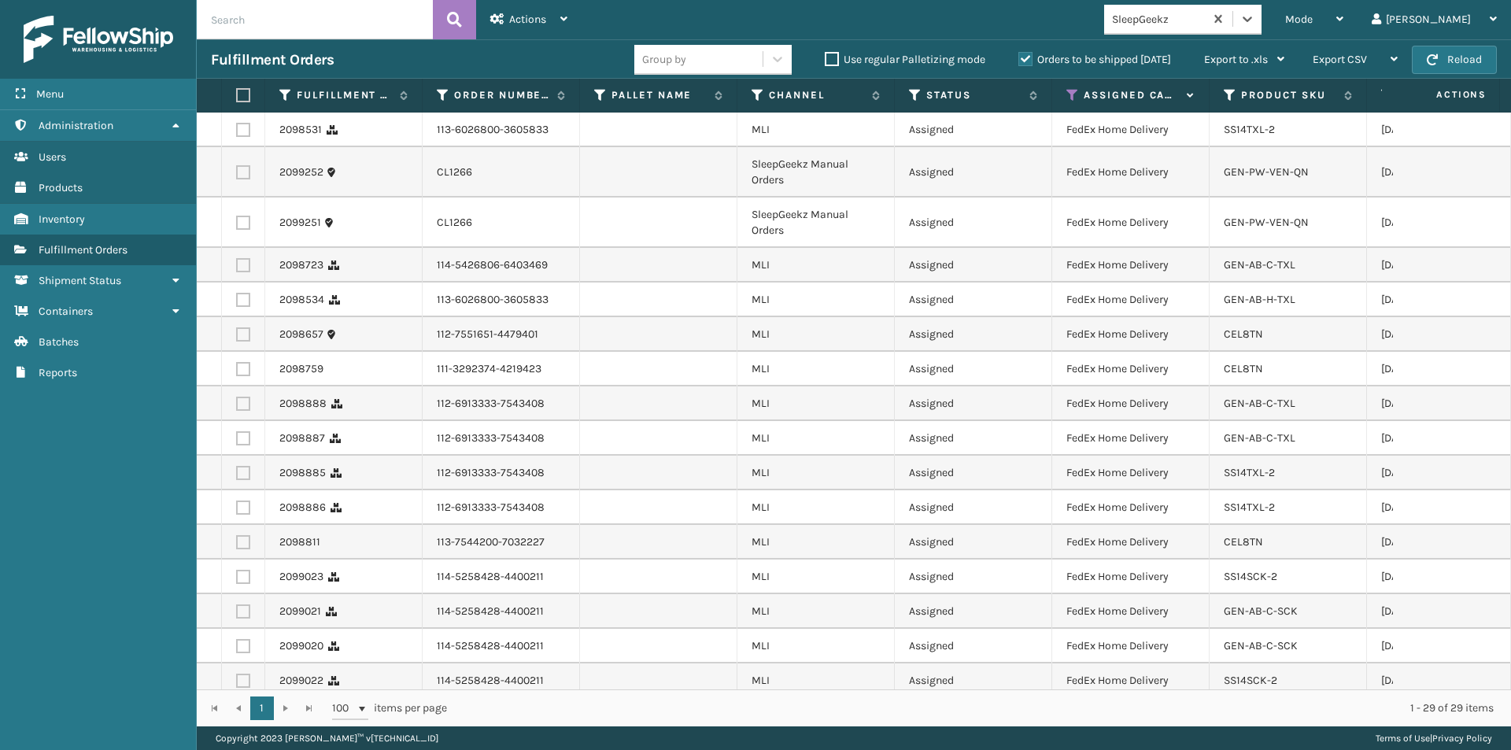
click at [237, 92] on label at bounding box center [240, 95] width 9 height 14
click at [237, 92] on input "checkbox" at bounding box center [236, 96] width 1 height 10
checkbox input "true"
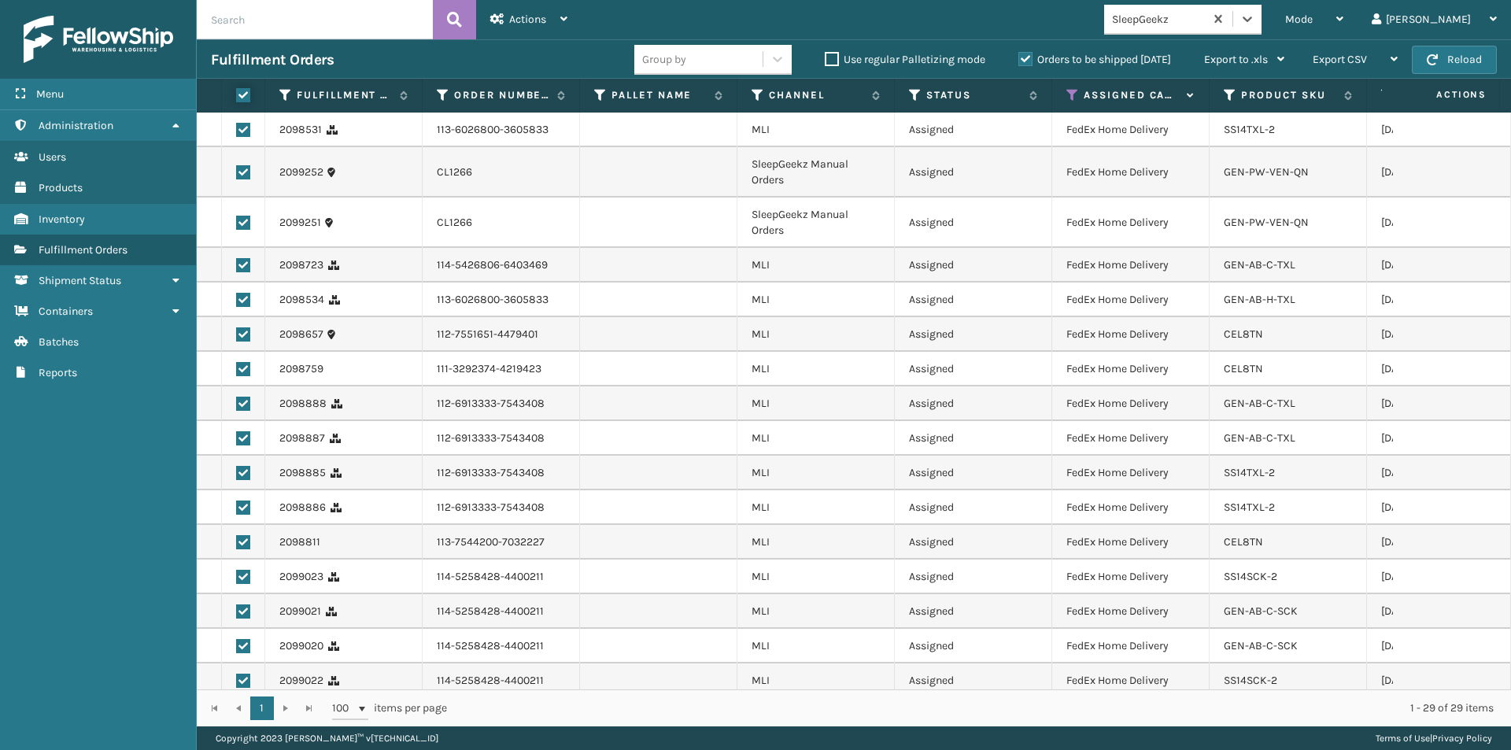
checkbox input "true"
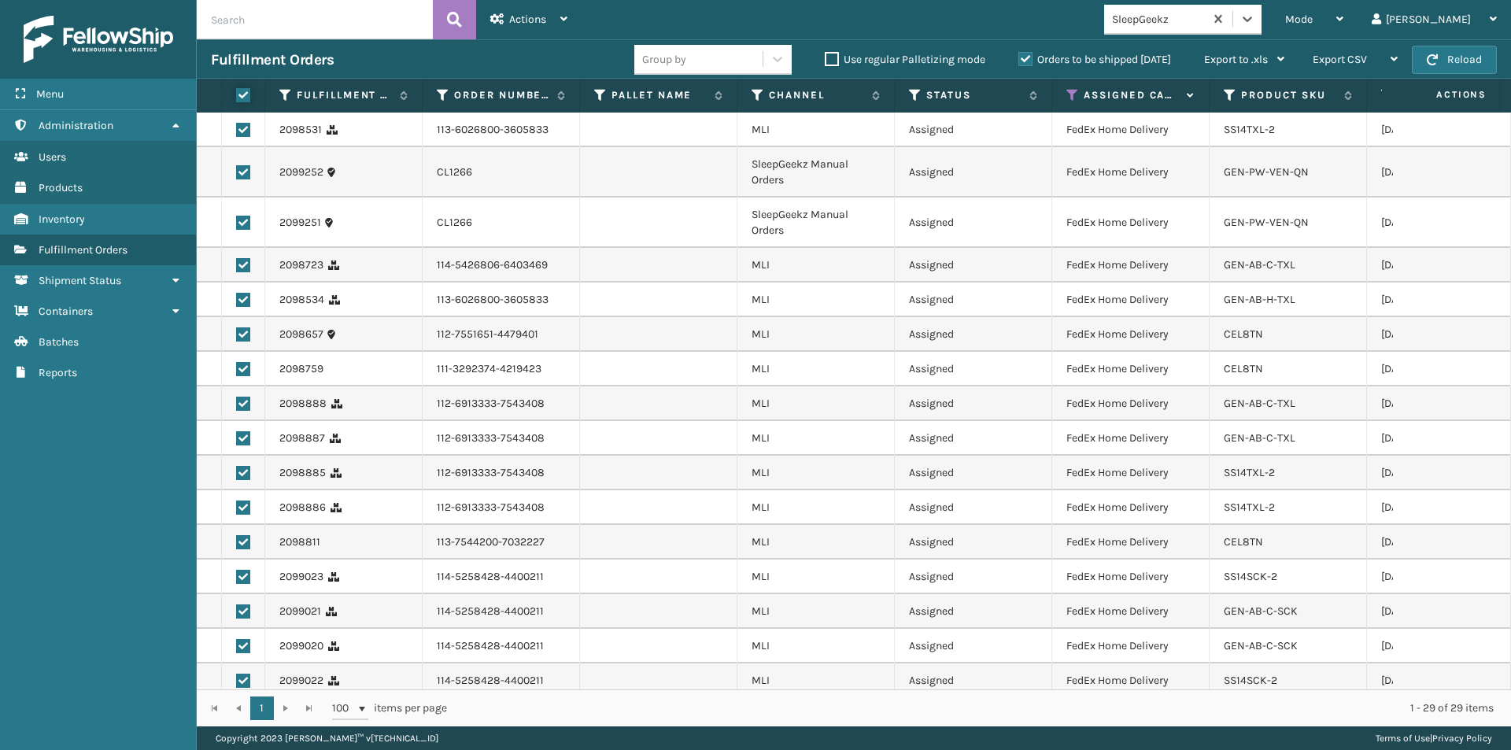
checkbox input "true"
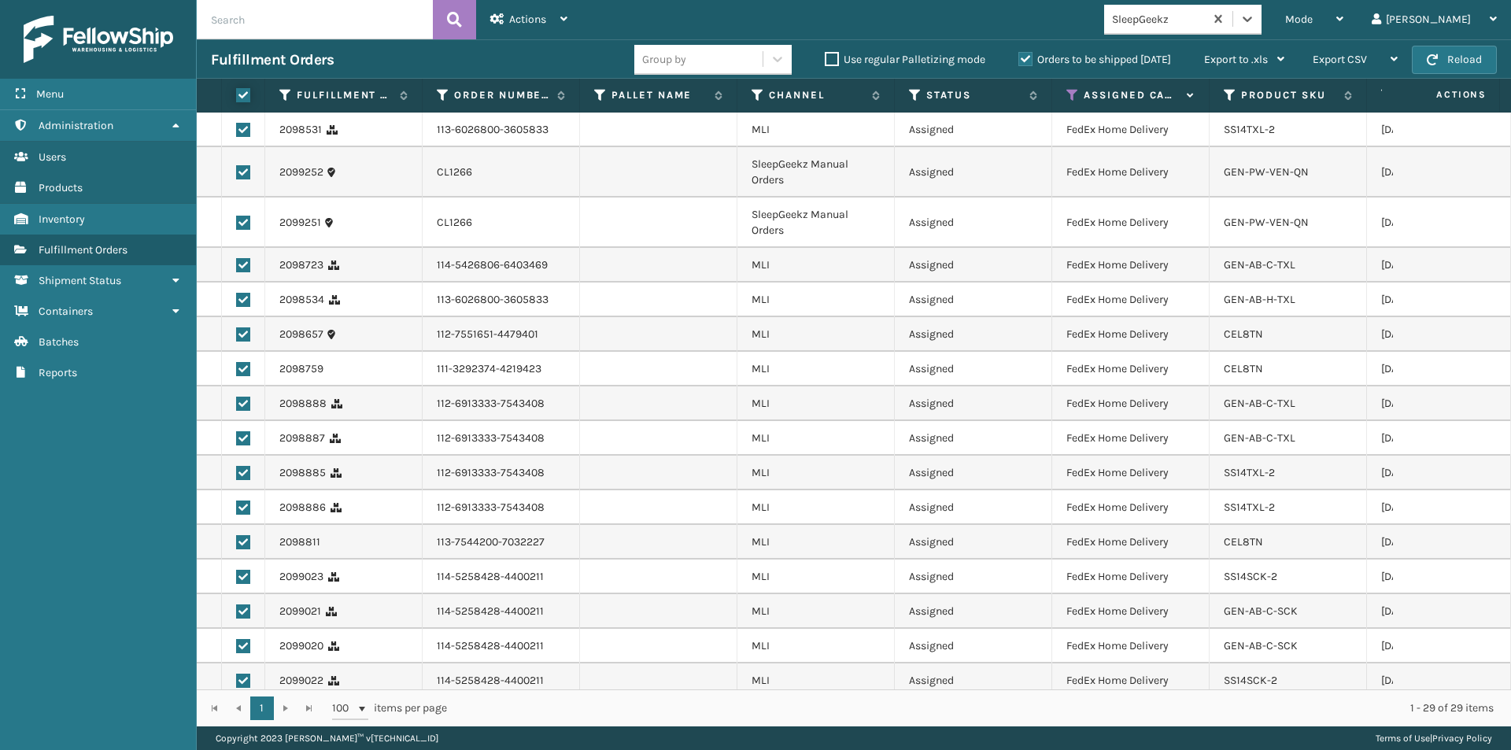
checkbox input "true"
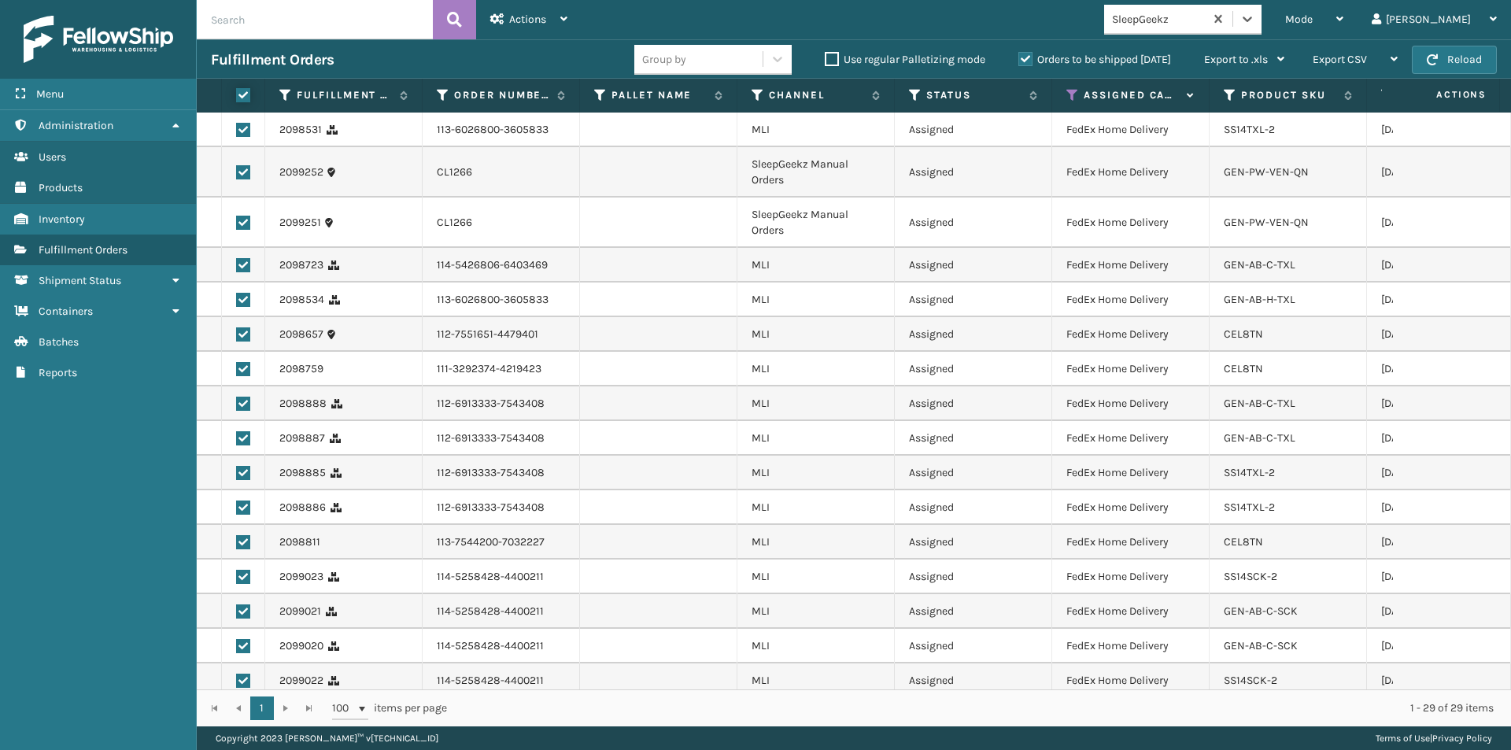
checkbox input "true"
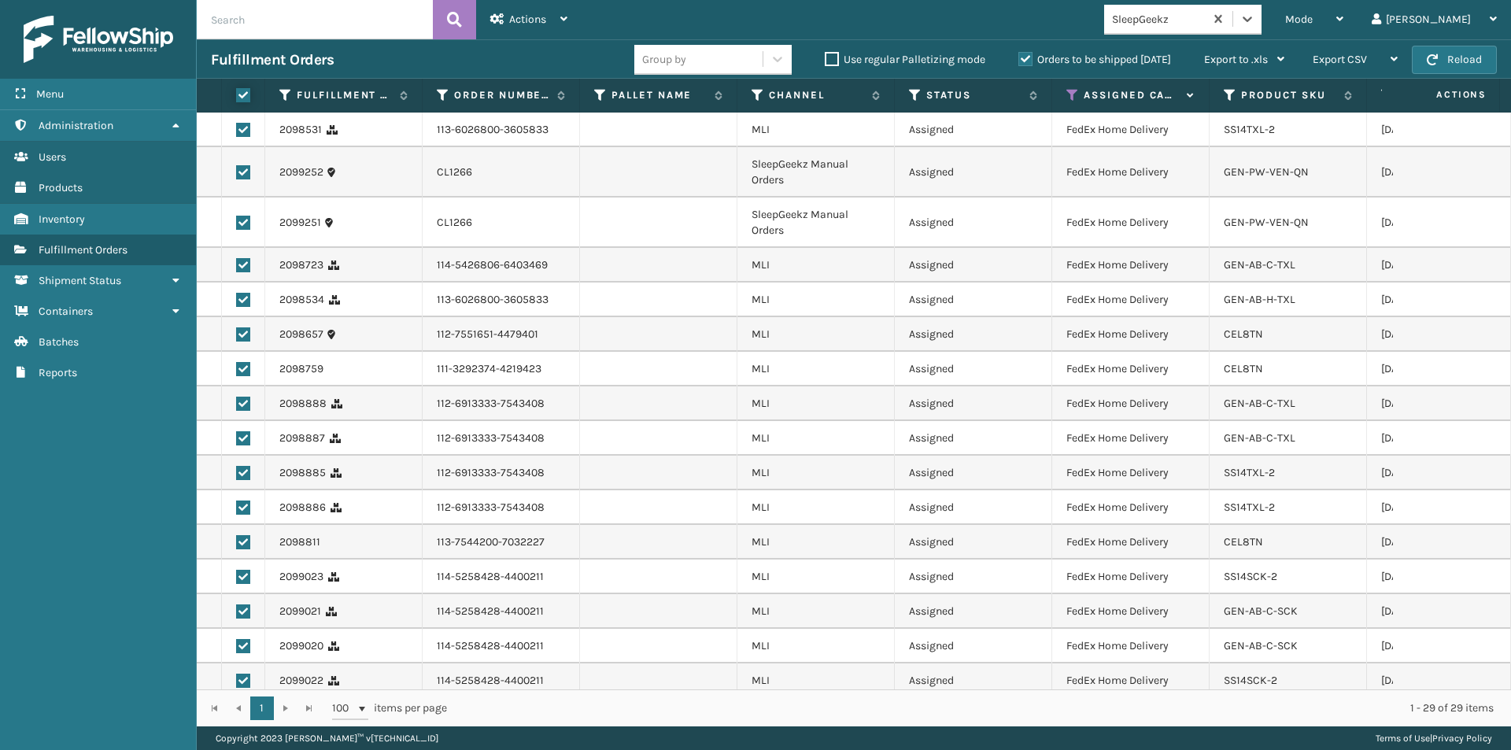
checkbox input "true"
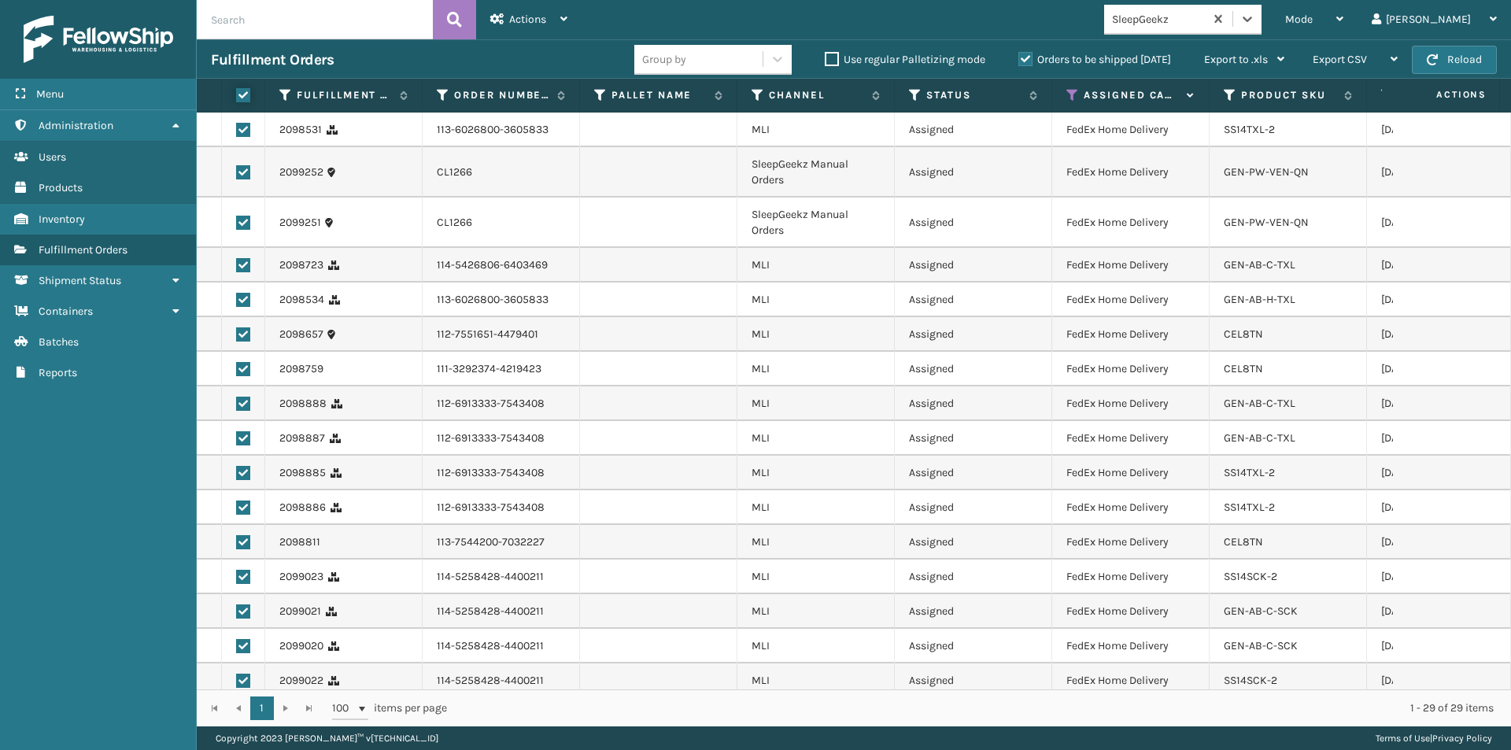
checkbox input "true"
click at [512, 13] on span "Actions" at bounding box center [527, 19] width 37 height 13
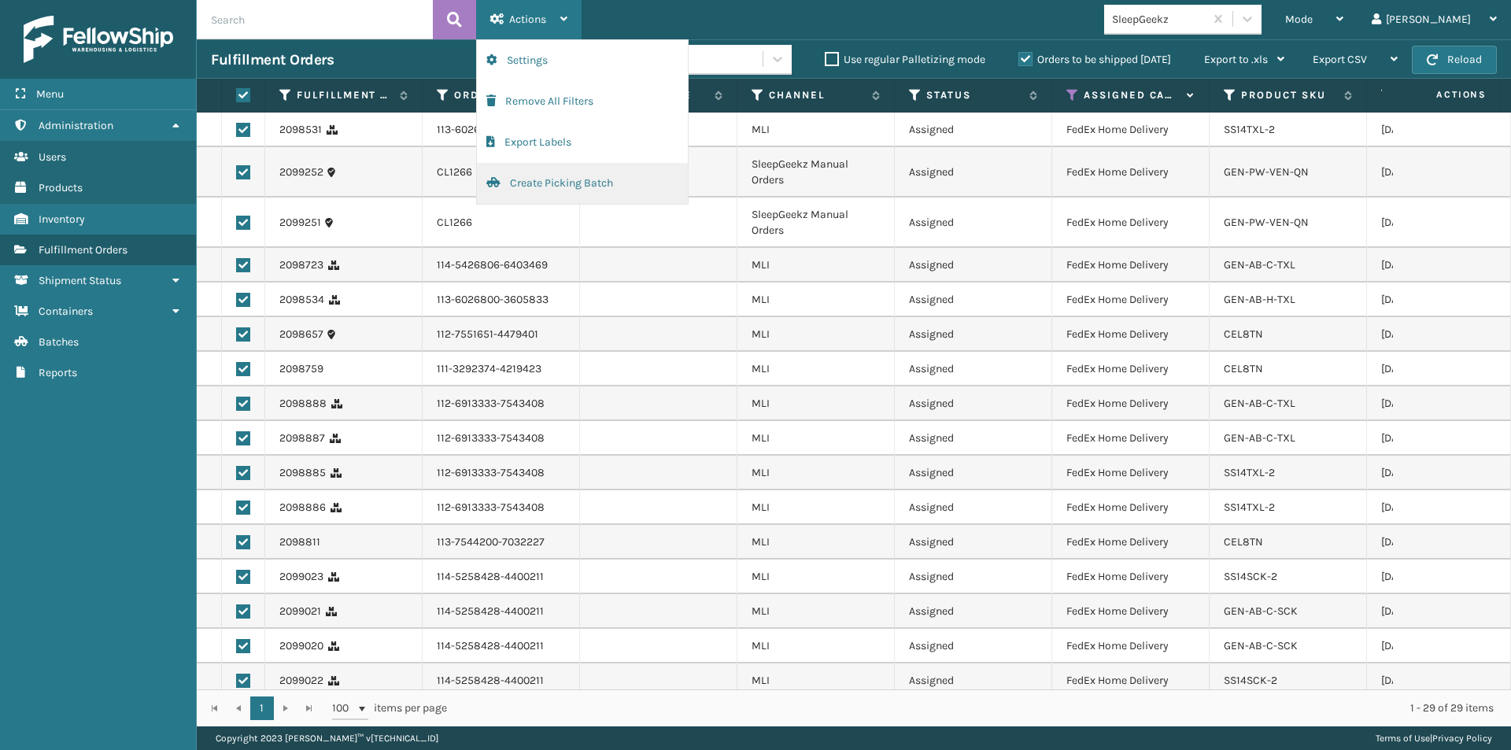
click at [538, 178] on button "Create Picking Batch" at bounding box center [582, 183] width 211 height 41
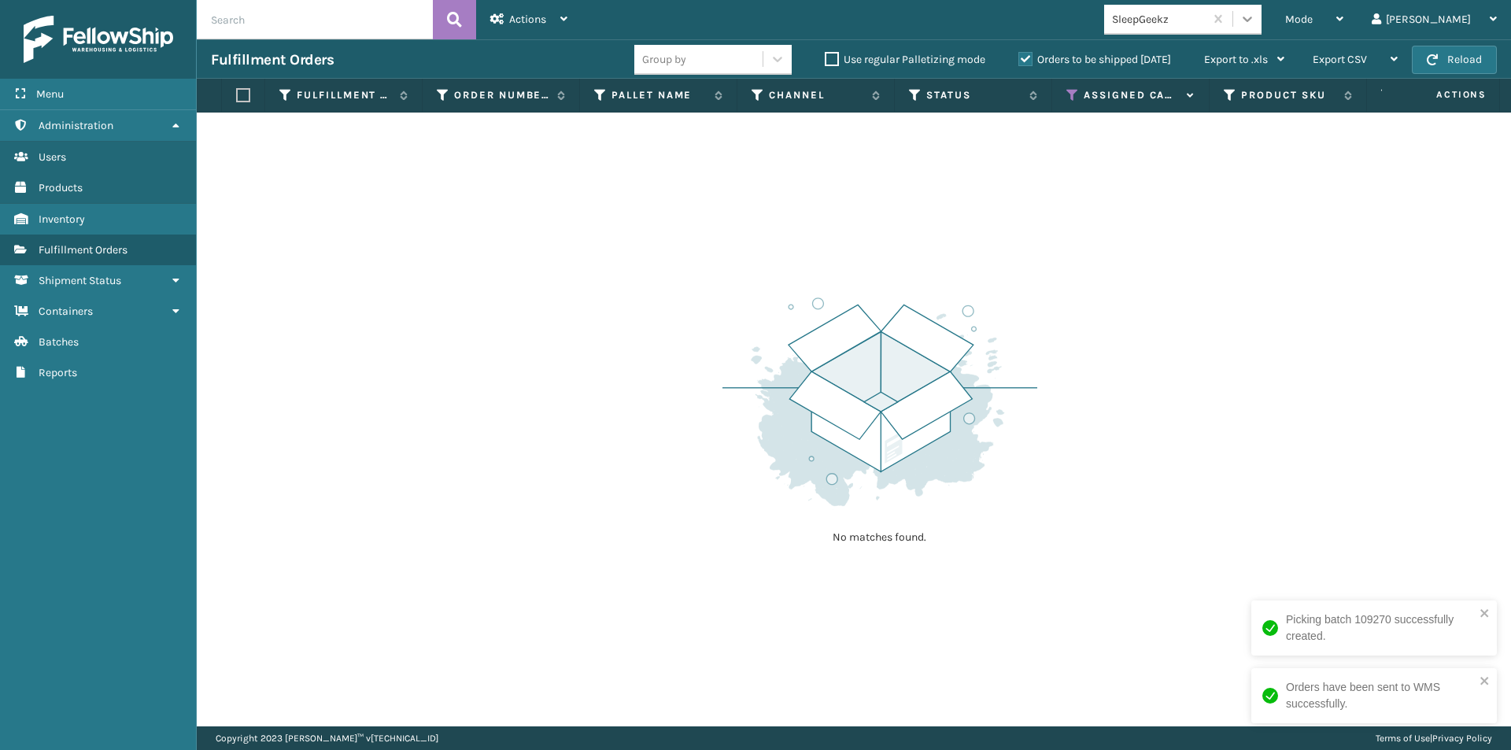
click at [1255, 19] on icon at bounding box center [1248, 19] width 16 height 16
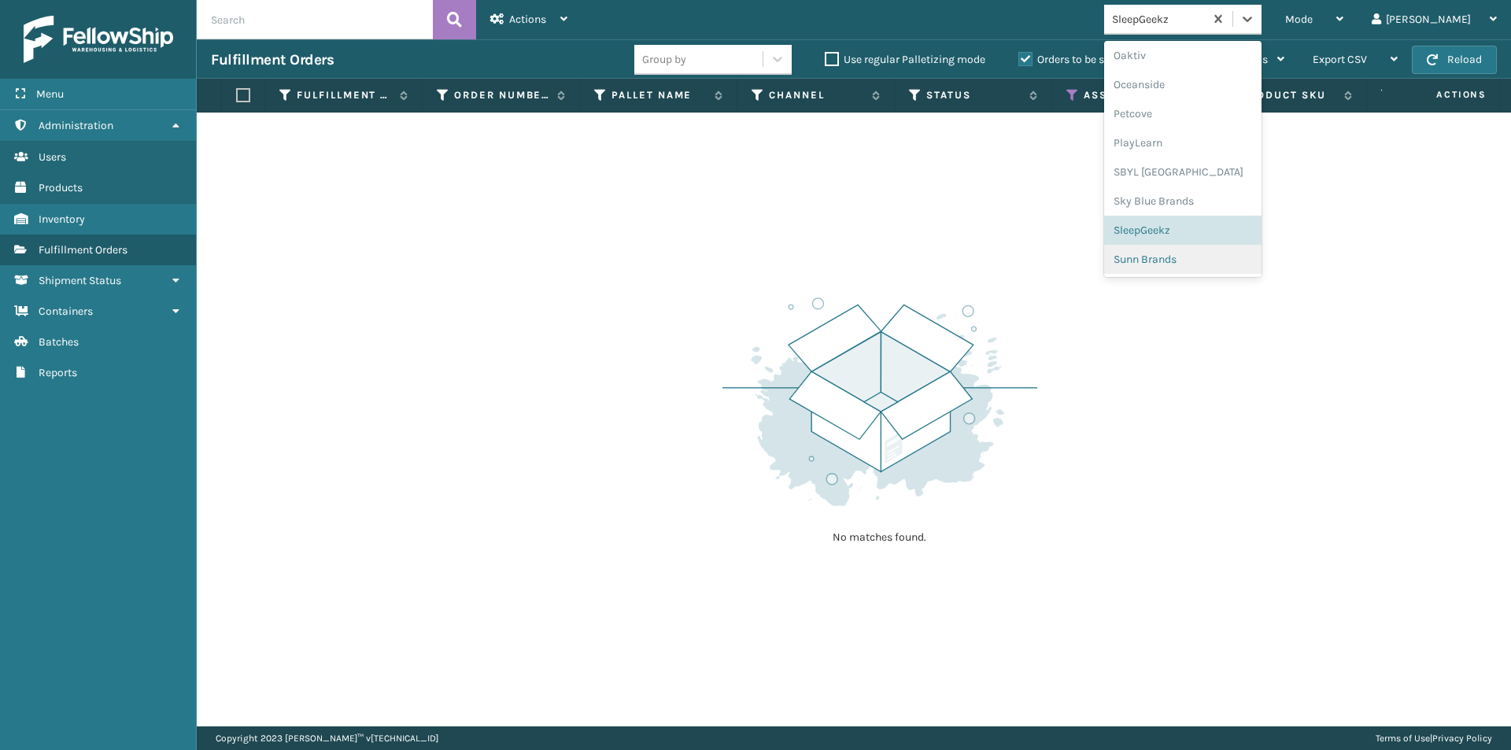
click at [1227, 259] on div "Sunn Brands" at bounding box center [1182, 259] width 157 height 29
